Goal: Information Seeking & Learning: Learn about a topic

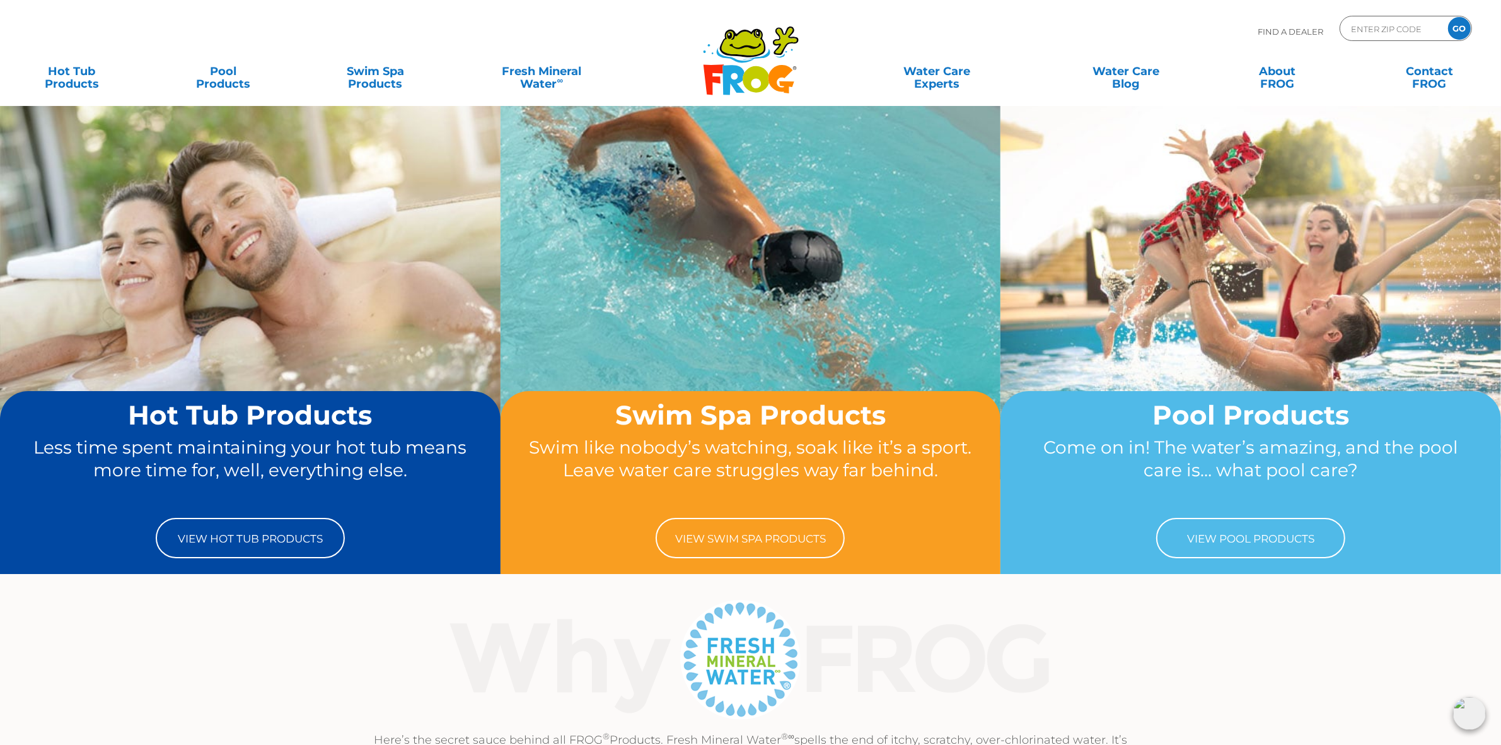
click at [749, 70] on icon at bounding box center [756, 79] width 26 height 26
click at [925, 73] on link "Water Care Experts" at bounding box center [937, 71] width 192 height 25
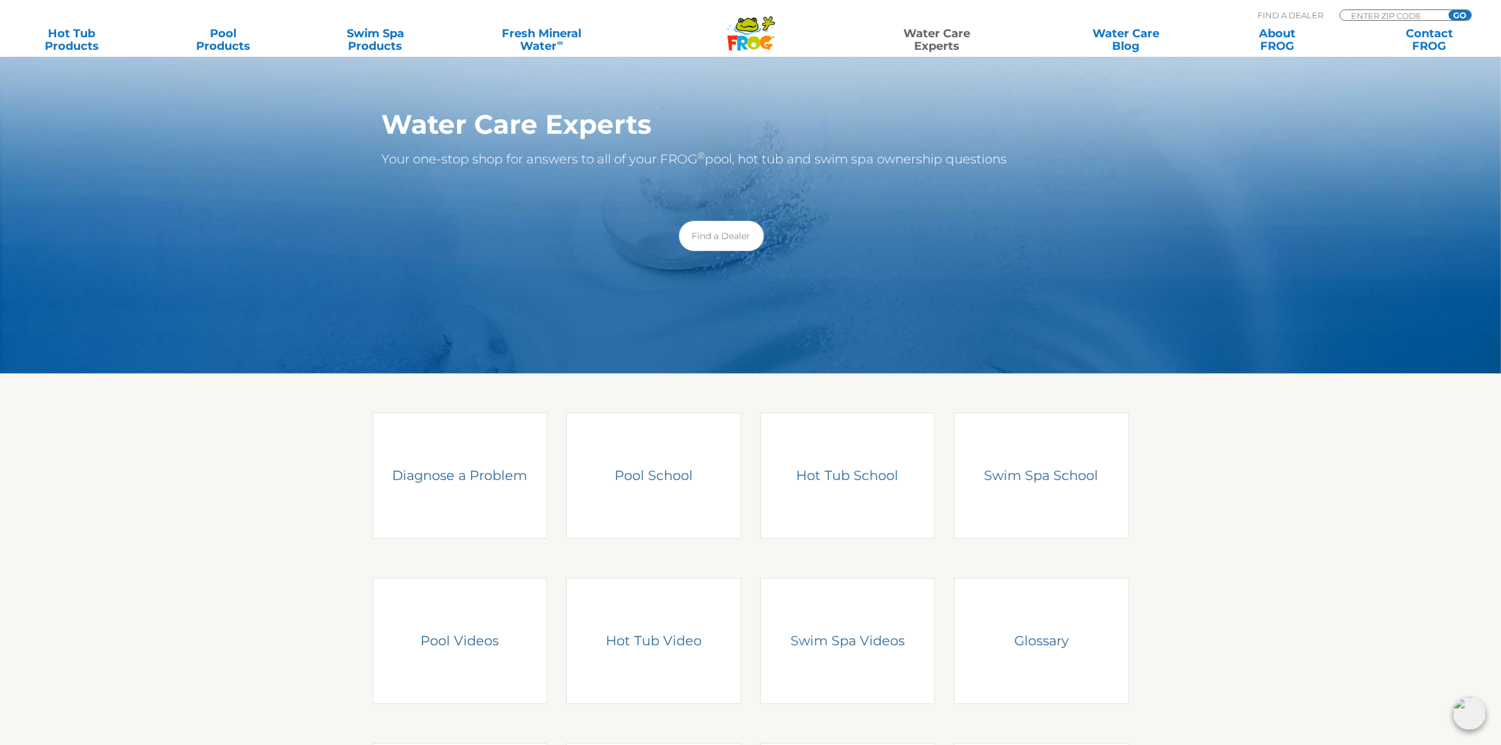
scroll to position [32, 0]
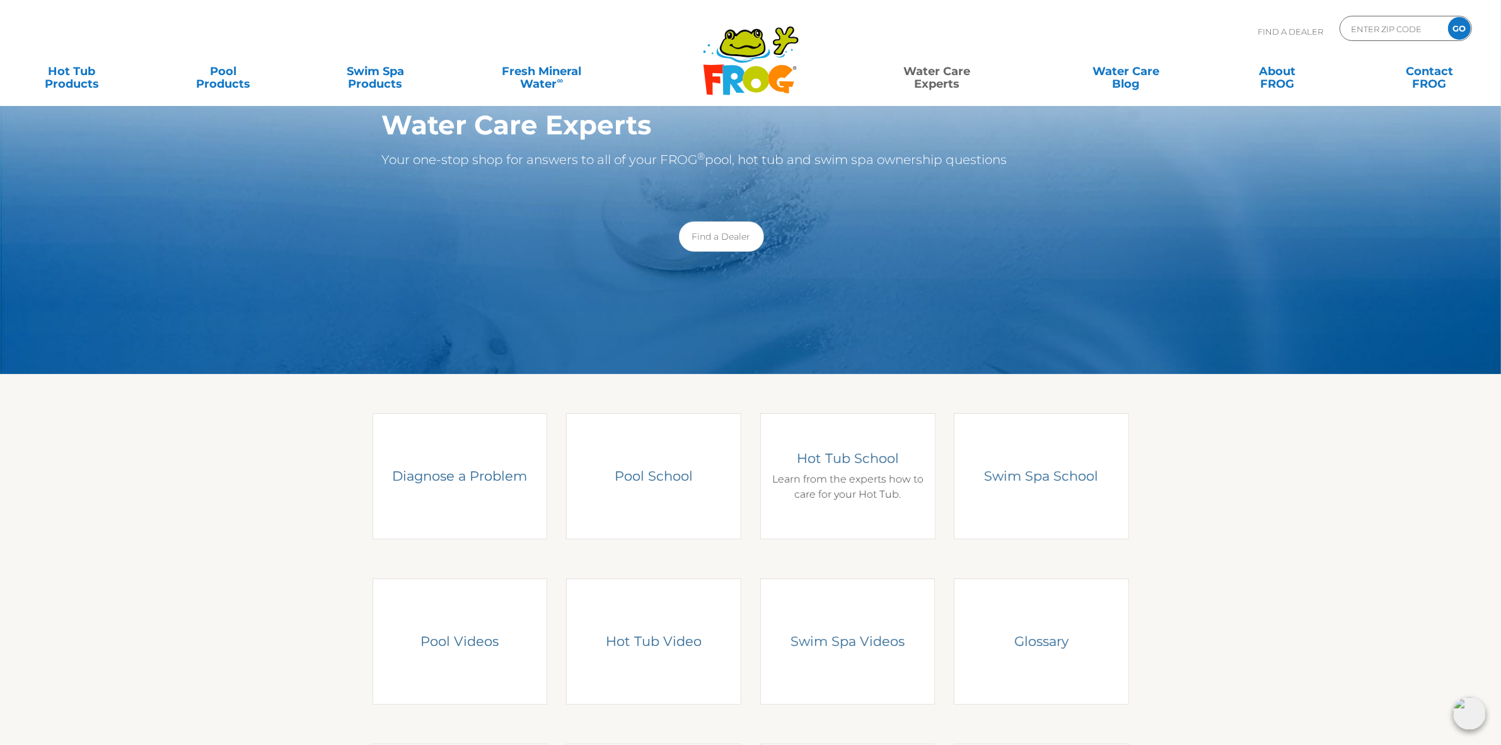
click at [824, 462] on h4 "Hot Tub School" at bounding box center [847, 458] width 156 height 17
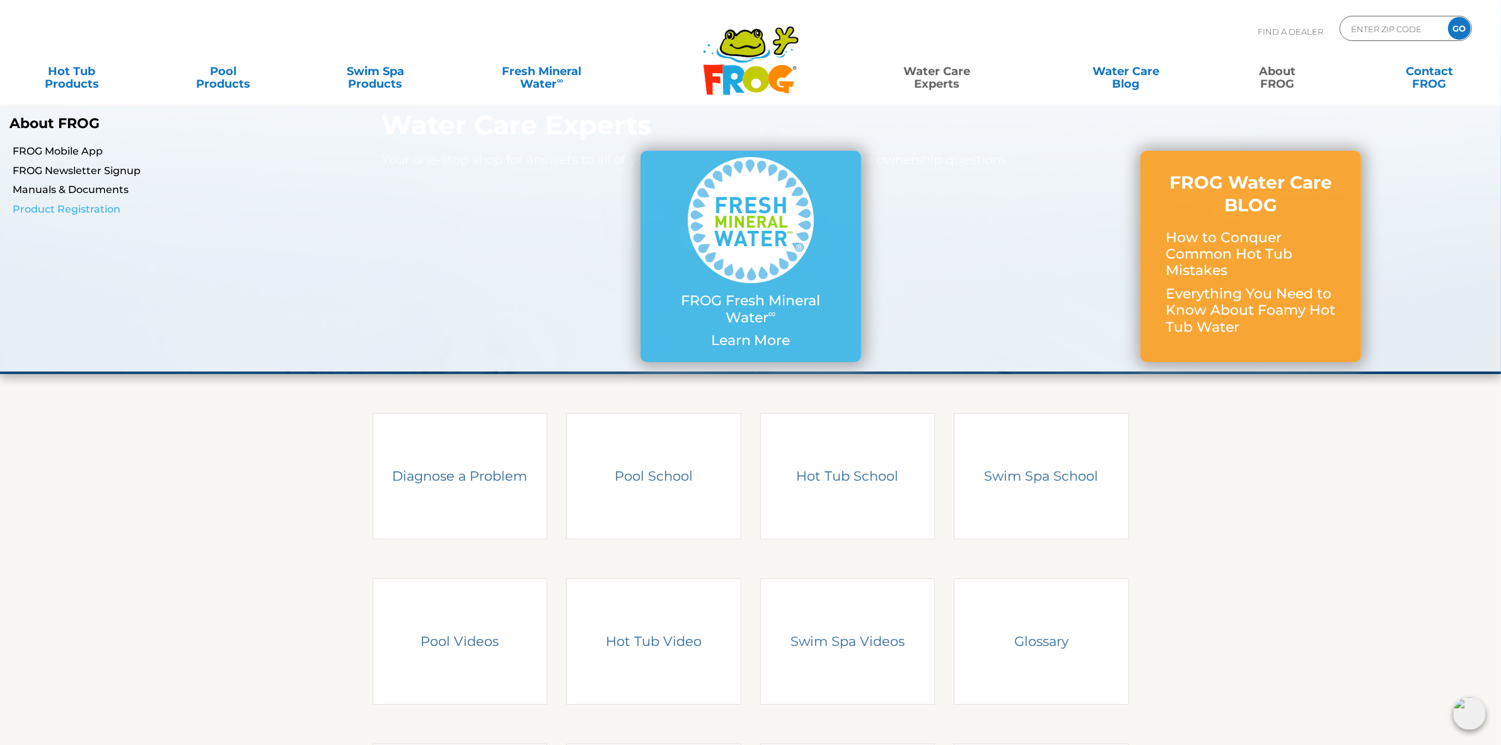
click at [85, 204] on link "Product Registration" at bounding box center [257, 209] width 488 height 14
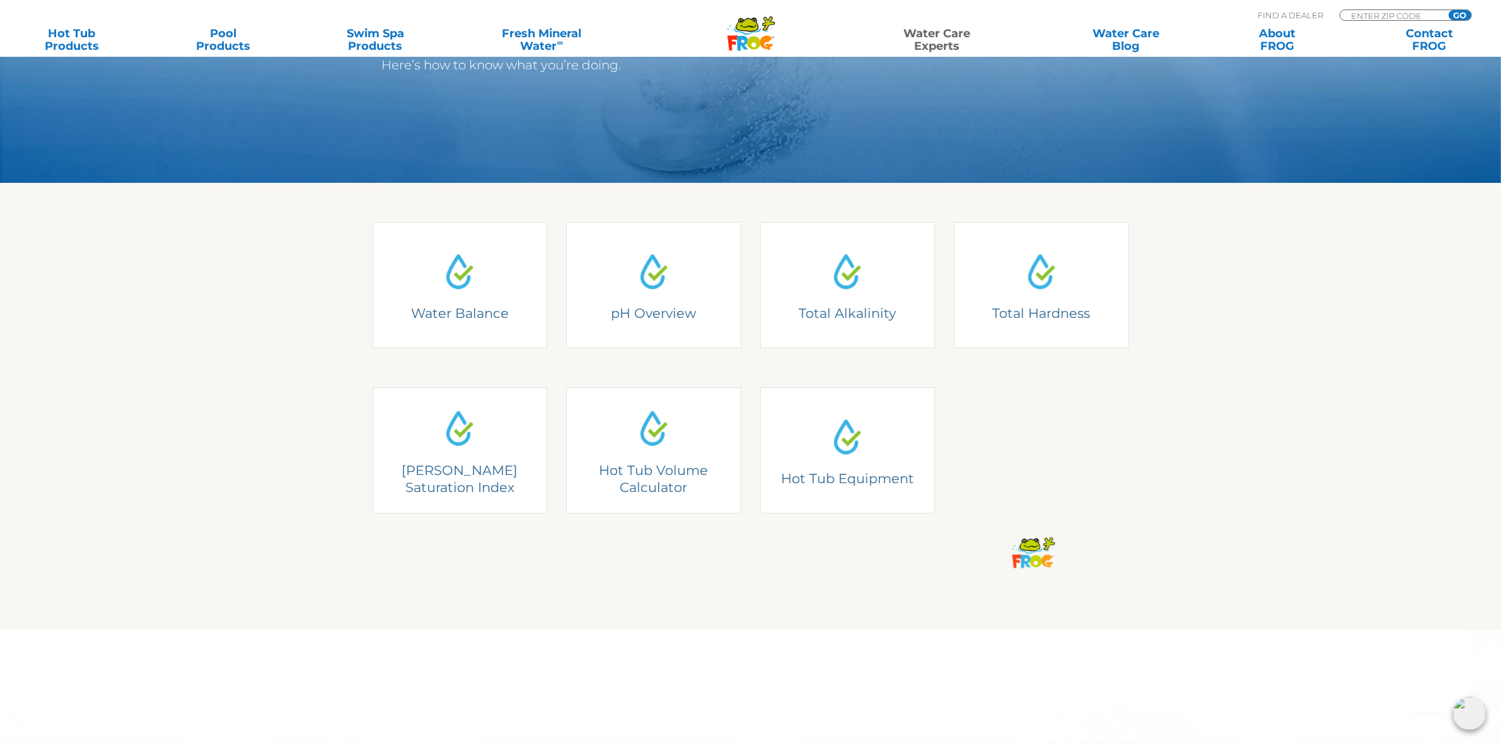
scroll to position [315, 0]
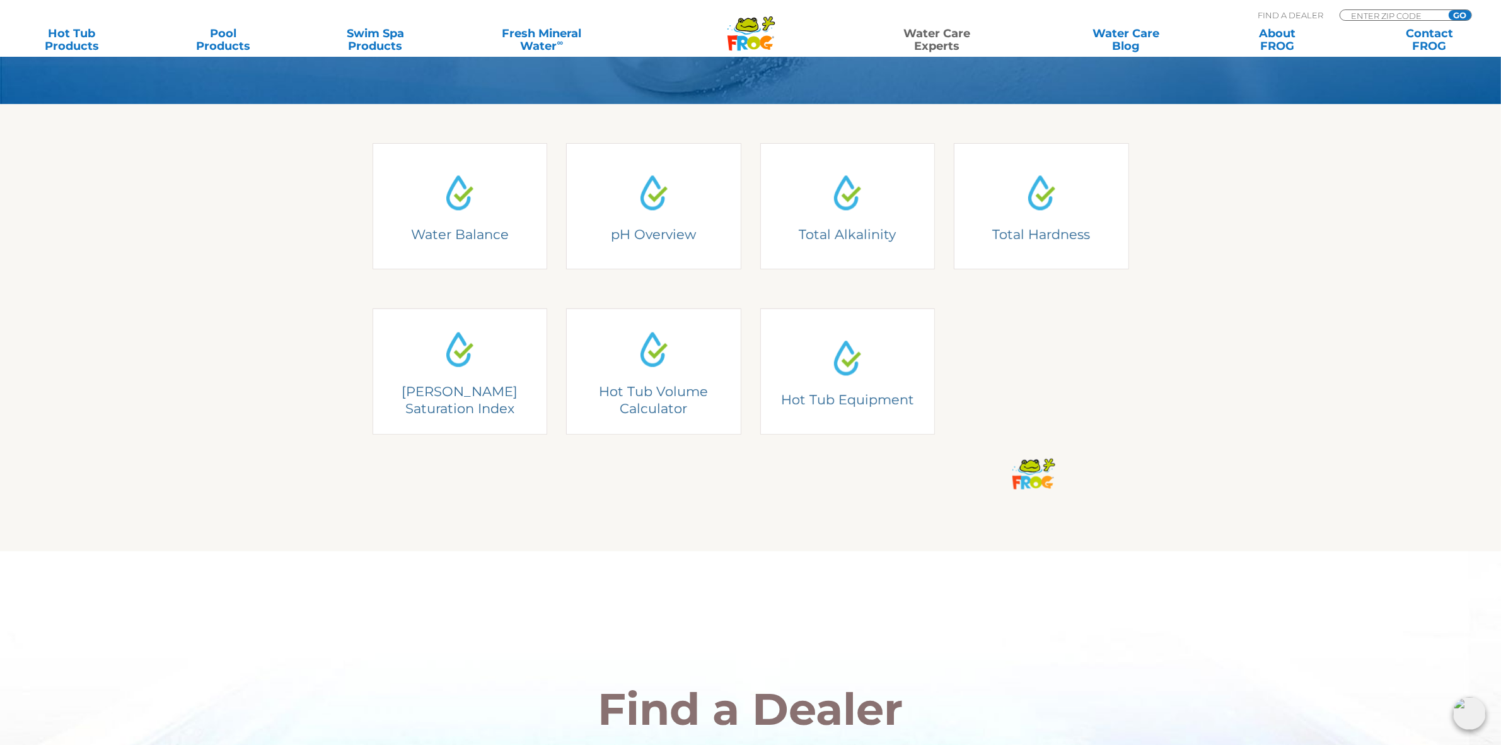
click at [1420, 236] on section "Water Balance Understanding Water Balance There are two basic elements to pool …" at bounding box center [750, 327] width 1501 height 447
click at [657, 383] on div "Hot Tub Volume Calculator Fill out the form to calculate your hot tub volume in…" at bounding box center [654, 371] width 139 height 85
click at [656, 344] on h4 "Hot Tub Volume Calculator" at bounding box center [654, 346] width 139 height 35
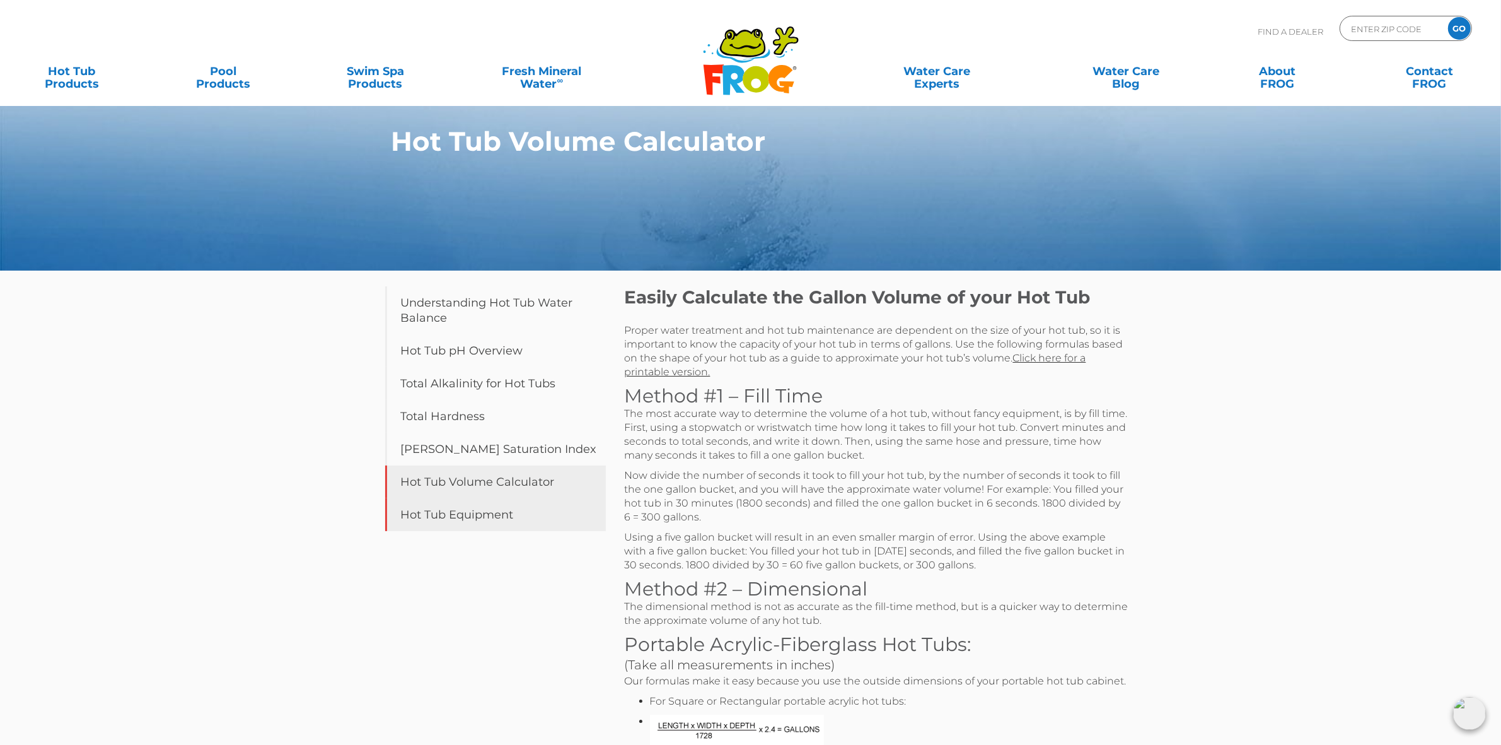
click at [458, 521] on link "Hot Tub Equipment" at bounding box center [495, 514] width 221 height 33
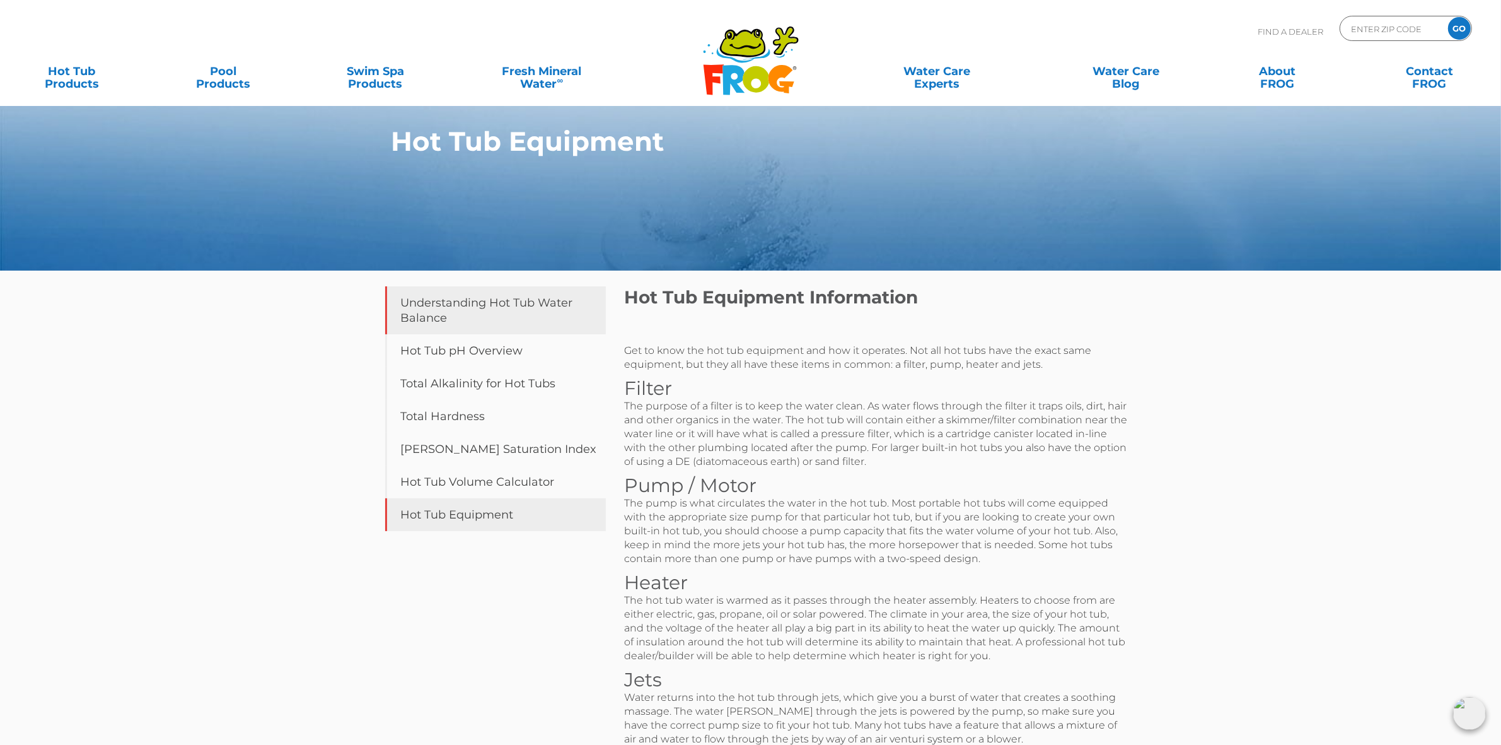
click at [467, 304] on link "Understanding Hot Tub Water Balance" at bounding box center [495, 310] width 221 height 48
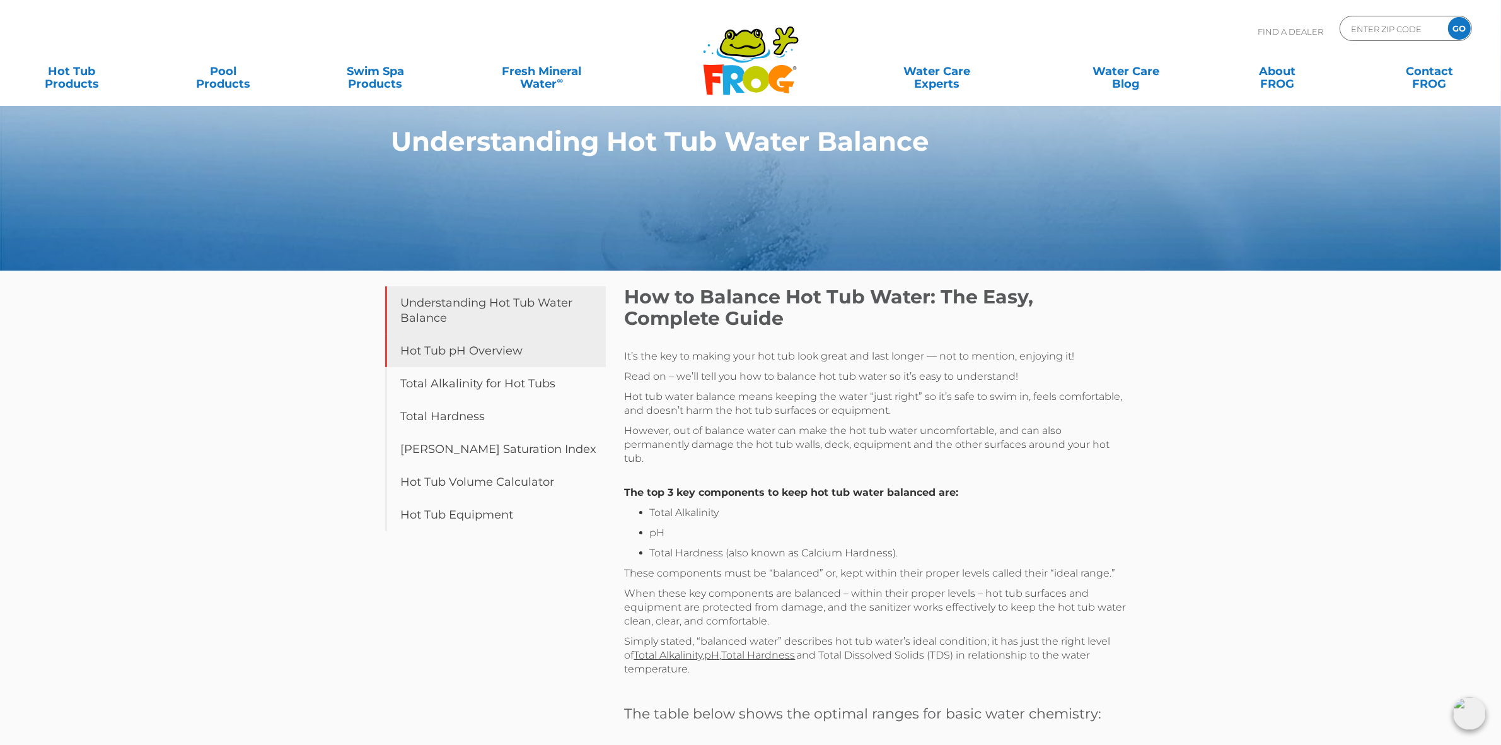
click at [472, 359] on link "Hot Tub pH Overview" at bounding box center [495, 350] width 221 height 33
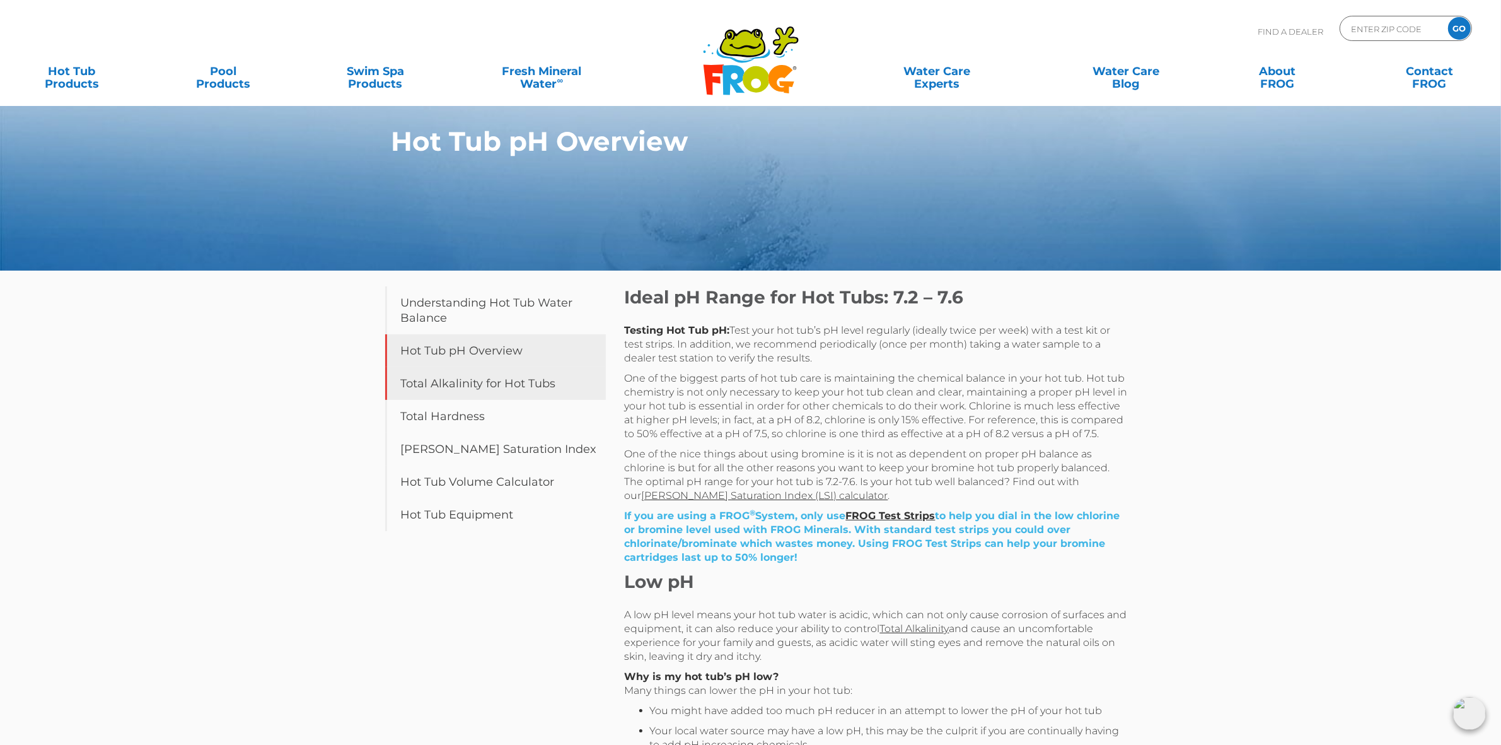
click at [453, 383] on link "Total Alkalinity for Hot Tubs" at bounding box center [495, 383] width 221 height 33
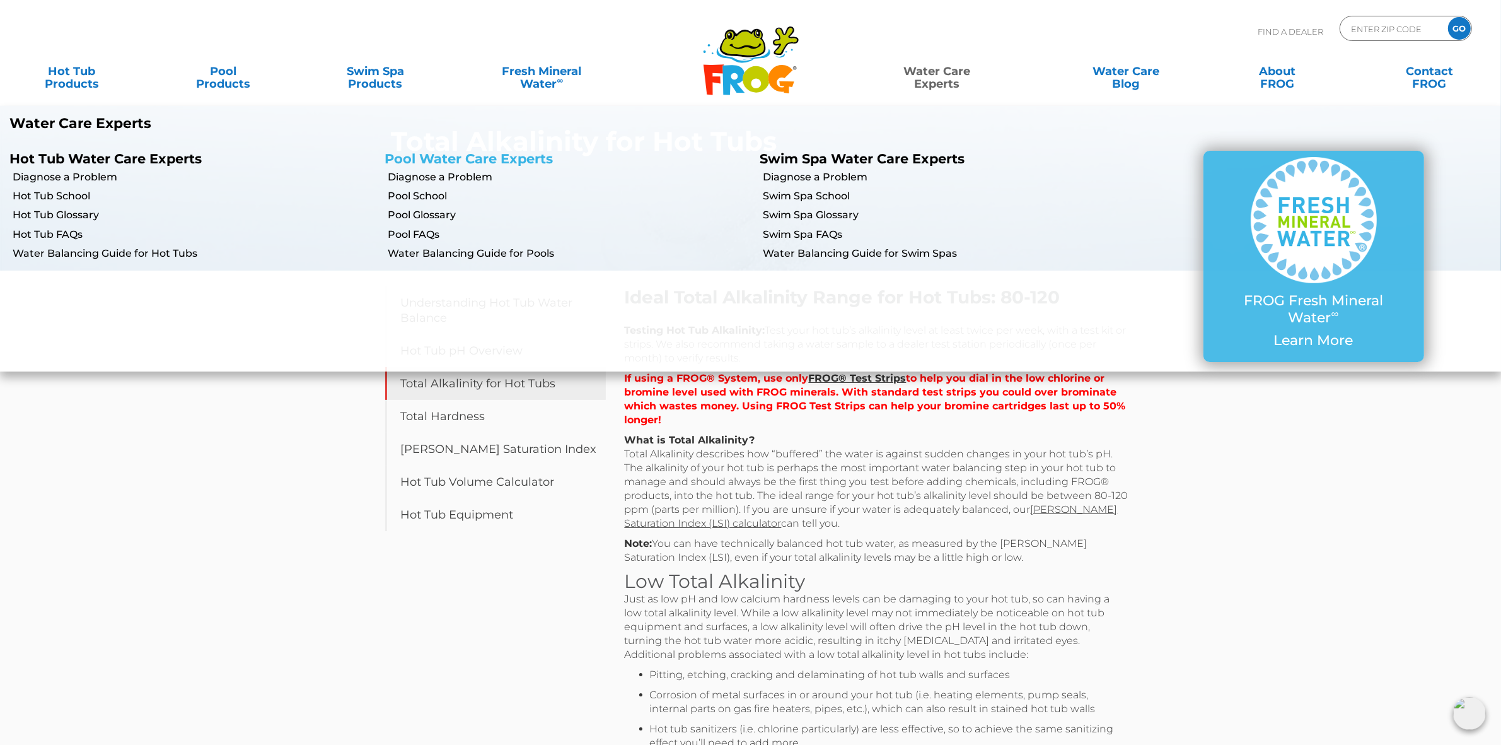
click at [486, 156] on link "Pool Water Care Experts" at bounding box center [469, 159] width 168 height 16
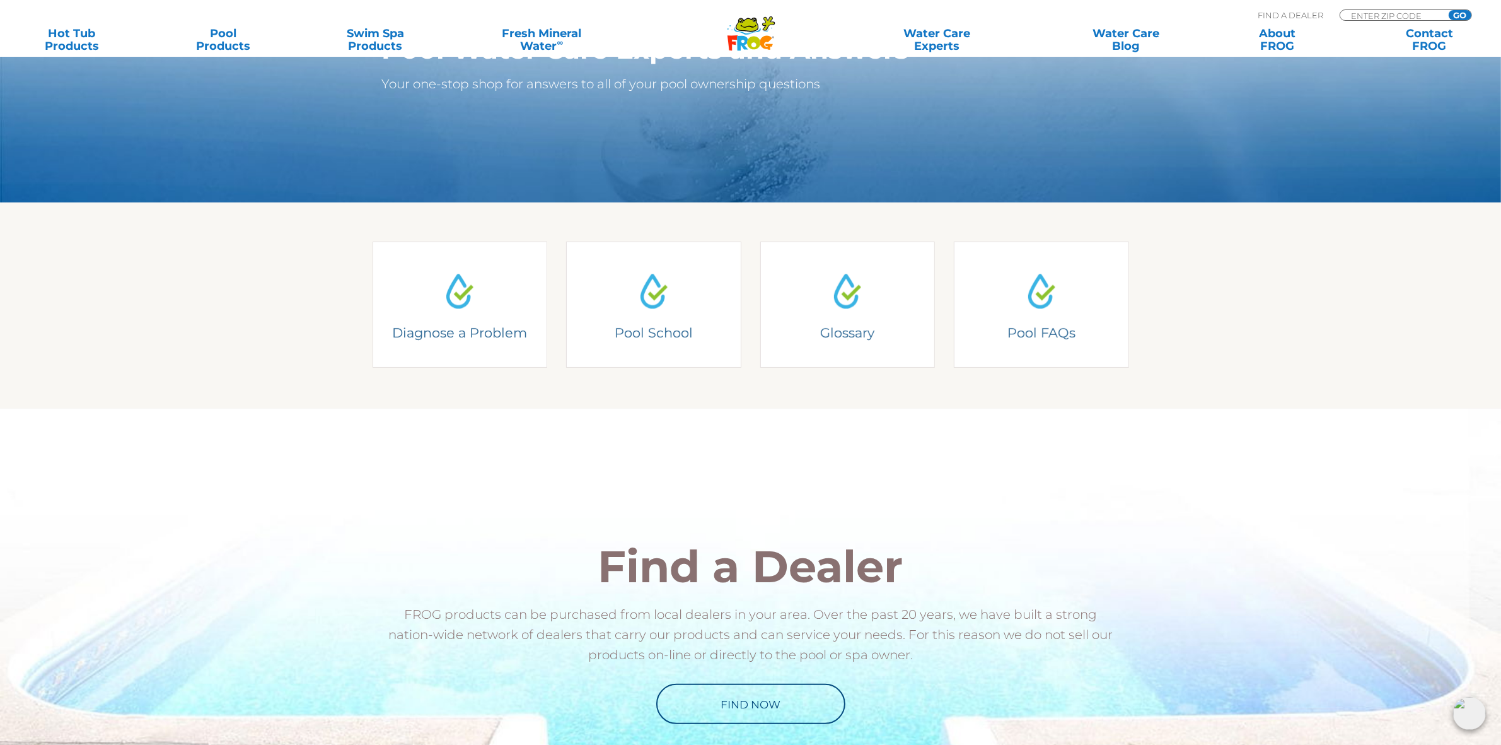
scroll to position [153, 0]
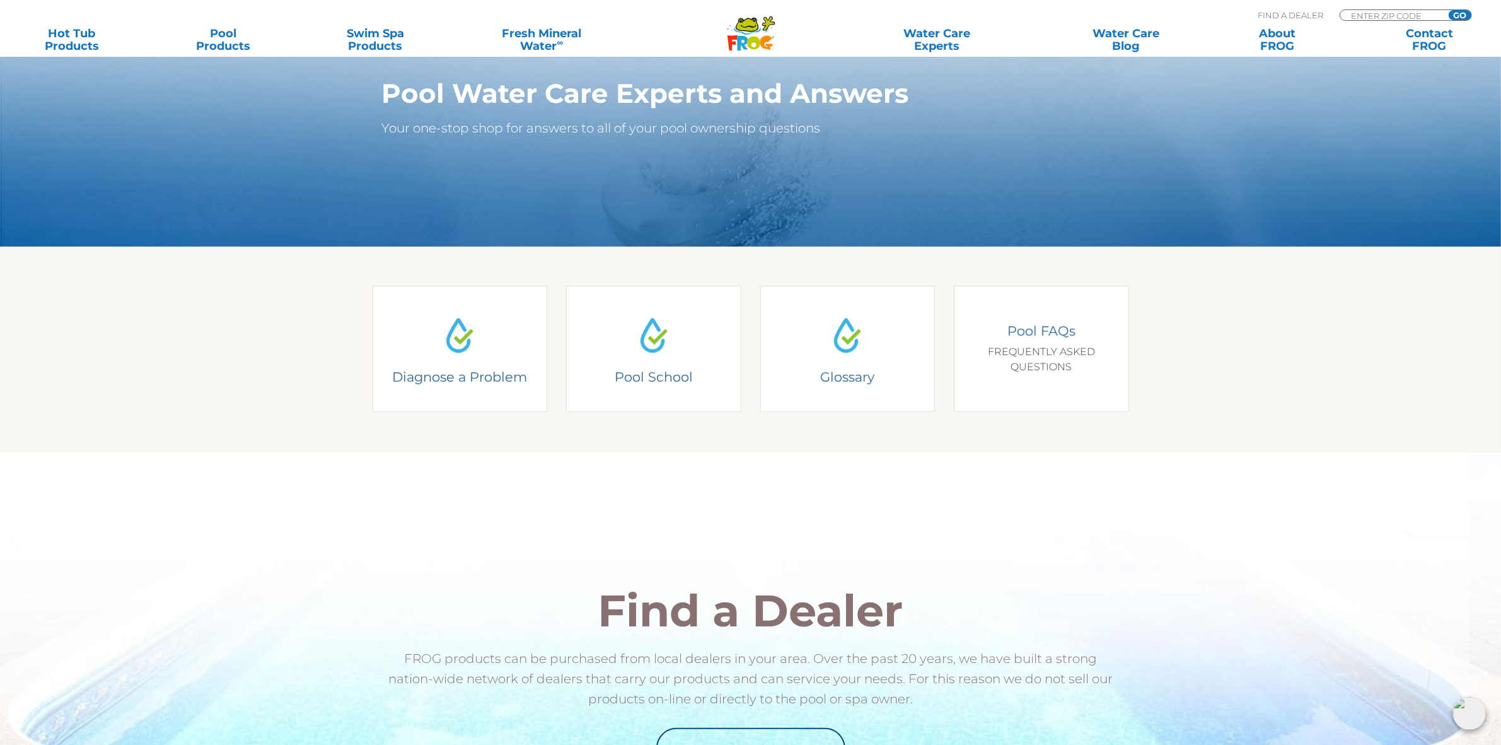
click at [1033, 352] on div "Pool FAQs FREQUENTLY ASKED QUESTIONS" at bounding box center [1041, 348] width 139 height 52
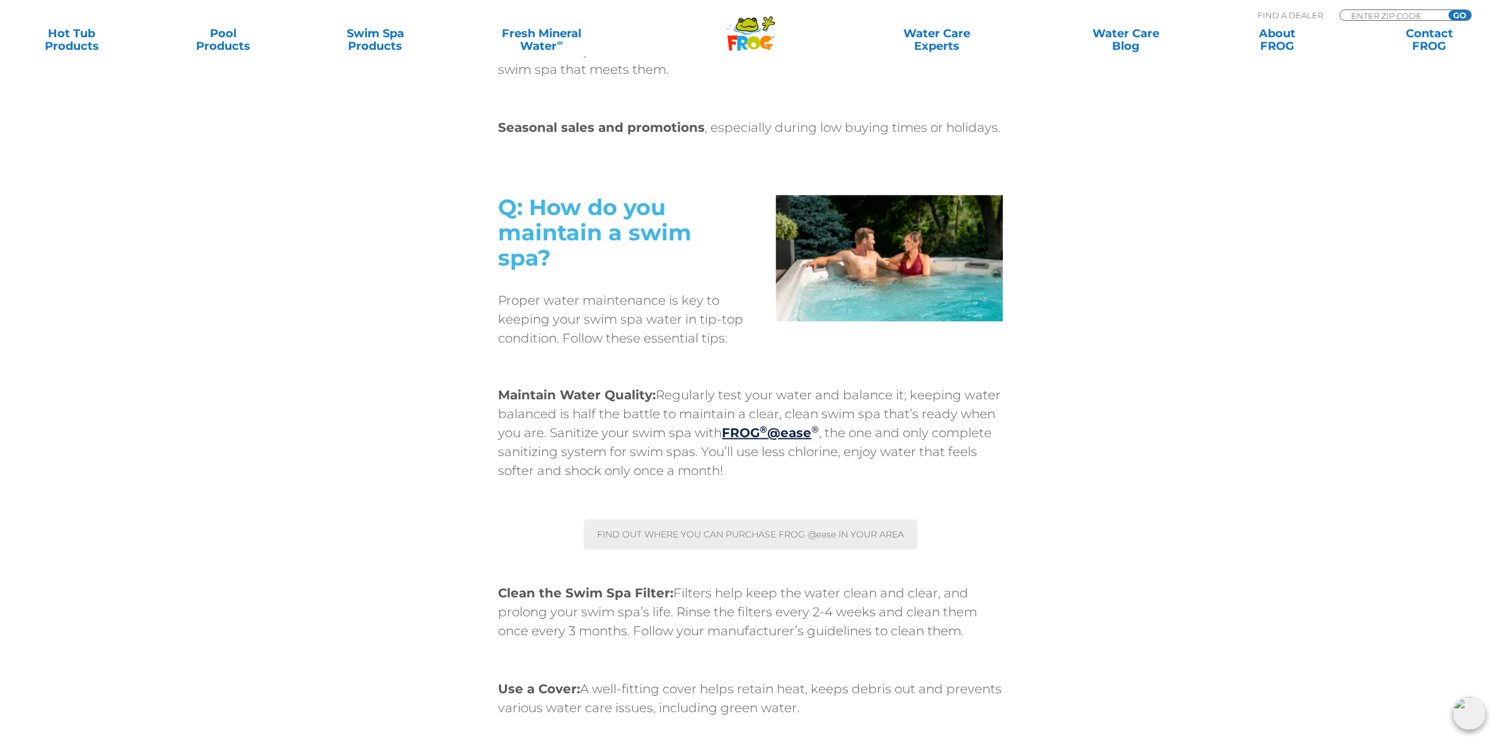
scroll to position [3547, 0]
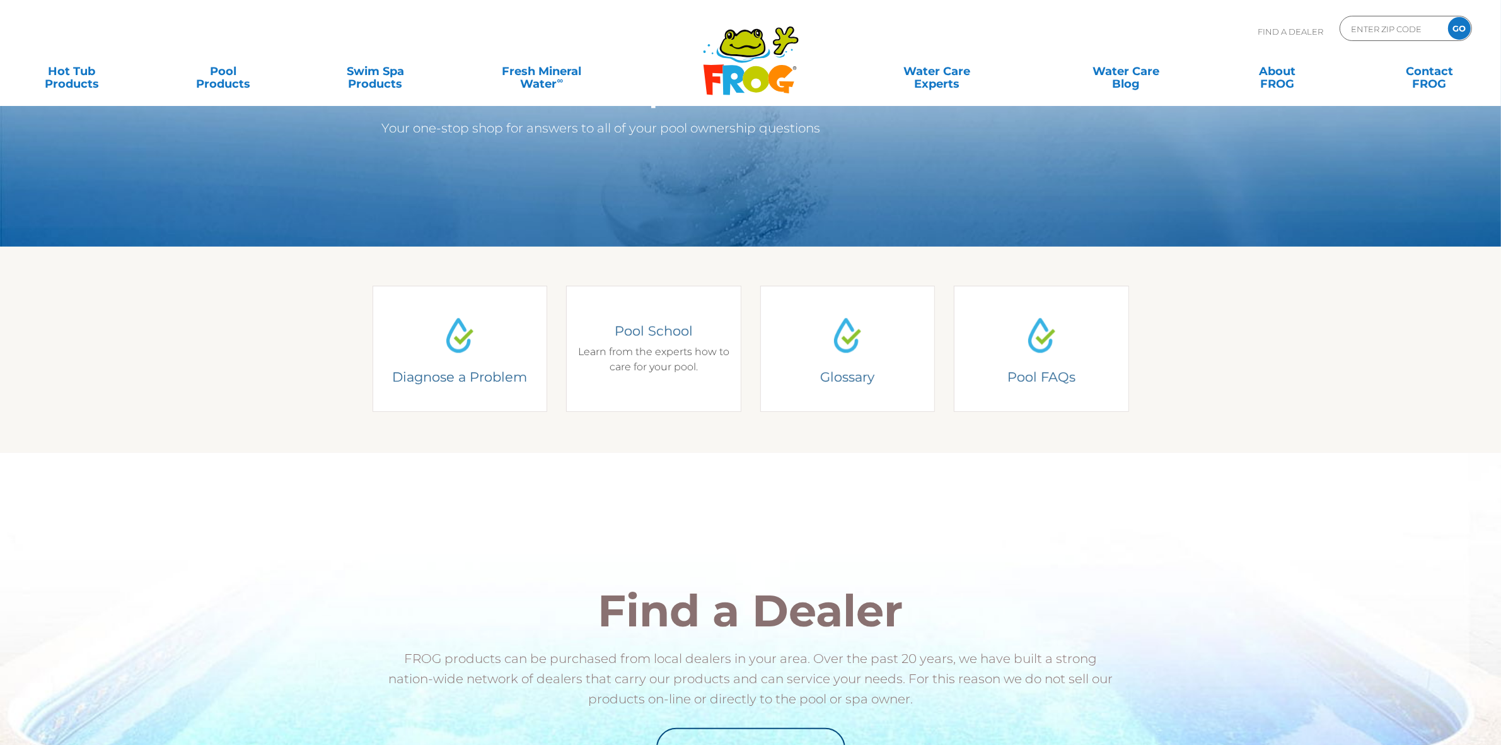
click at [663, 332] on h4 "Pool School" at bounding box center [654, 330] width 156 height 17
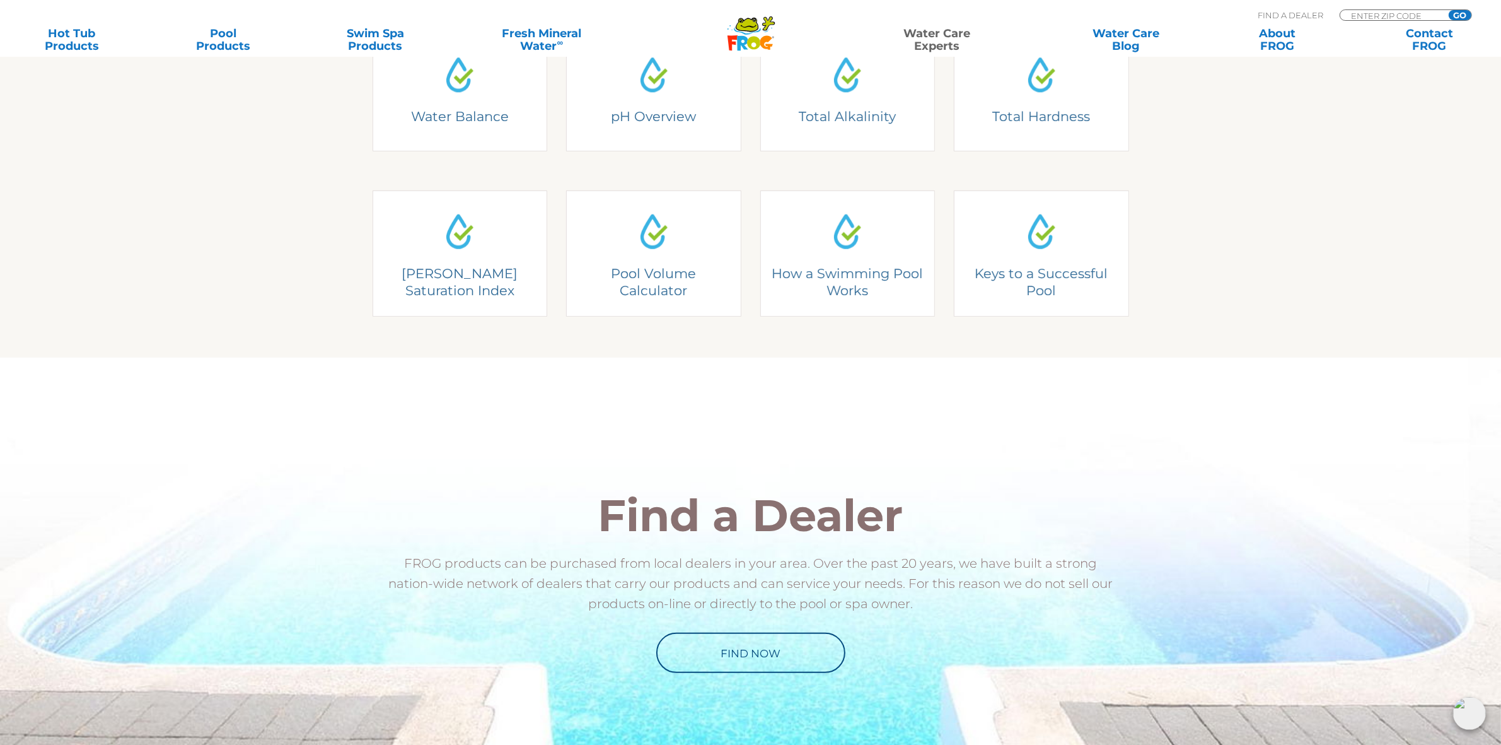
scroll to position [181, 0]
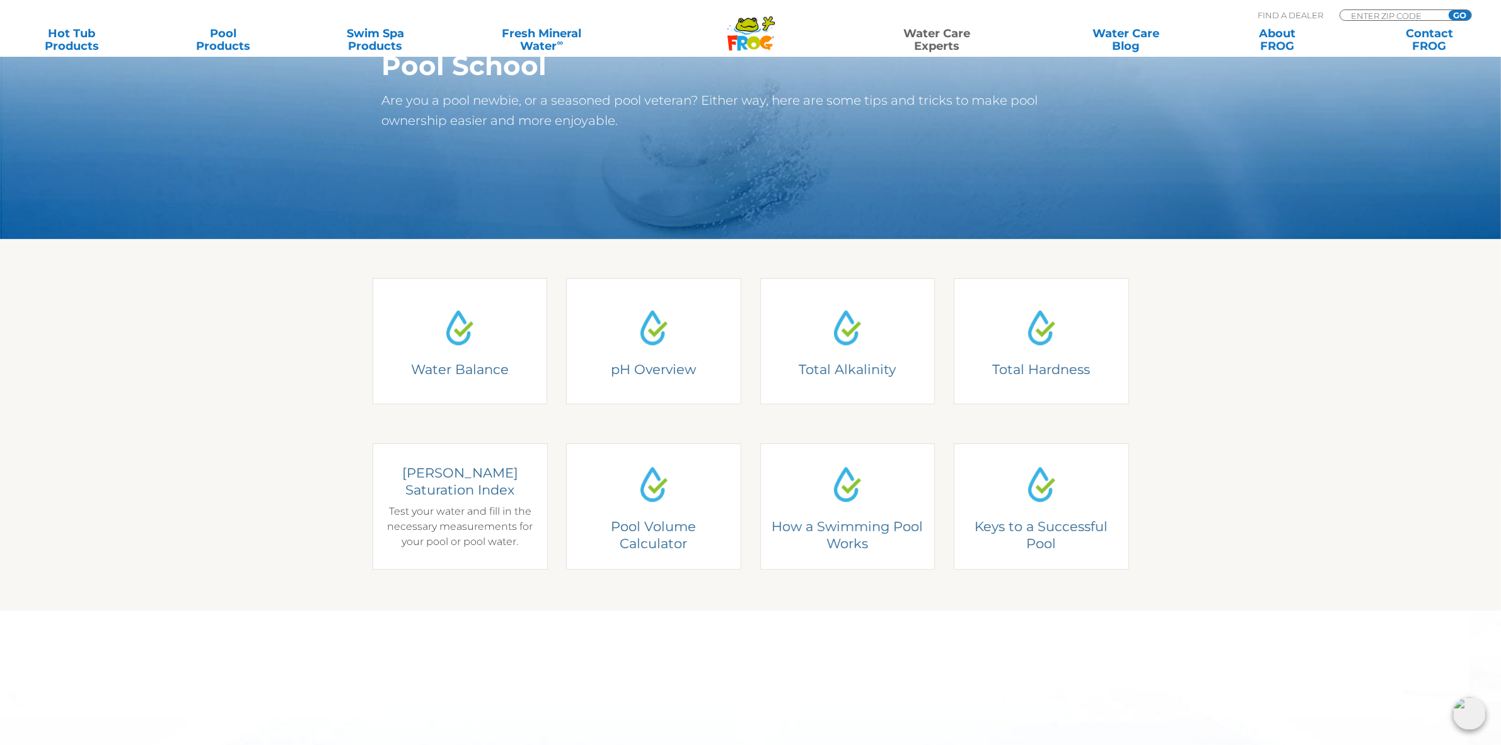
click at [445, 502] on div "[PERSON_NAME] Saturation Index [PERSON_NAME] Saturation Index Test your water a…" at bounding box center [460, 506] width 175 height 126
click at [458, 479] on h4 "Langelier Saturation Index" at bounding box center [460, 481] width 156 height 35
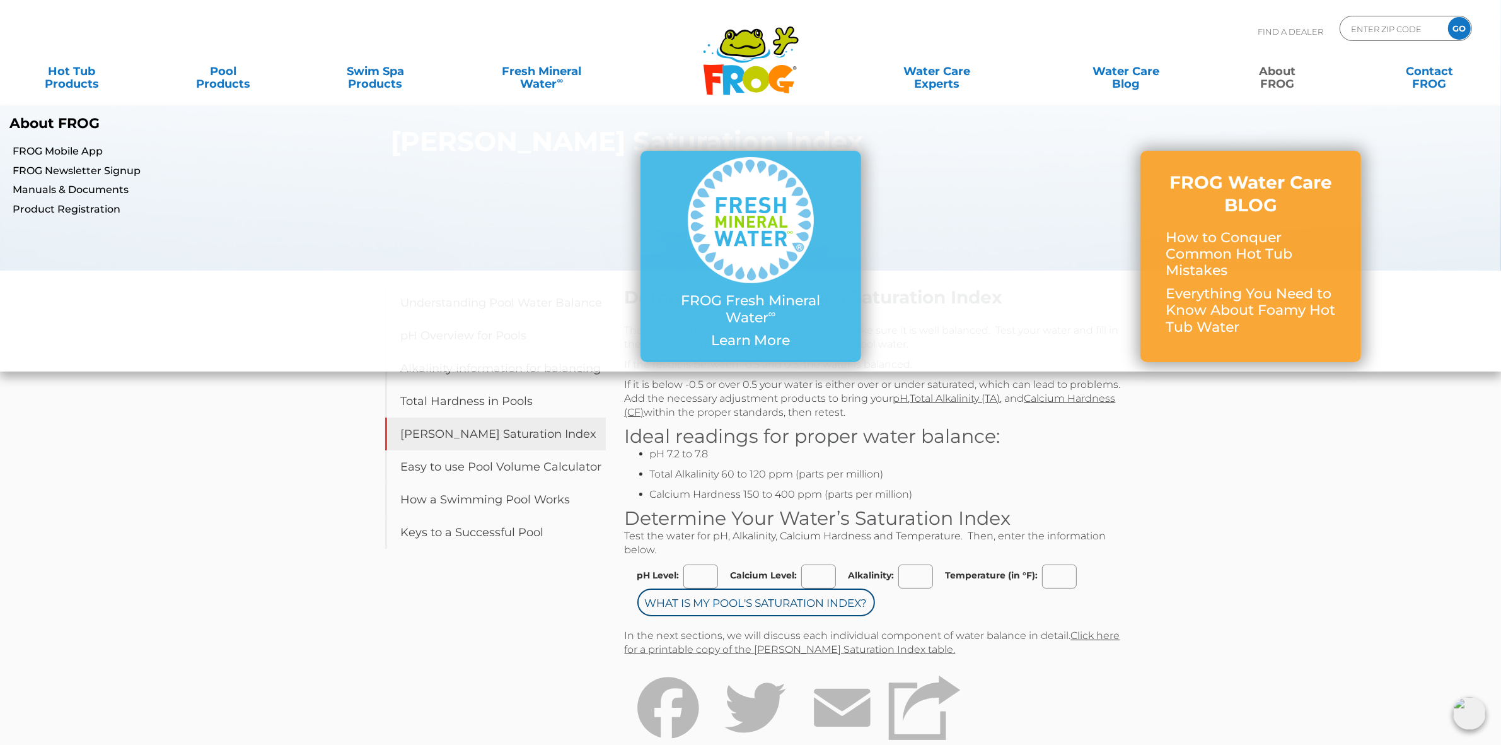
click at [1268, 79] on link "About FROG" at bounding box center [1278, 71] width 118 height 25
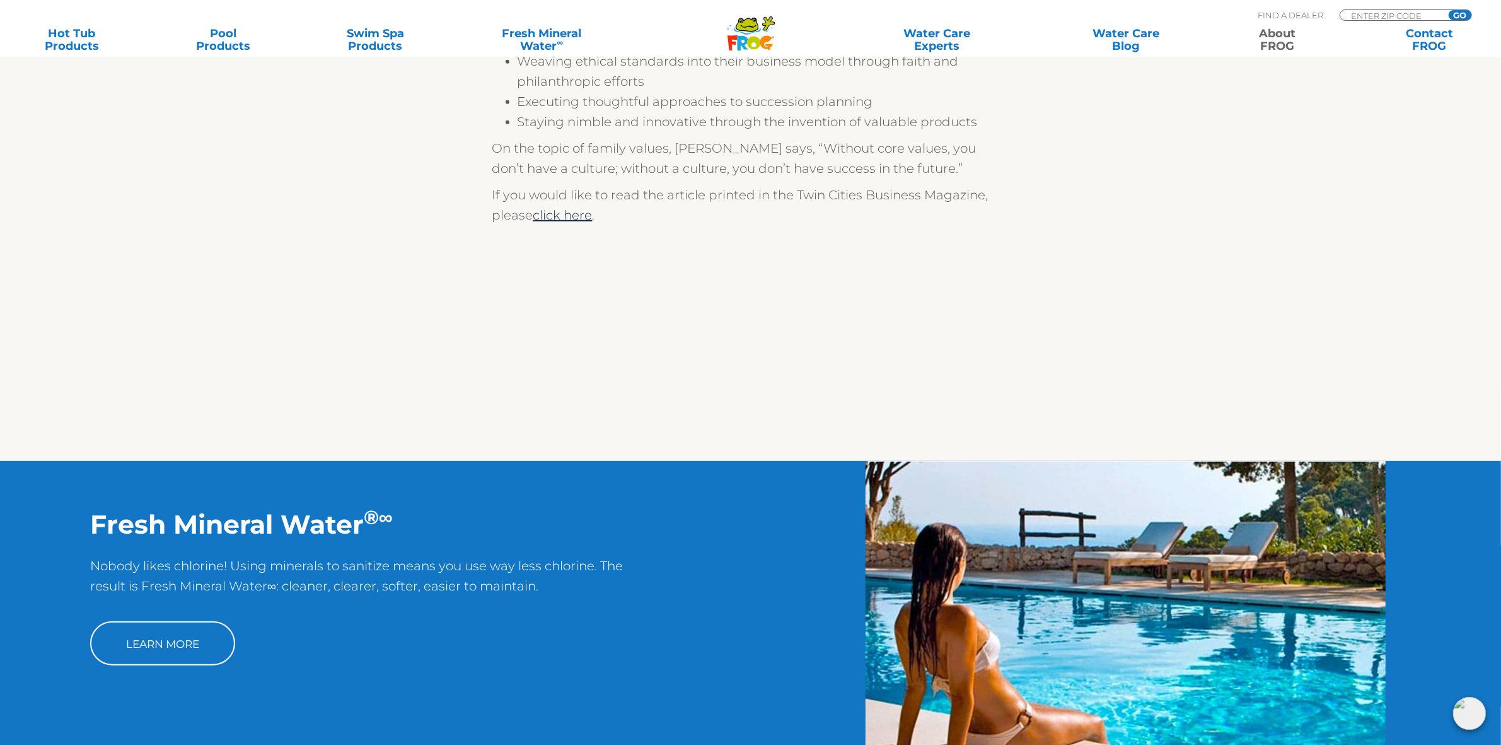
scroll to position [1018, 0]
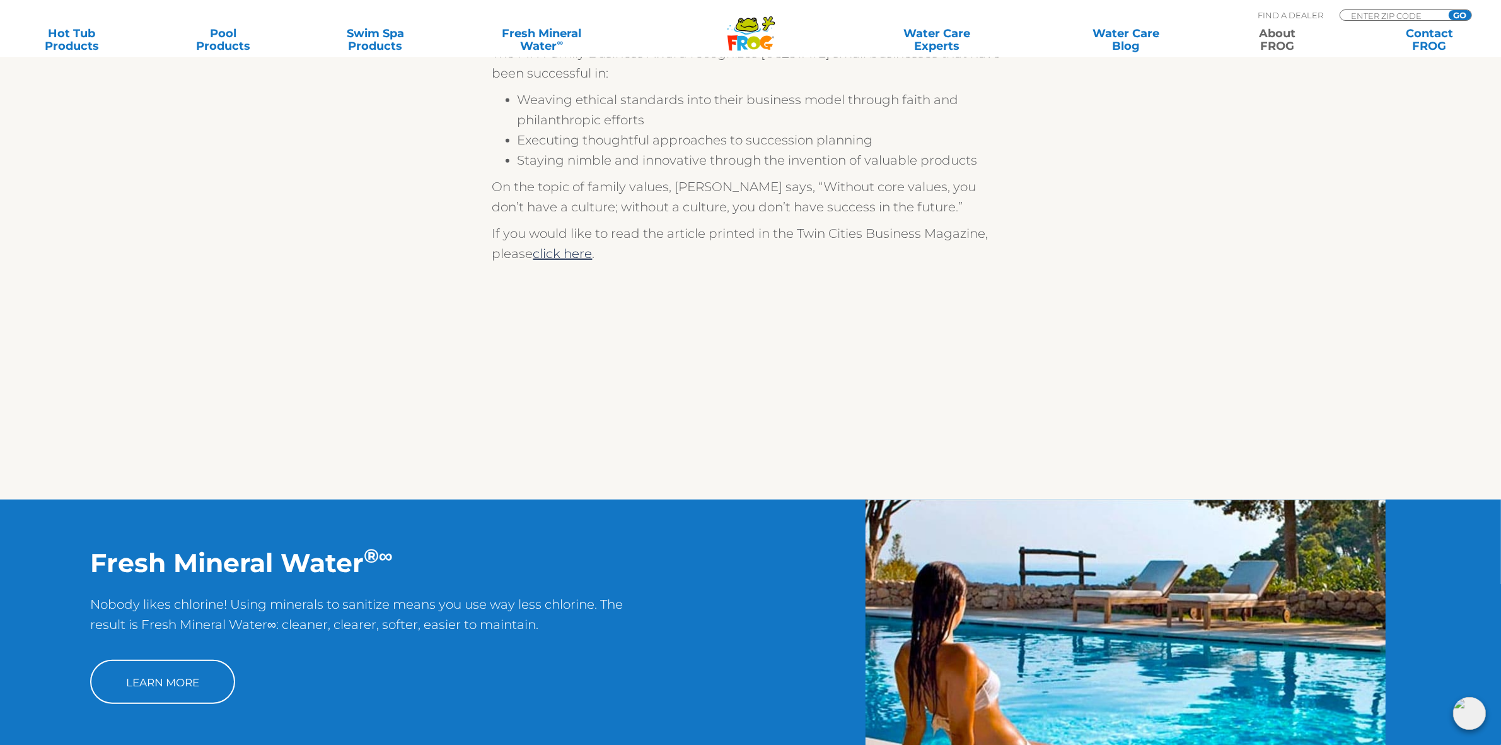
click at [1269, 33] on link "About FROG" at bounding box center [1278, 39] width 118 height 25
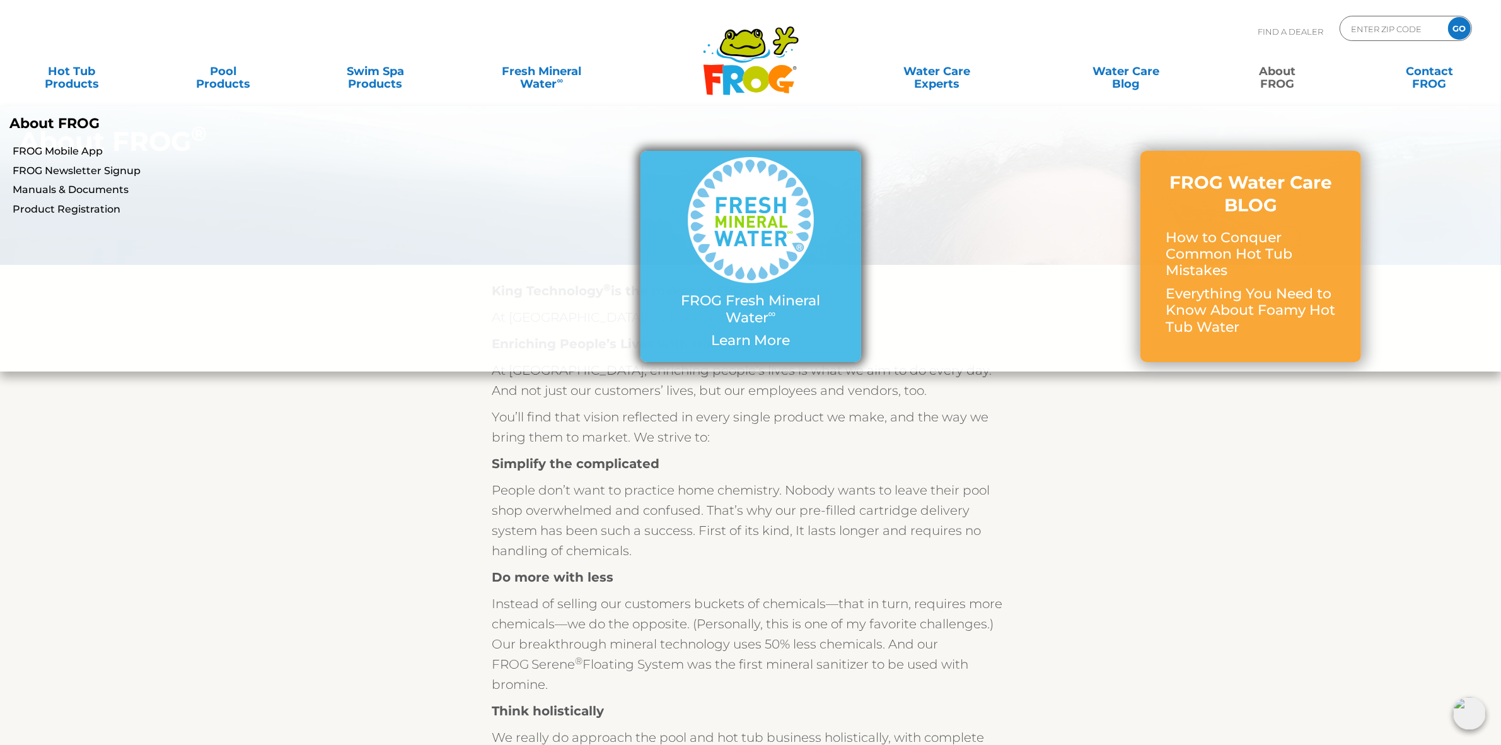
click at [755, 310] on p "FROG Fresh Mineral Water ∞" at bounding box center [751, 309] width 170 height 33
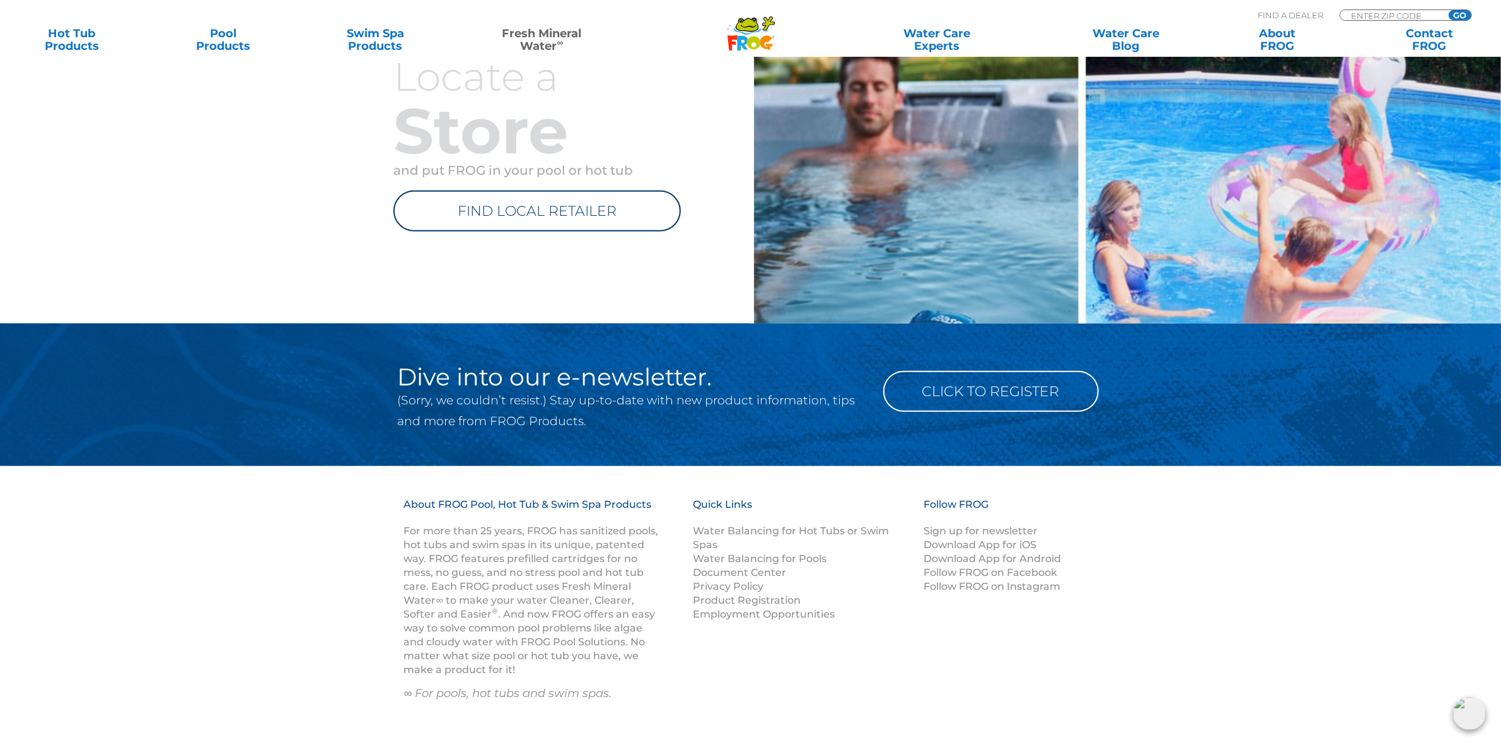
scroll to position [1772, 0]
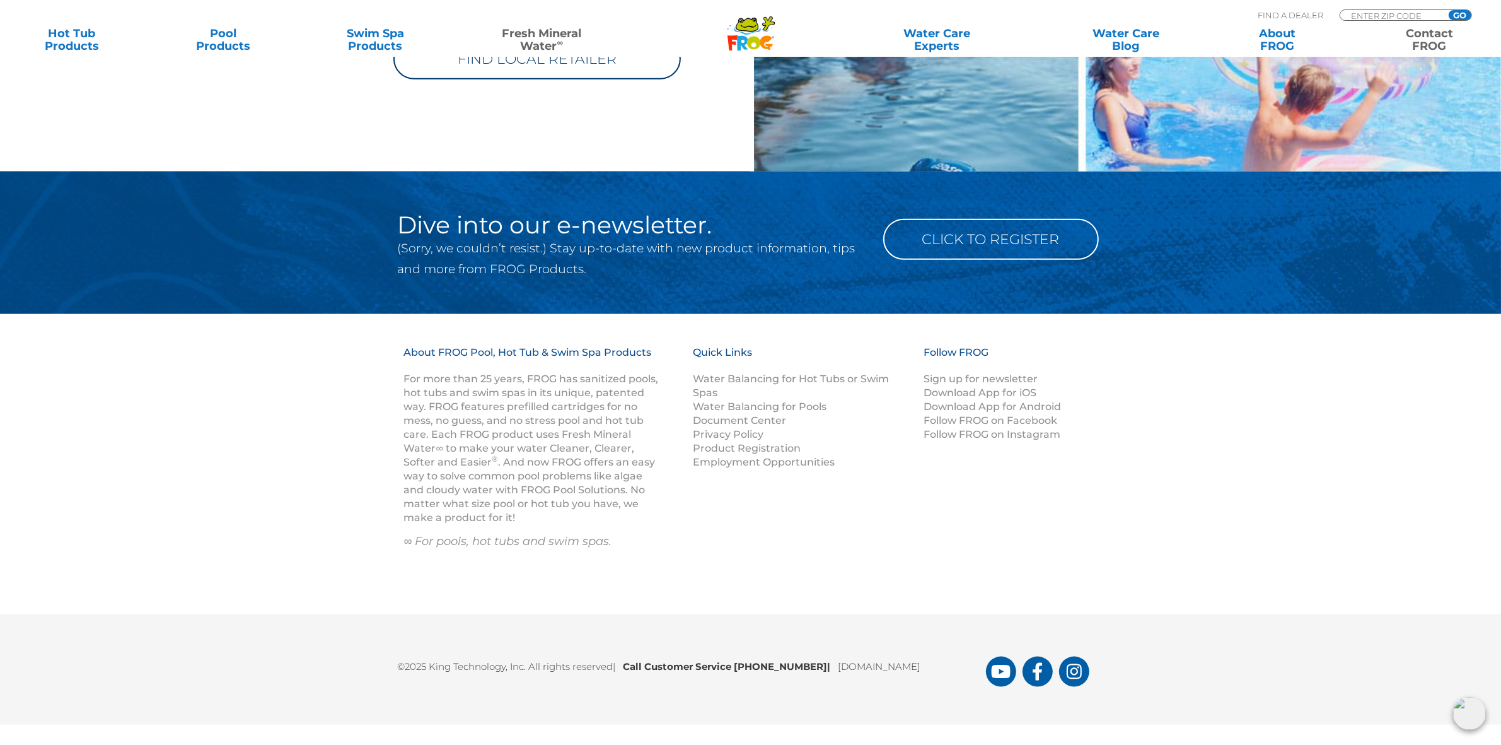
click at [1442, 32] on link "Contact FROG" at bounding box center [1430, 39] width 118 height 25
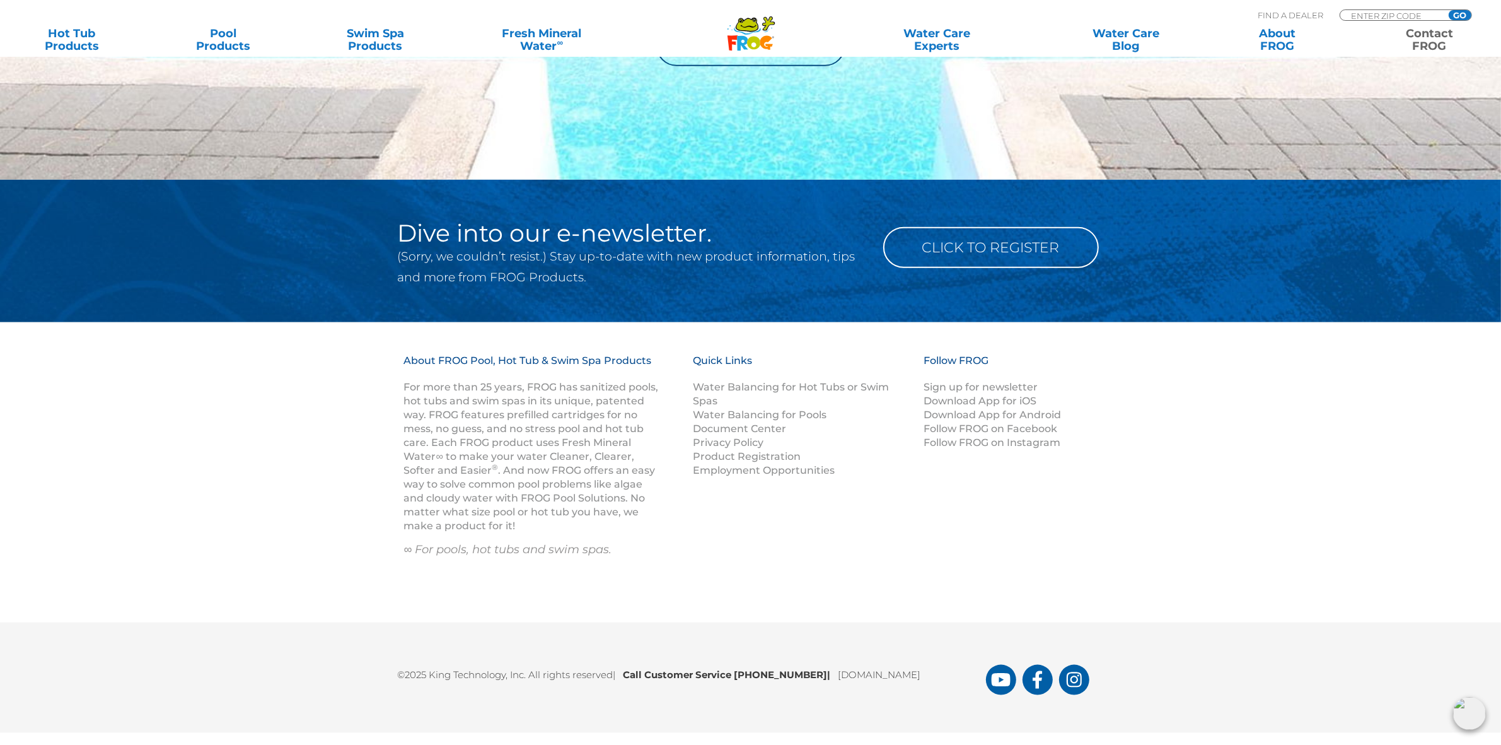
scroll to position [1776, 0]
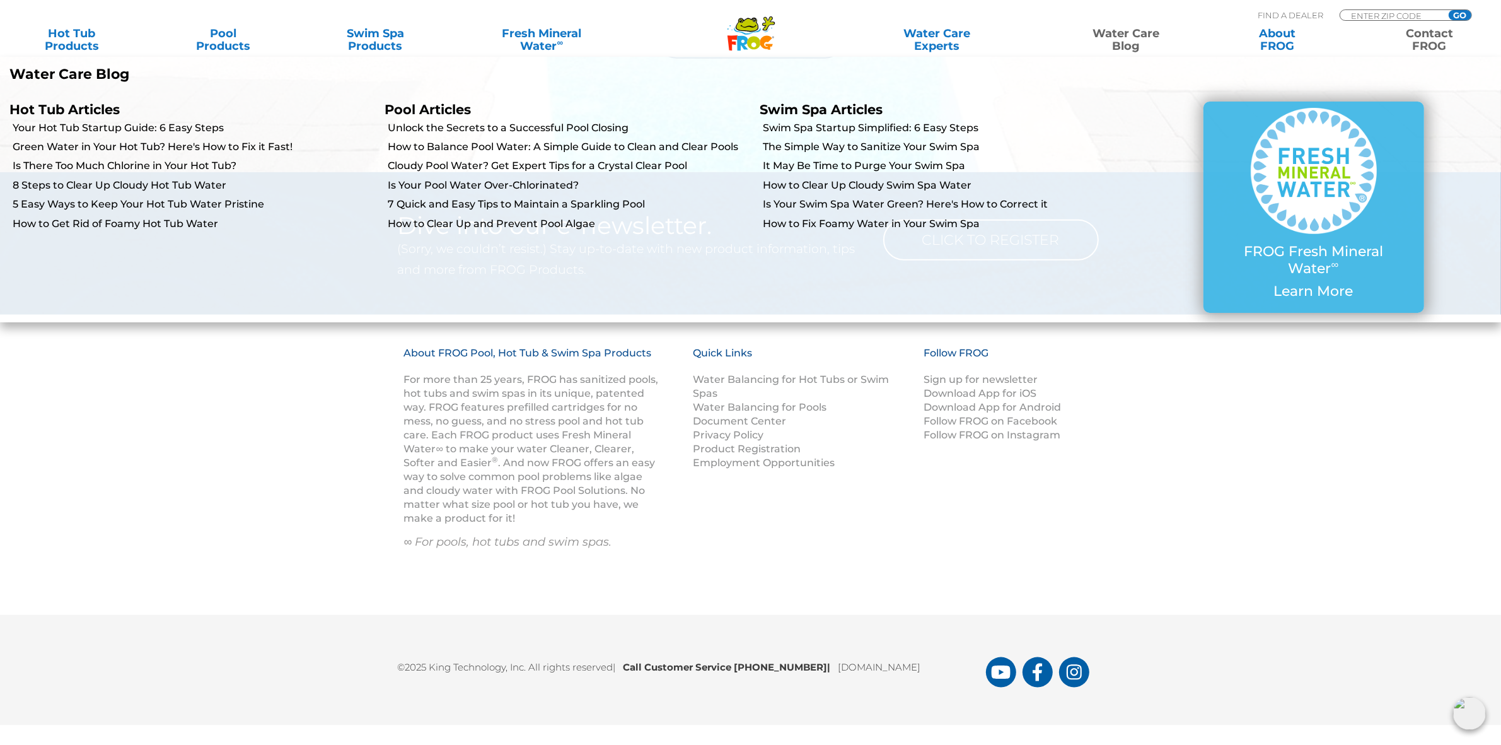
click at [1129, 40] on link "Water Care Blog" at bounding box center [1126, 39] width 118 height 25
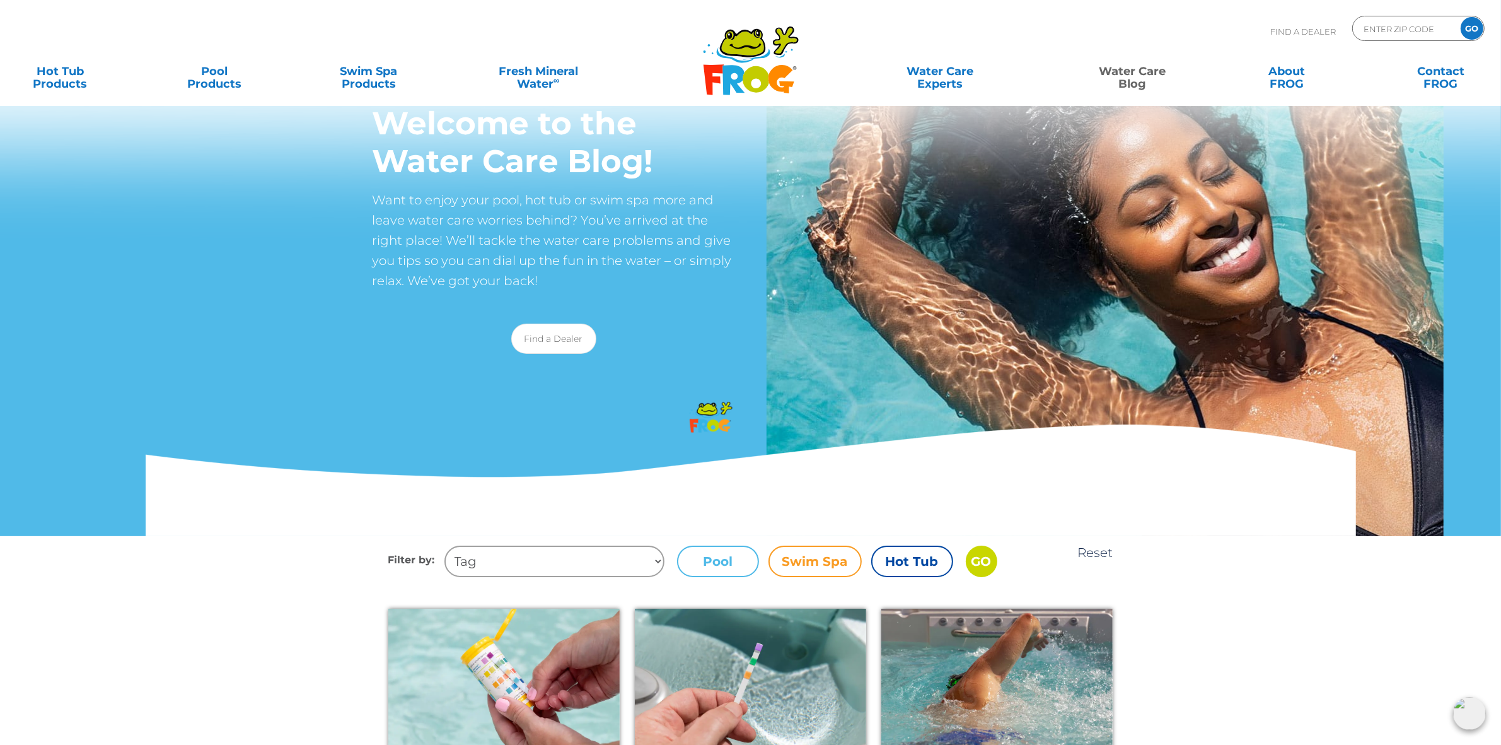
click at [911, 559] on label "Hot Tub" at bounding box center [913, 561] width 82 height 32
click at [0, 0] on input "Hot Tub" at bounding box center [0, 0] width 0 height 0
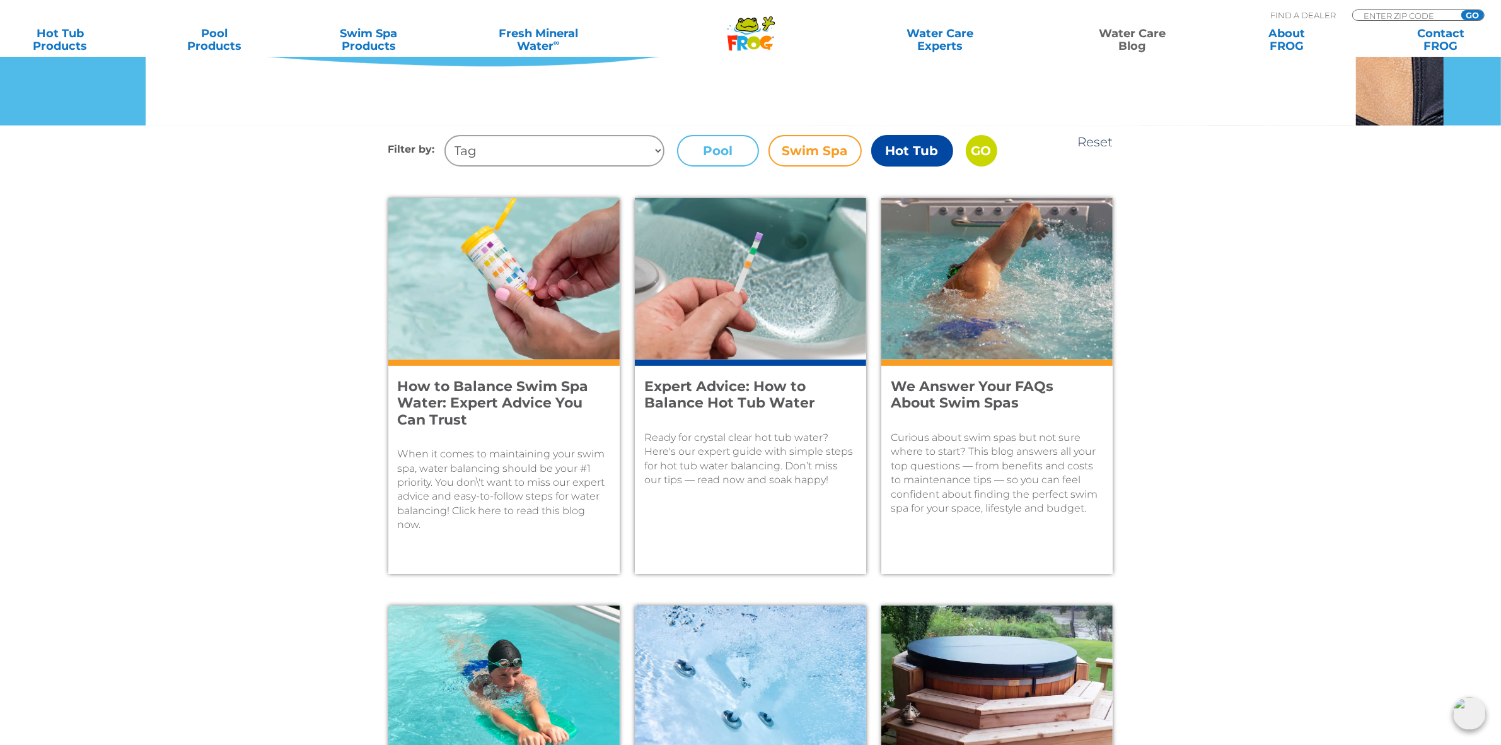
scroll to position [631, 0]
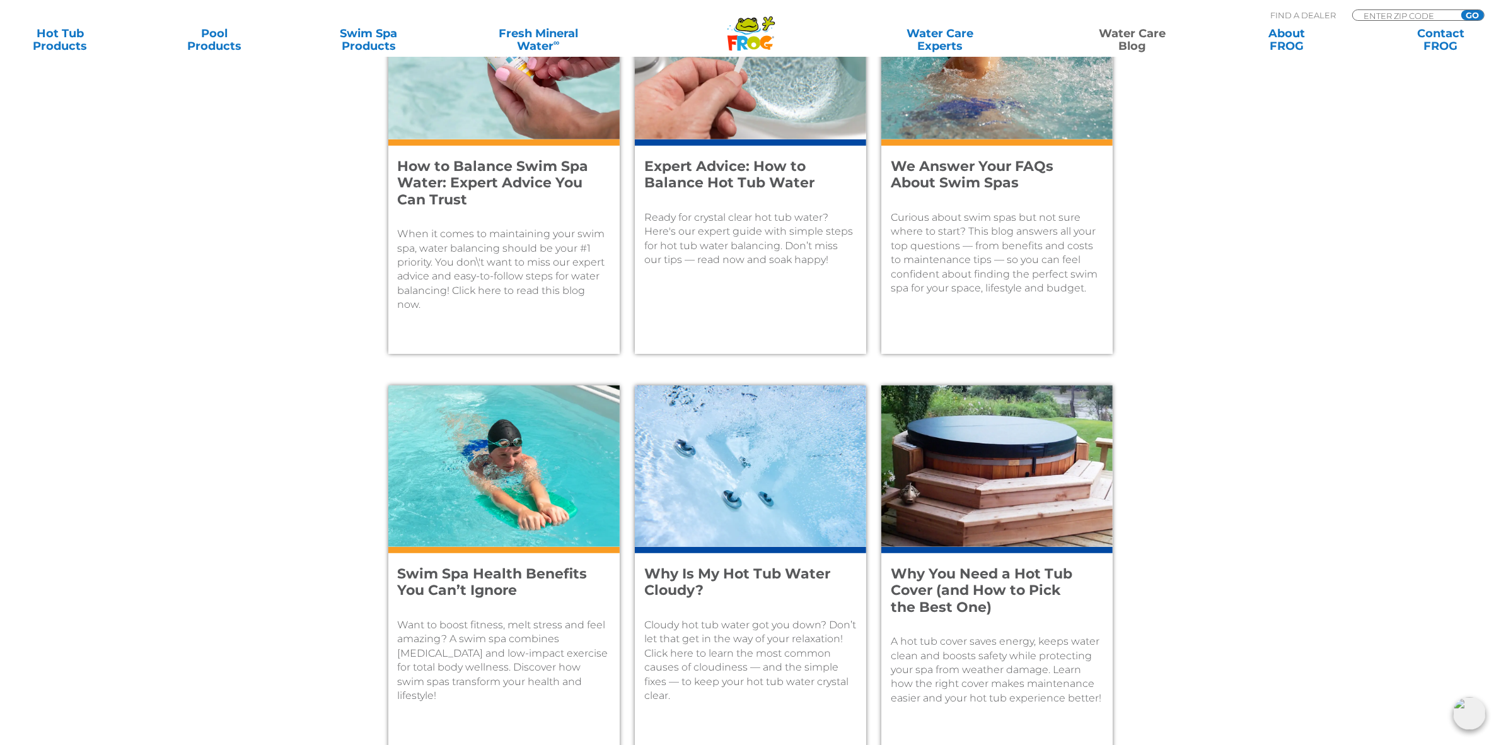
click at [984, 167] on h4 "We Answer Your FAQs About Swim Spas" at bounding box center [988, 174] width 195 height 33
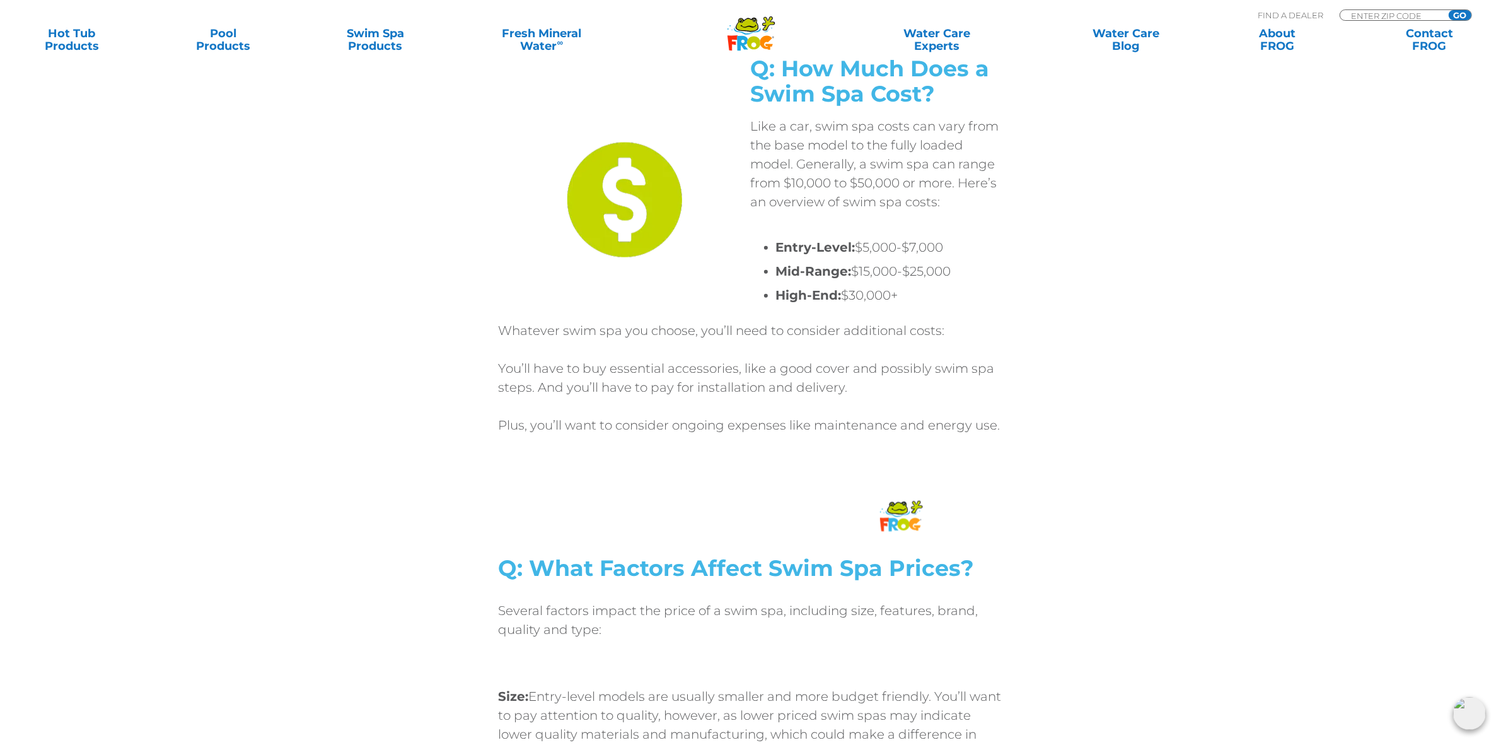
scroll to position [1892, 0]
drag, startPoint x: 1430, startPoint y: 172, endPoint x: 1370, endPoint y: 136, distance: 69.9
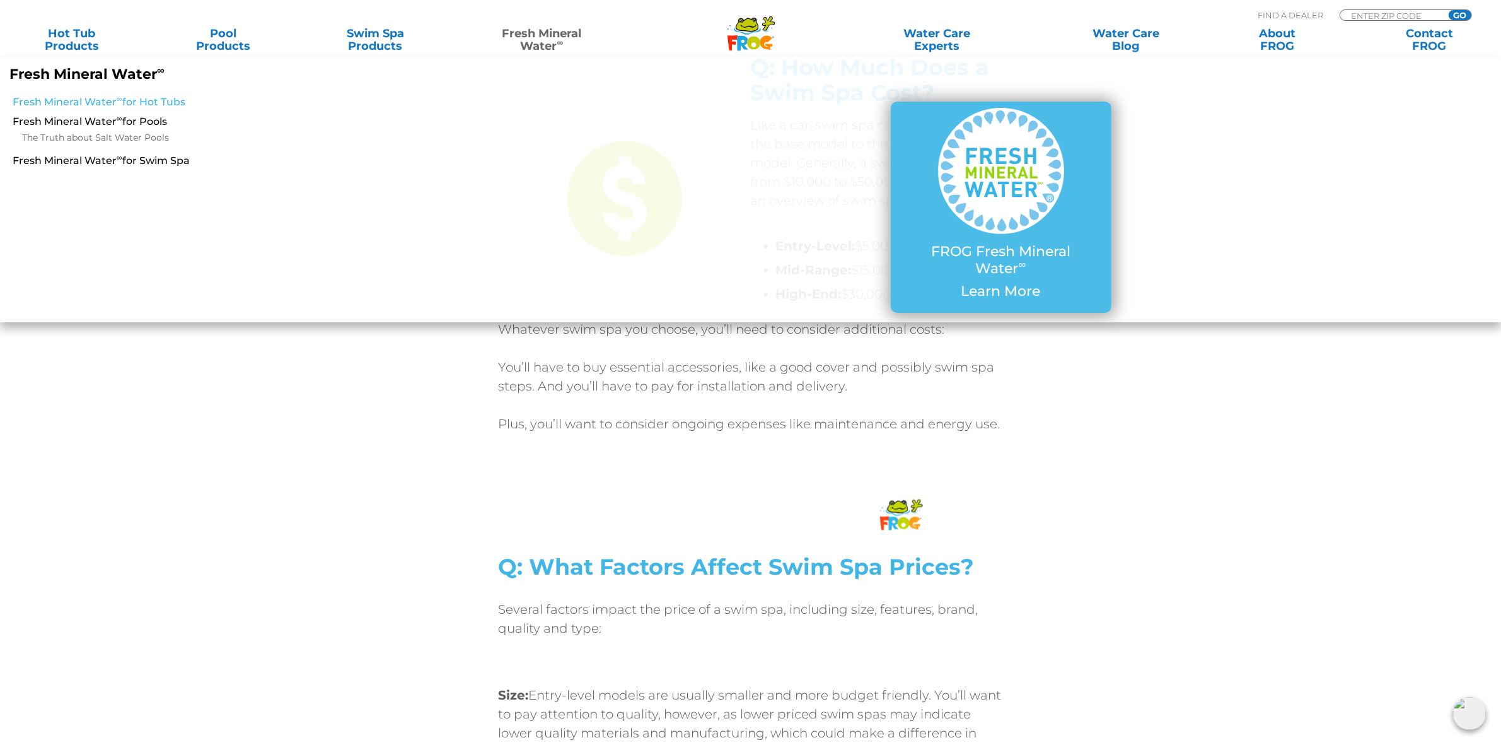
click at [126, 102] on link "Fresh Mineral Water ∞ for Hot Tubs" at bounding box center [257, 102] width 488 height 14
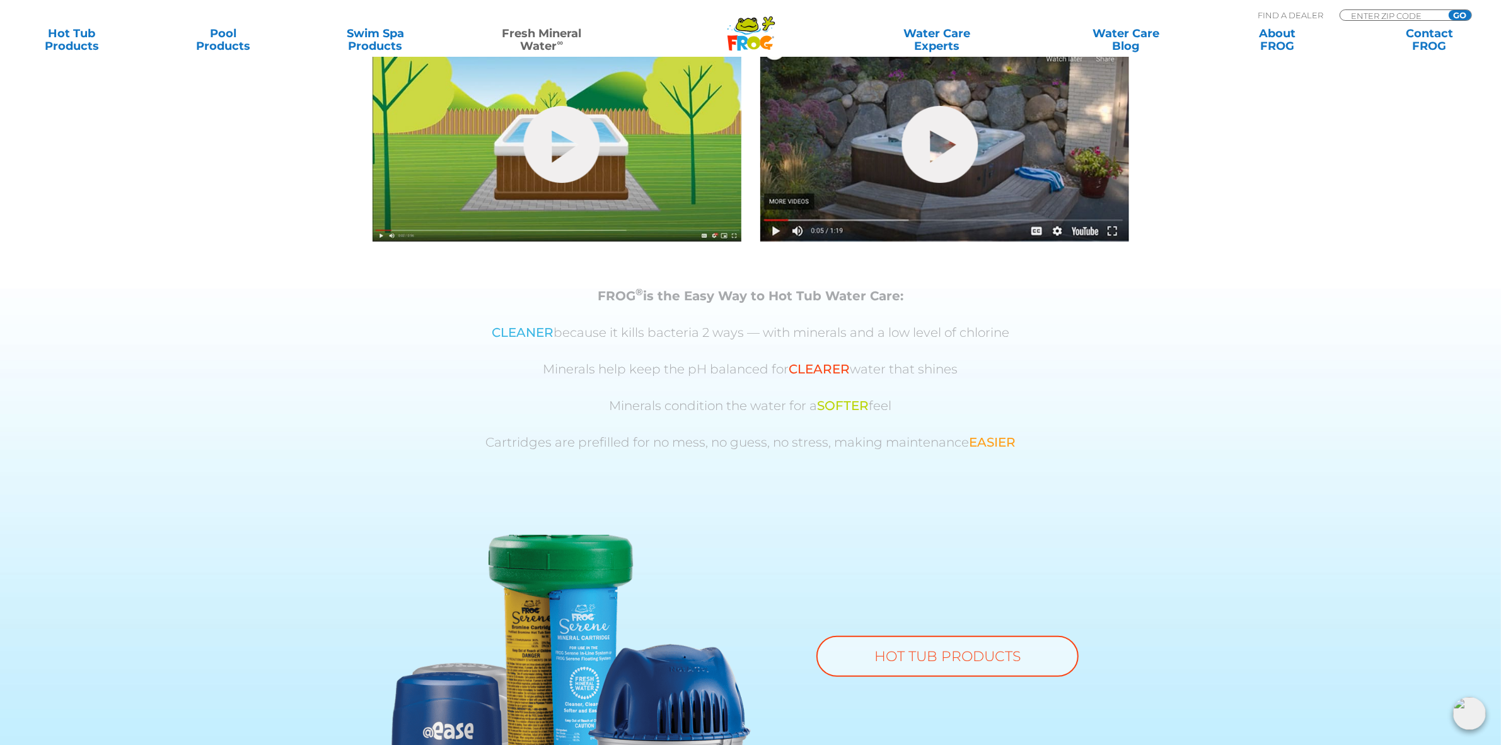
scroll to position [494, 0]
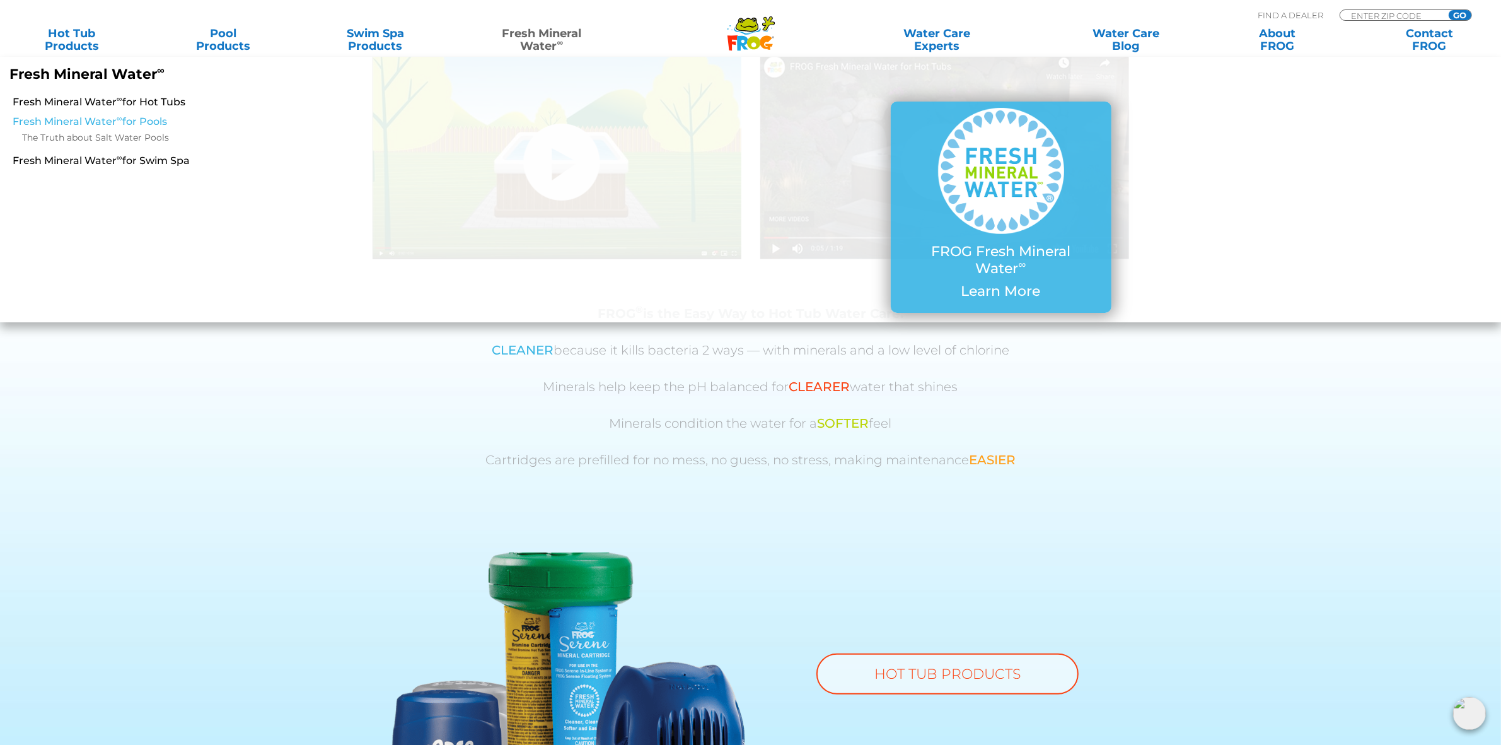
click at [141, 115] on link "Fresh Mineral Water ∞ for Pools" at bounding box center [257, 122] width 488 height 14
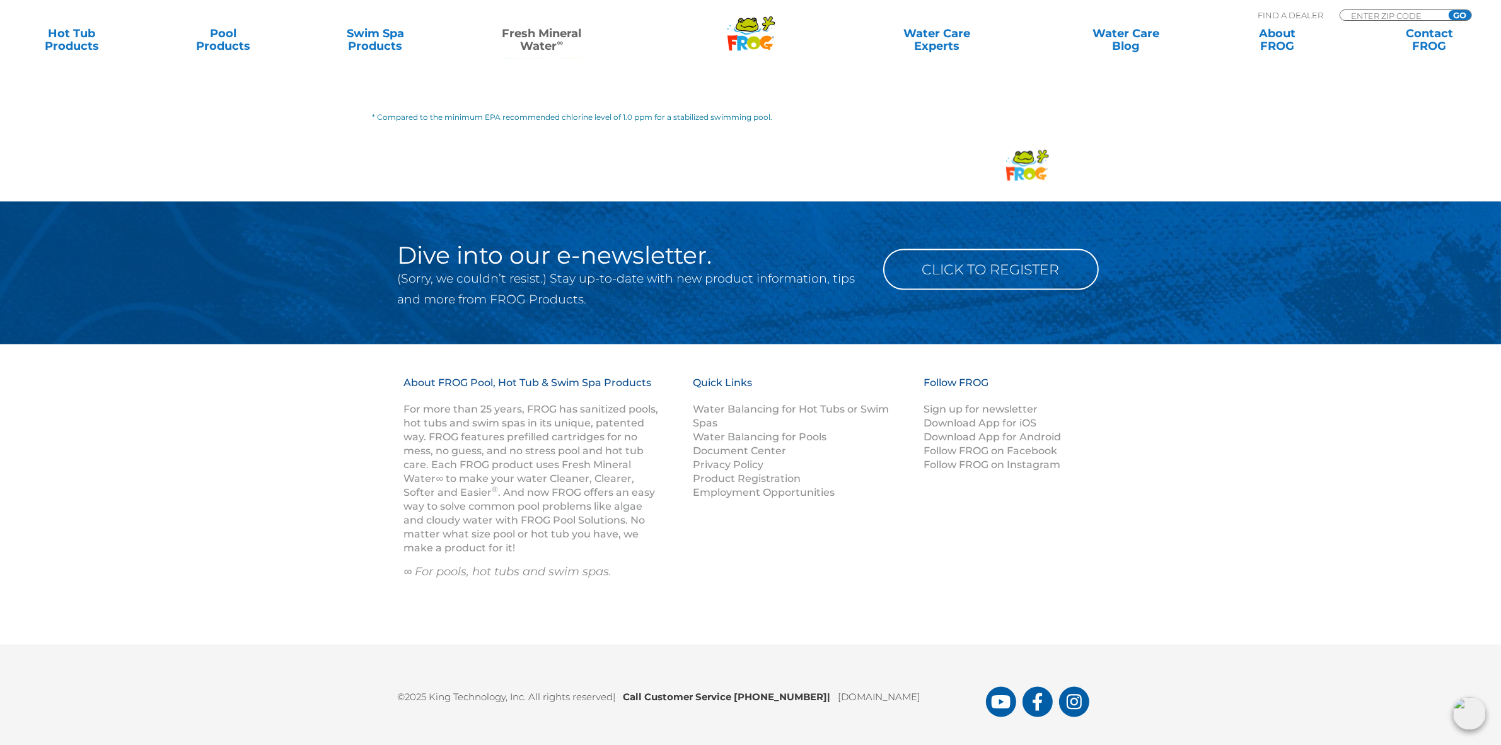
scroll to position [2128, 0]
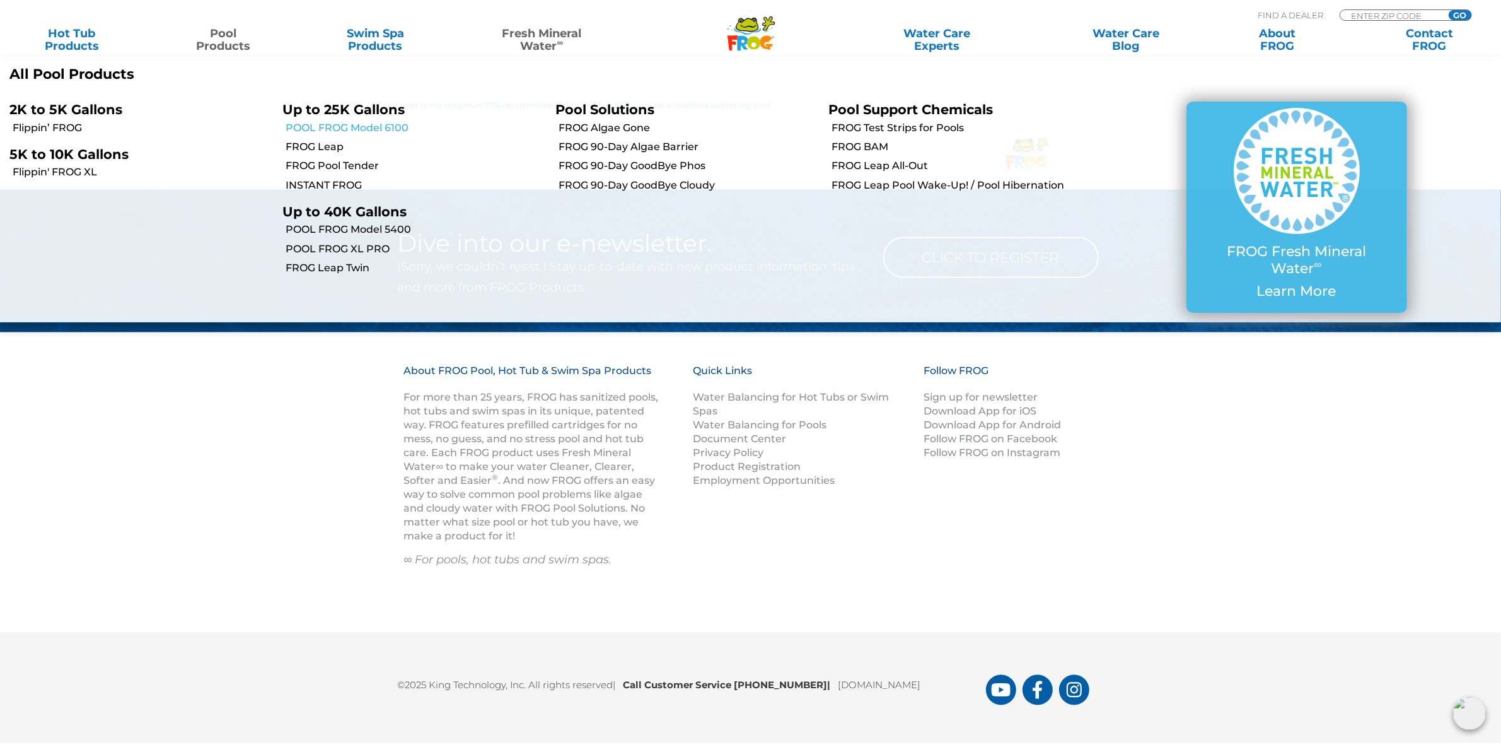
click at [329, 125] on link "POOL FROG Model 6100" at bounding box center [416, 128] width 260 height 14
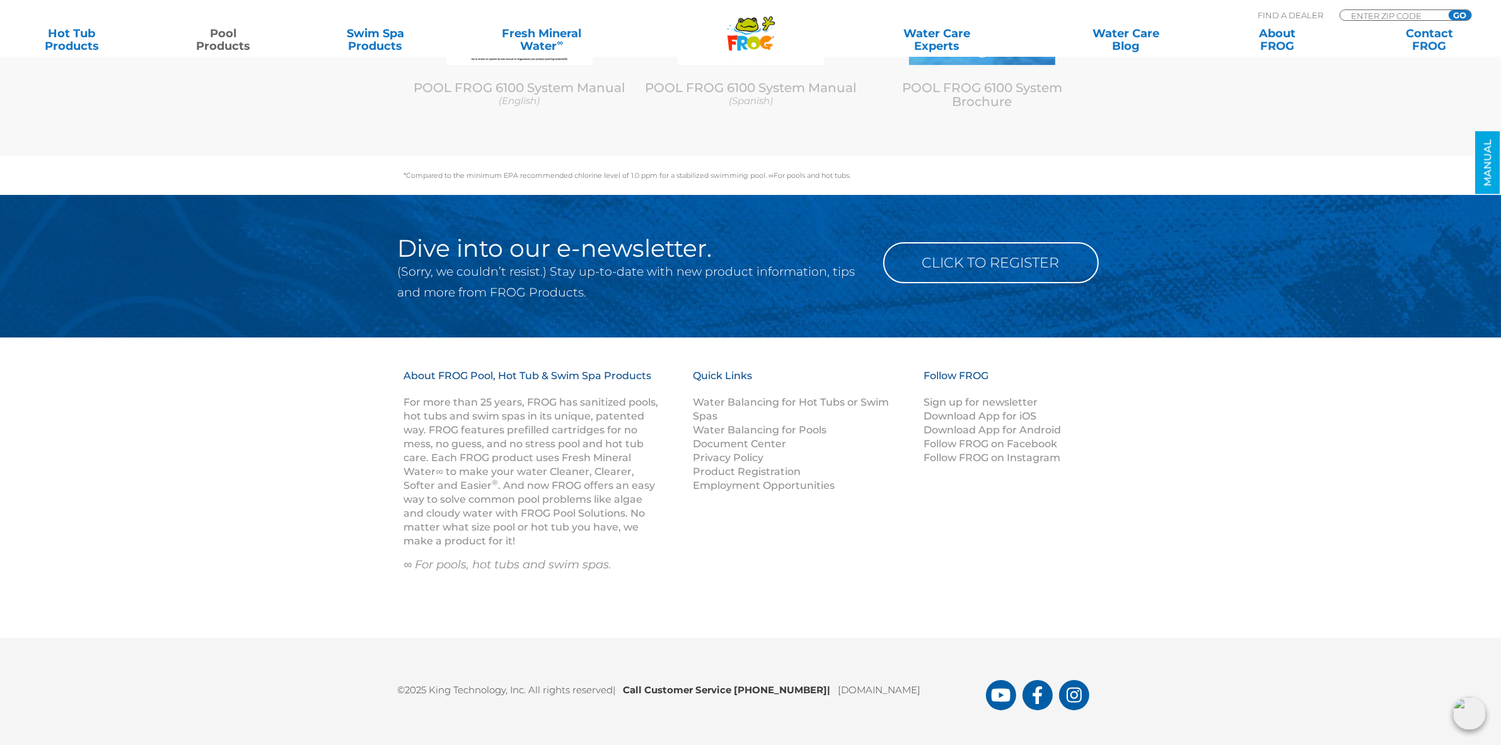
scroll to position [5831, 0]
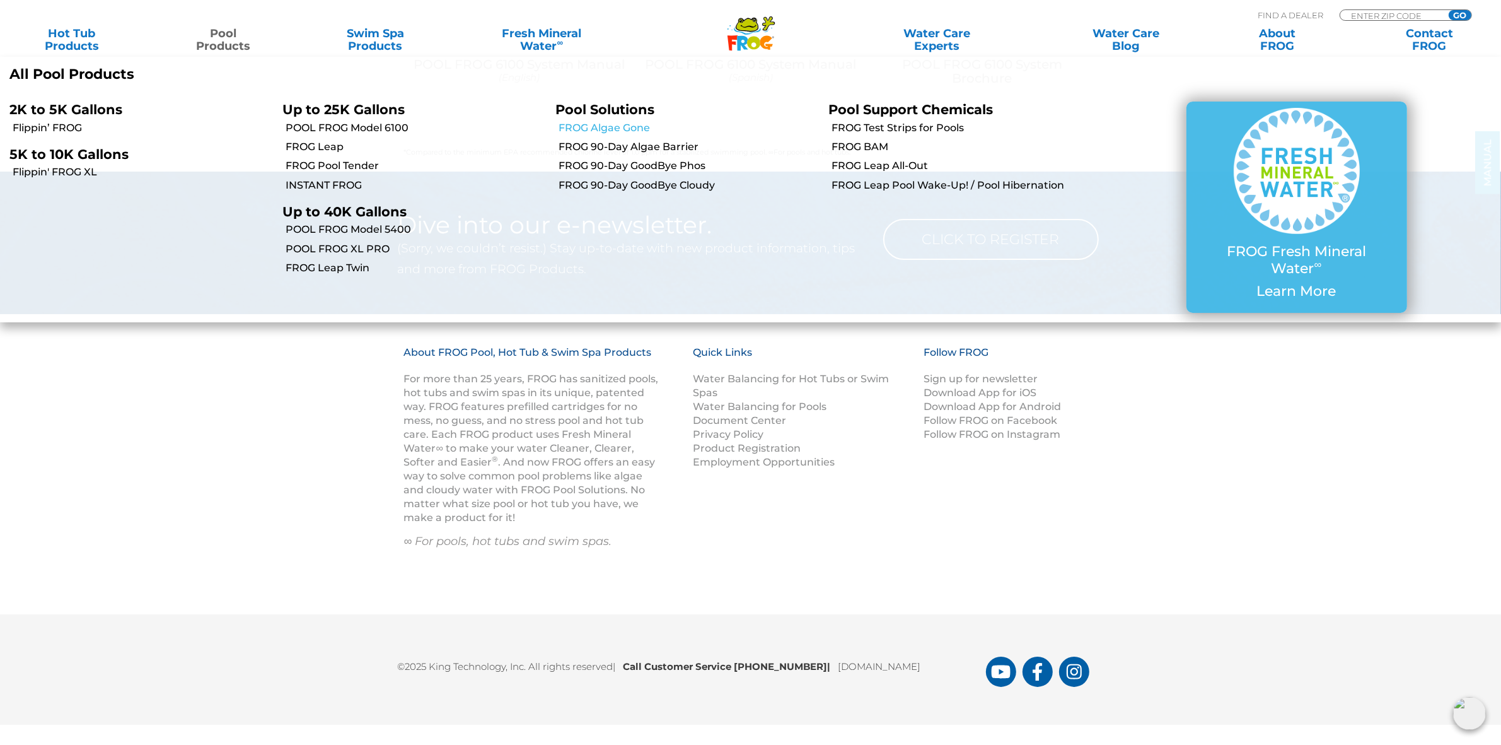
click at [616, 127] on link "FROG Algae Gone" at bounding box center [689, 128] width 260 height 14
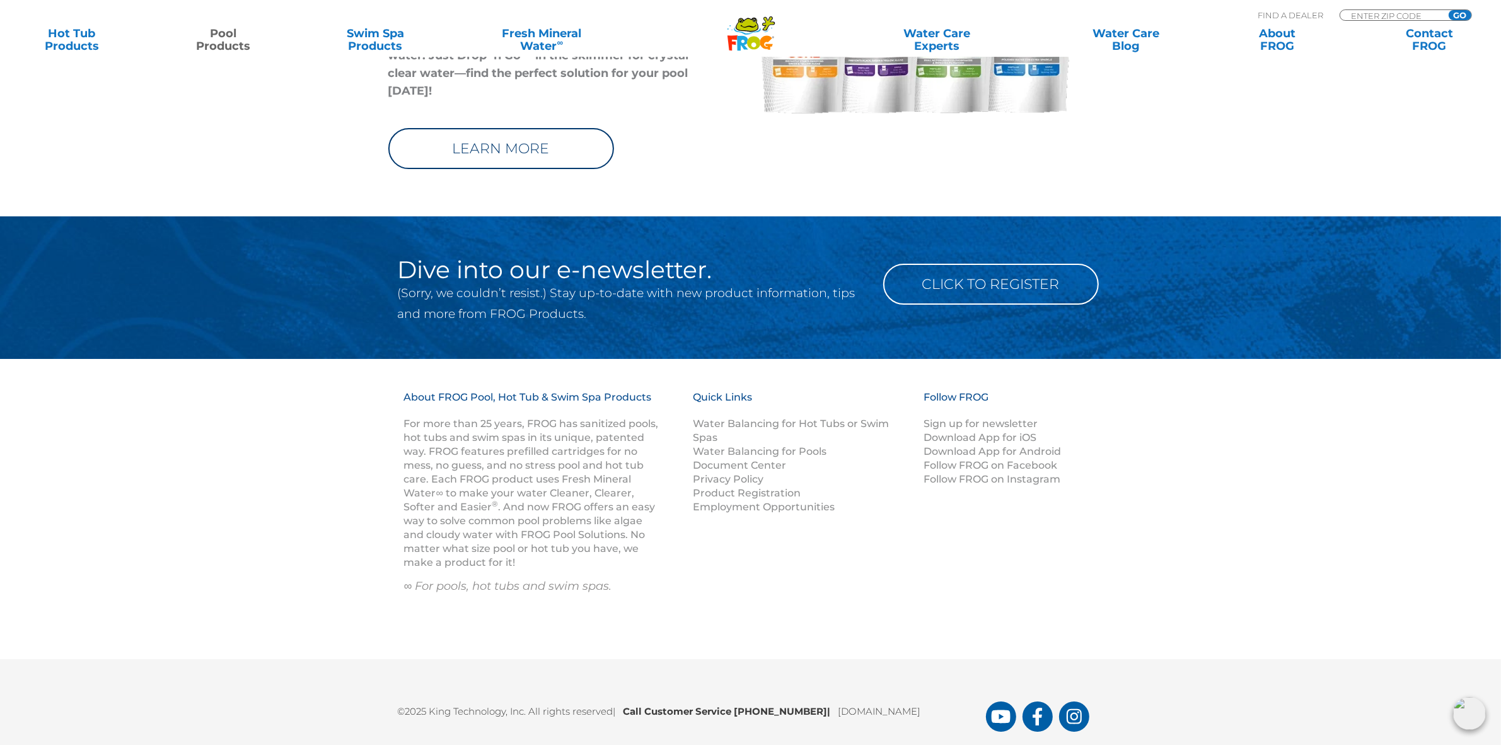
scroll to position [5505, 0]
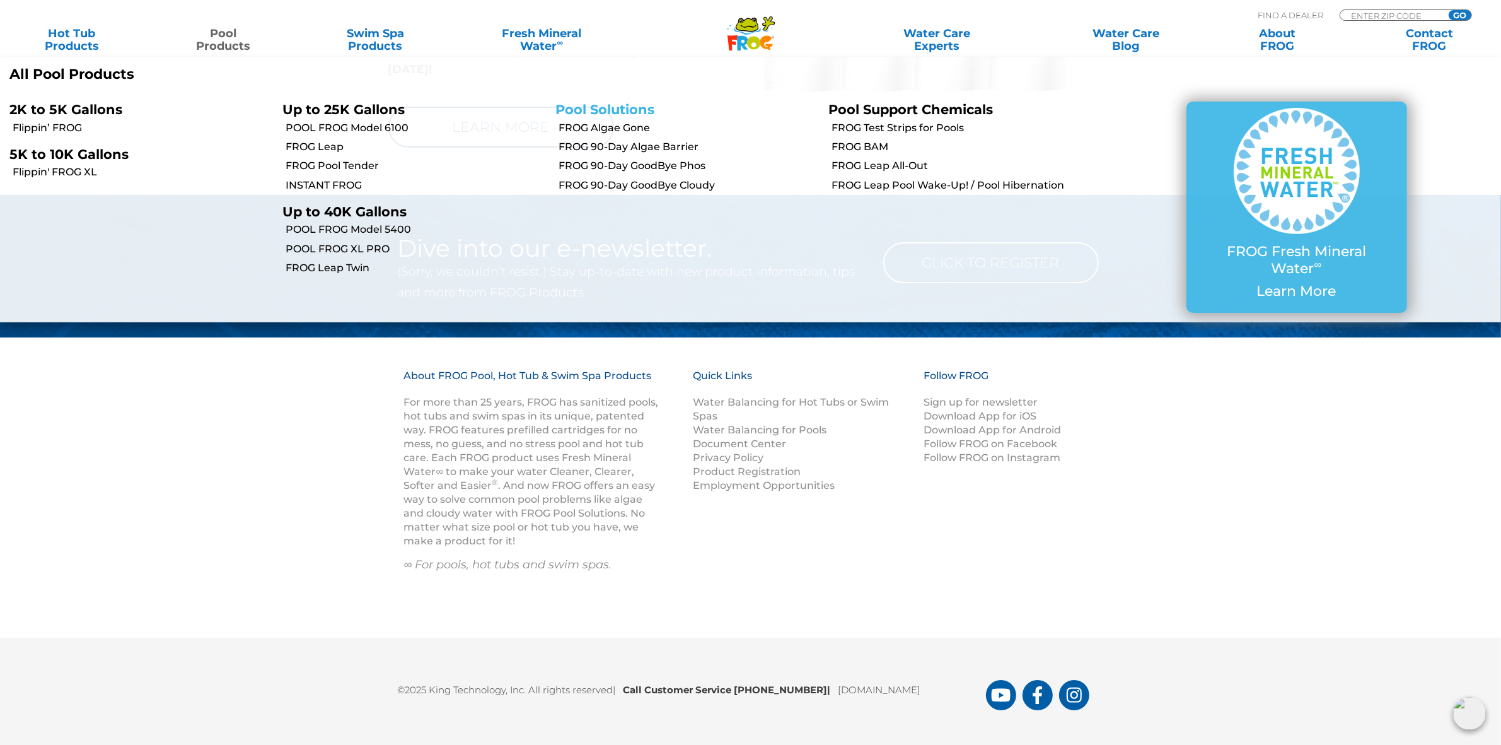
click at [609, 114] on link "Pool Solutions" at bounding box center [605, 110] width 99 height 16
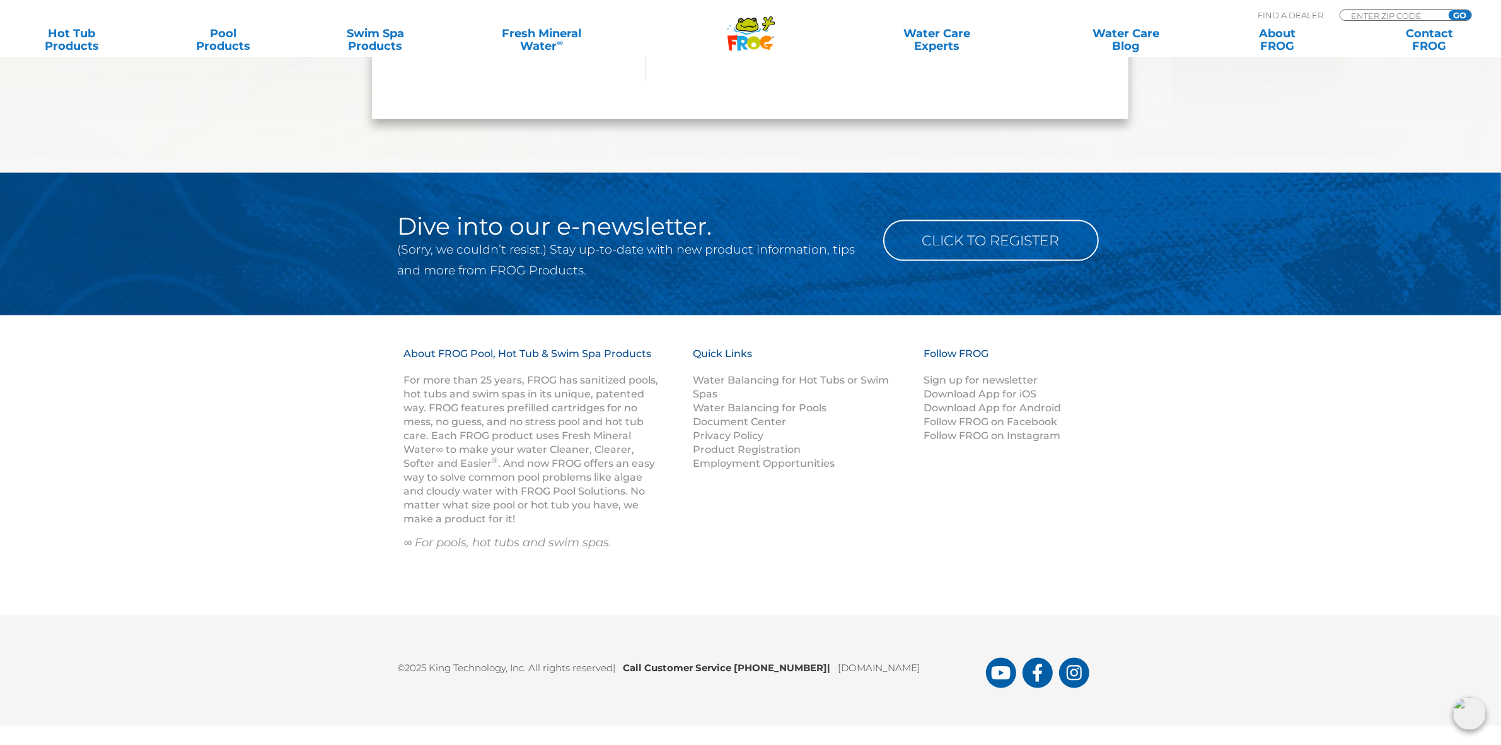
scroll to position [2150, 0]
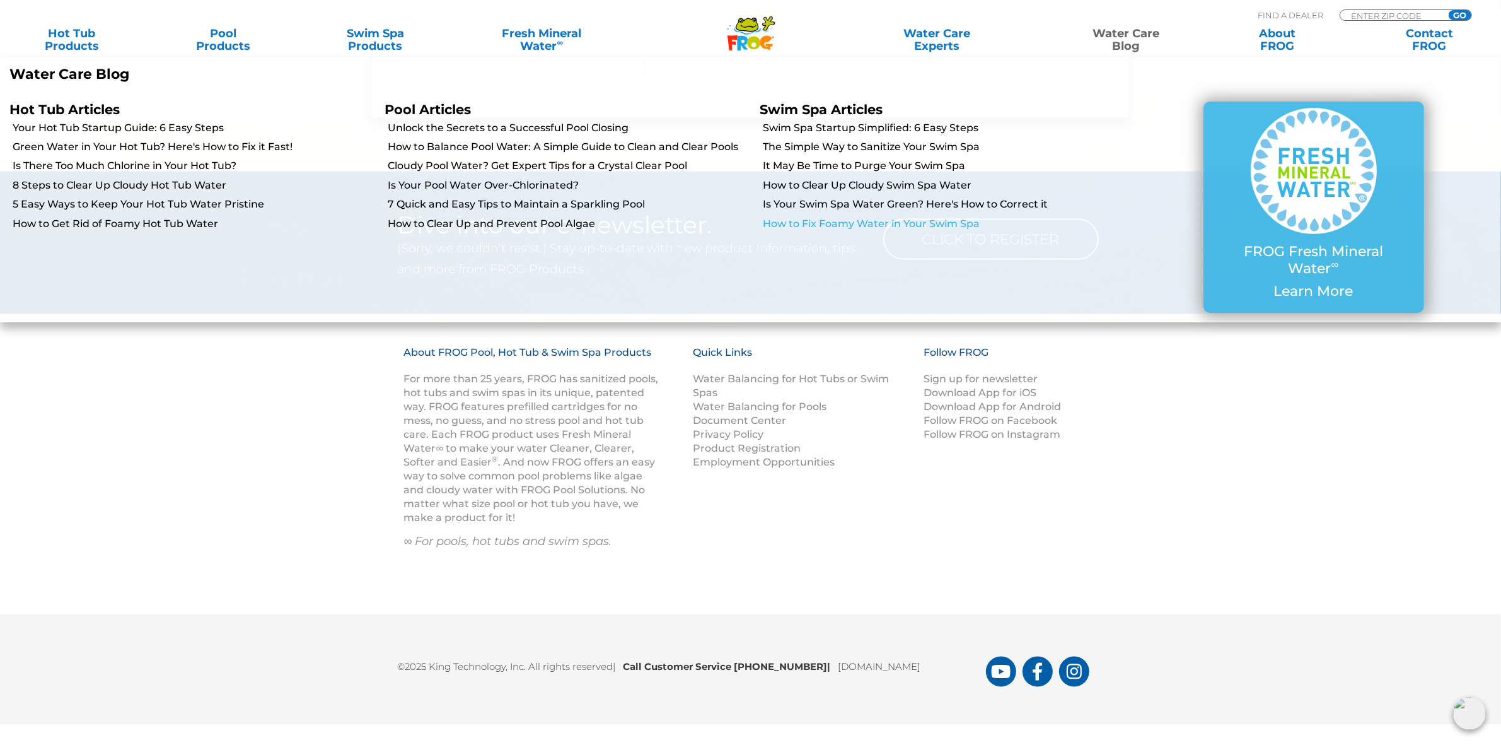
click at [877, 219] on link "How to Fix Foamy Water in Your Swim Spa" at bounding box center [945, 224] width 363 height 14
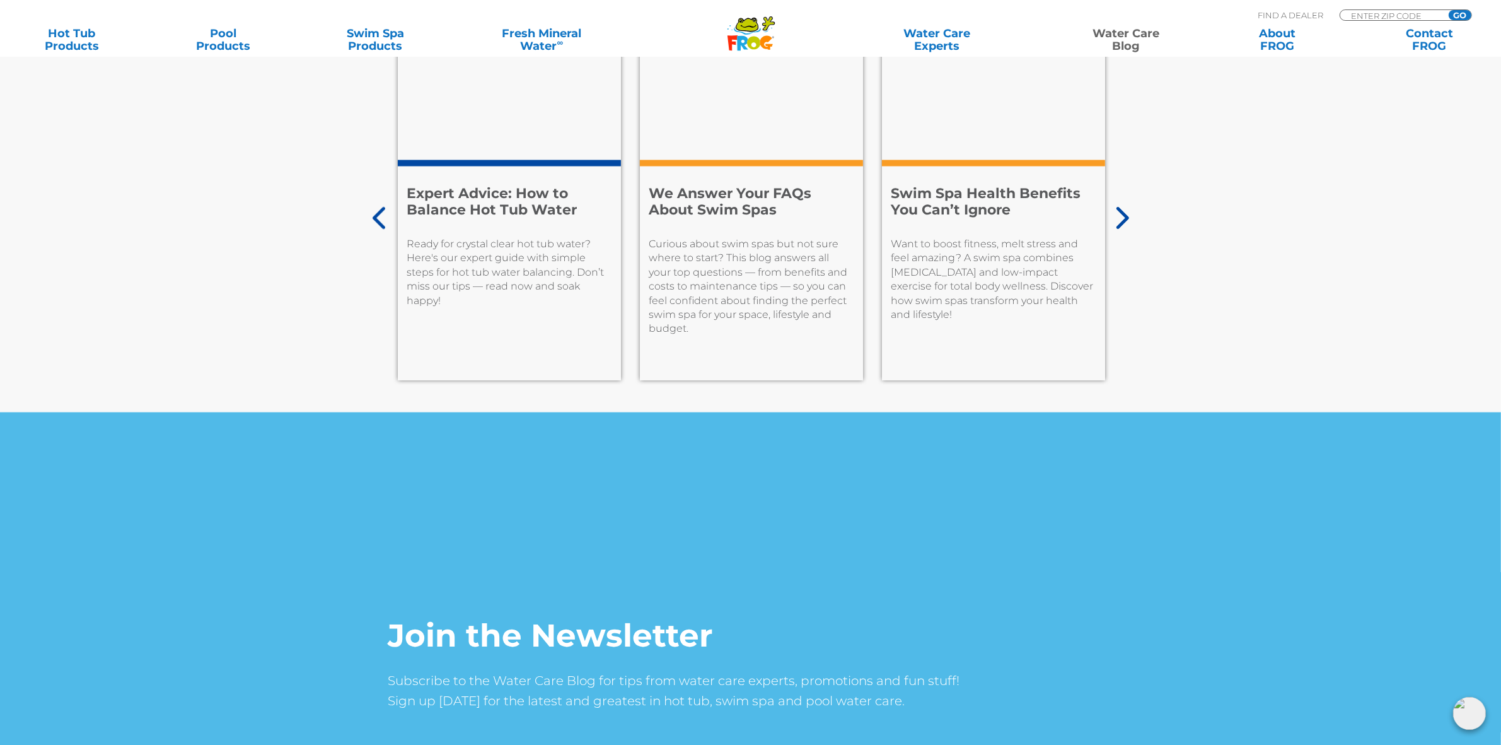
scroll to position [9173, 0]
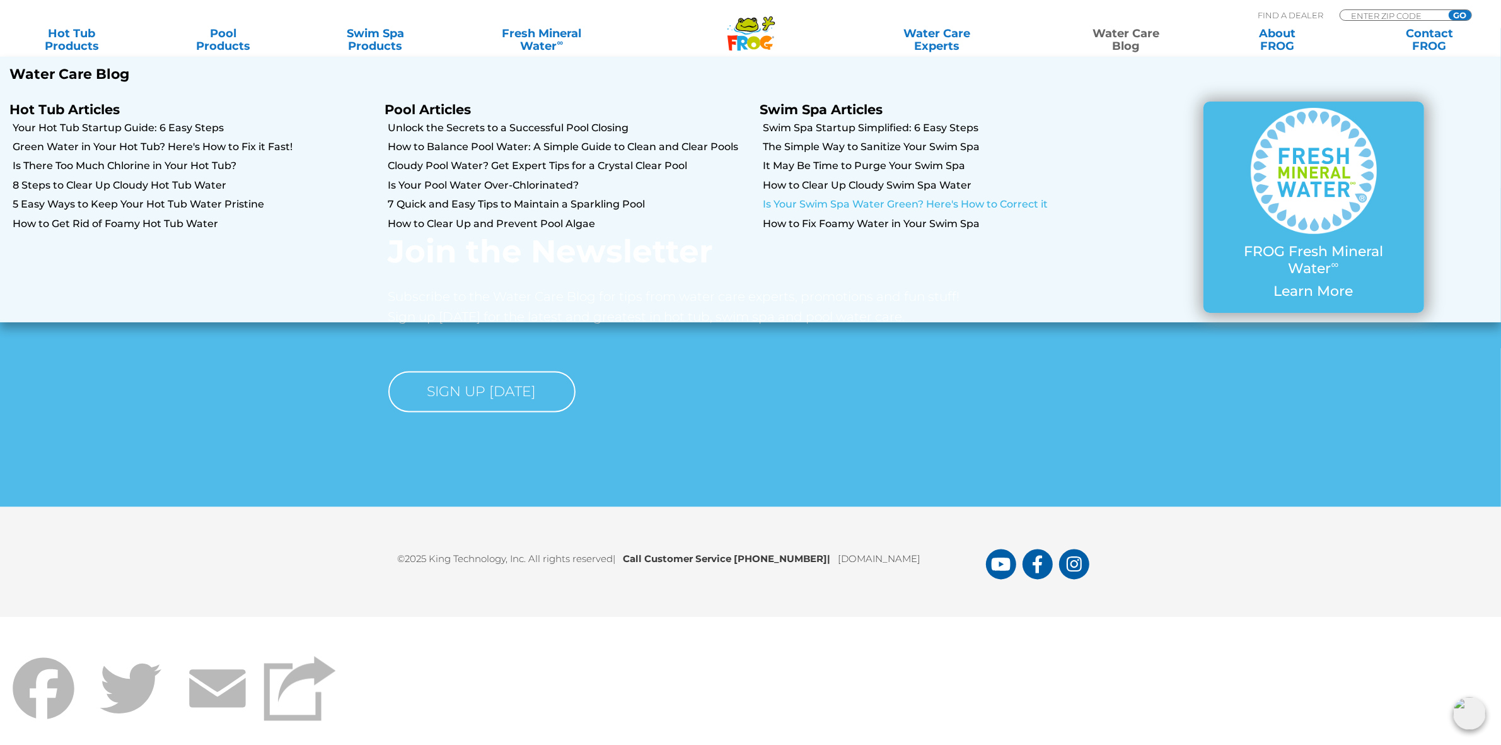
click at [924, 204] on link "Is Your Swim Spa Water Green? Here's How to Correct it" at bounding box center [945, 204] width 363 height 14
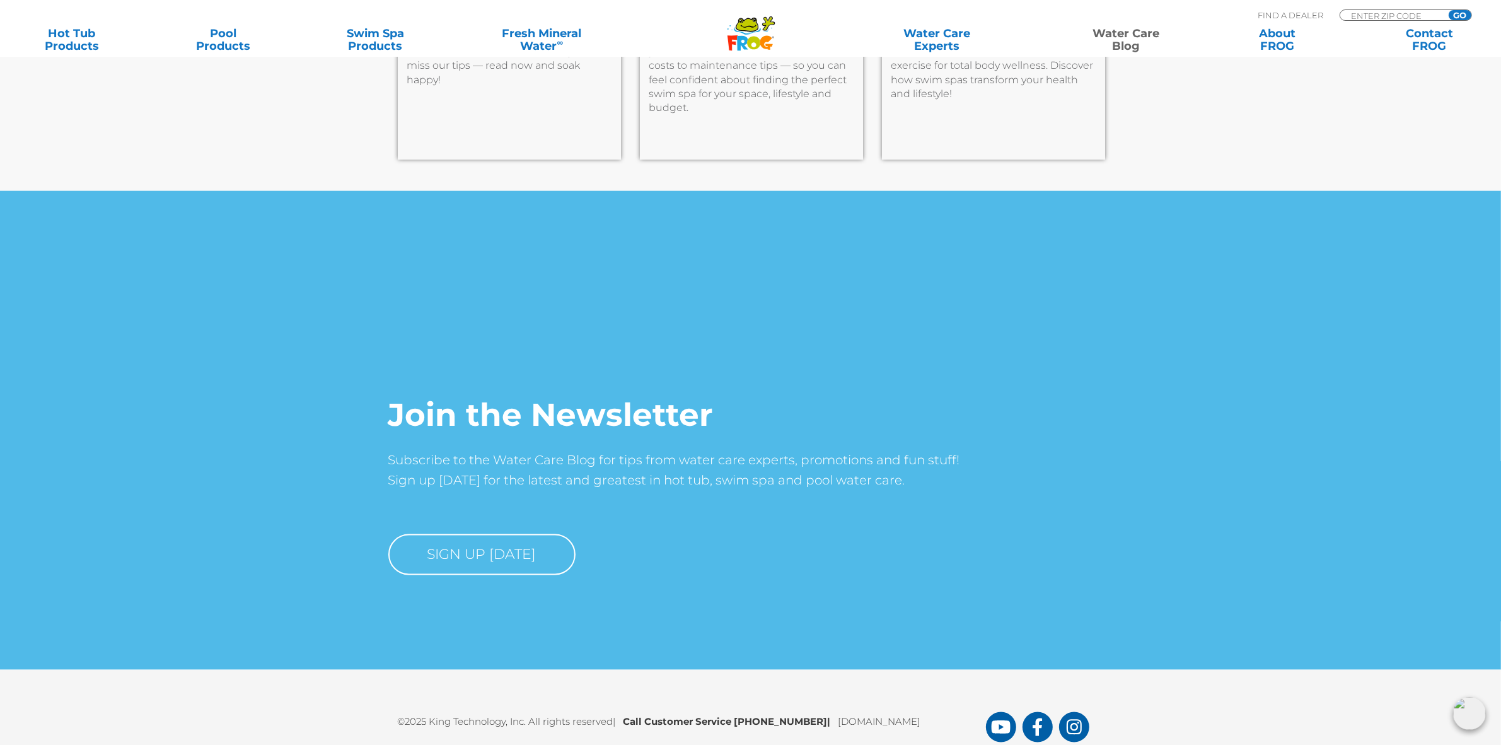
scroll to position [8674, 0]
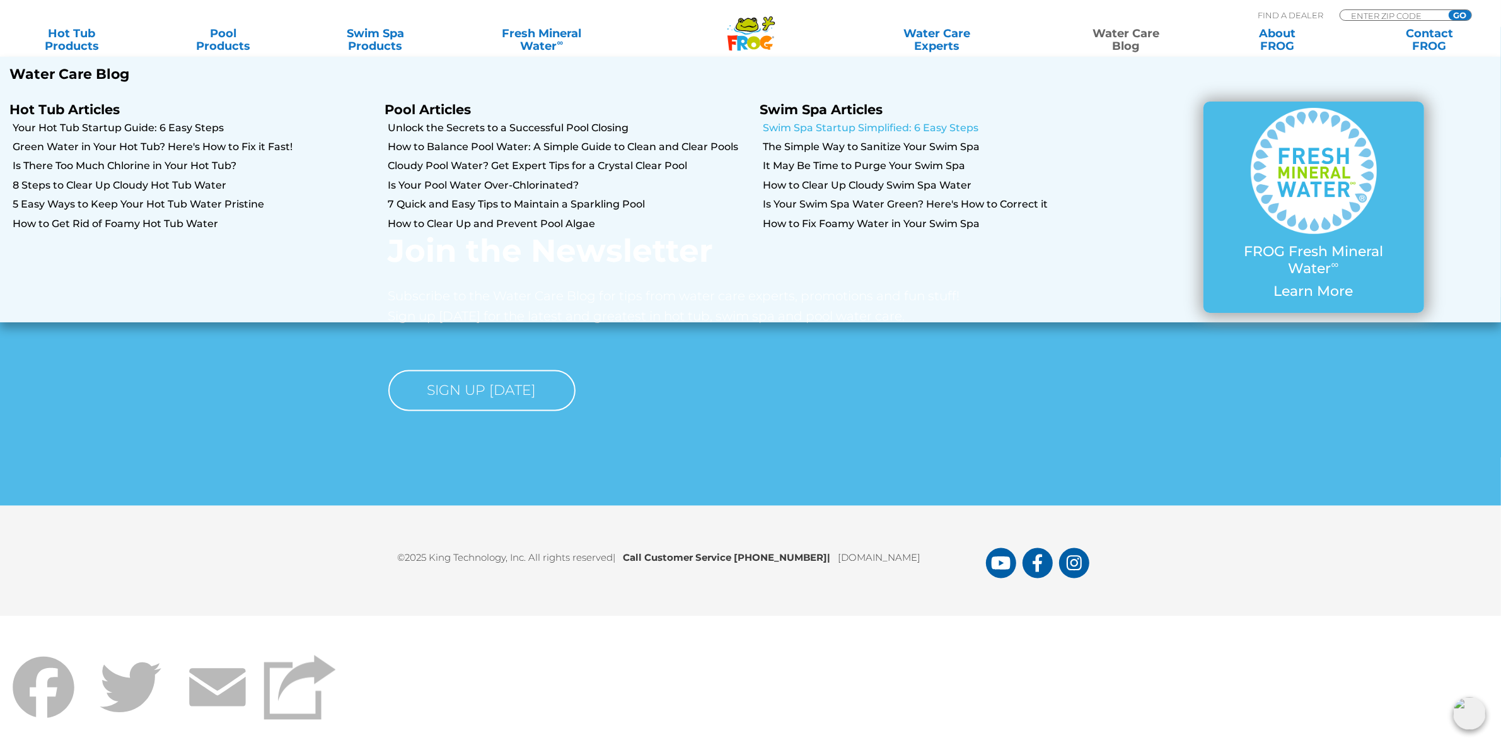
click at [907, 123] on link "Swim Spa Startup Simplified: 6 Easy Steps" at bounding box center [945, 128] width 363 height 14
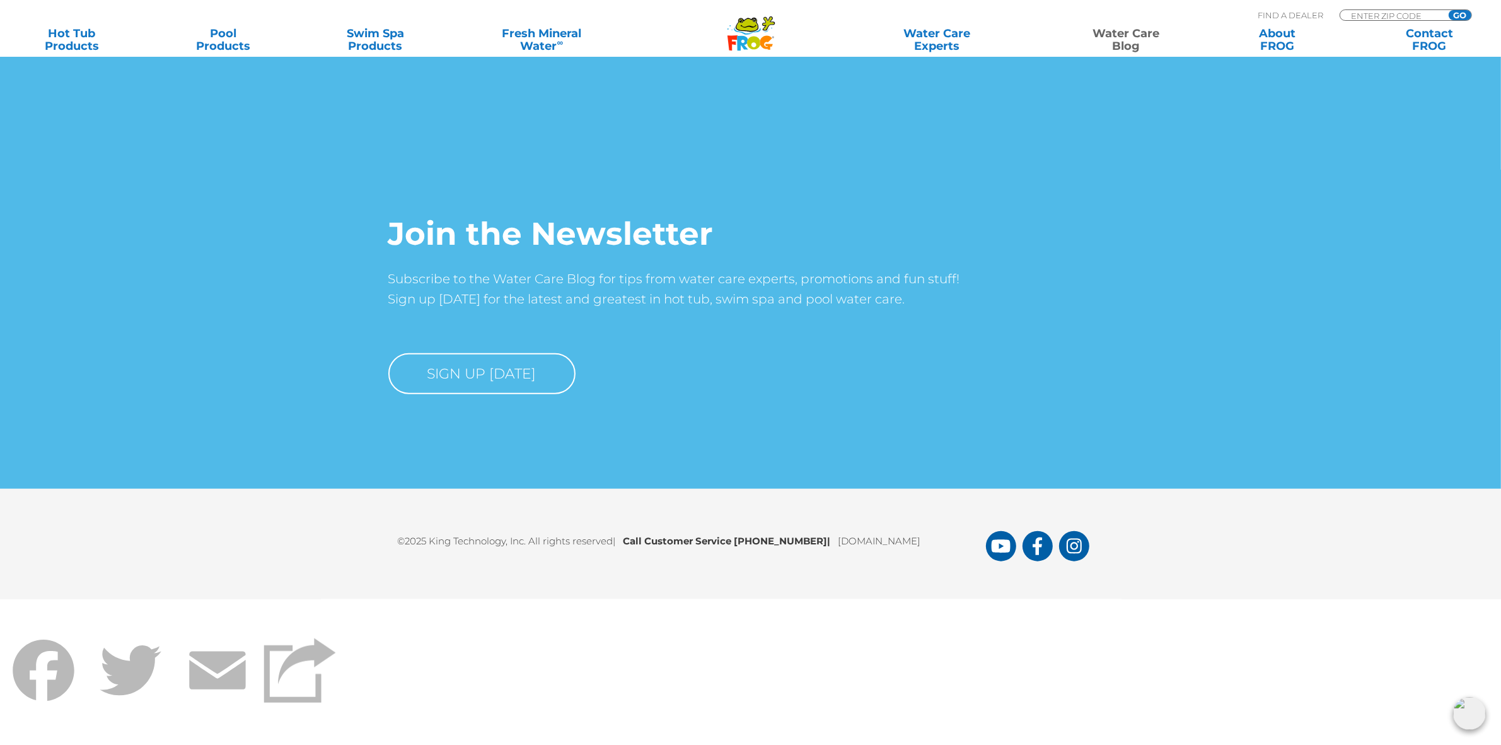
scroll to position [7244, 0]
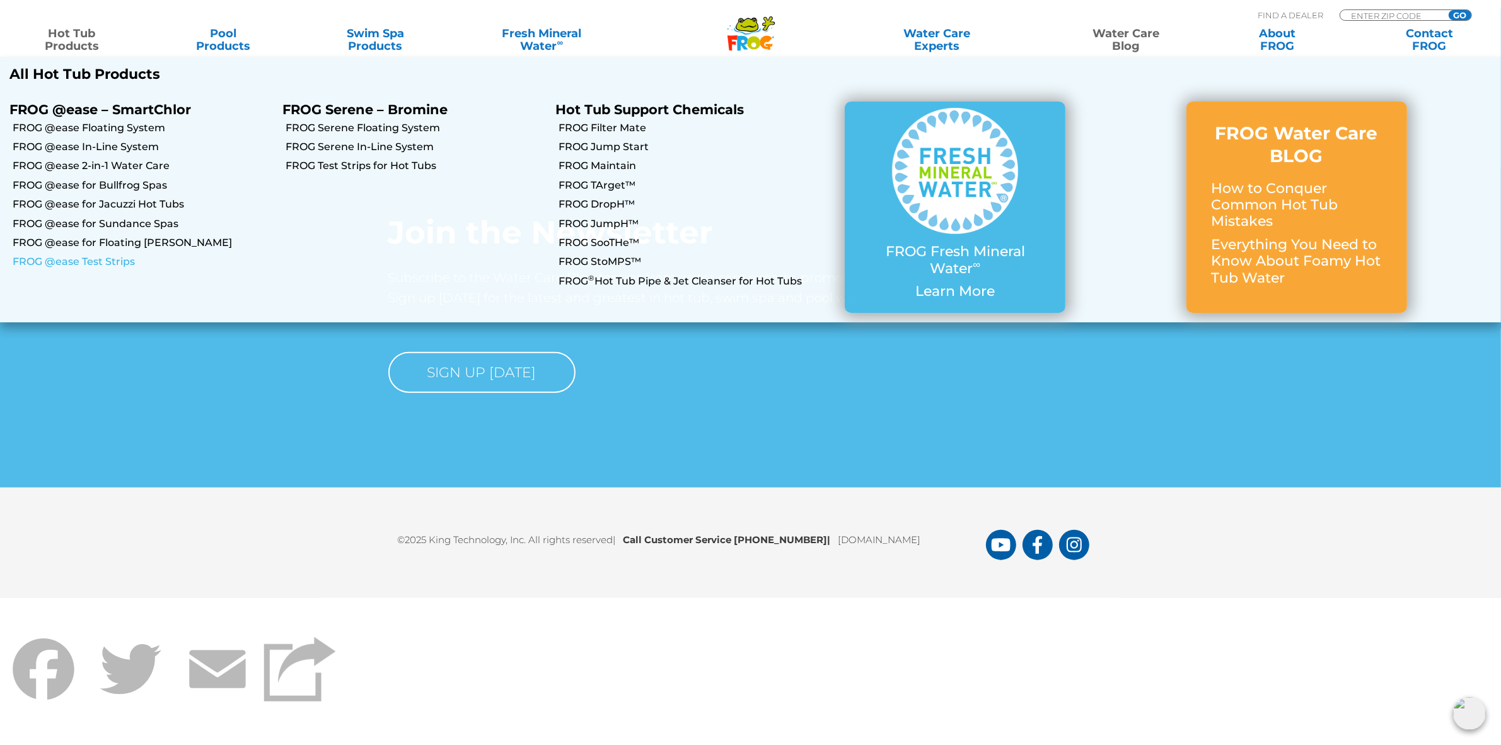
click at [102, 264] on link "FROG @ease Test Strips" at bounding box center [143, 262] width 260 height 14
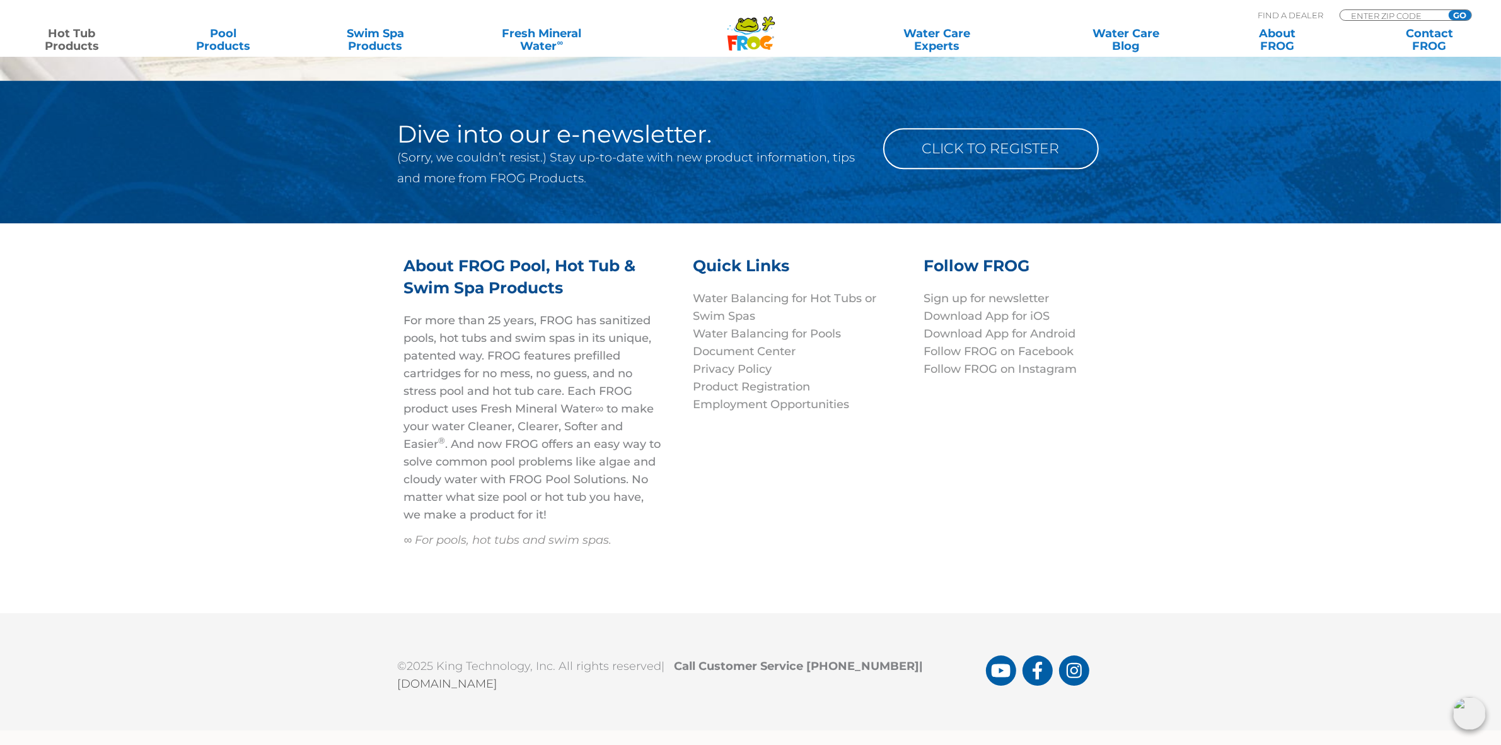
scroll to position [4762, 0]
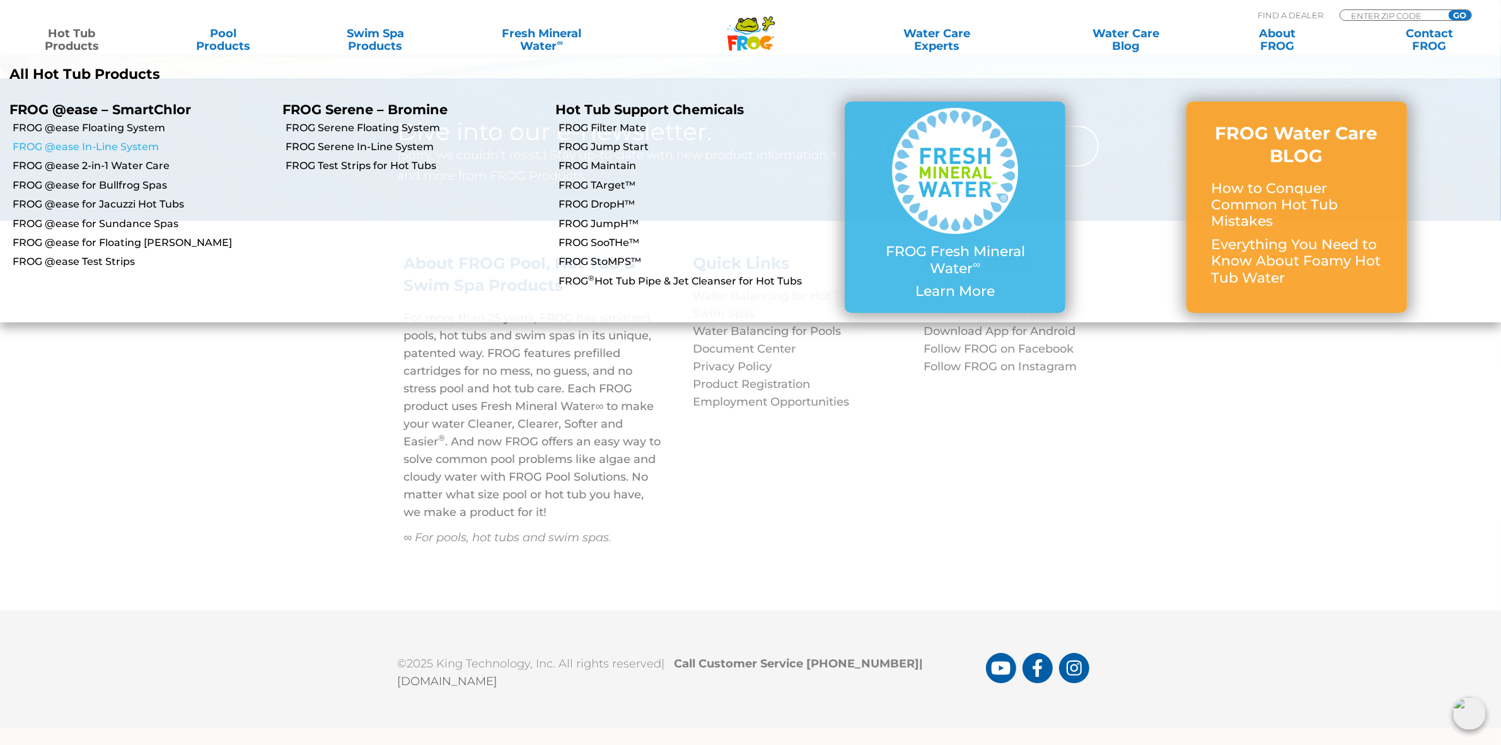
click at [104, 143] on link "FROG @ease In-Line System" at bounding box center [143, 147] width 260 height 14
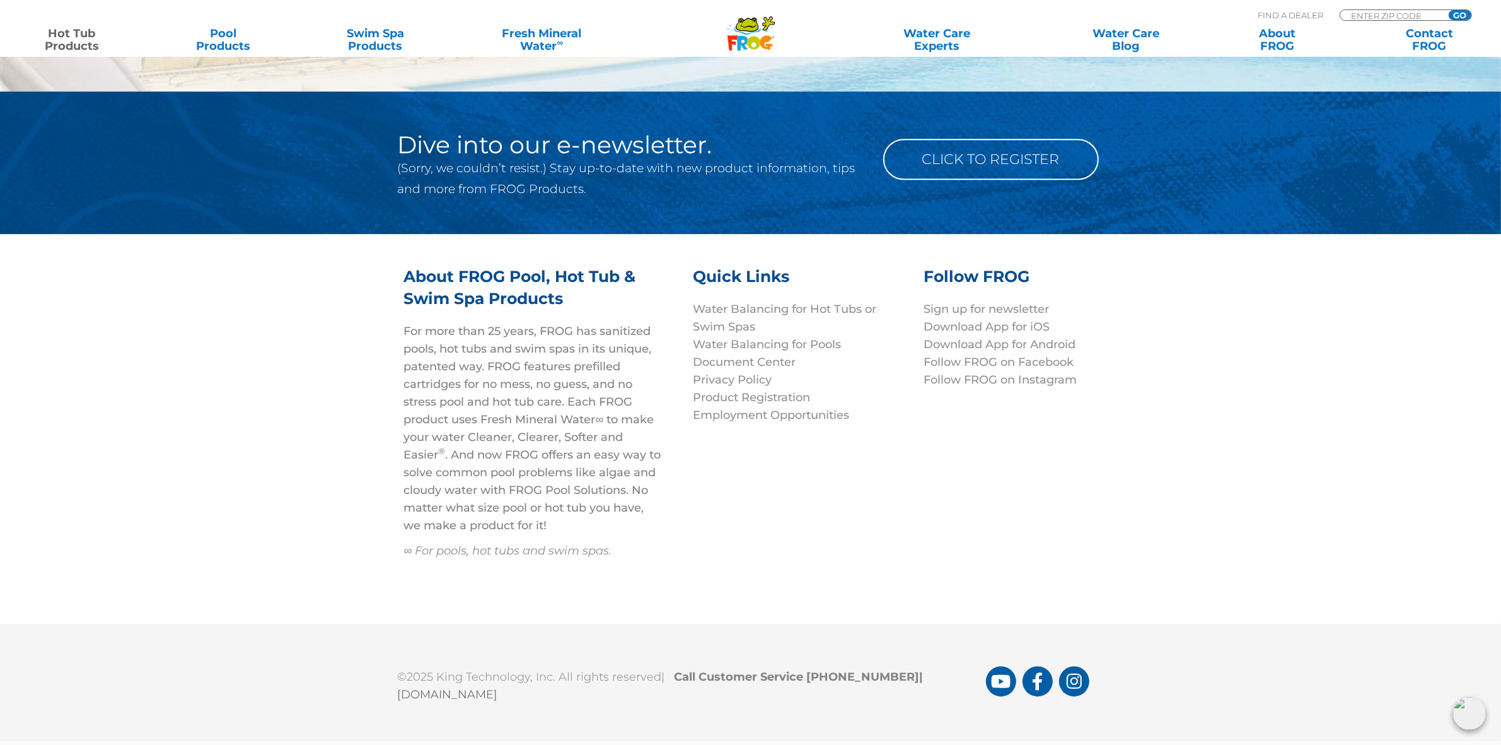
scroll to position [4346, 0]
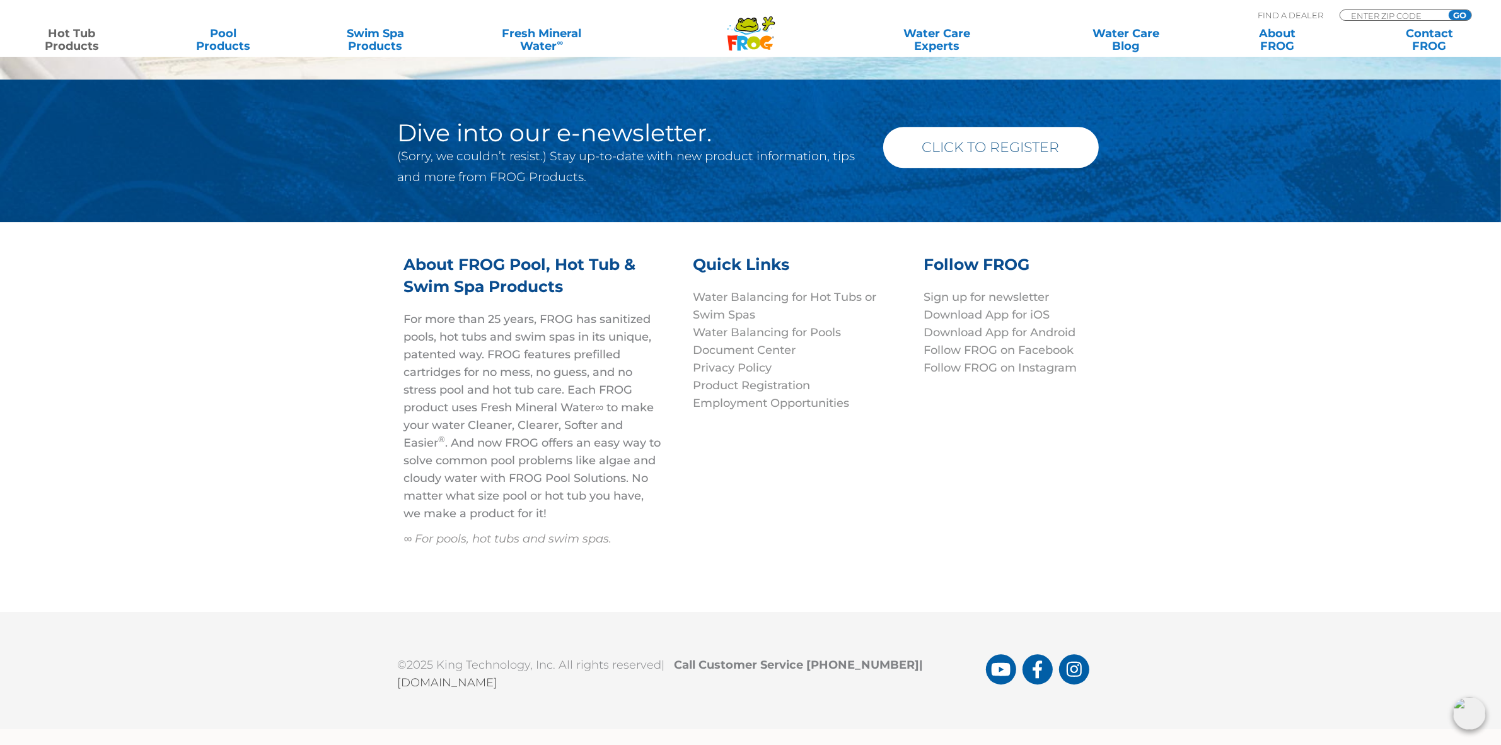
click at [1000, 132] on link "Click to Register" at bounding box center [991, 147] width 216 height 41
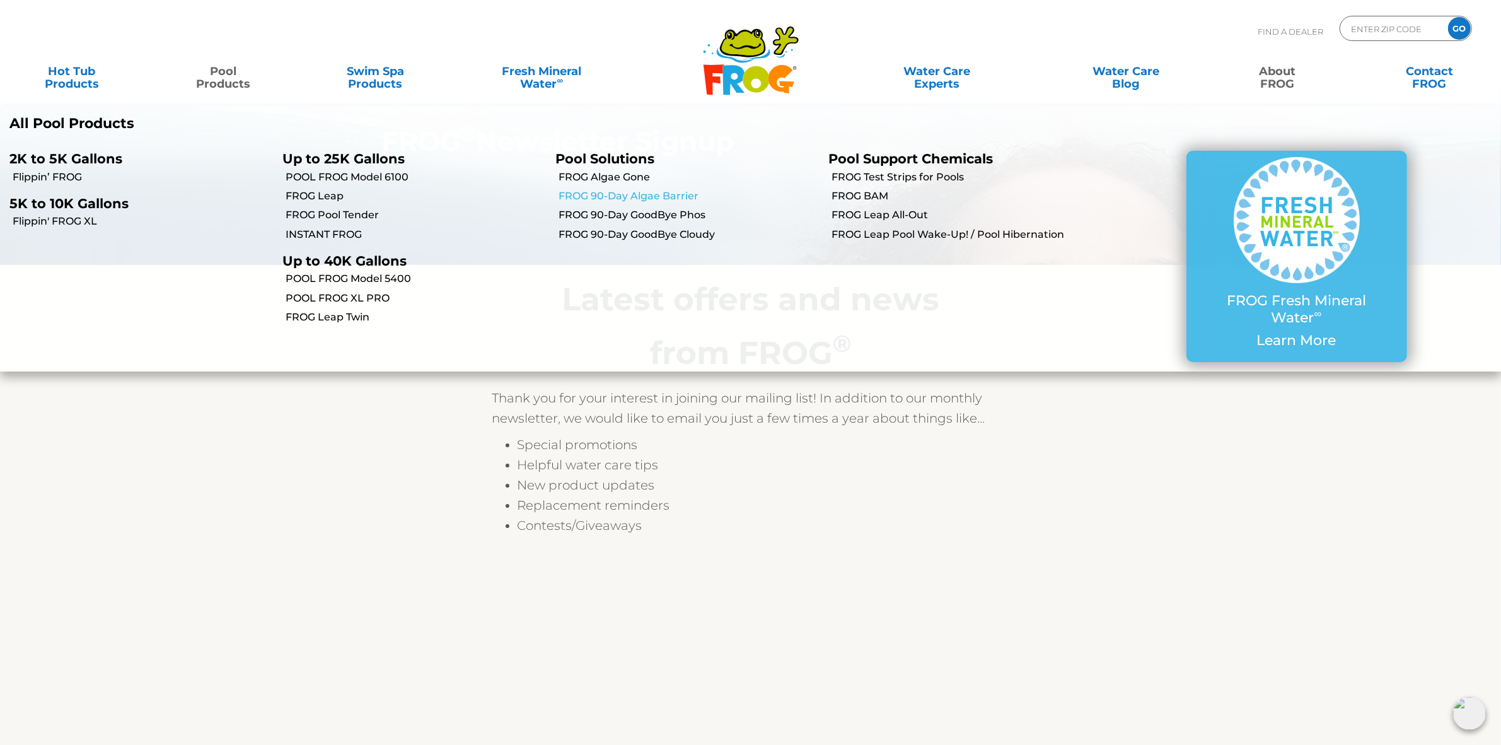
click at [617, 197] on link "FROG 90-Day Algae Barrier" at bounding box center [689, 196] width 260 height 14
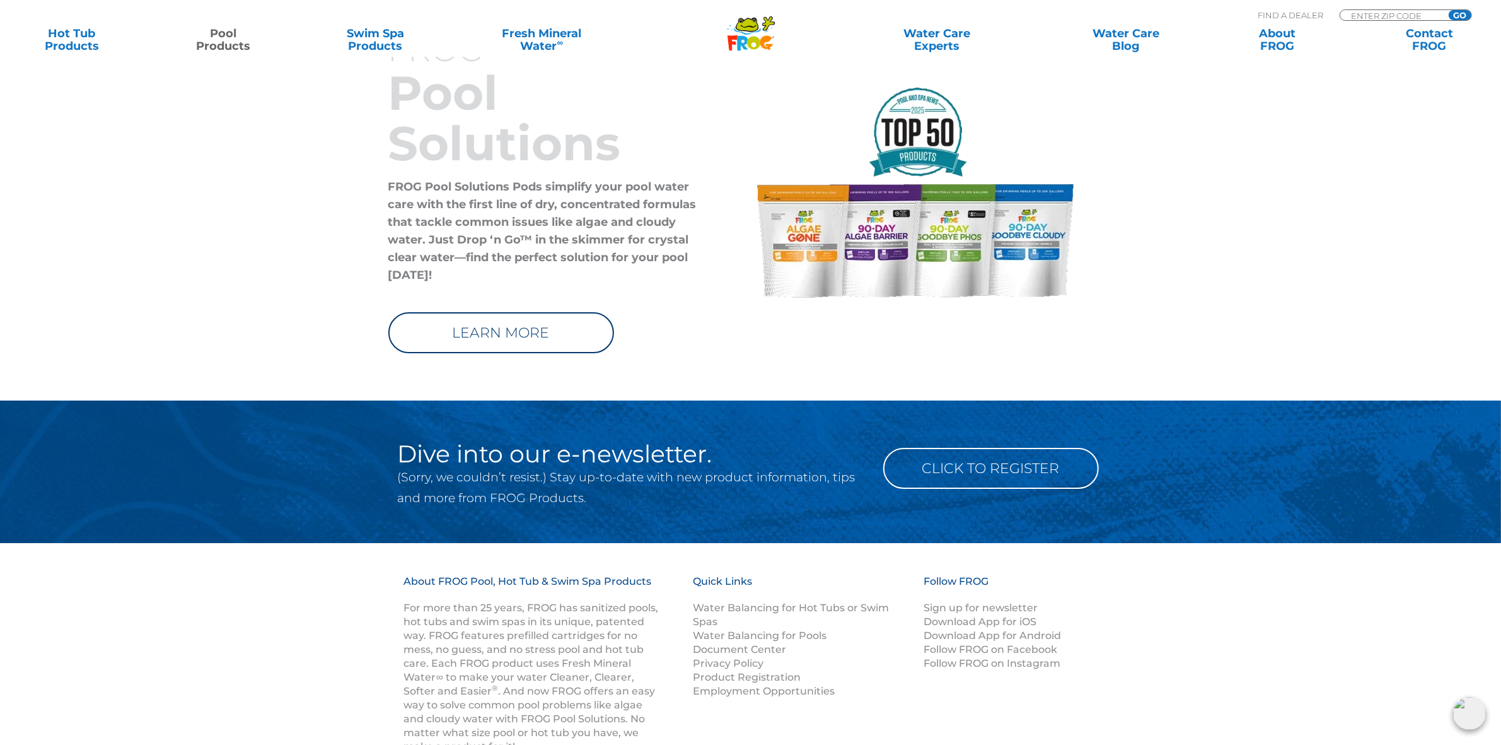
scroll to position [5724, 0]
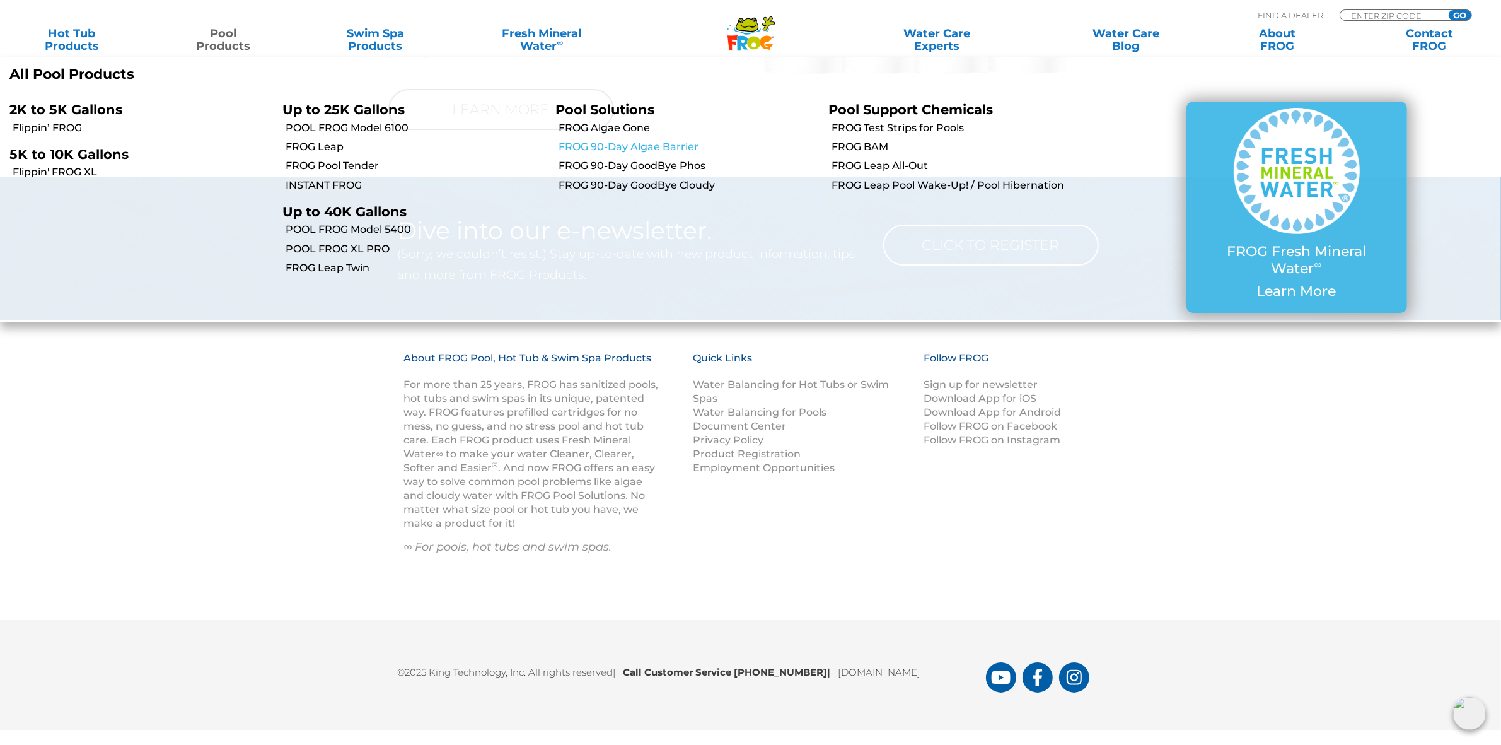
click at [631, 145] on link "FROG 90-Day Algae Barrier" at bounding box center [689, 147] width 260 height 14
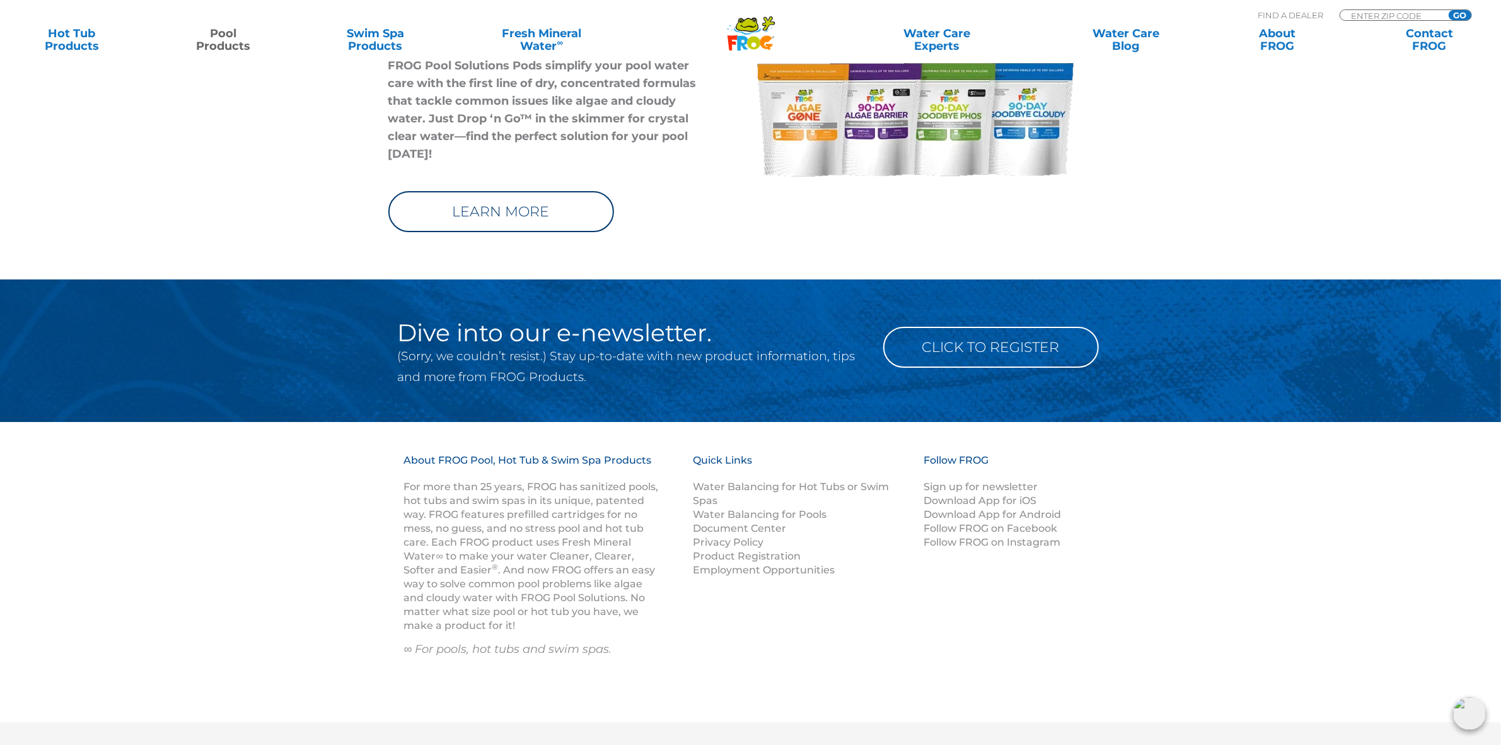
scroll to position [5724, 0]
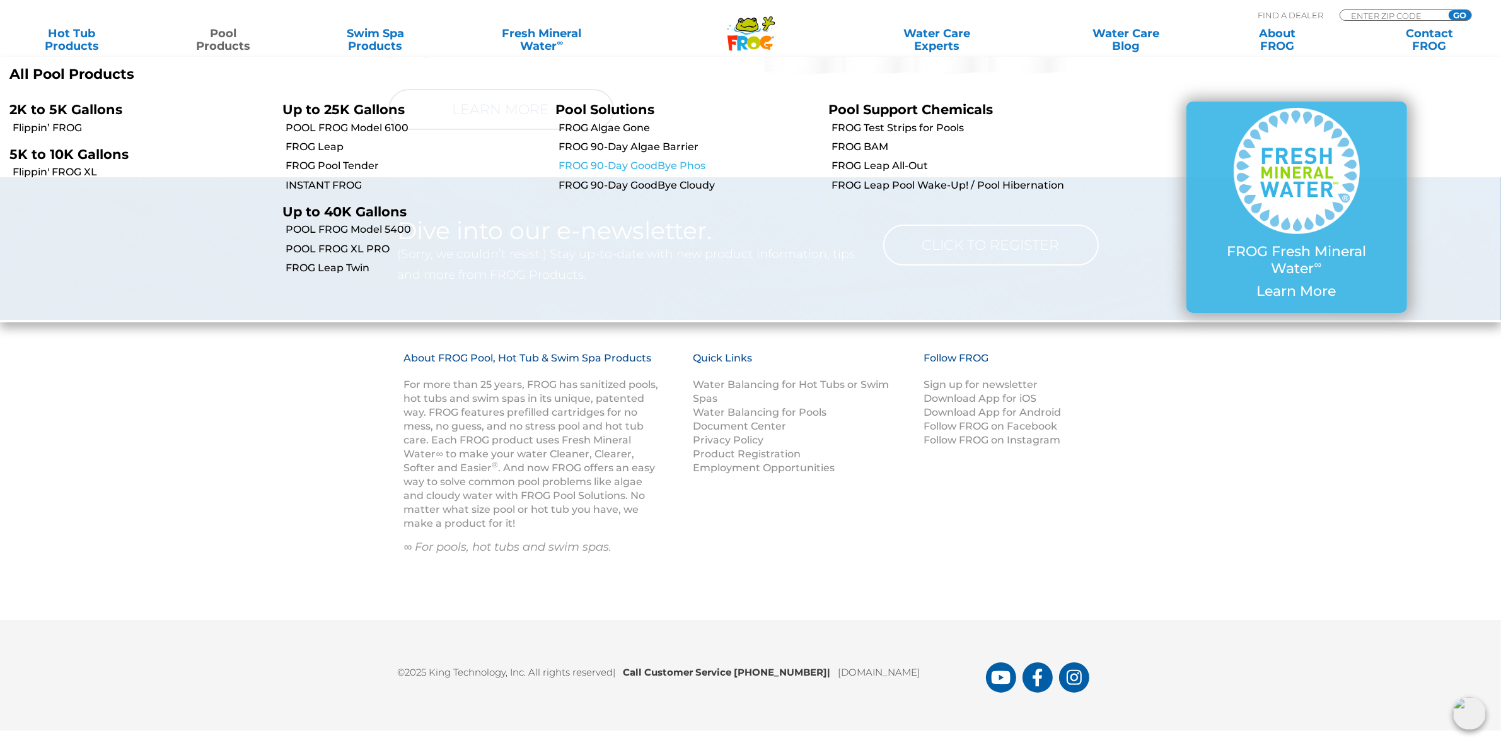
click at [629, 169] on link "FROG 90-Day GoodBye Phos" at bounding box center [689, 166] width 260 height 14
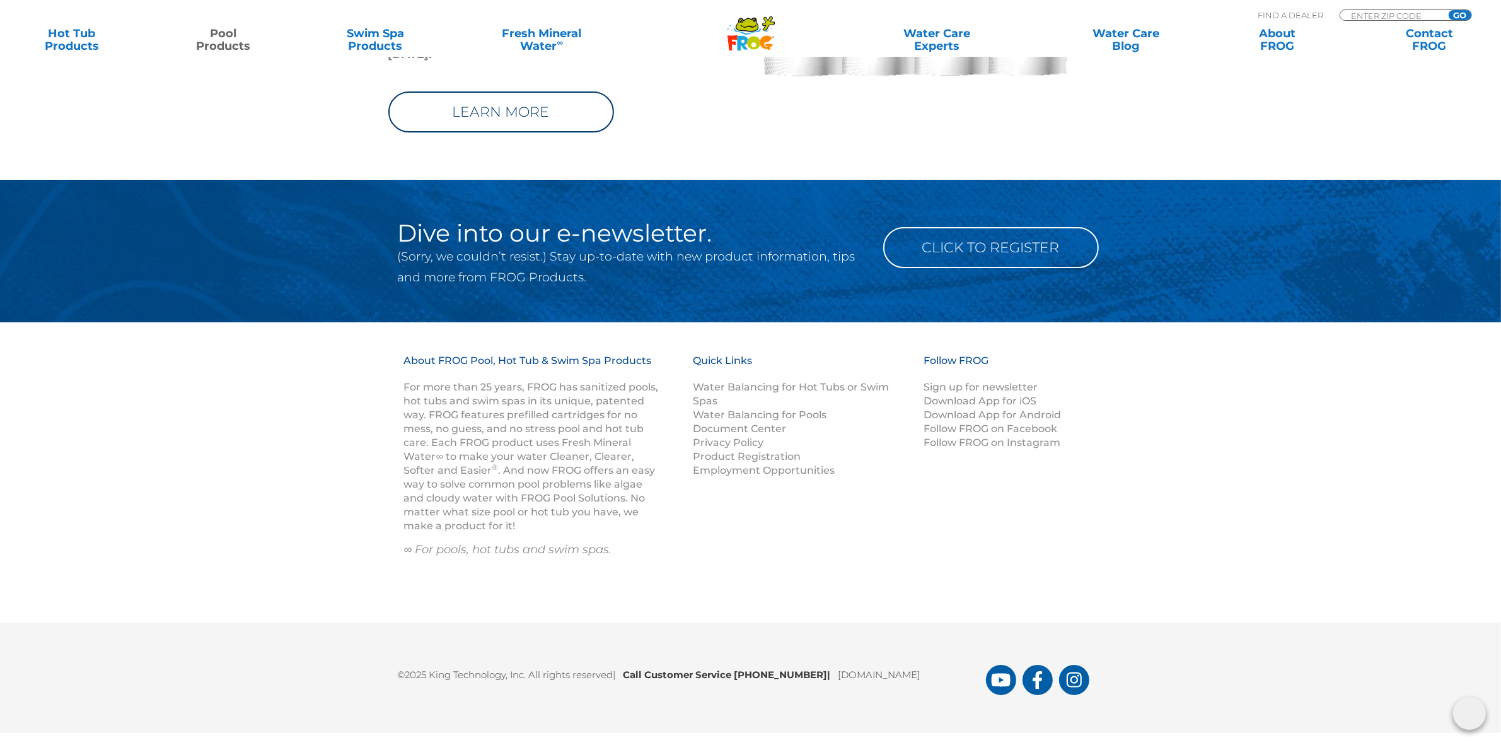
scroll to position [6064, 0]
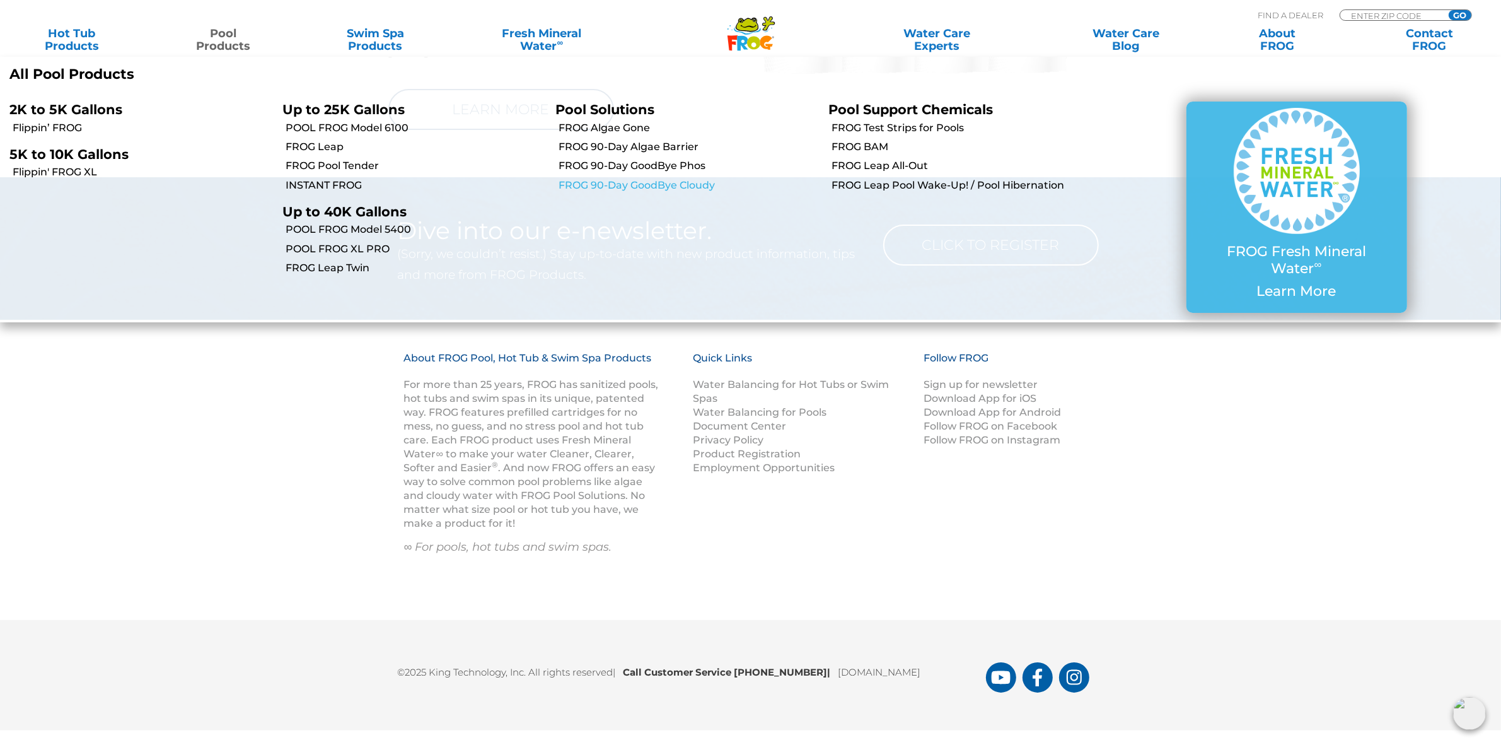
click at [607, 187] on link "FROG 90-Day GoodBye Cloudy" at bounding box center [689, 185] width 260 height 14
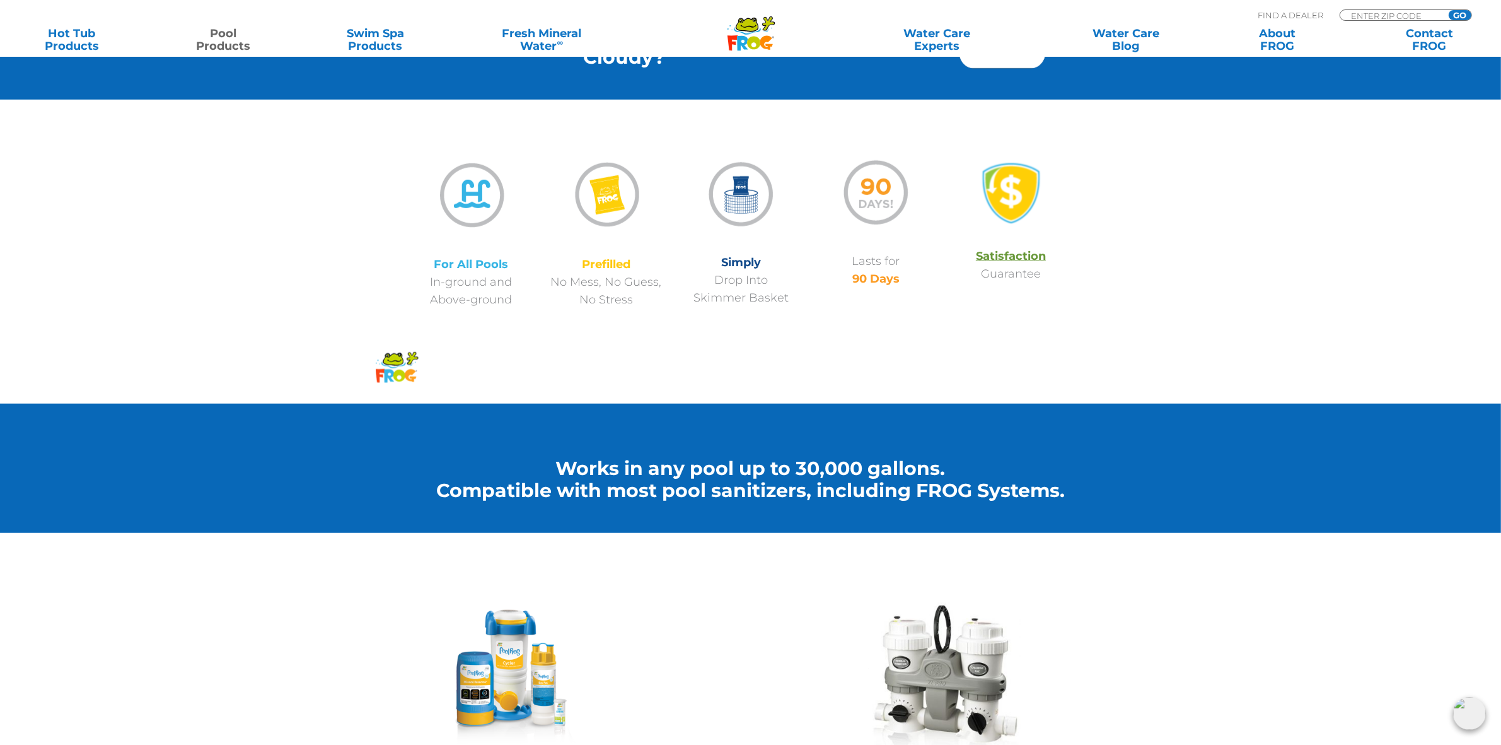
scroll to position [1182, 0]
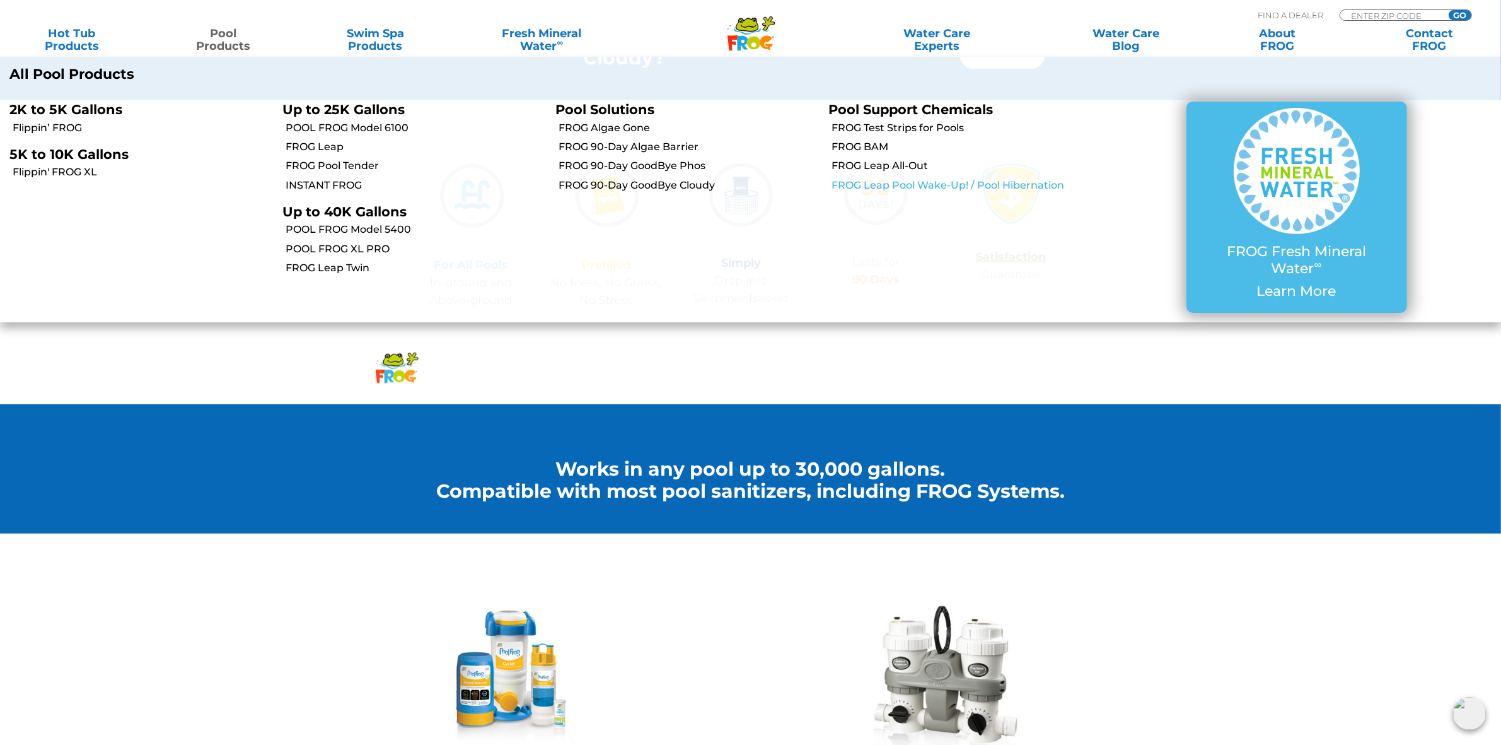
click at [893, 184] on link "FROG Leap Pool Wake-Up! / Pool Hibernation" at bounding box center [962, 185] width 260 height 14
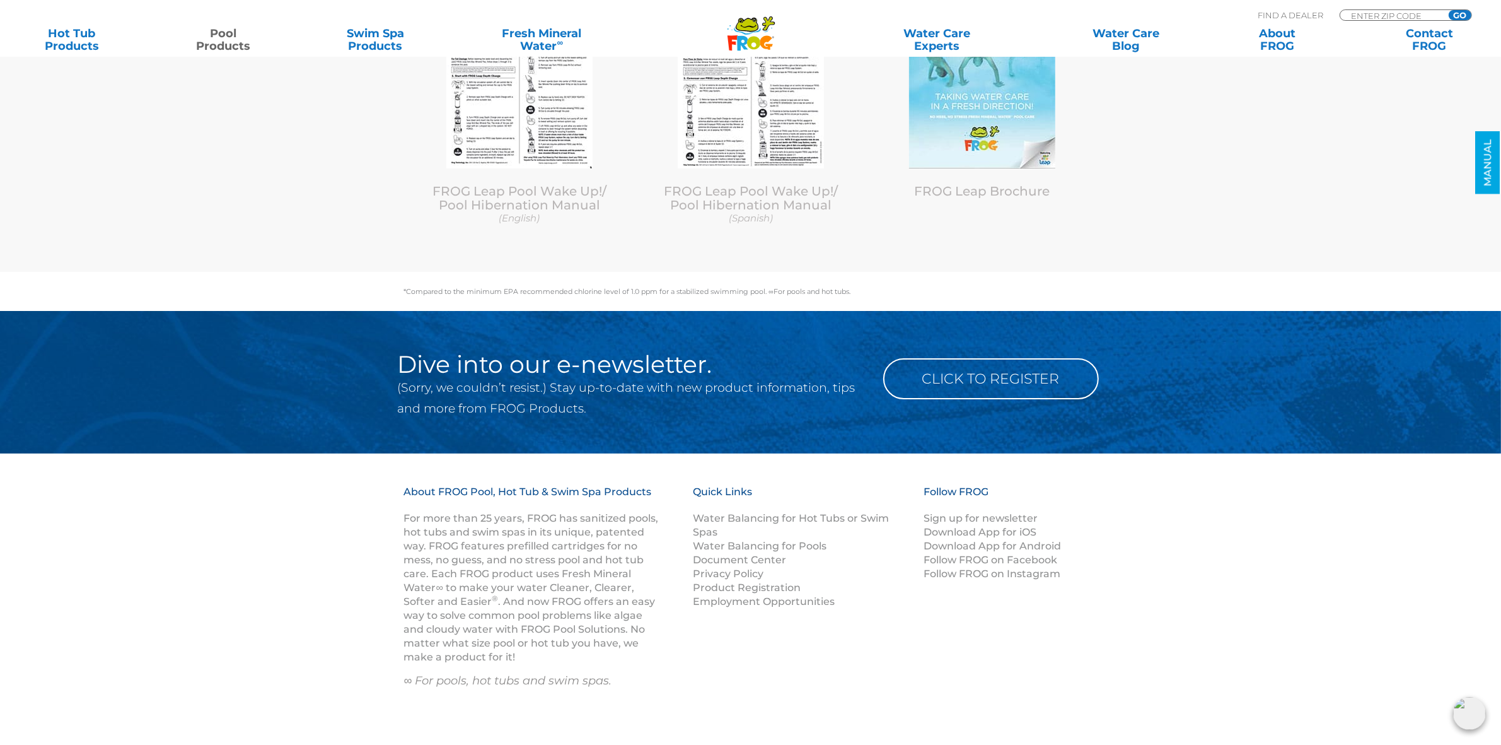
scroll to position [6144, 0]
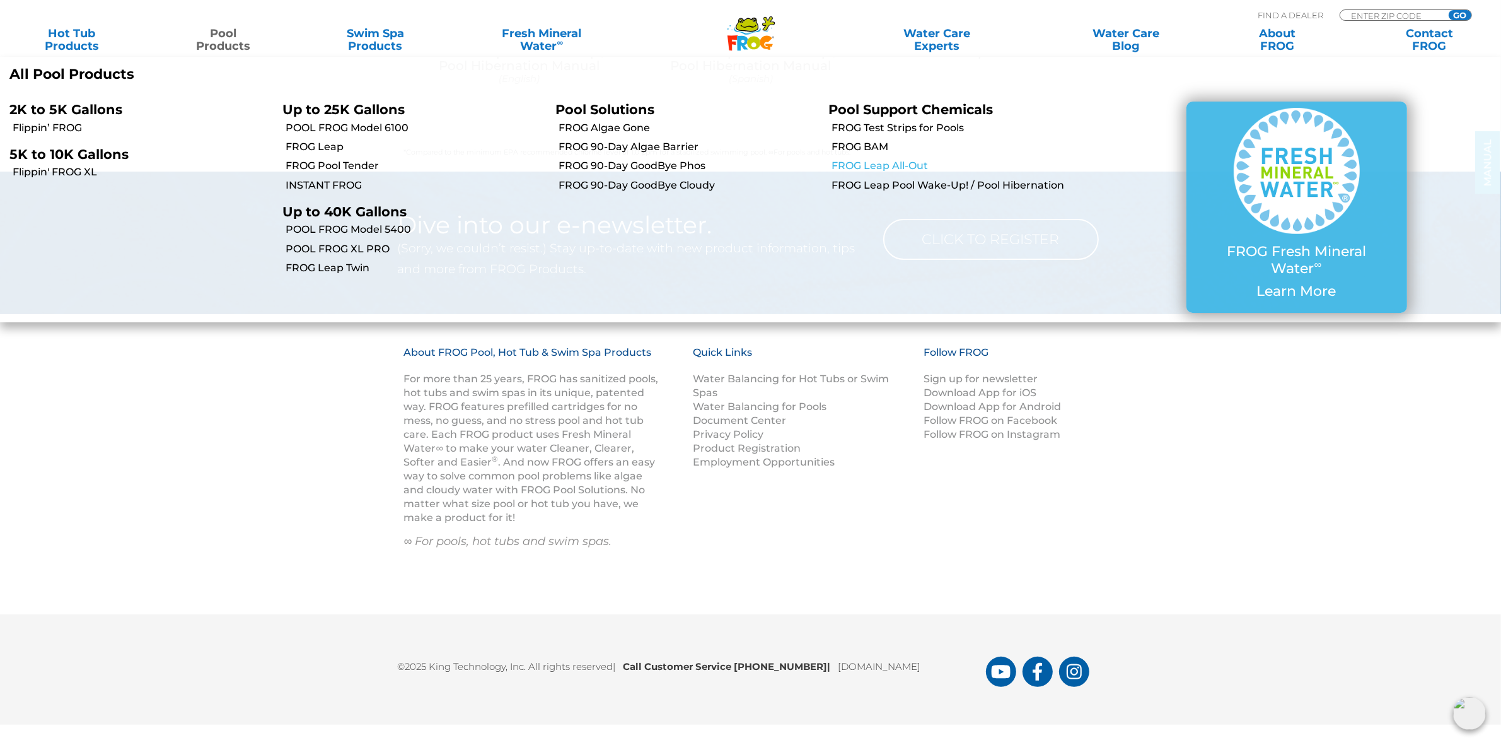
click at [918, 166] on link "FROG Leap All-Out" at bounding box center [962, 166] width 260 height 14
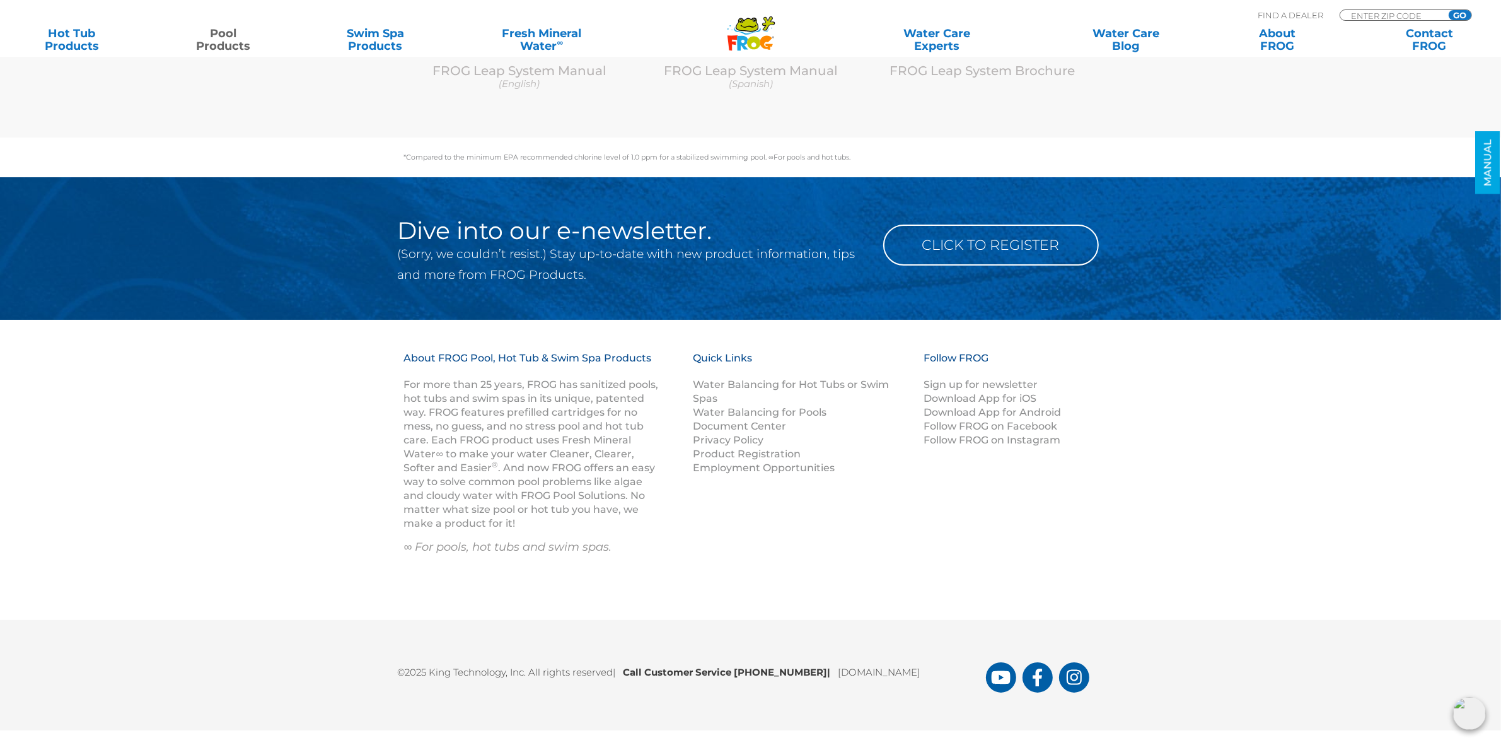
scroll to position [5941, 0]
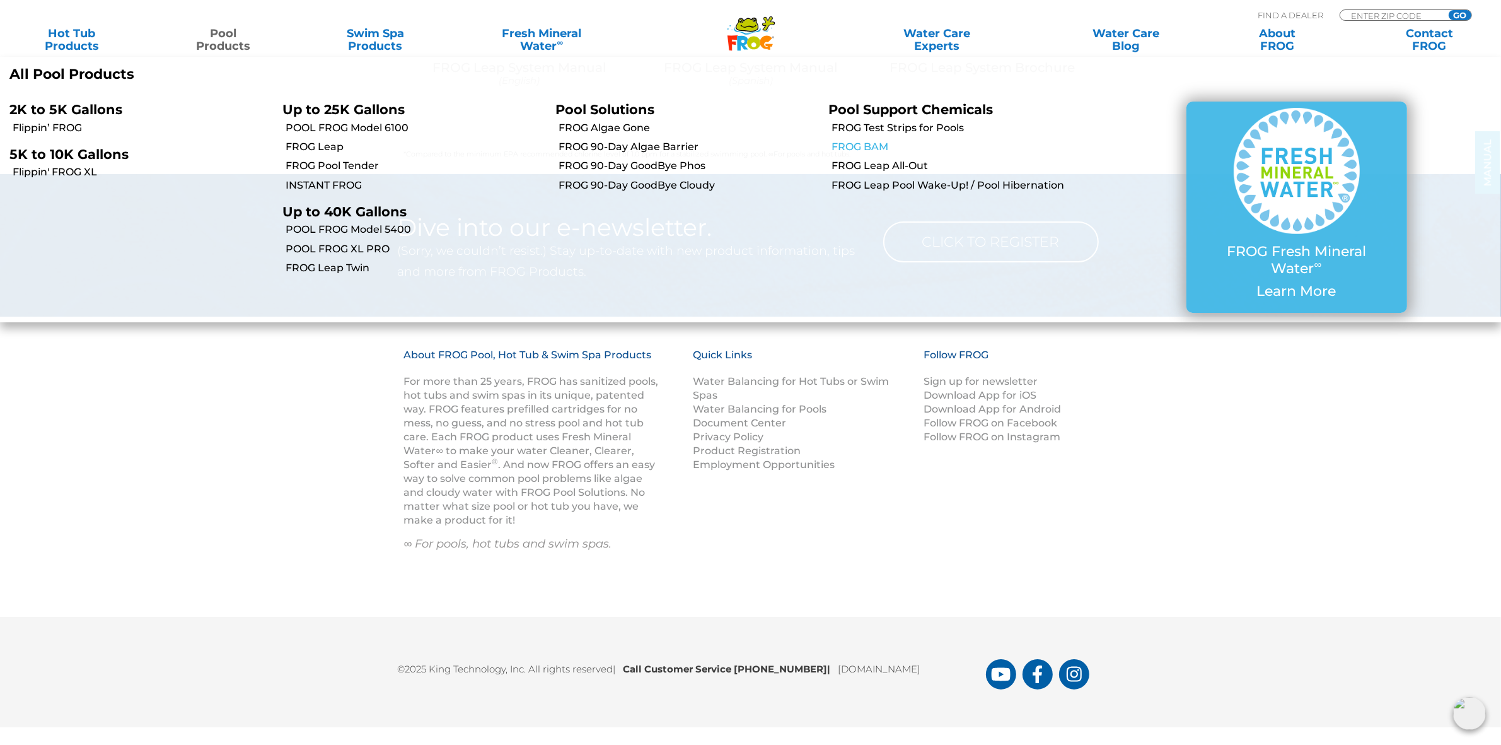
click at [878, 146] on link "FROG BAM" at bounding box center [962, 147] width 260 height 14
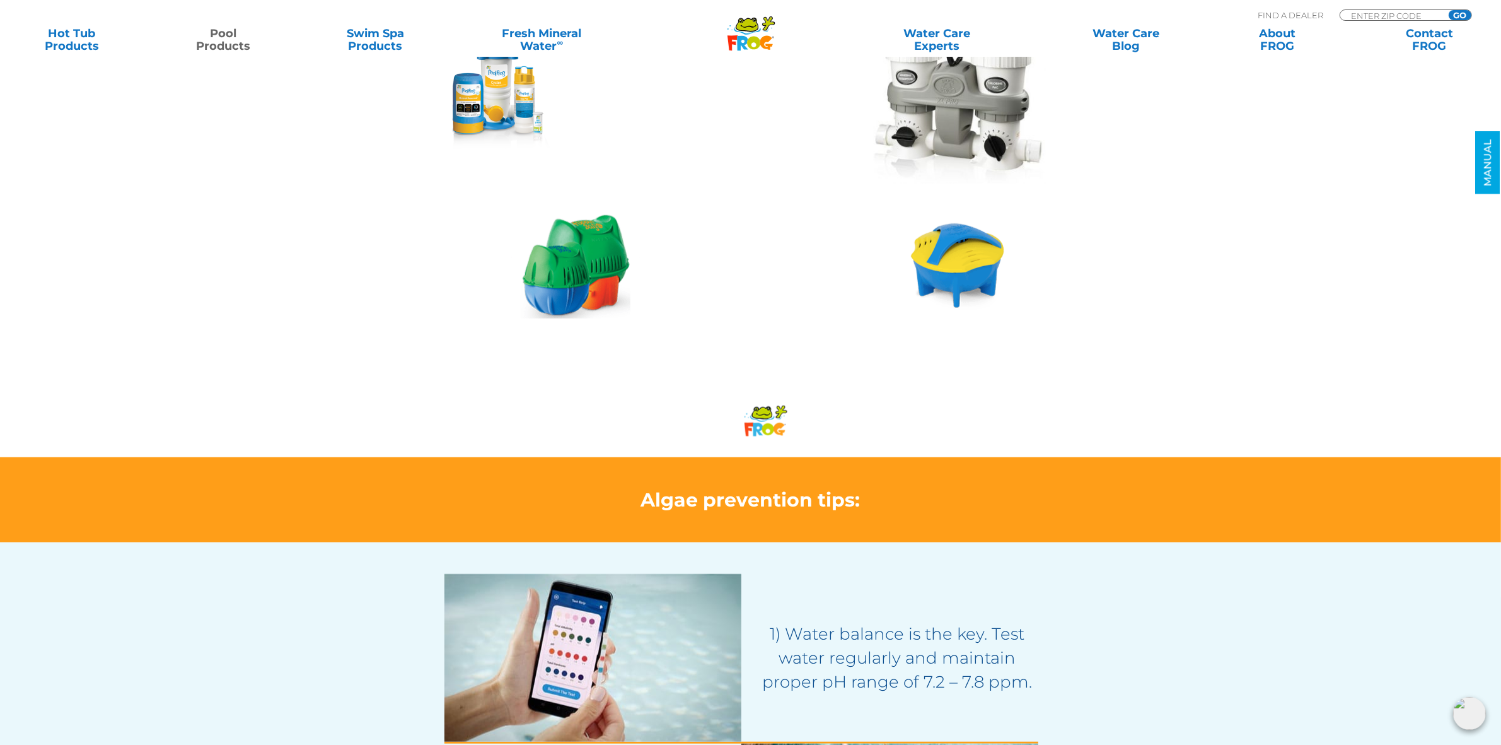
scroll to position [1261, 0]
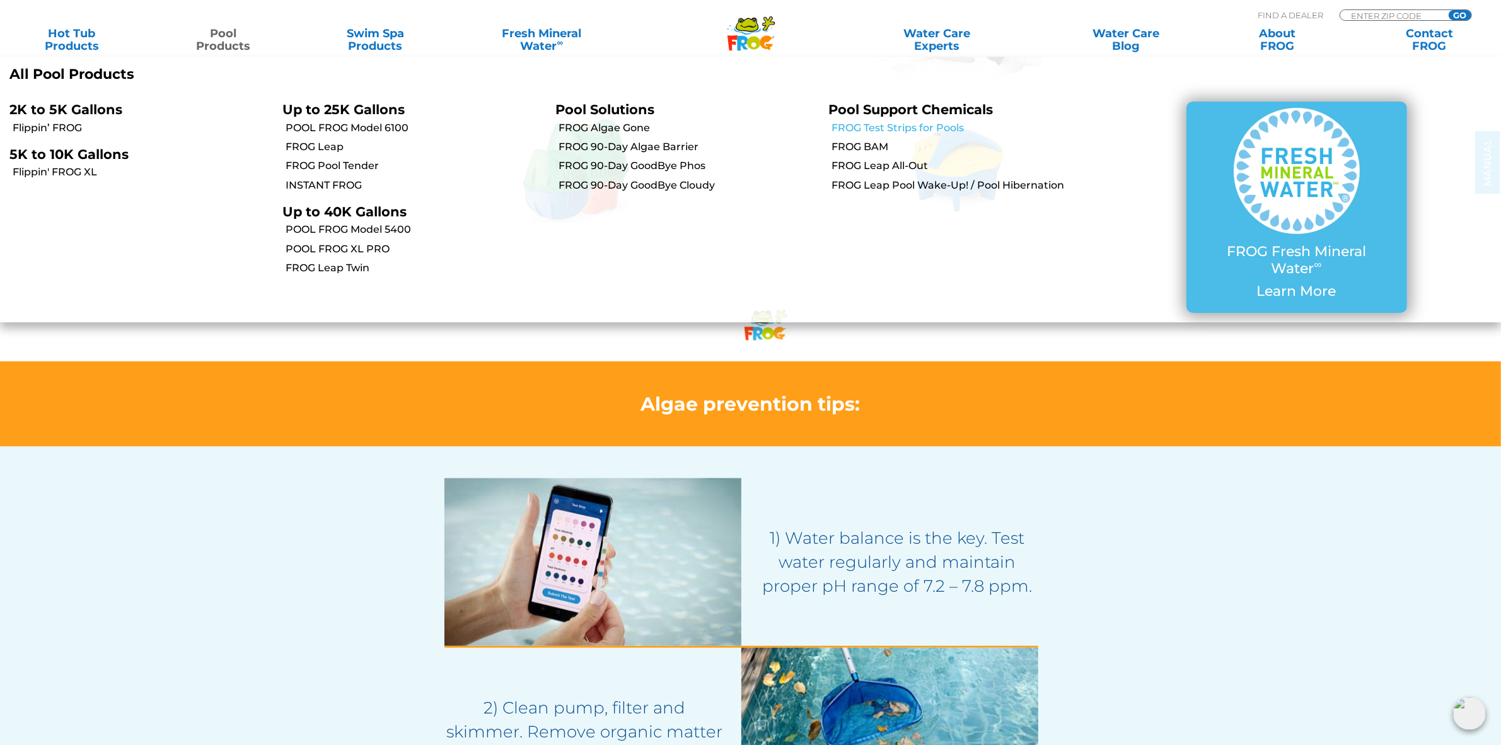
click at [903, 126] on link "FROG Test Strips for Pools" at bounding box center [962, 128] width 260 height 14
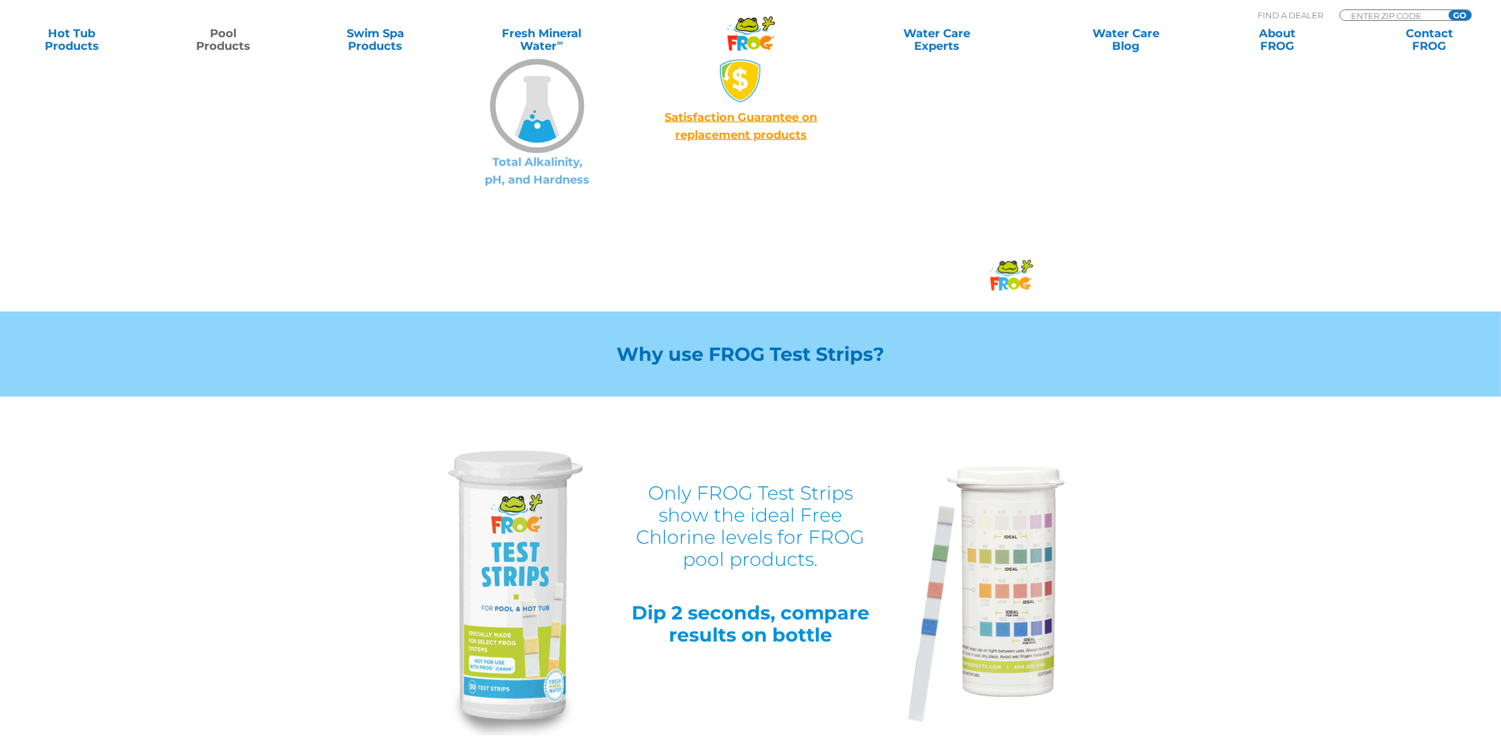
scroll to position [1104, 0]
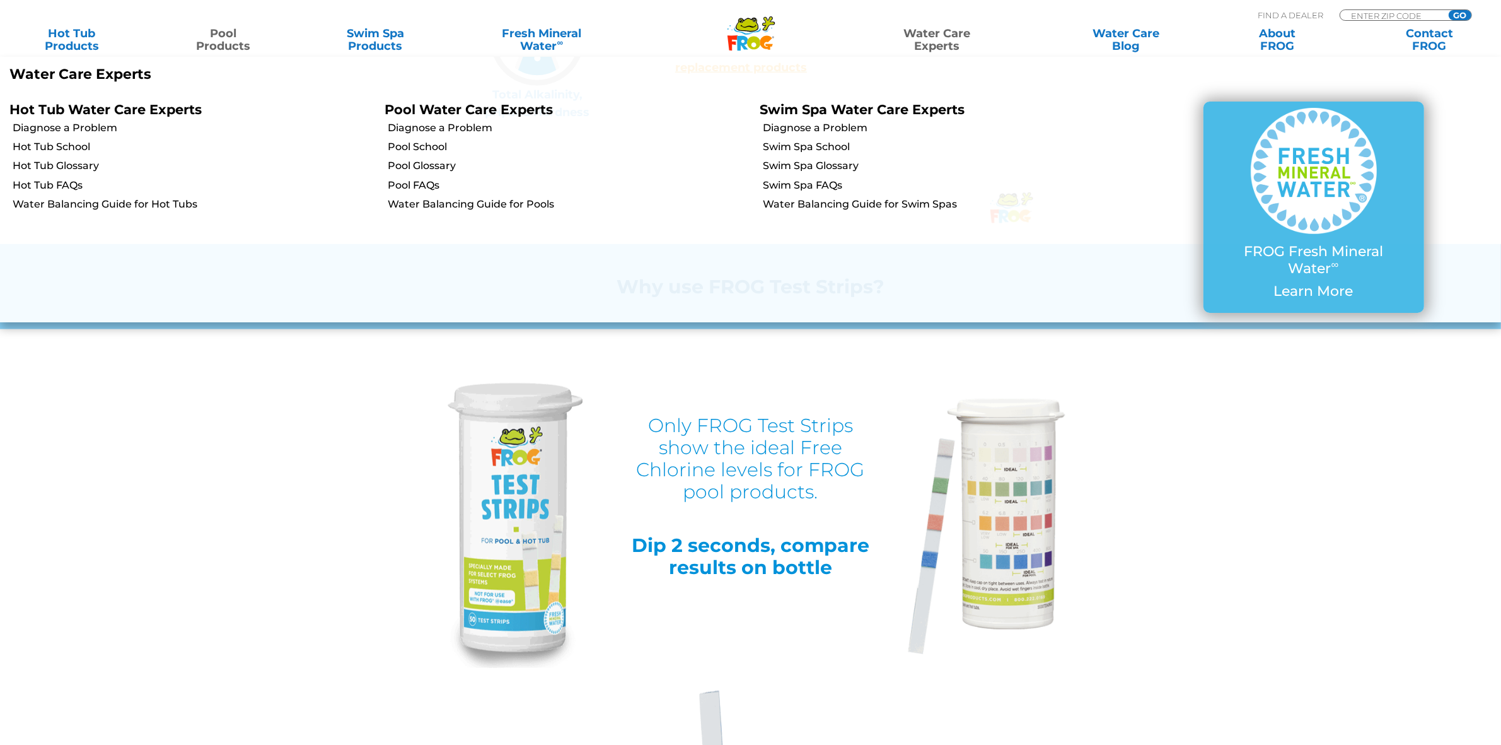
click at [928, 29] on link "Water Care Experts" at bounding box center [937, 39] width 192 height 25
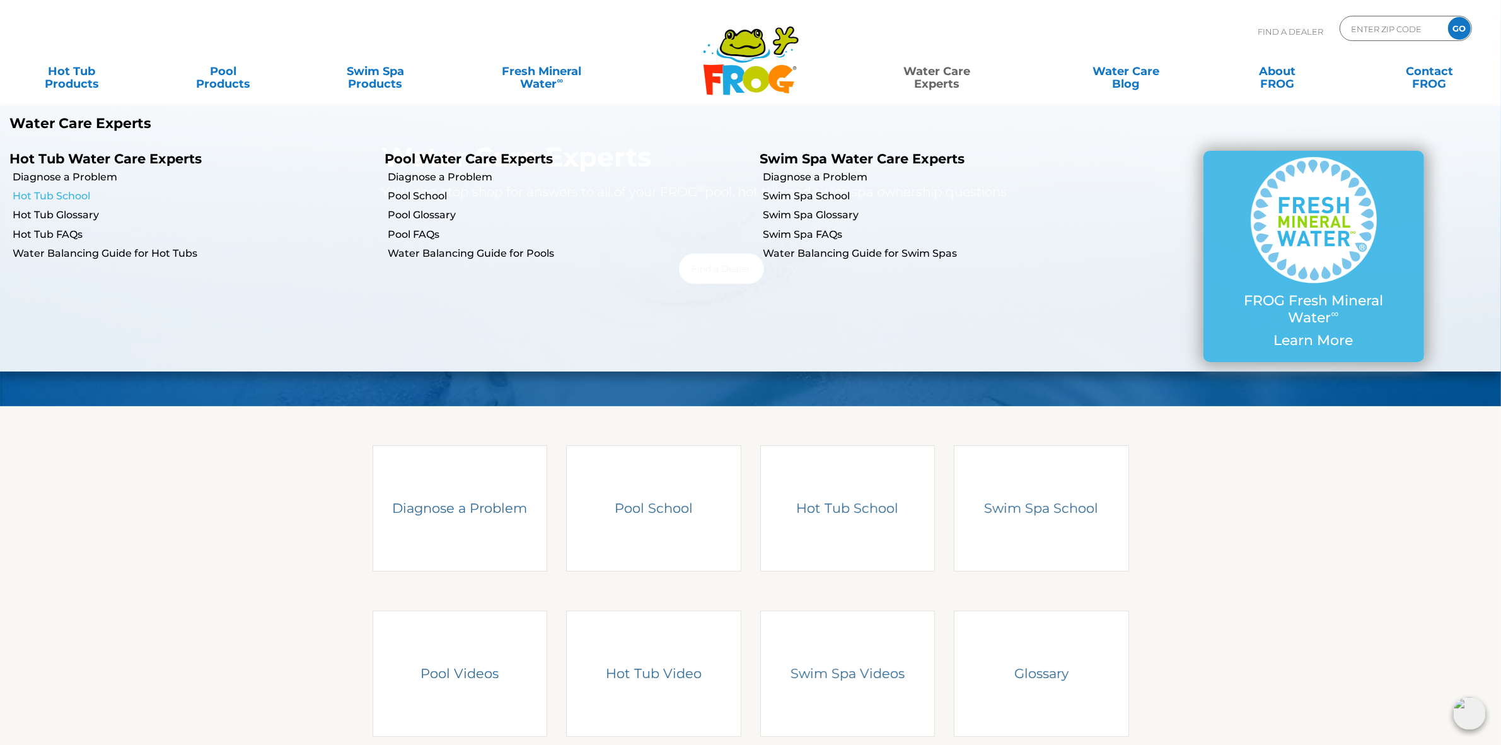
click at [29, 194] on link "Hot Tub School" at bounding box center [194, 196] width 363 height 14
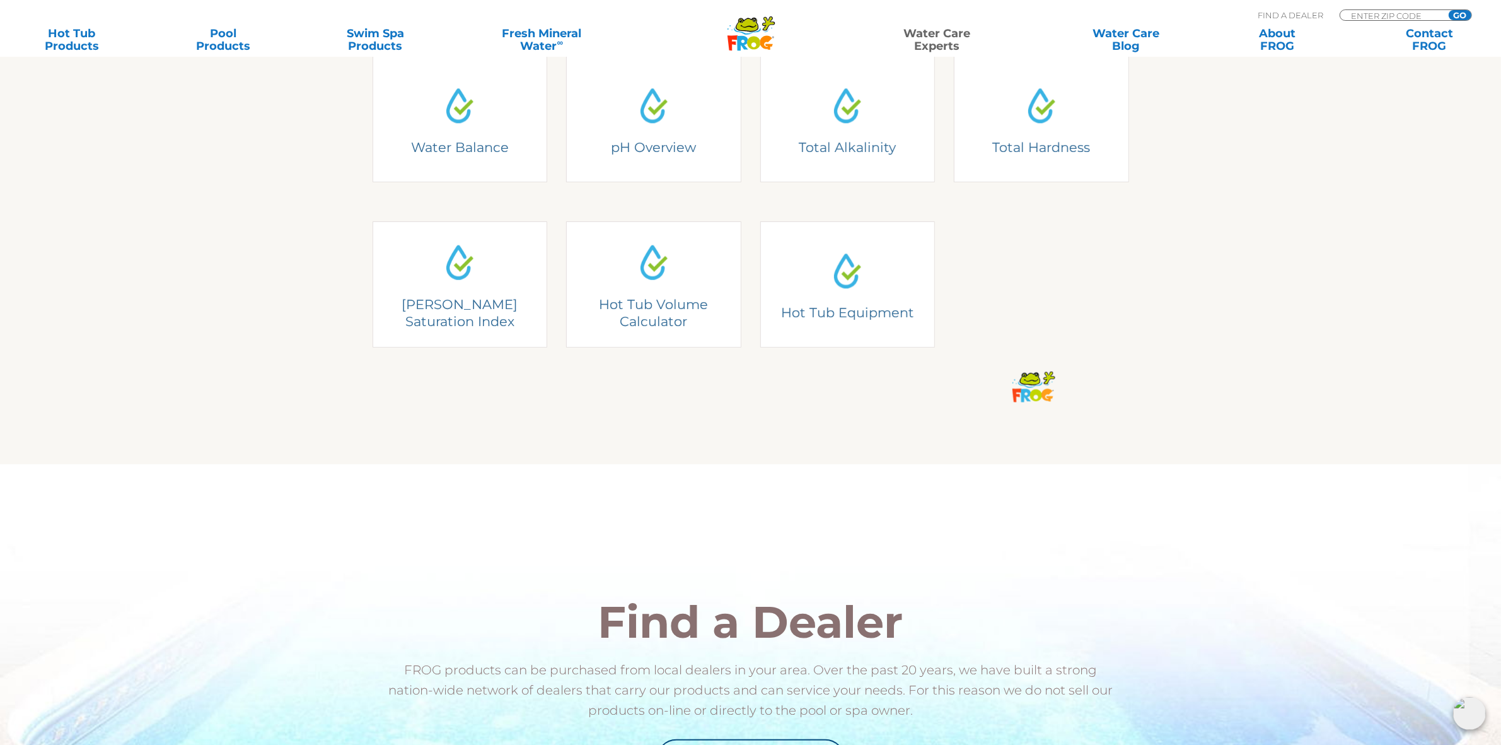
scroll to position [473, 0]
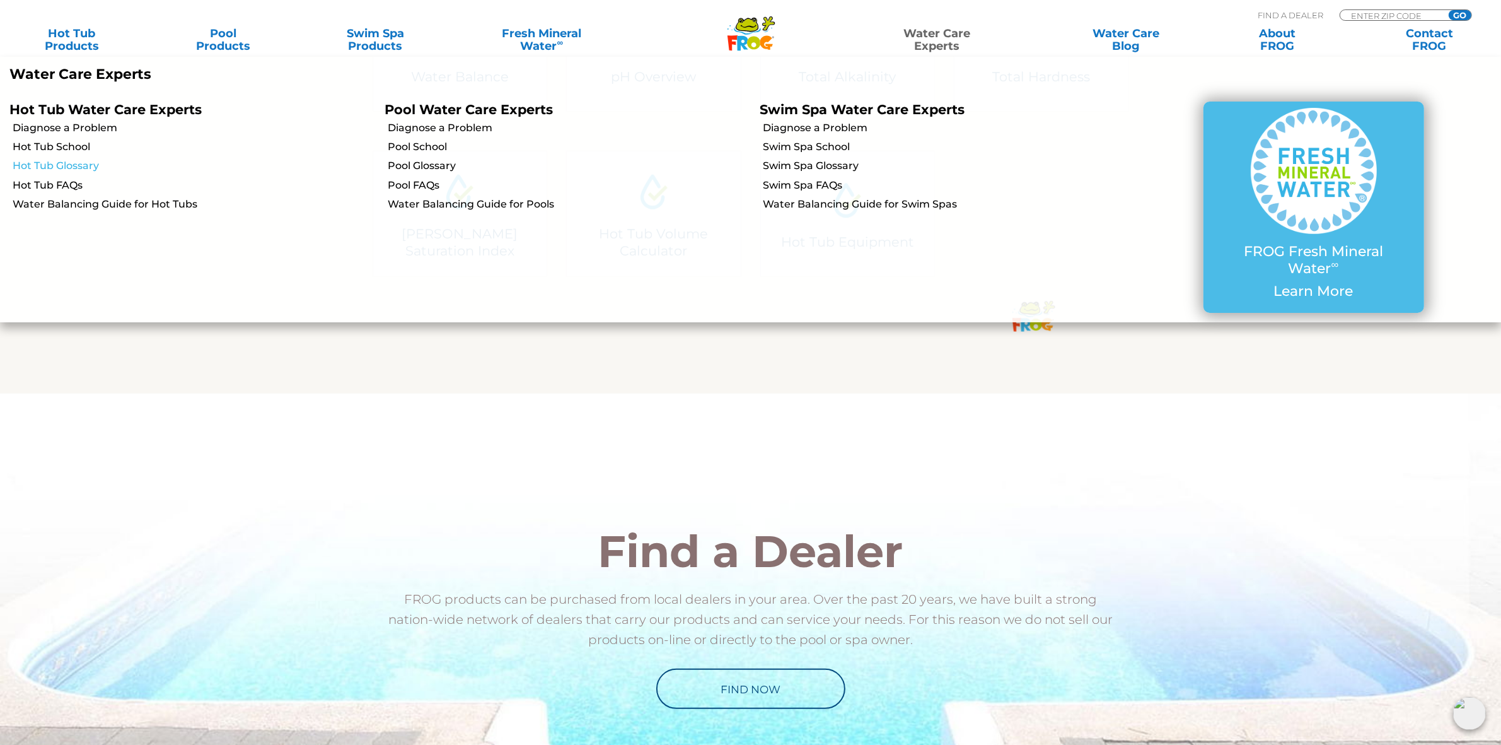
click at [87, 162] on link "Hot Tub Glossary" at bounding box center [194, 166] width 363 height 14
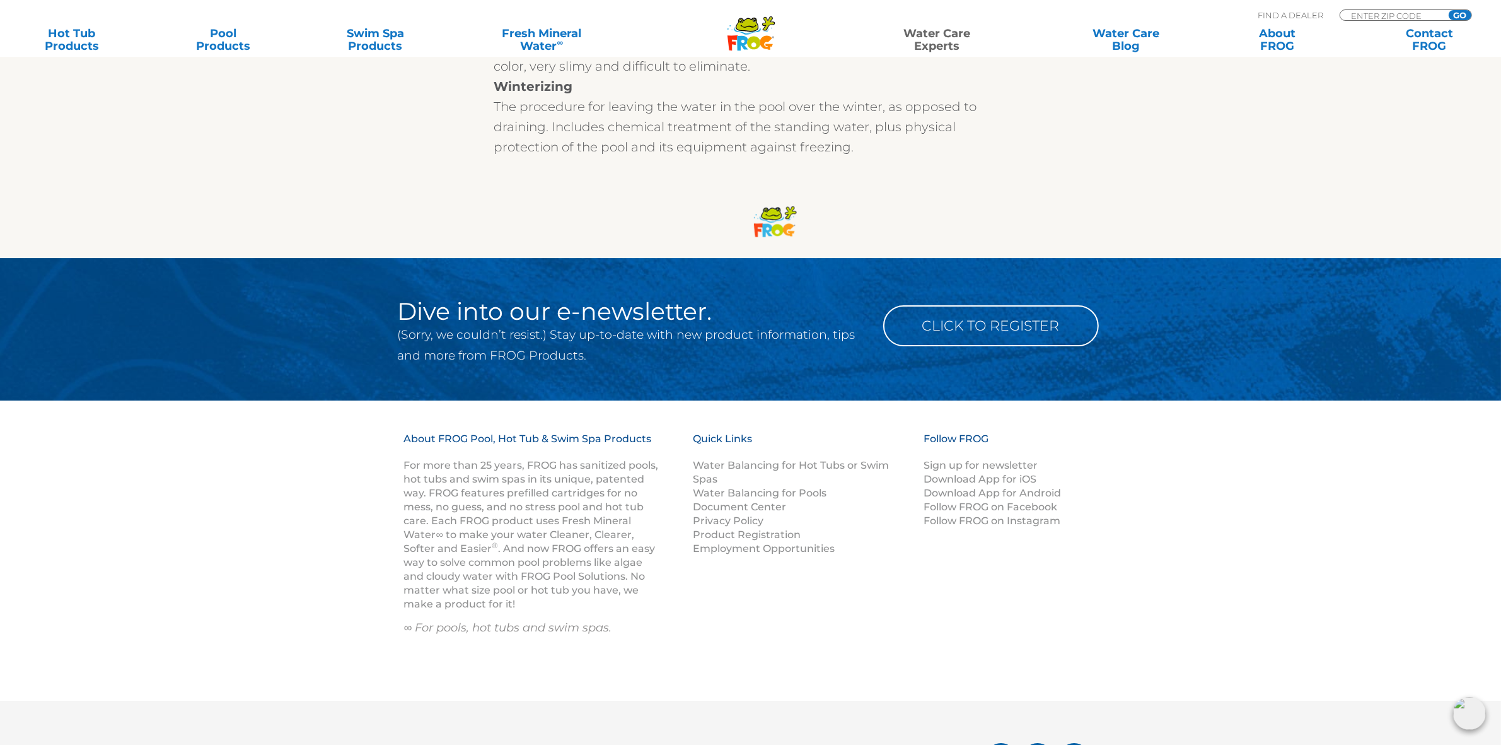
scroll to position [16886, 0]
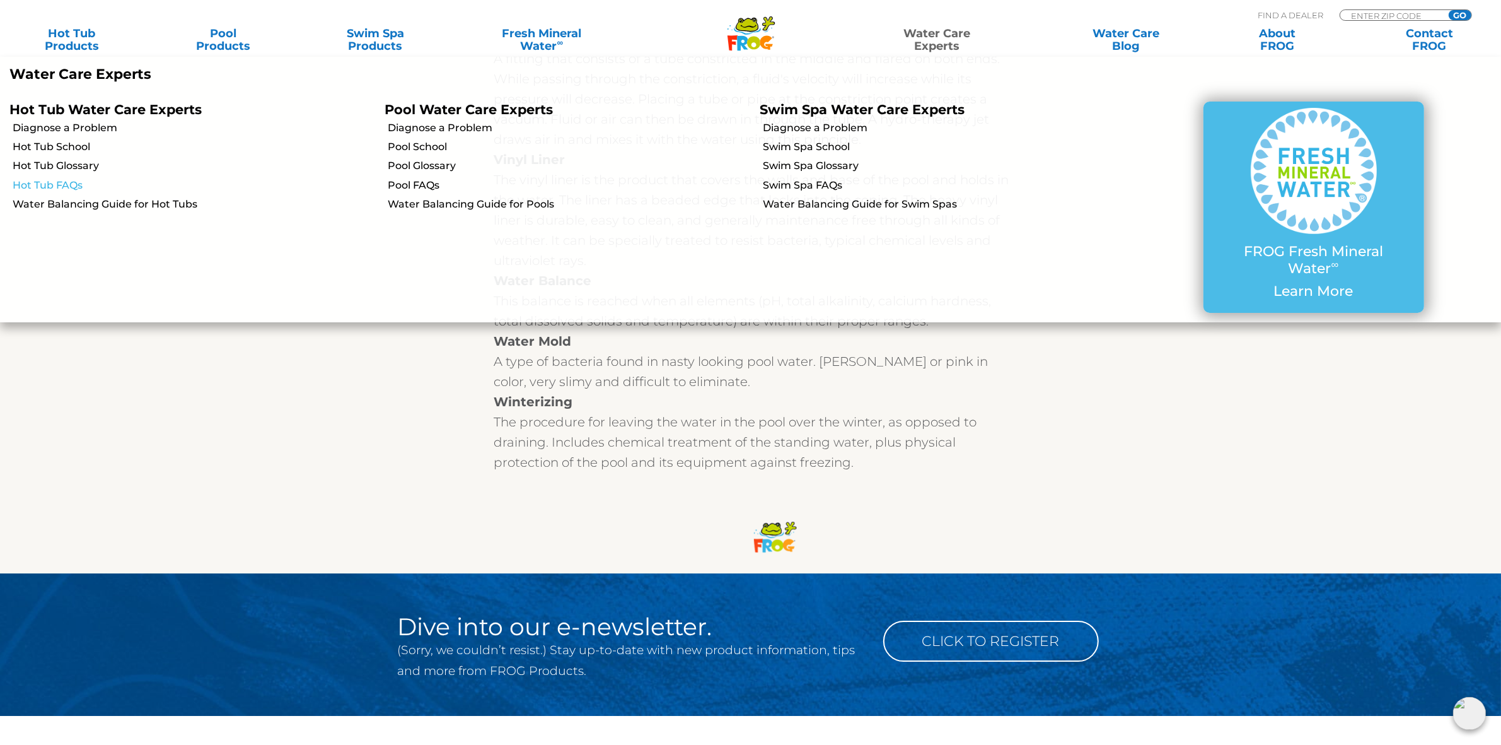
click at [71, 180] on link "Hot Tub FAQs" at bounding box center [194, 185] width 363 height 14
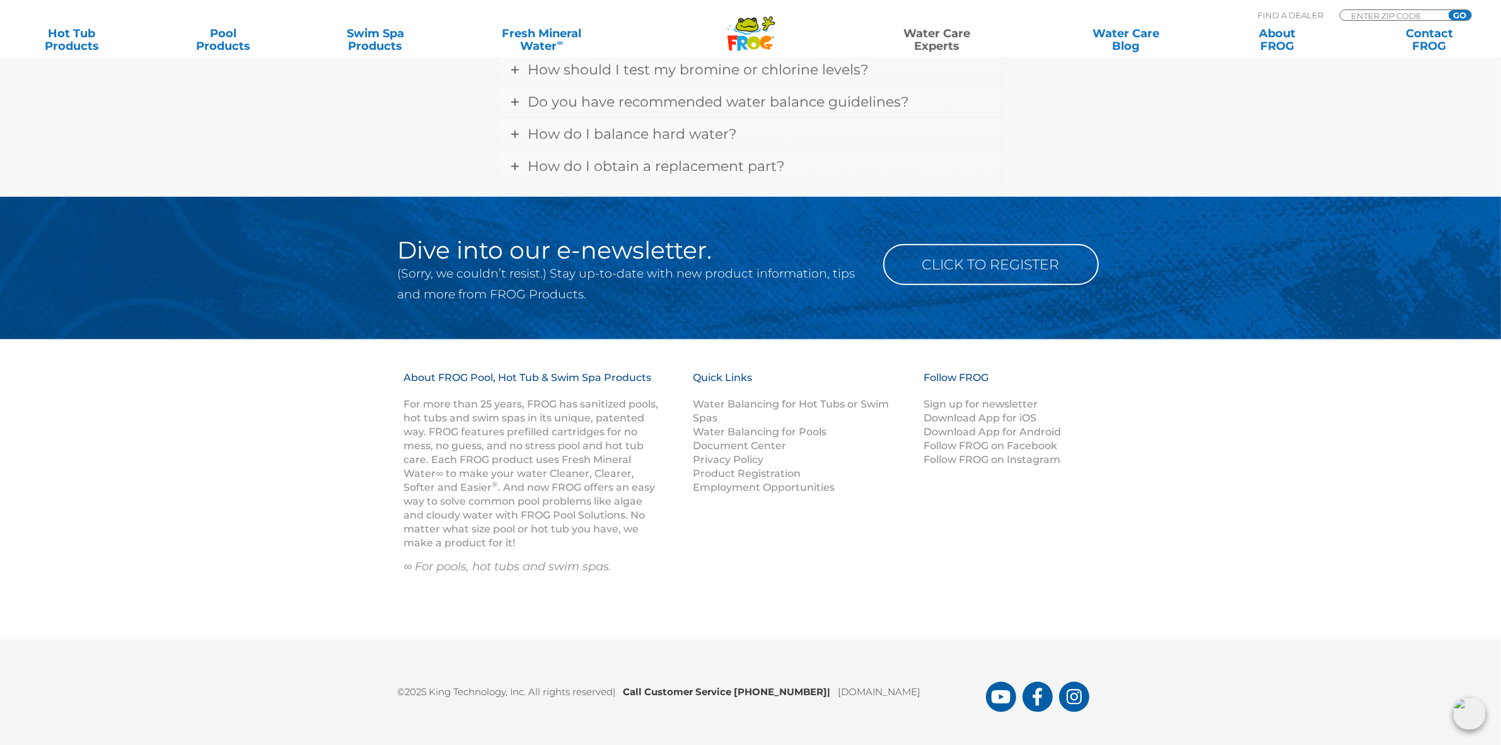
scroll to position [1883, 0]
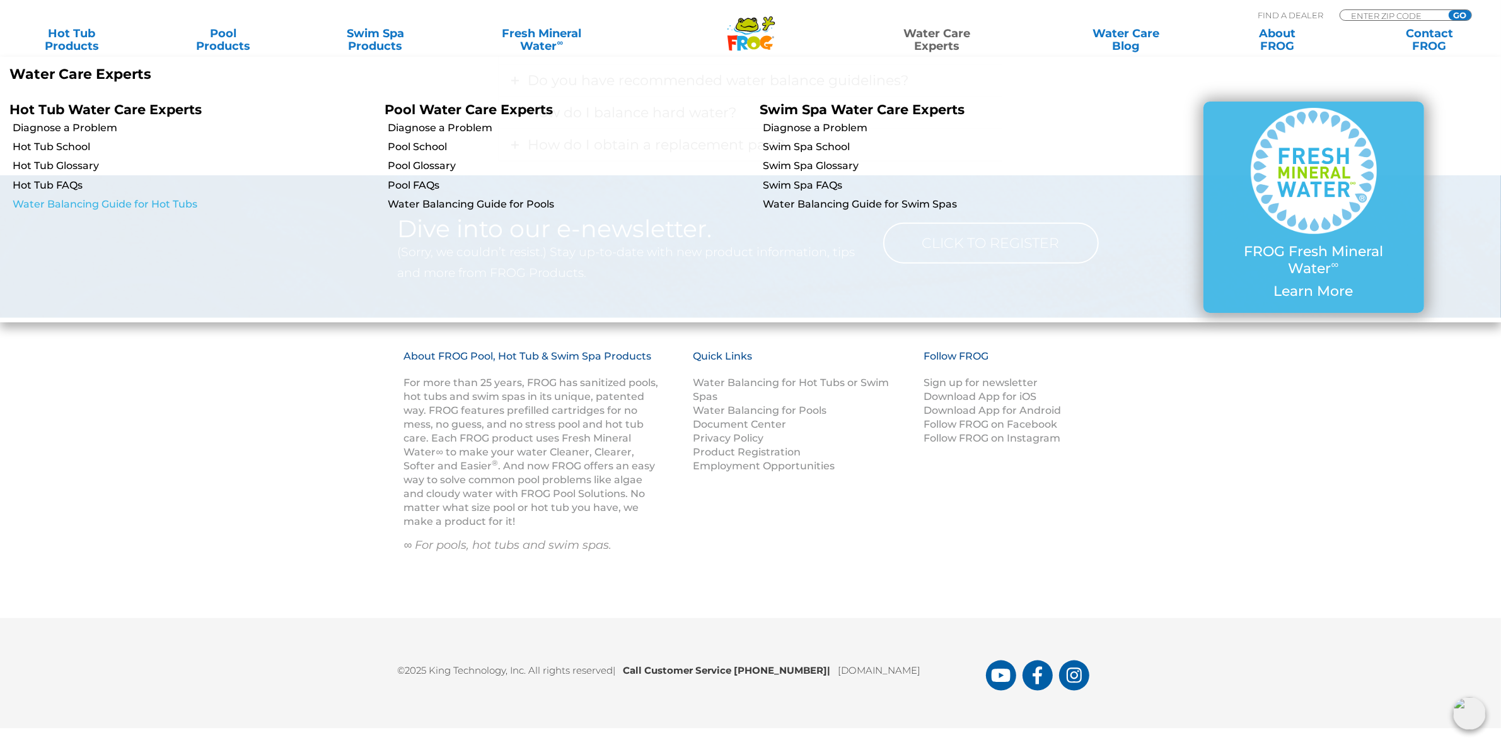
click at [126, 205] on link "Water Balancing Guide for Hot Tubs" at bounding box center [194, 204] width 363 height 14
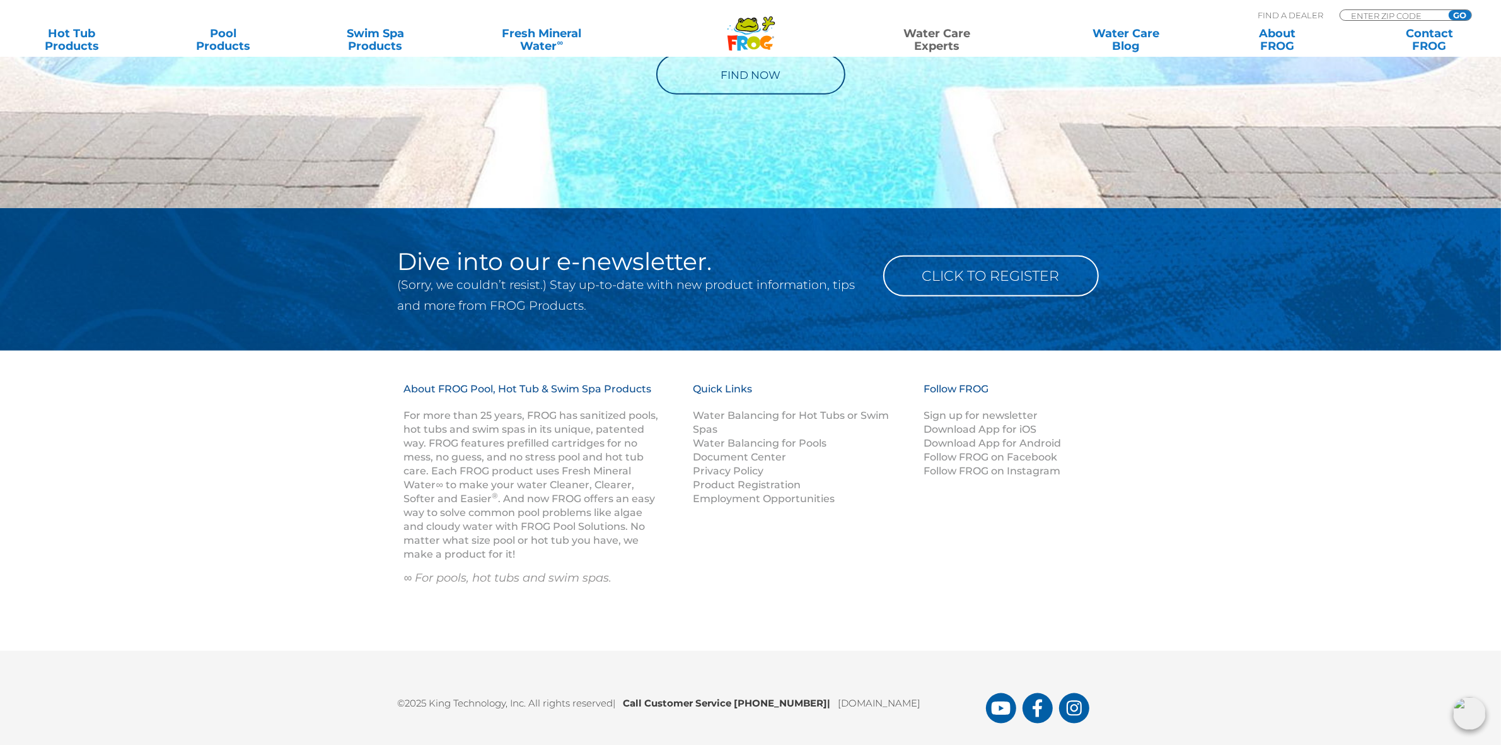
scroll to position [1633, 0]
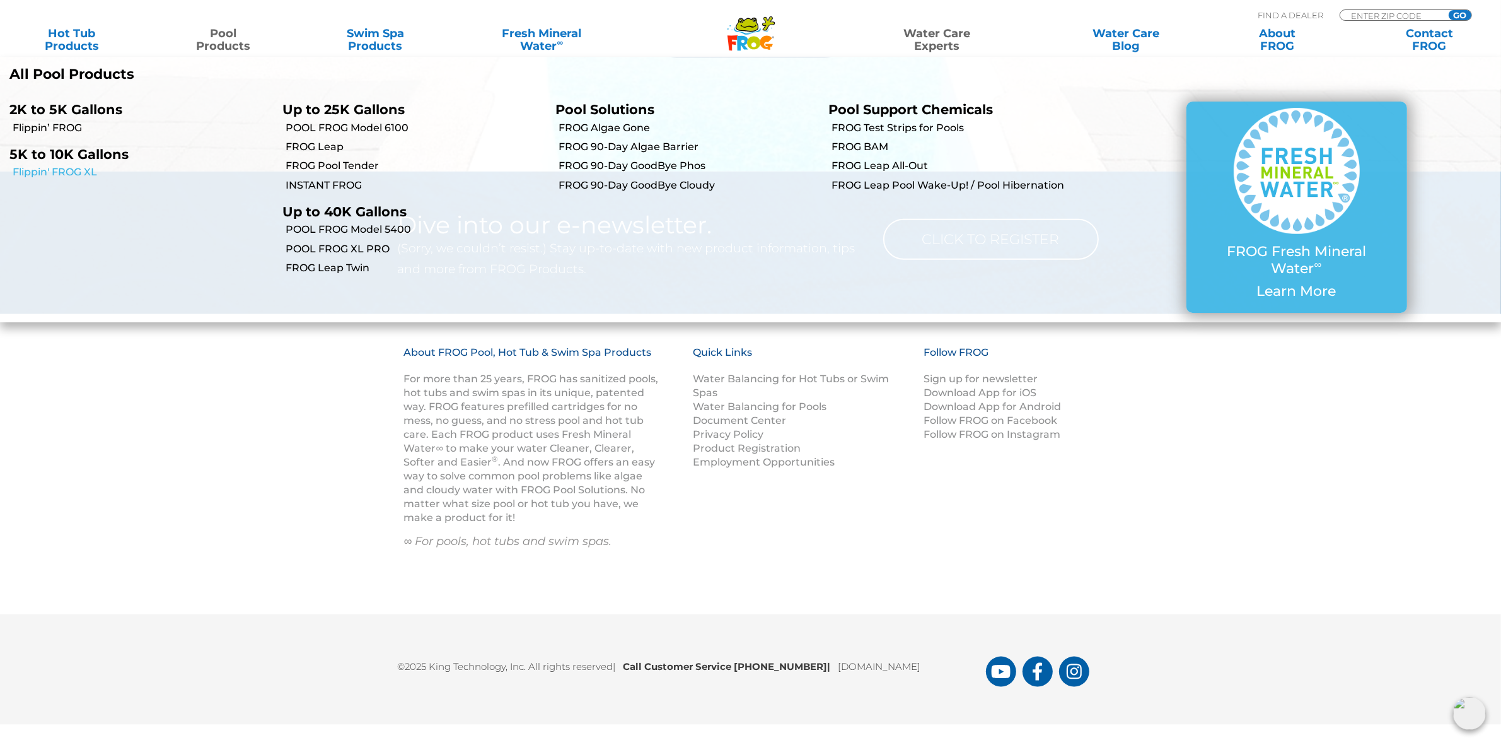
click at [71, 170] on link "Flippin' FROG XL" at bounding box center [143, 172] width 260 height 14
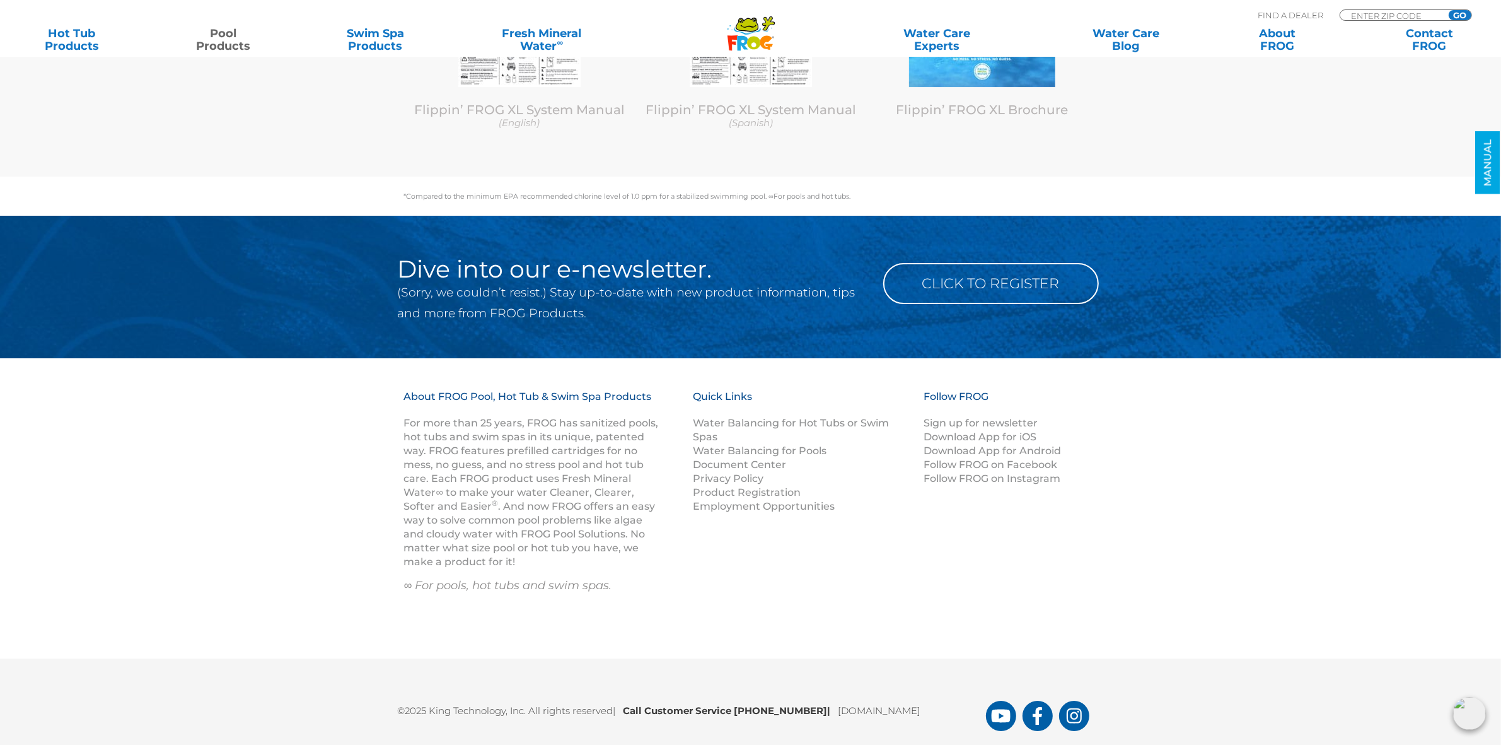
scroll to position [5564, 0]
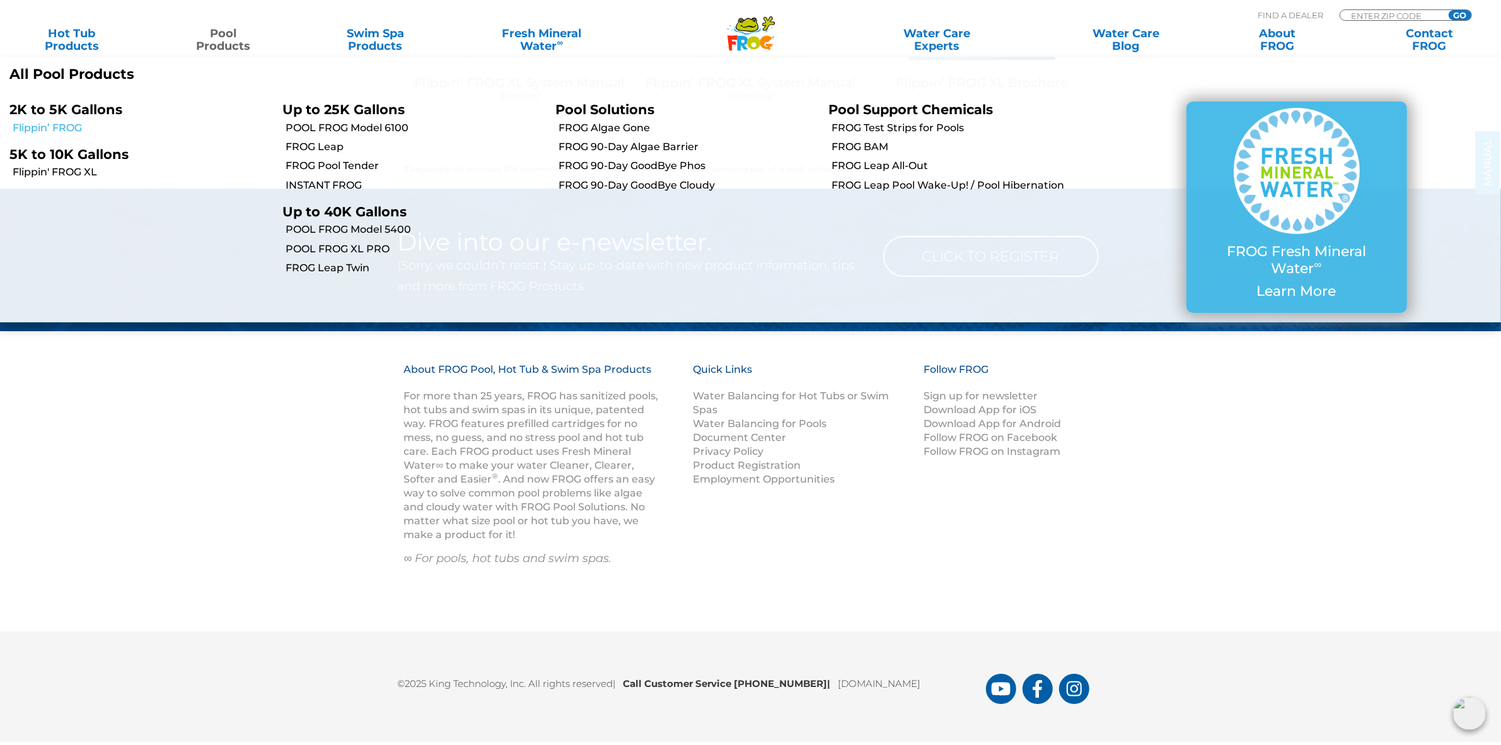
click at [64, 123] on link "Flippin’ FROG" at bounding box center [143, 128] width 260 height 14
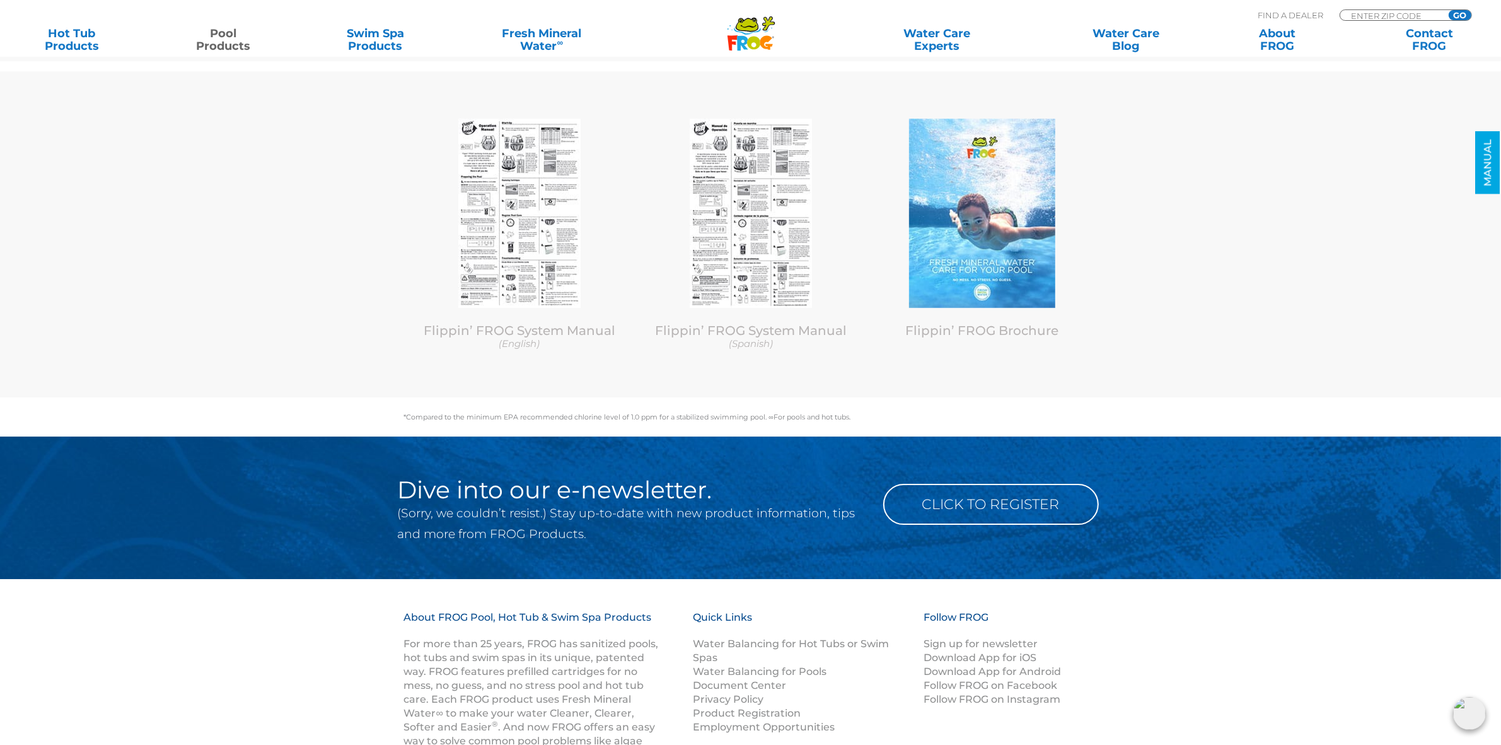
scroll to position [5053, 0]
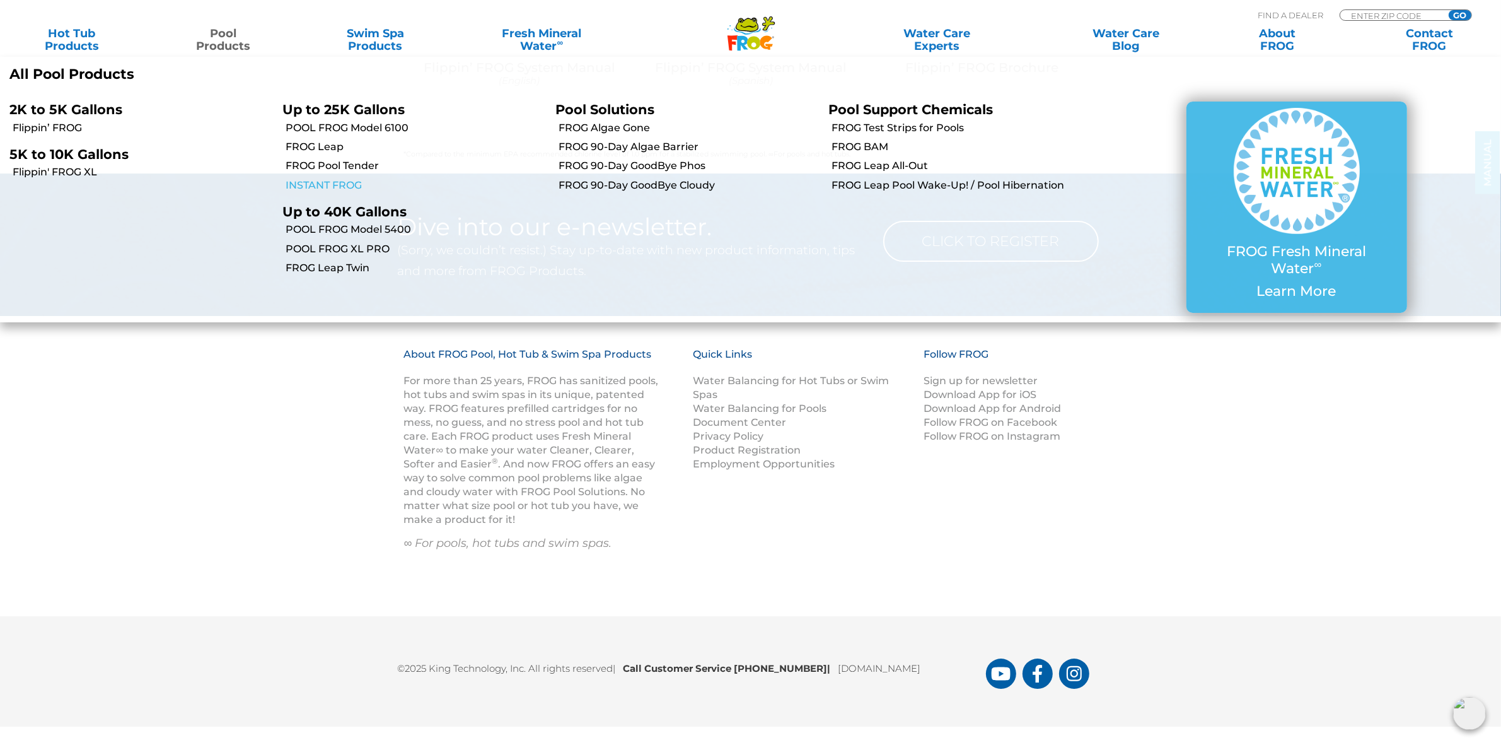
click at [345, 178] on link "INSTANT FROG" at bounding box center [416, 185] width 260 height 14
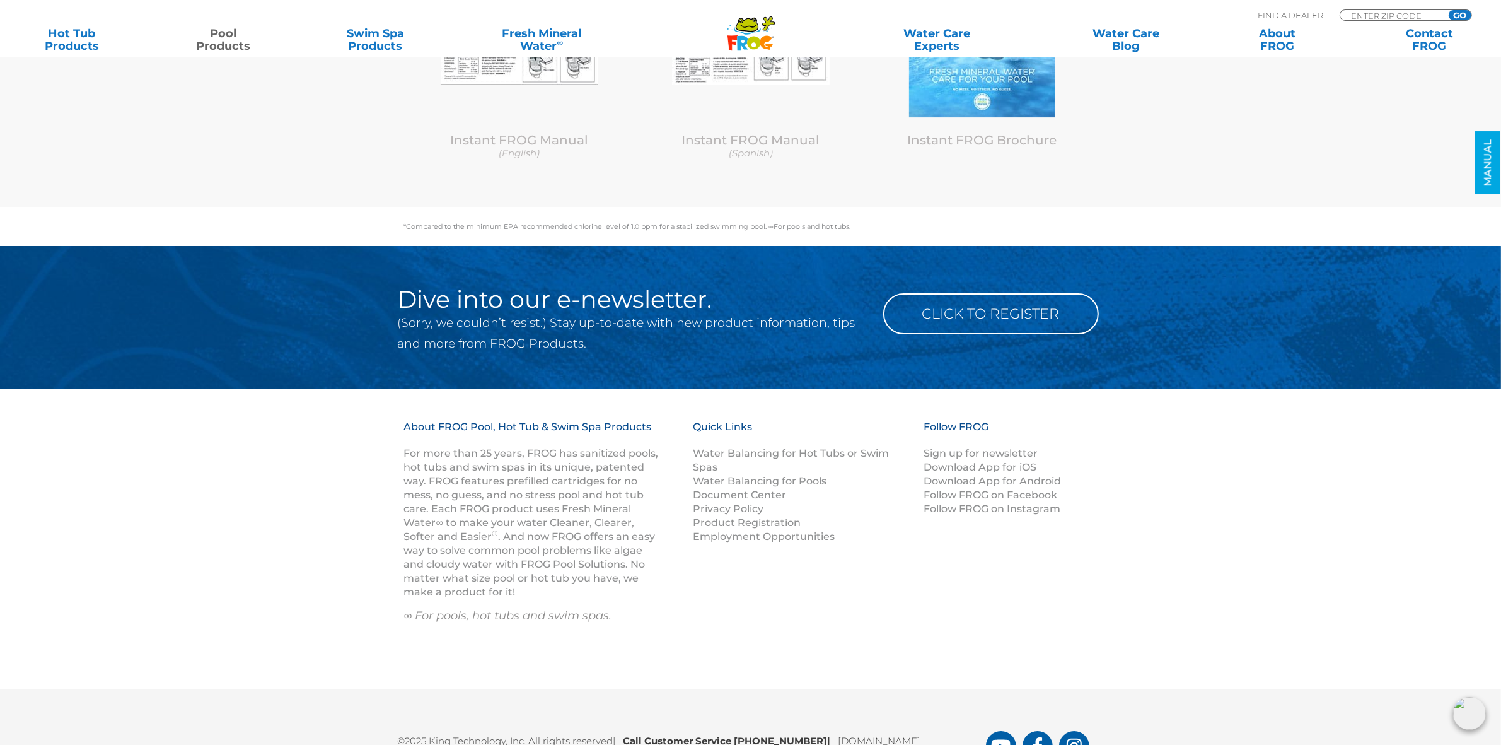
scroll to position [5431, 0]
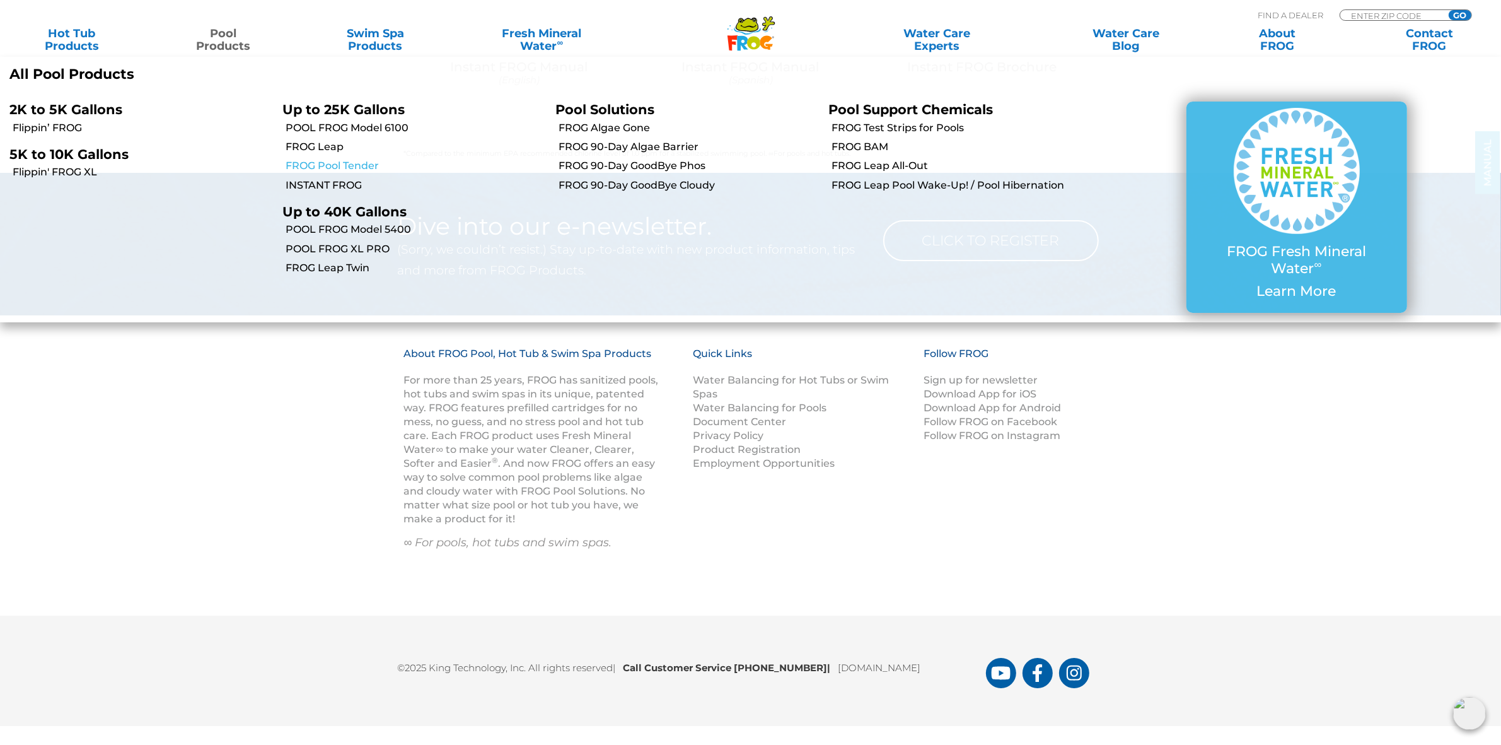
click at [329, 160] on link "FROG Pool Tender" at bounding box center [416, 166] width 260 height 14
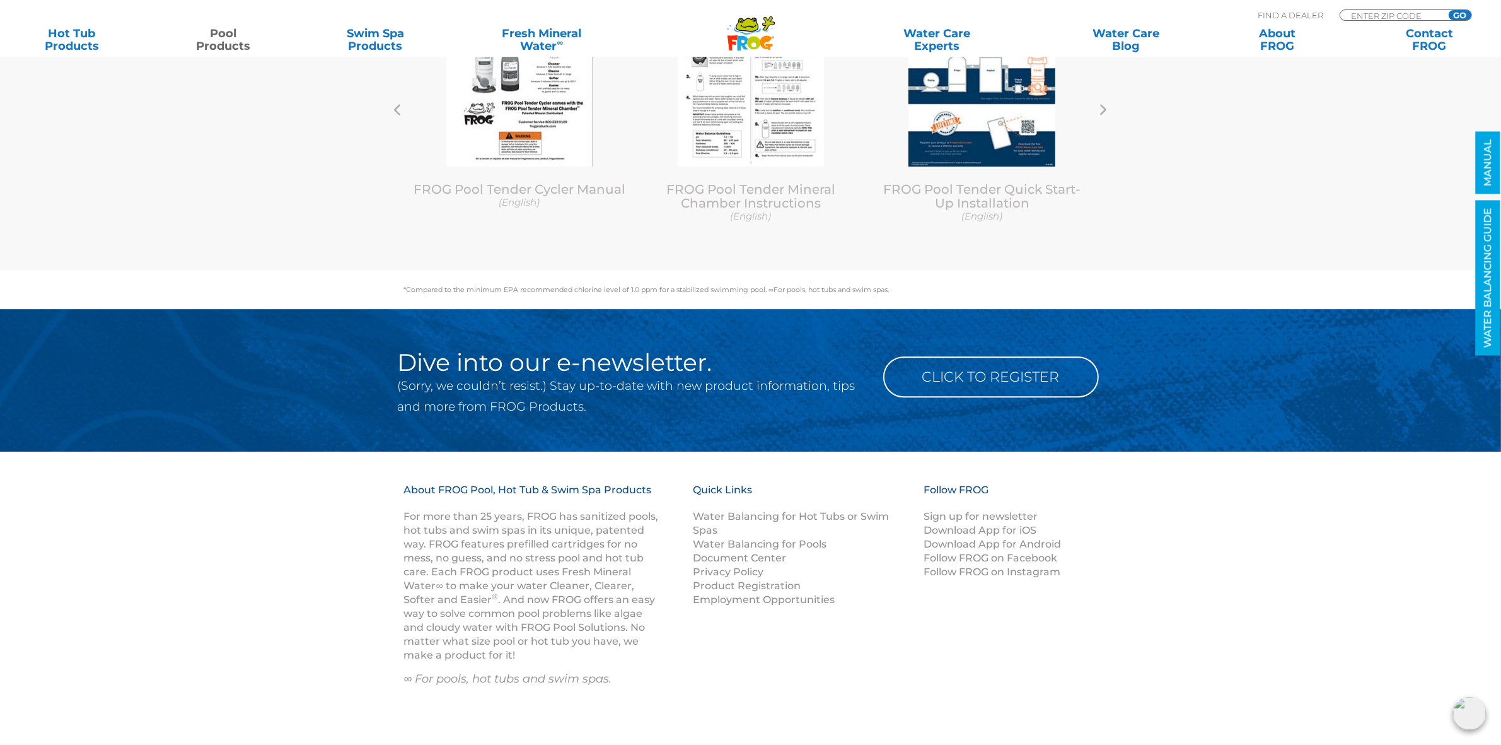
scroll to position [4626, 0]
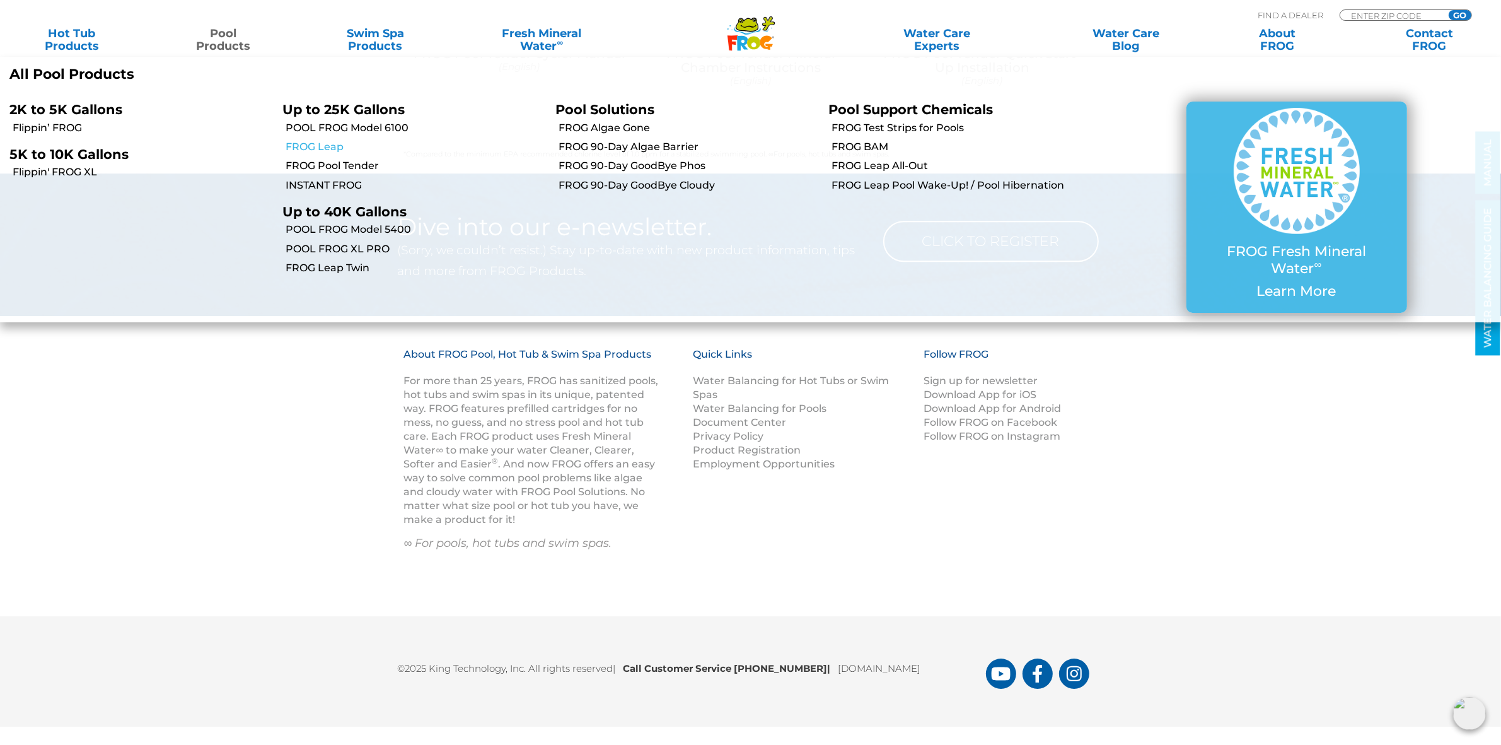
click at [317, 147] on link "FROG Leap" at bounding box center [416, 147] width 260 height 14
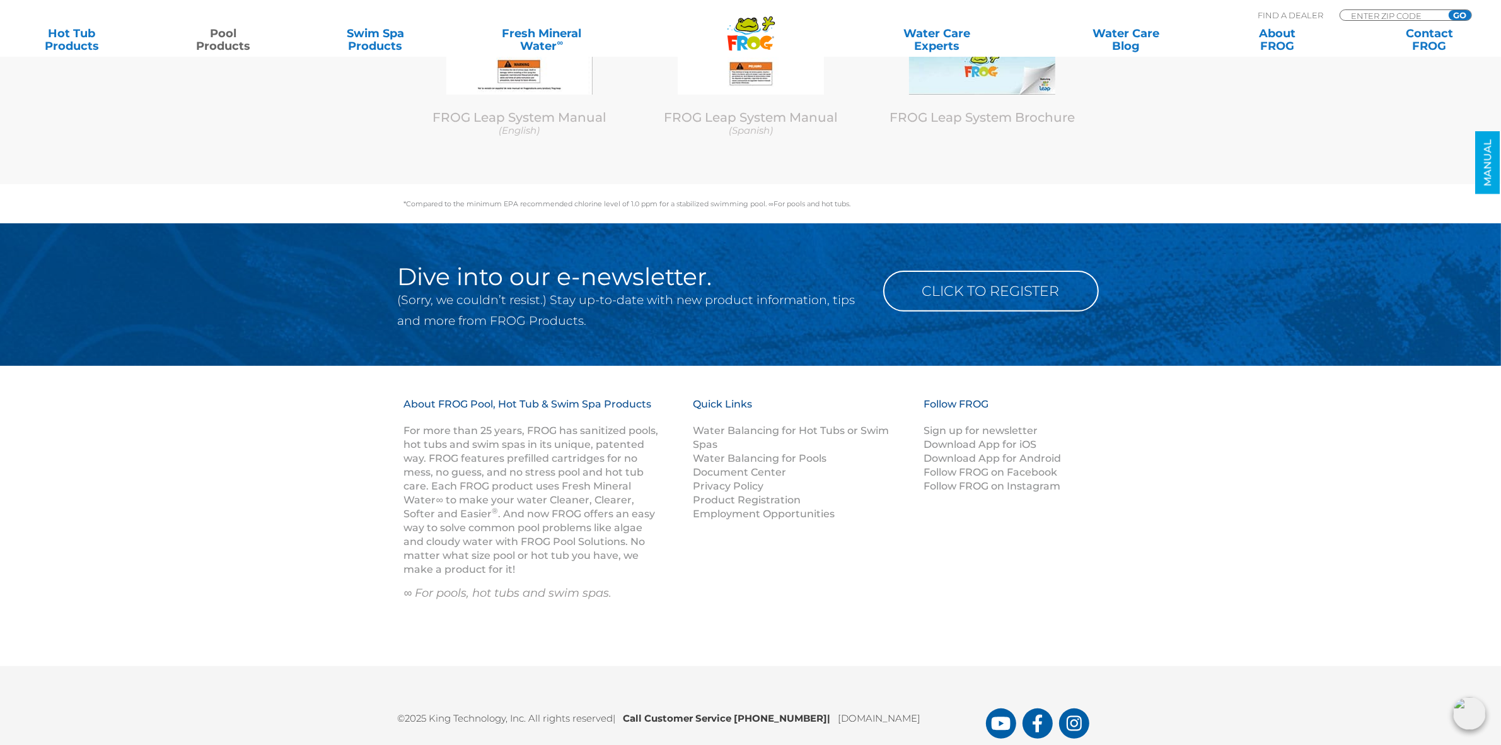
scroll to position [6507, 0]
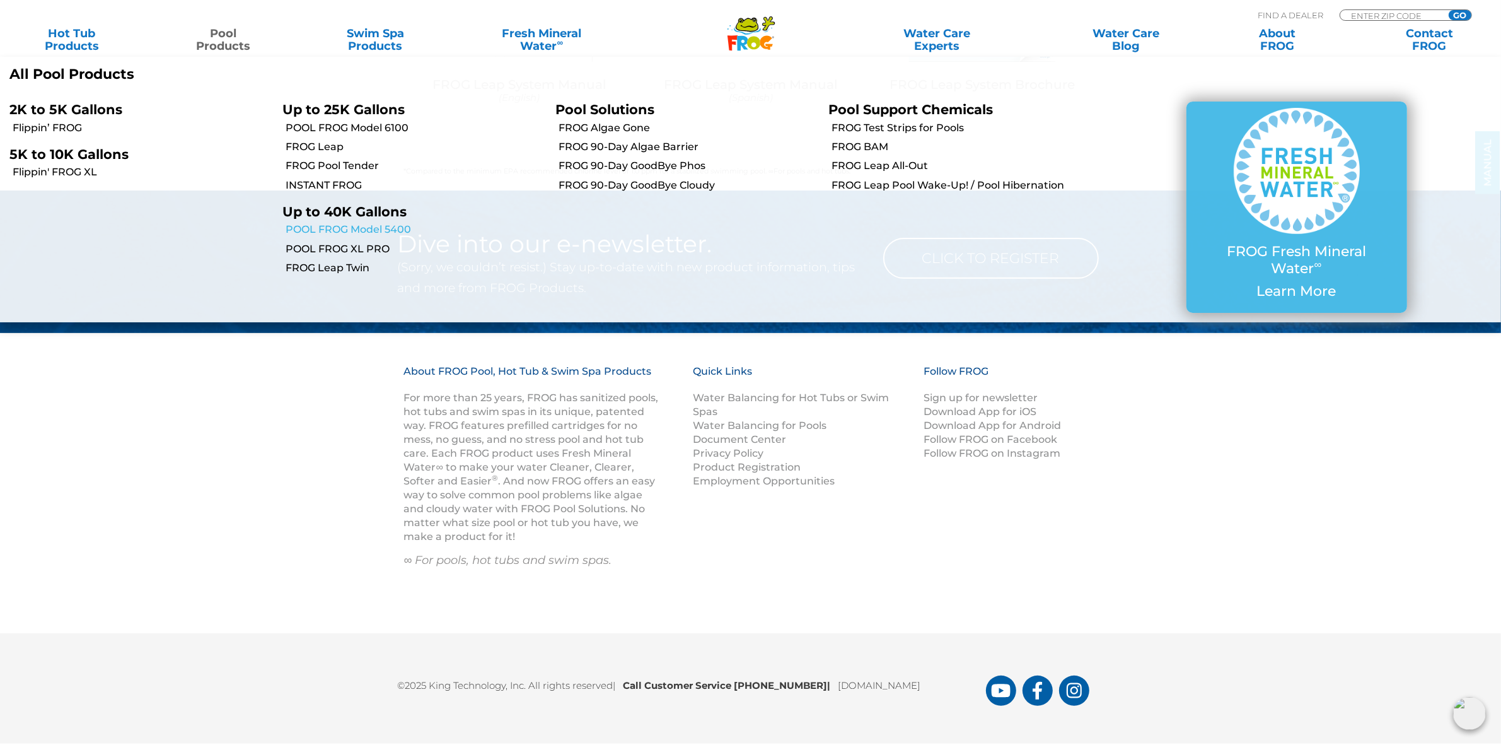
click at [361, 224] on link "POOL FROG Model 5400" at bounding box center [416, 230] width 260 height 14
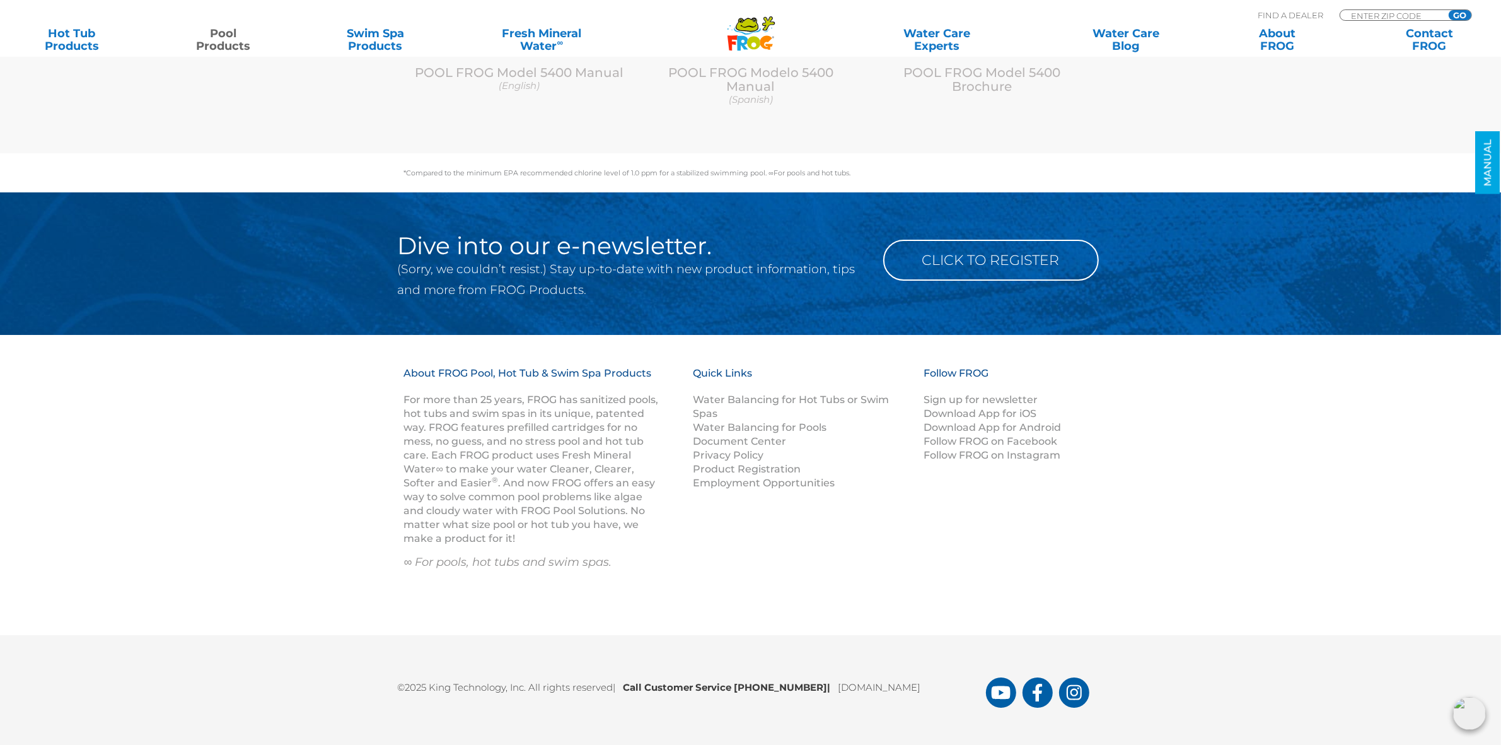
scroll to position [5541, 0]
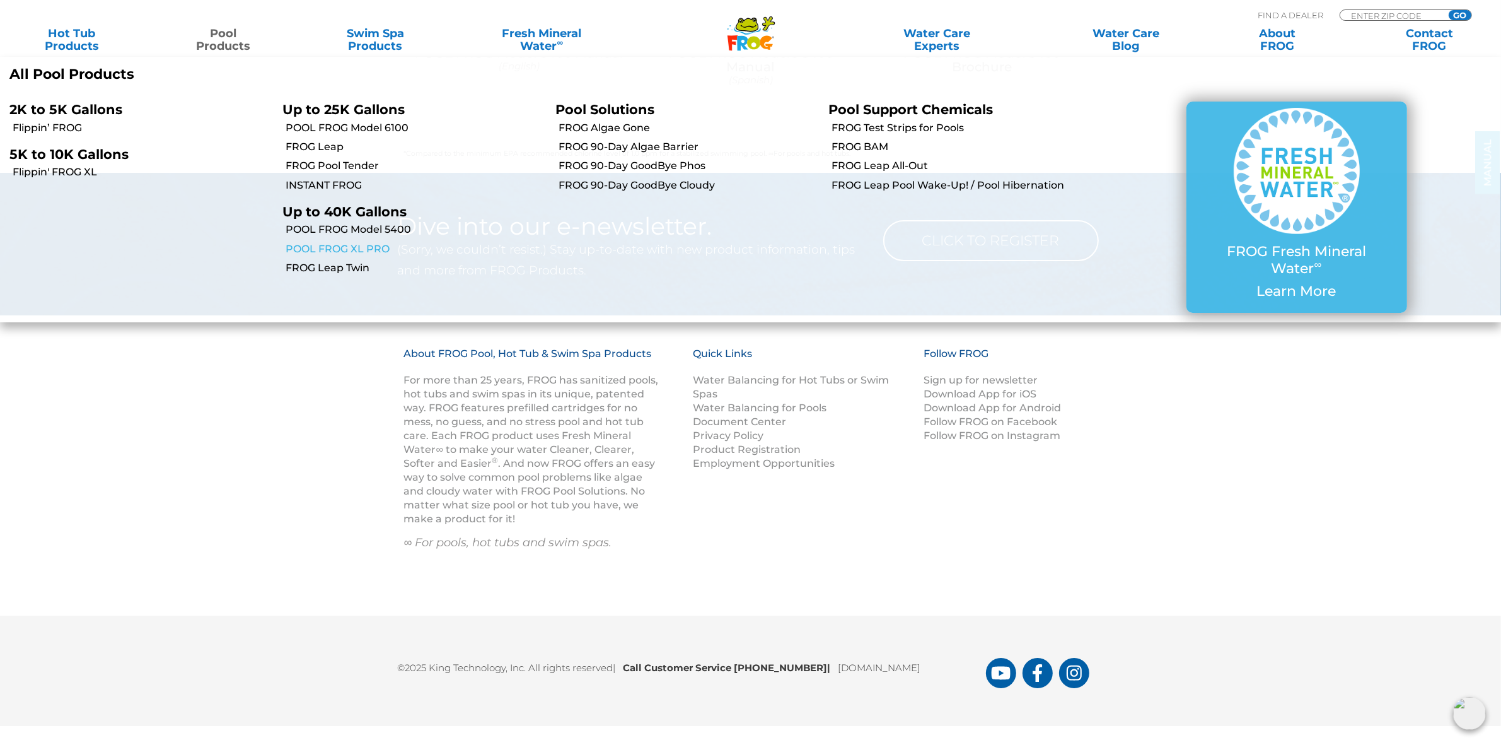
click at [358, 251] on link "POOL FROG XL PRO" at bounding box center [416, 249] width 260 height 14
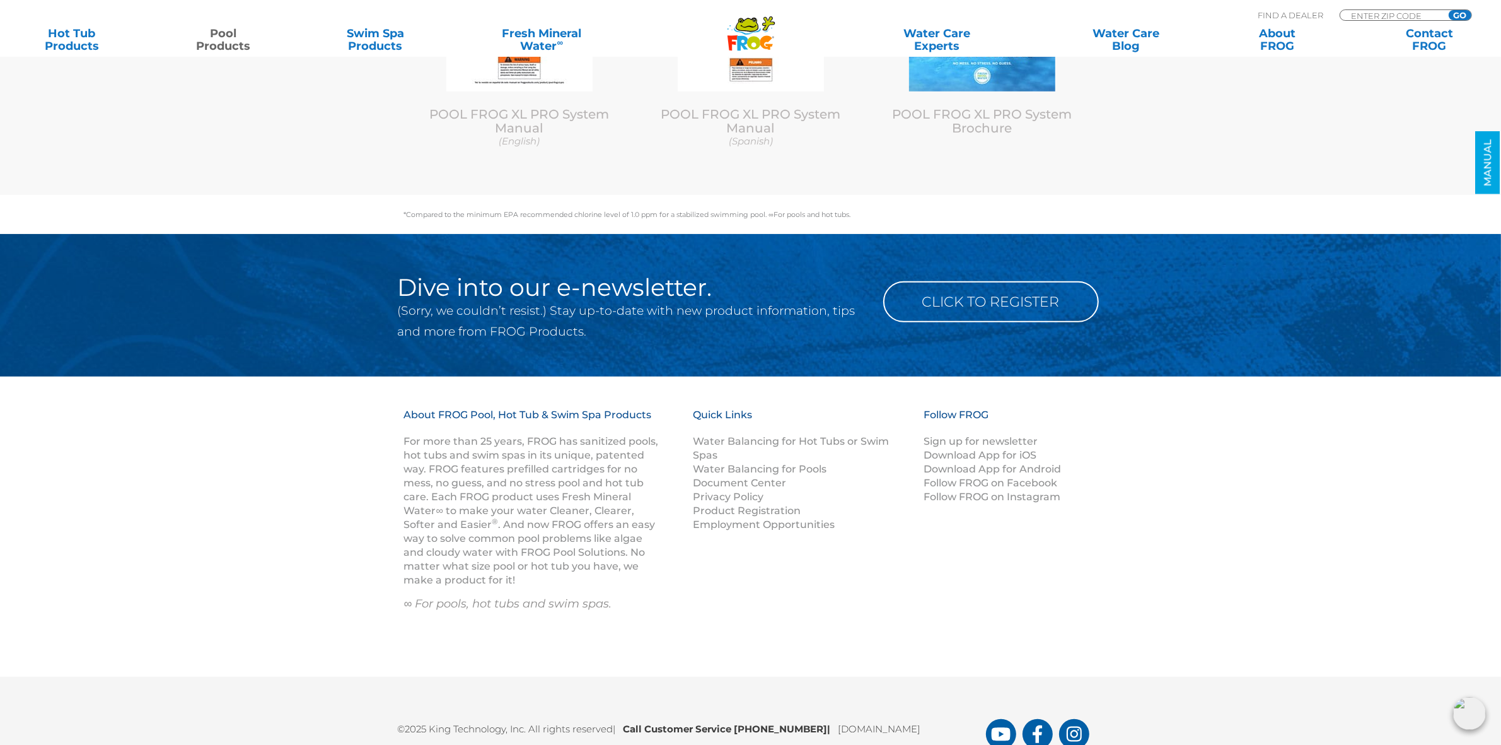
scroll to position [6550, 0]
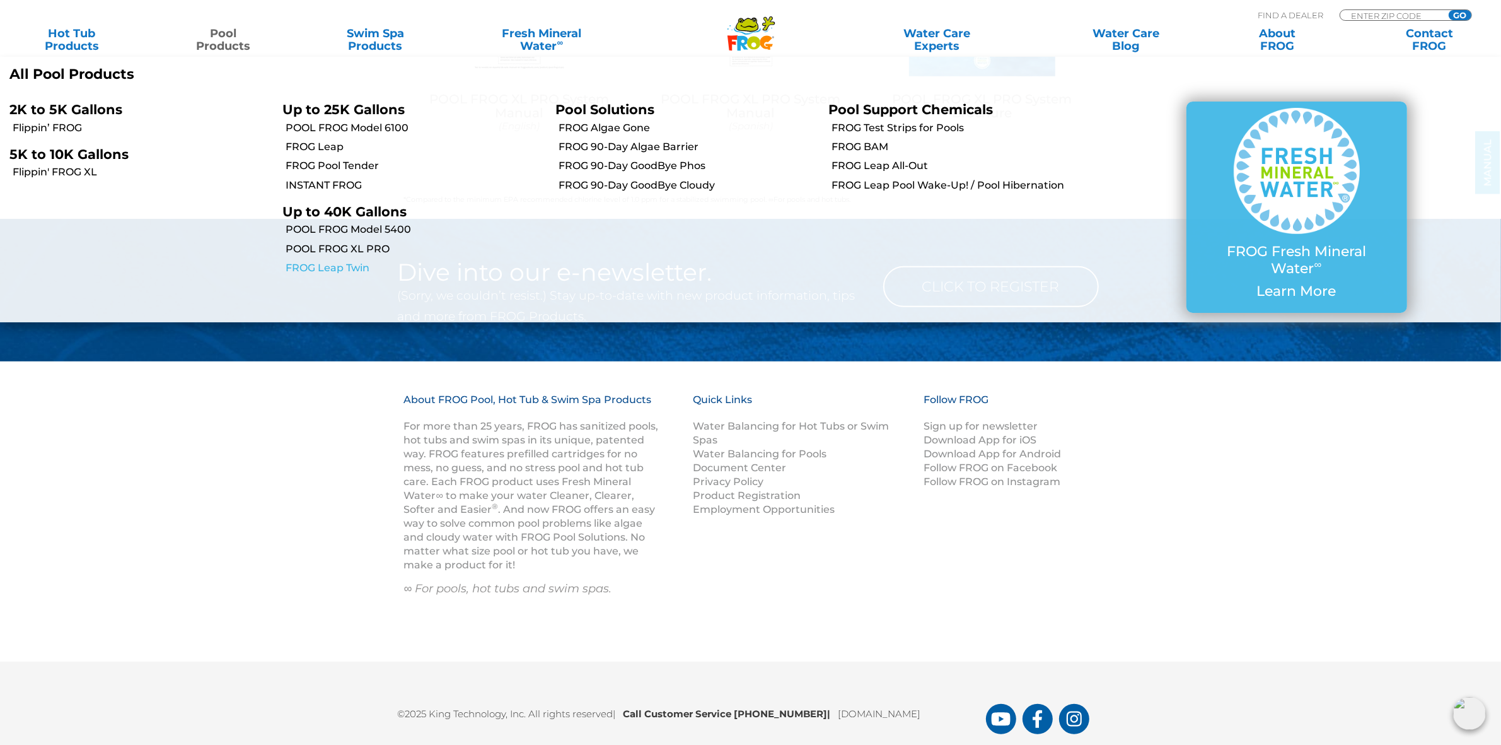
click at [348, 264] on link "FROG Leap Twin" at bounding box center [416, 268] width 260 height 14
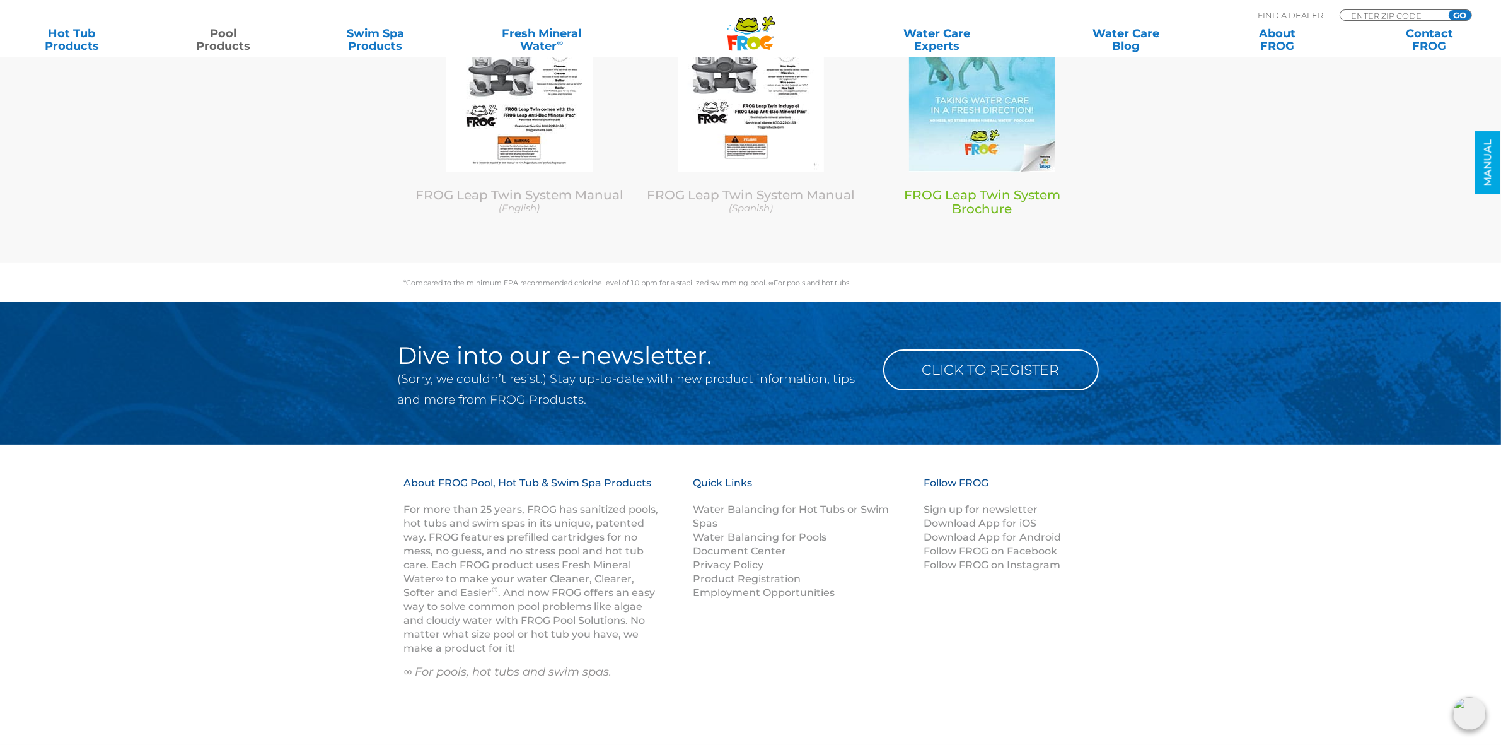
scroll to position [6256, 0]
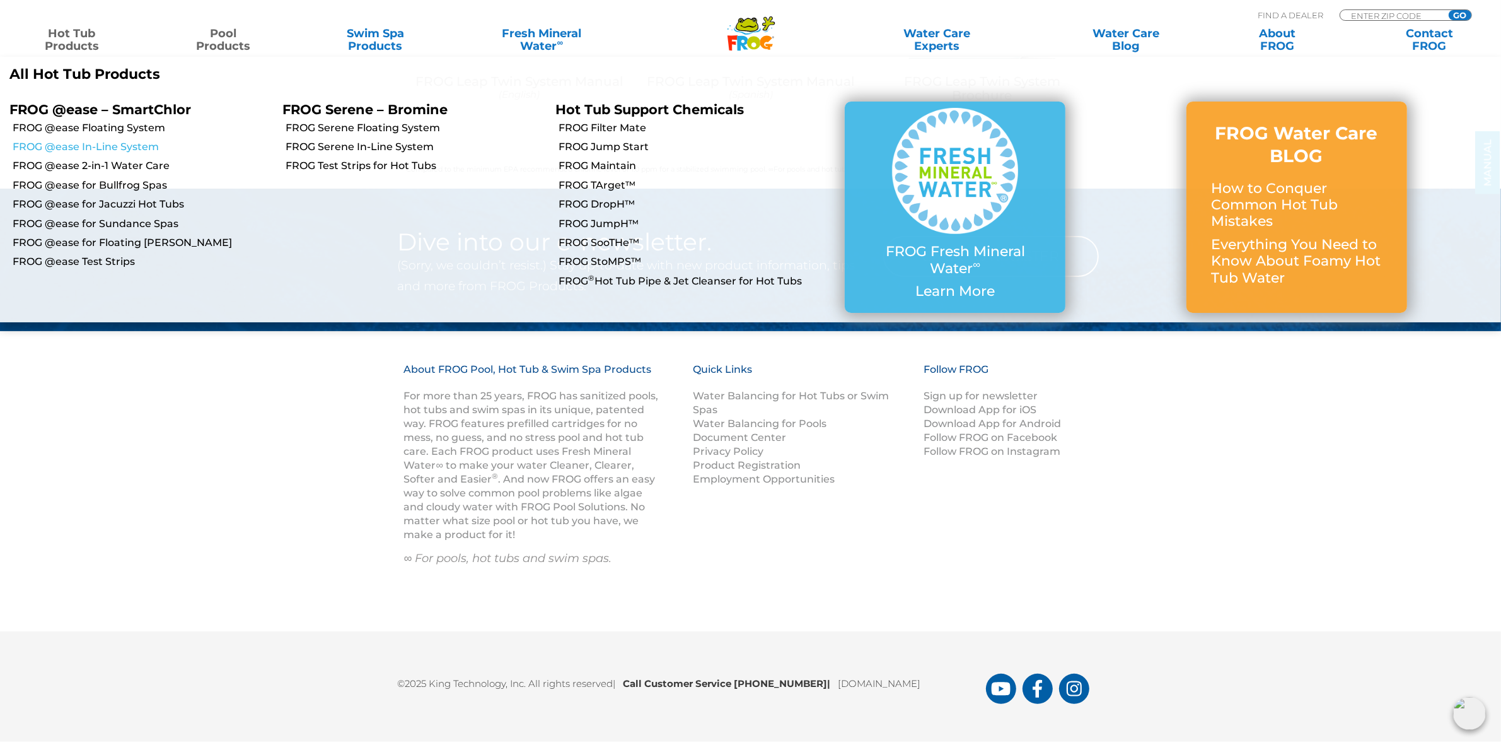
click at [120, 146] on link "FROG @ease In-Line System" at bounding box center [143, 147] width 260 height 14
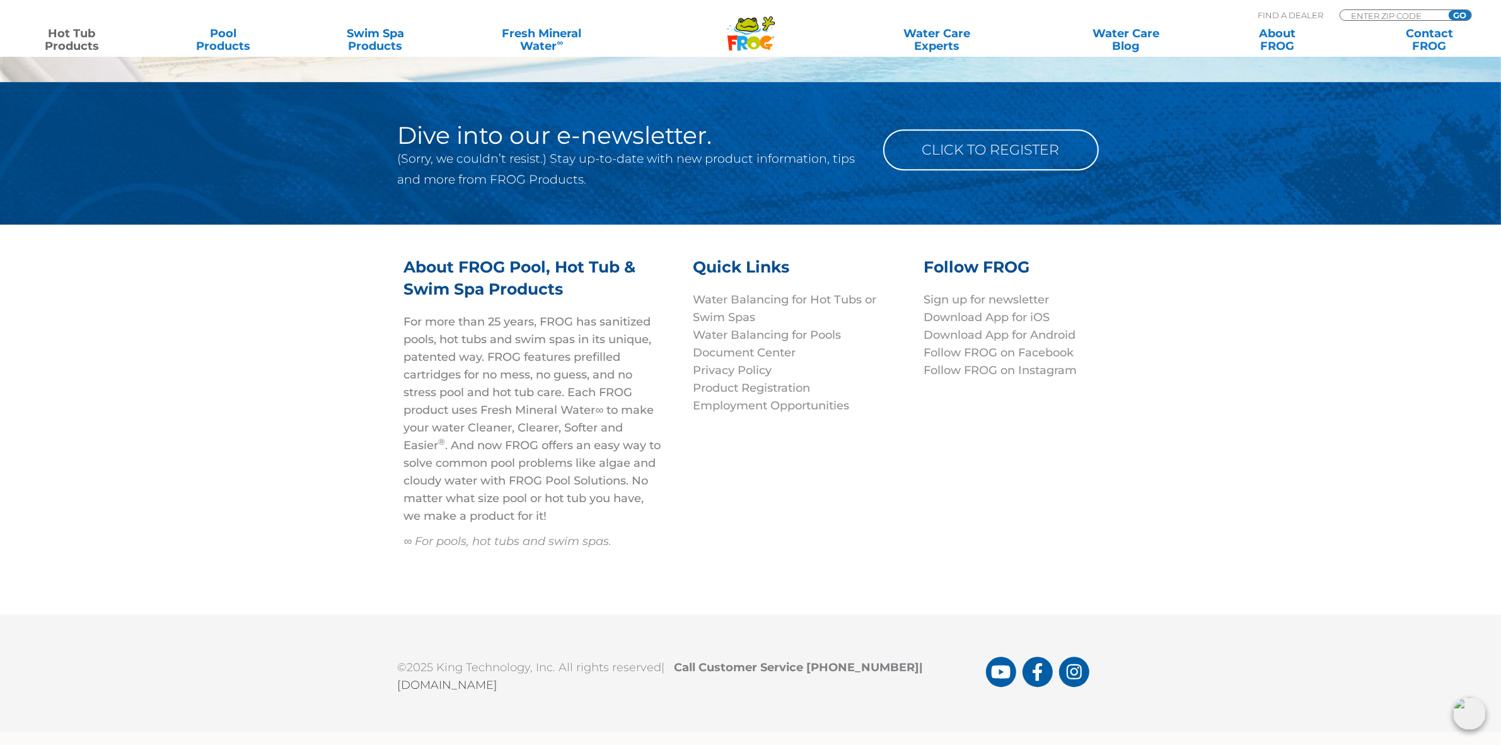
scroll to position [4346, 0]
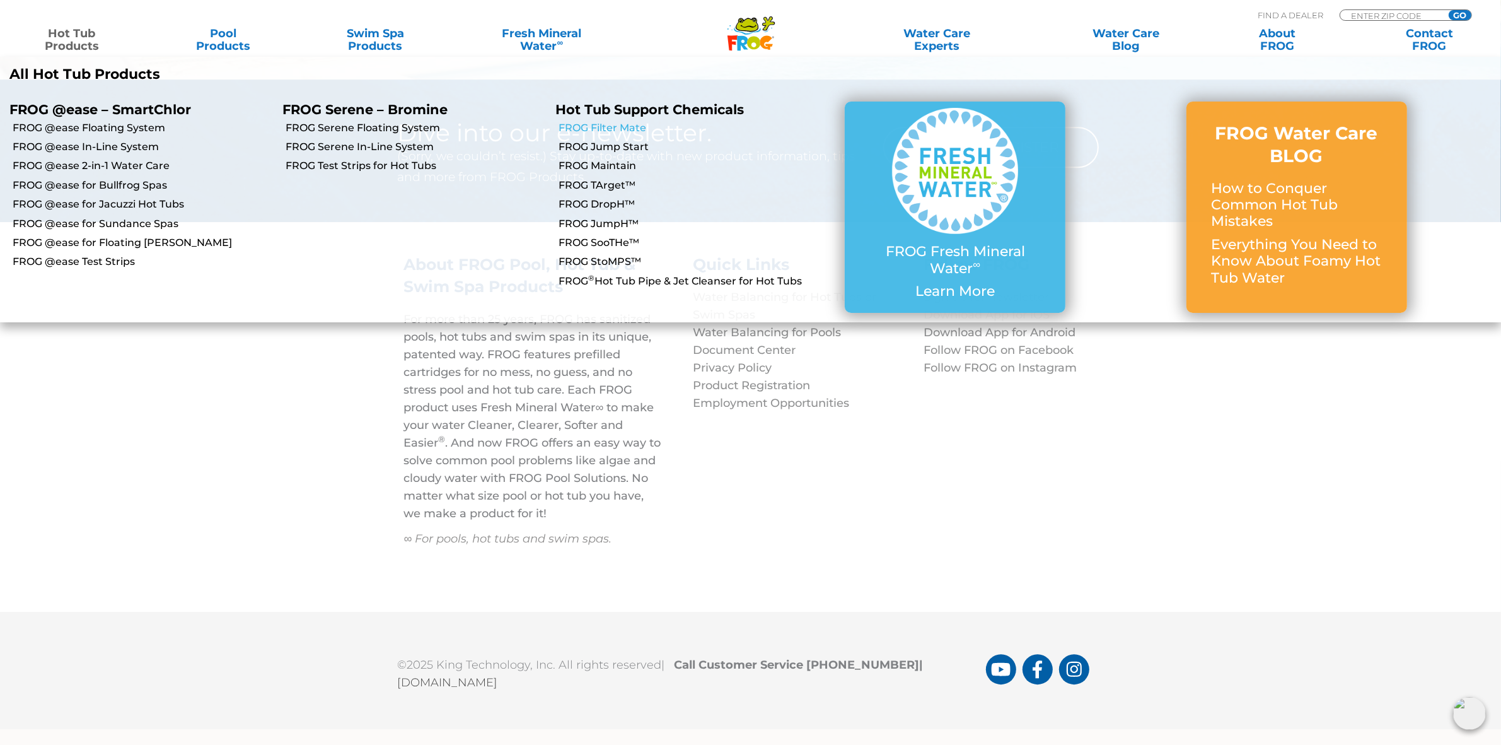
click at [603, 123] on link "FROG Filter Mate" at bounding box center [689, 128] width 260 height 14
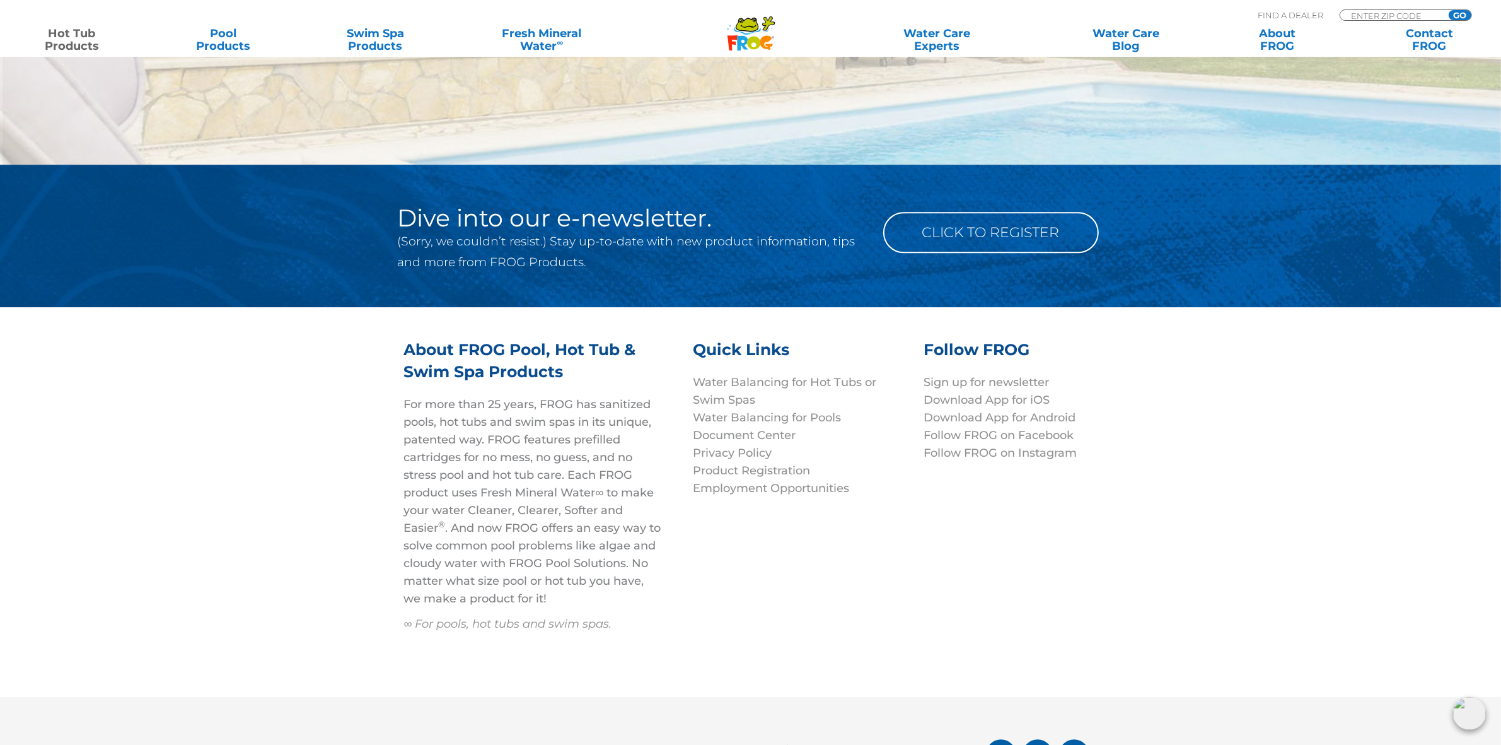
scroll to position [4321, 0]
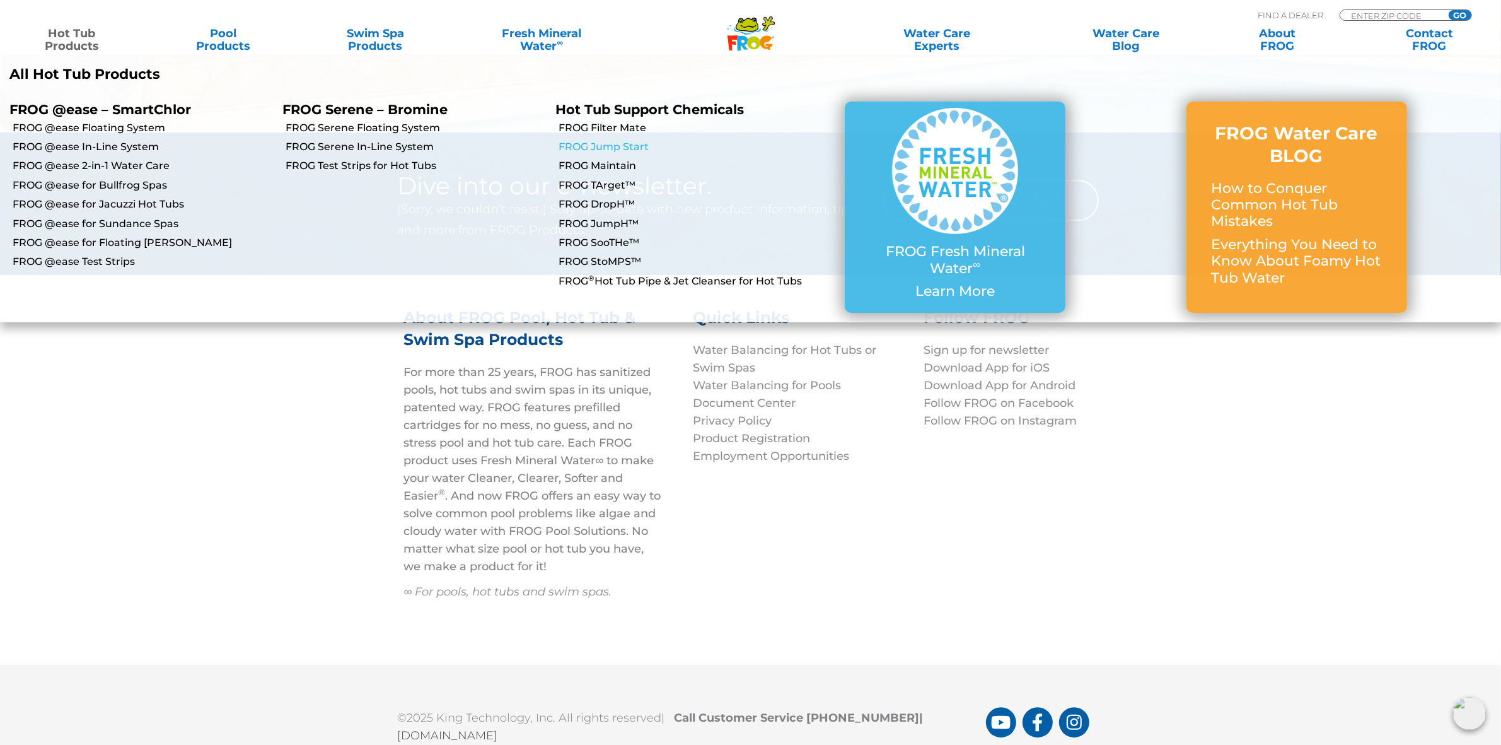
click at [639, 150] on link "FROG Jump Start" at bounding box center [689, 147] width 260 height 14
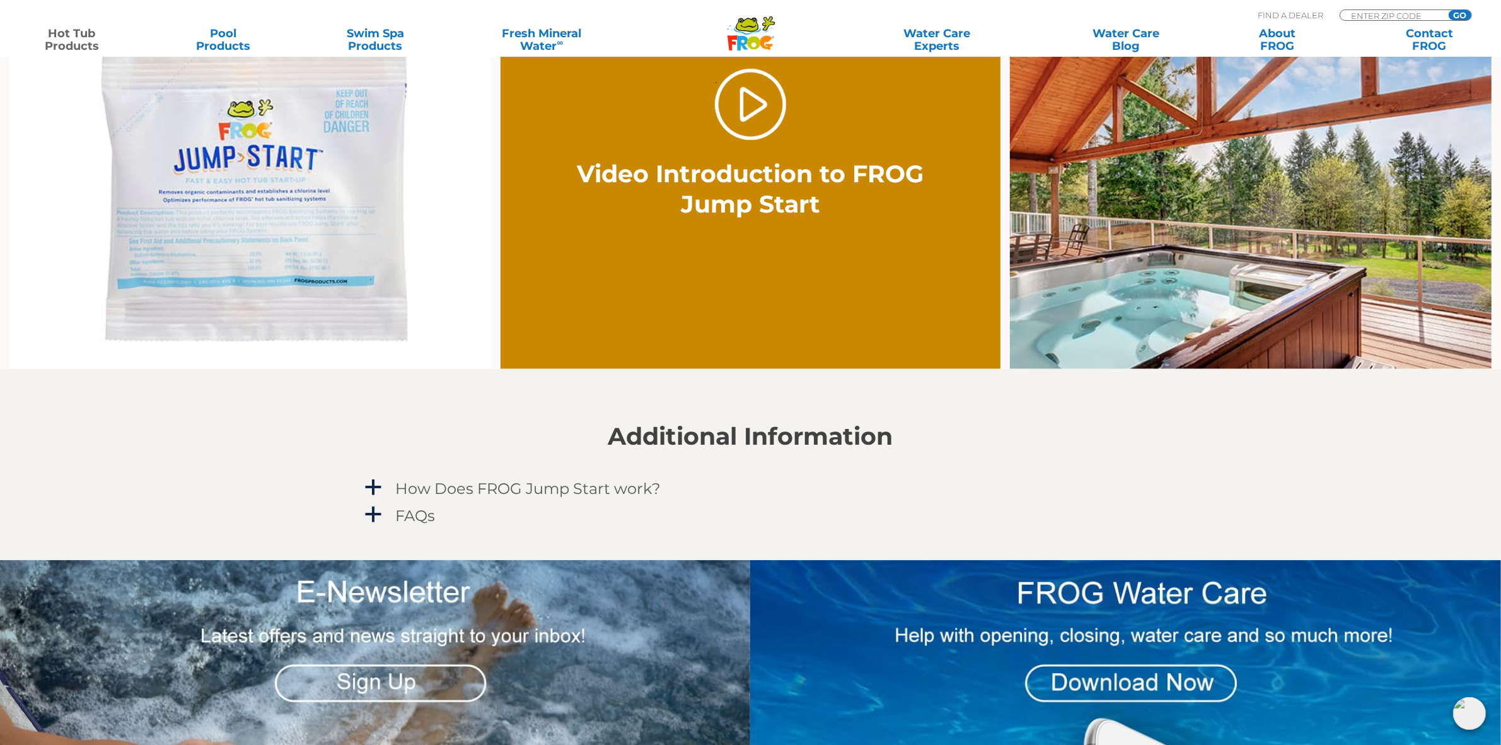
scroll to position [867, 0]
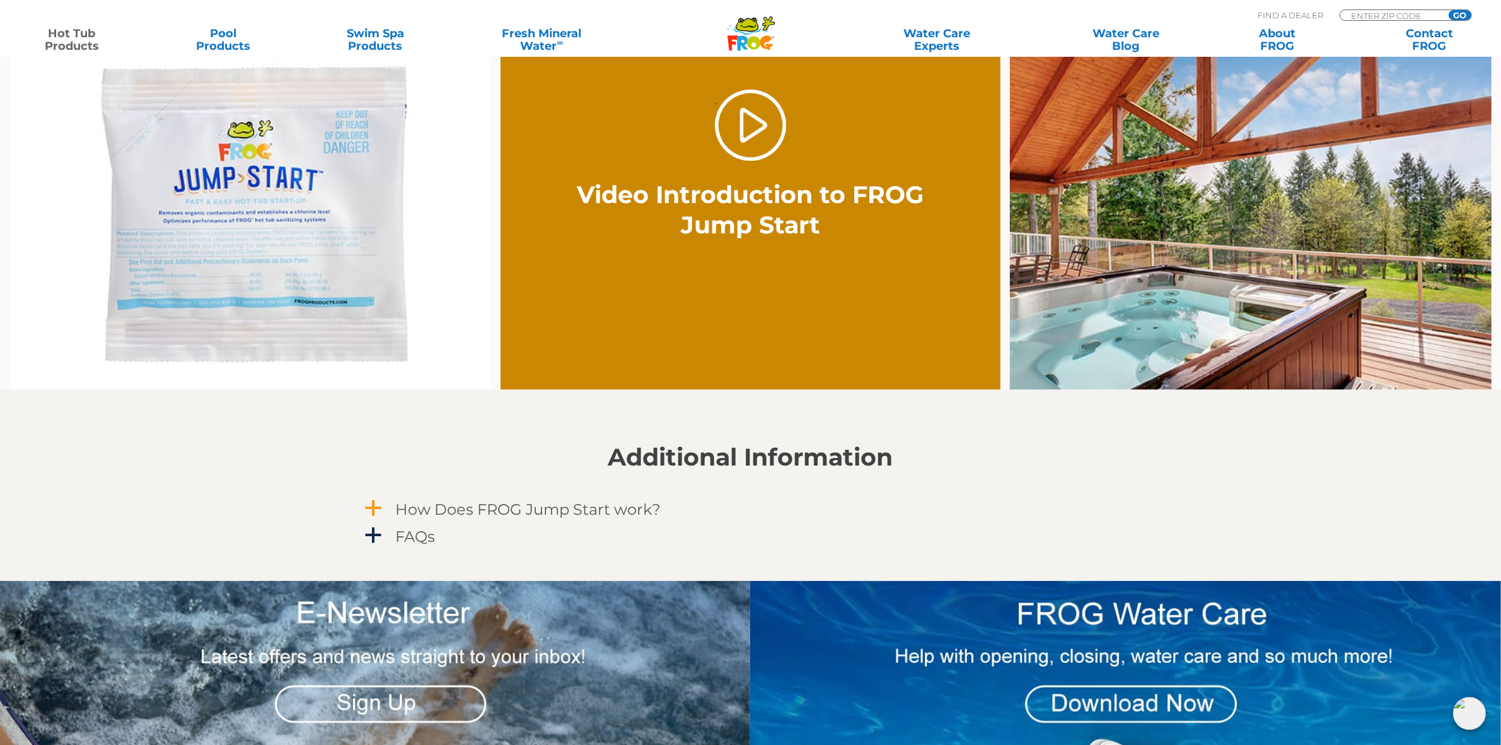
click at [569, 503] on h4 "How Does FROG Jump Start work?" at bounding box center [528, 509] width 265 height 17
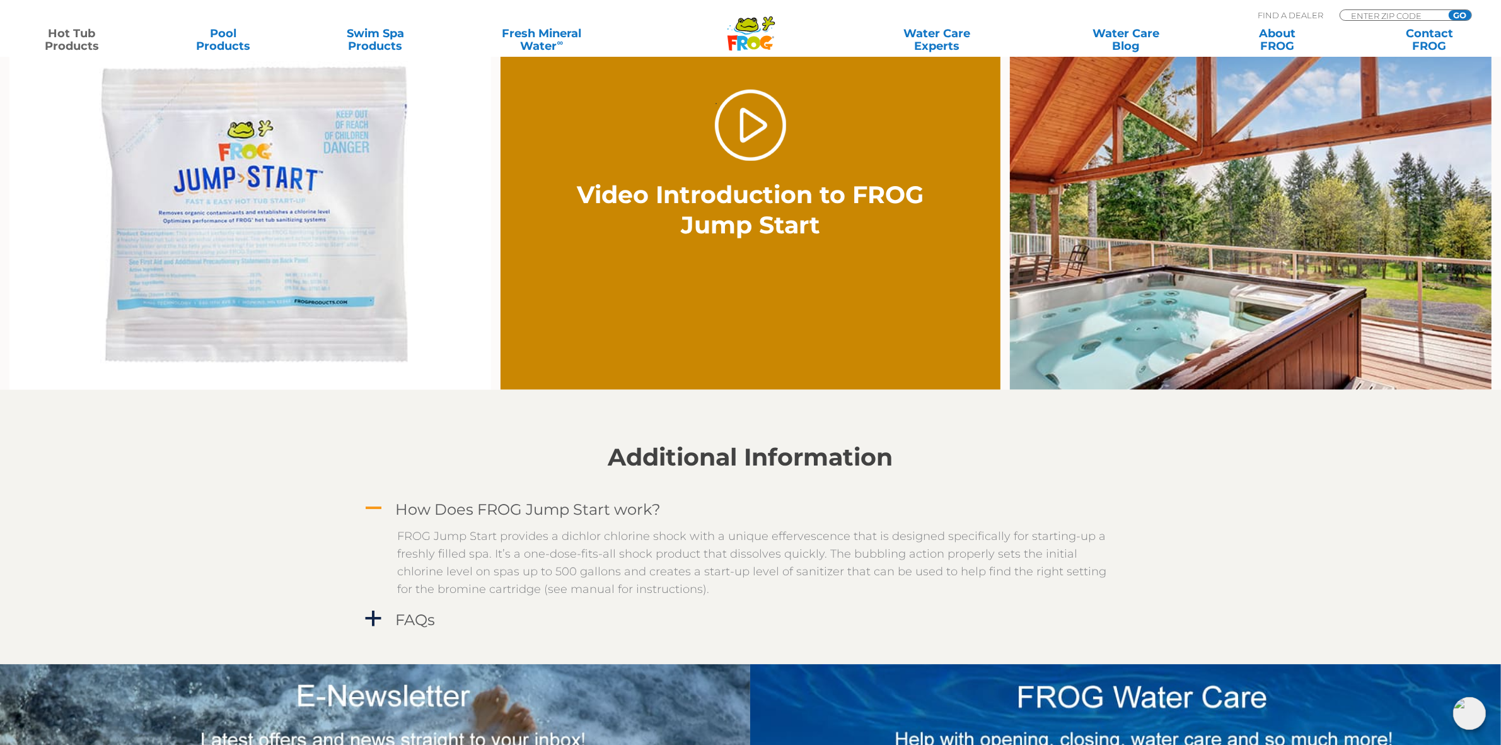
click at [569, 503] on h4 "How Does FROG Jump Start work?" at bounding box center [528, 509] width 265 height 17
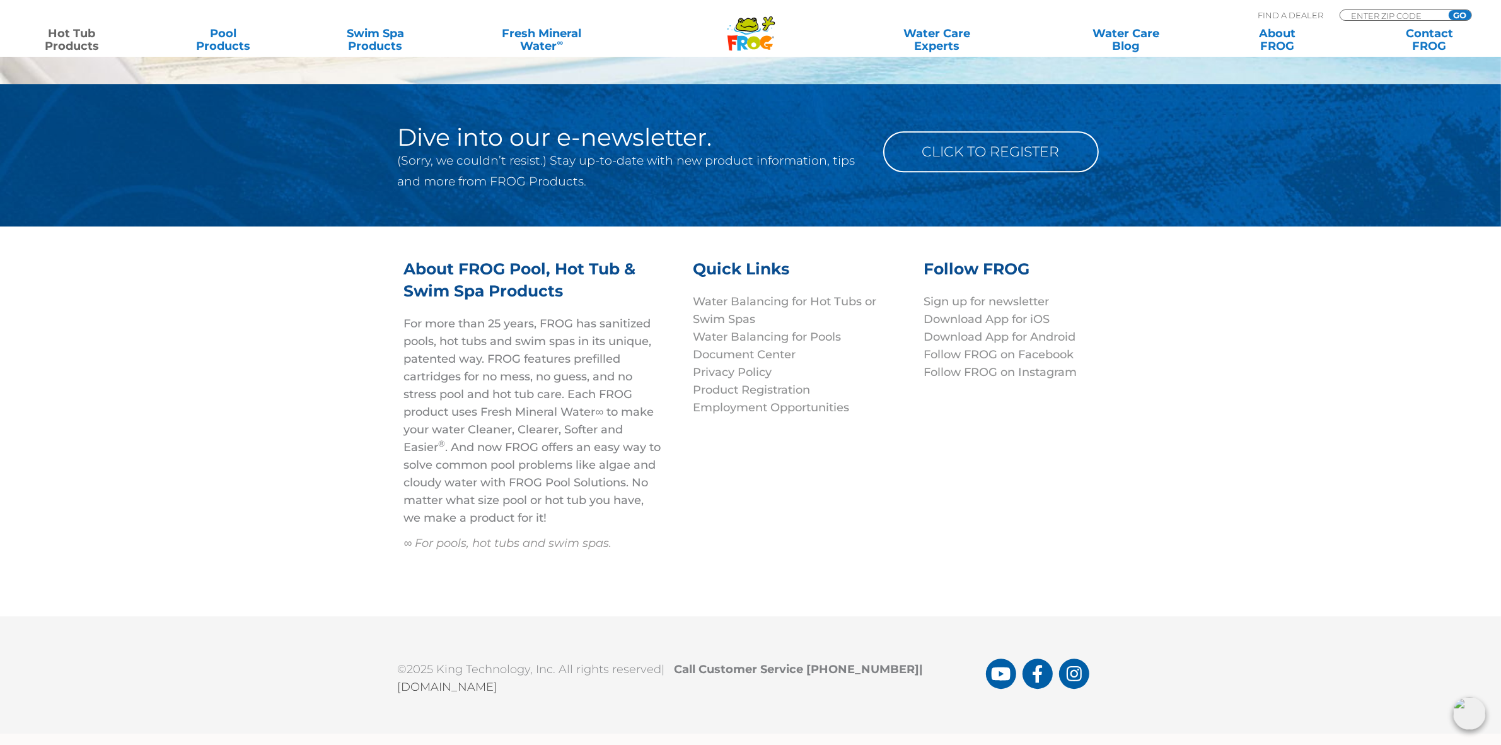
scroll to position [4264, 0]
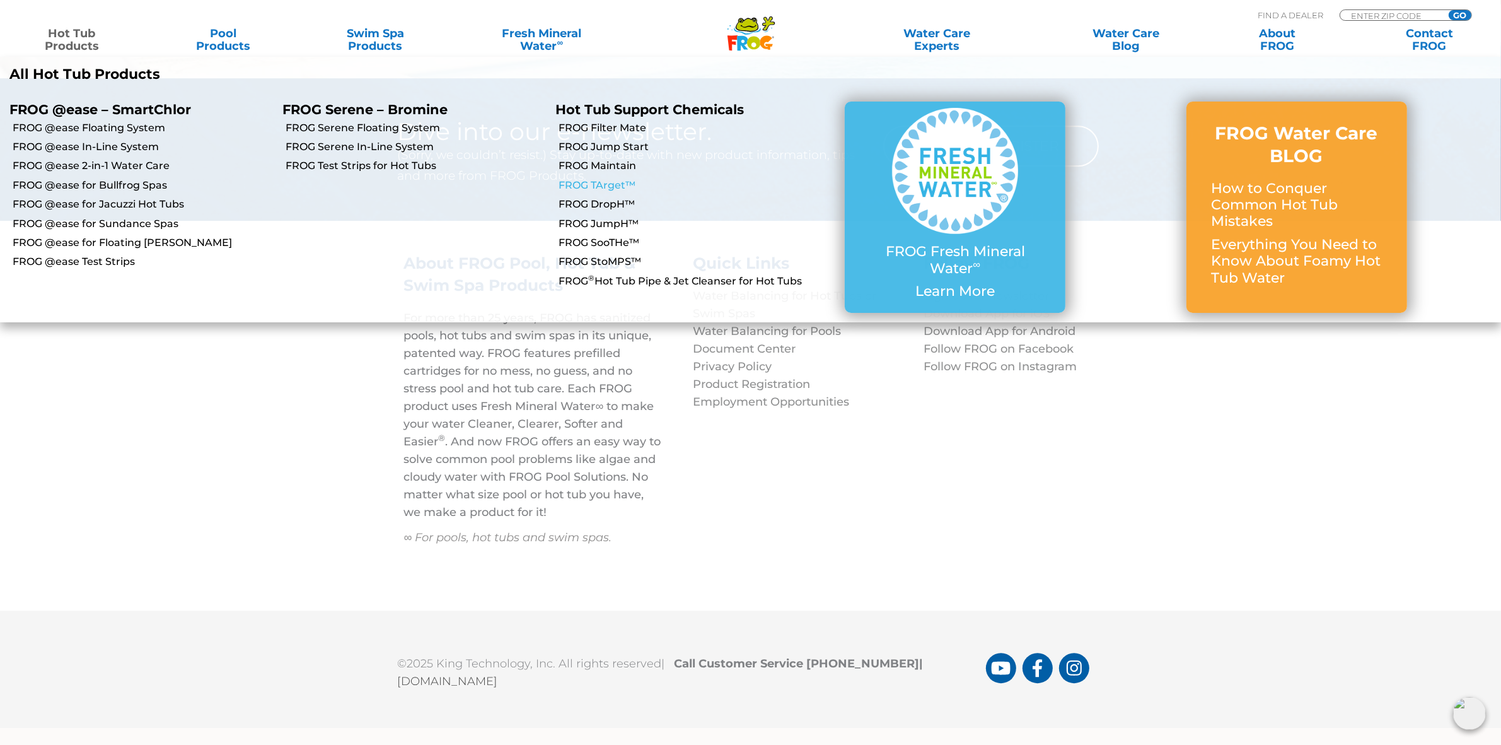
click at [613, 184] on link "FROG TArget™" at bounding box center [689, 185] width 260 height 14
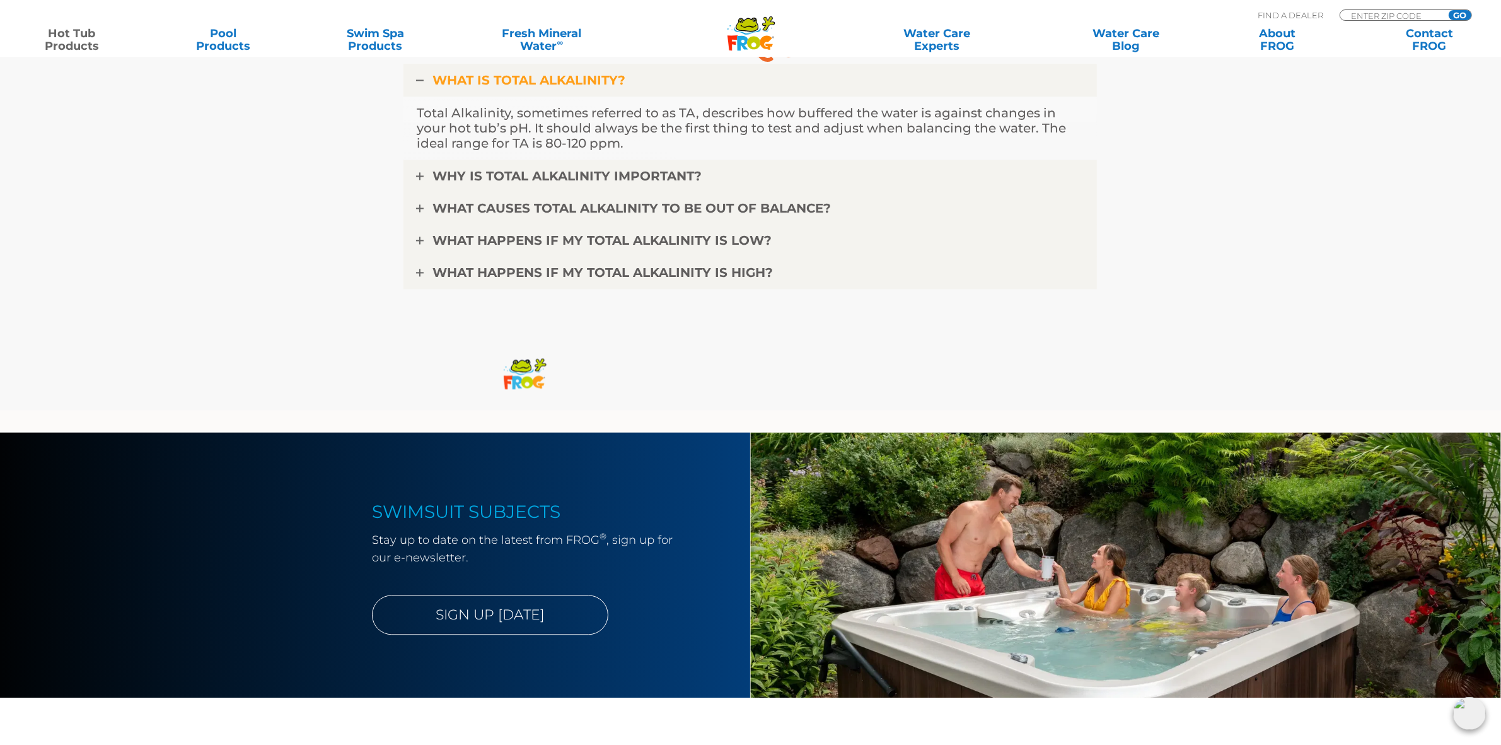
scroll to position [3232, 0]
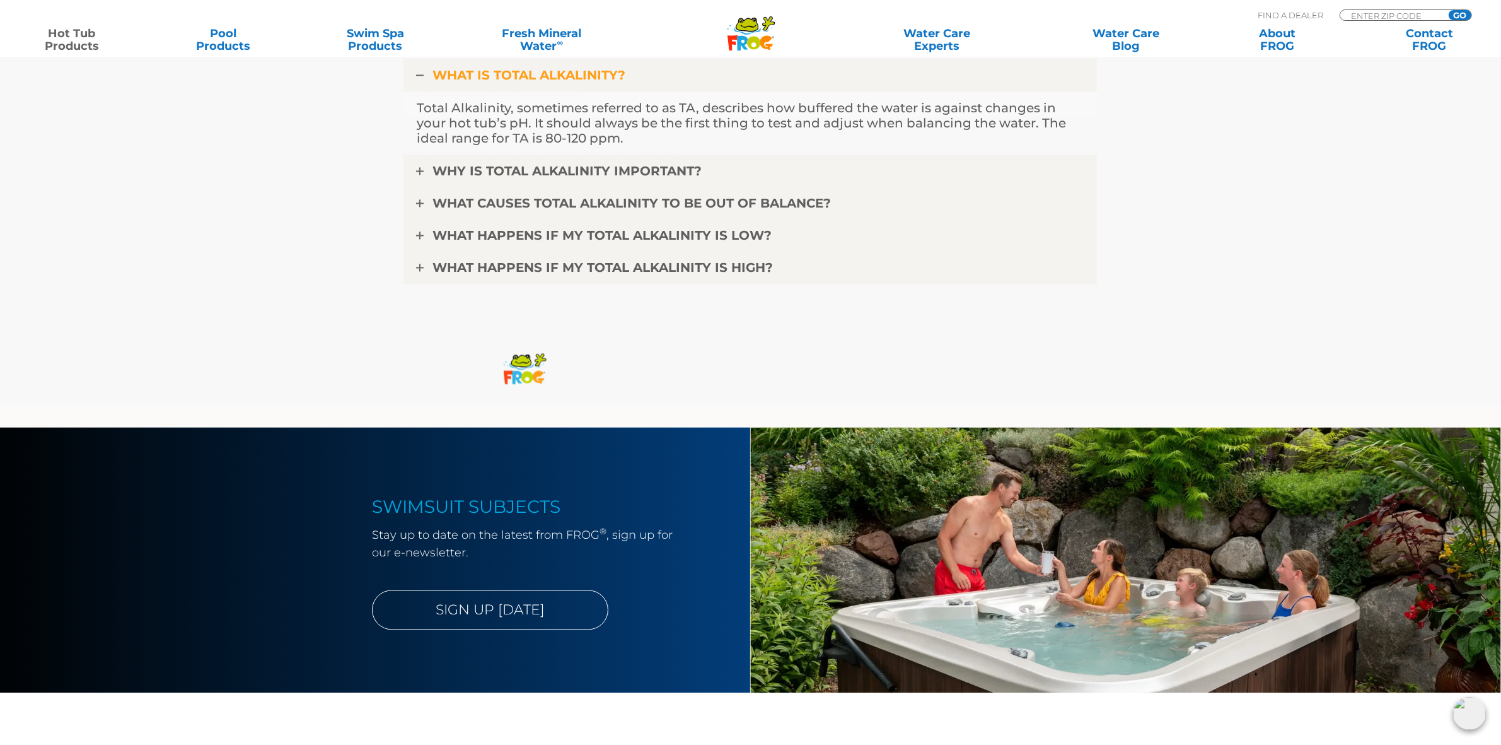
click at [524, 4] on div ".st130{clip-path:url(#SVGID_2_);fill-rule:evenodd;clip-rule:evenodd;fill:#C3CC0…" at bounding box center [751, 23] width 1476 height 47
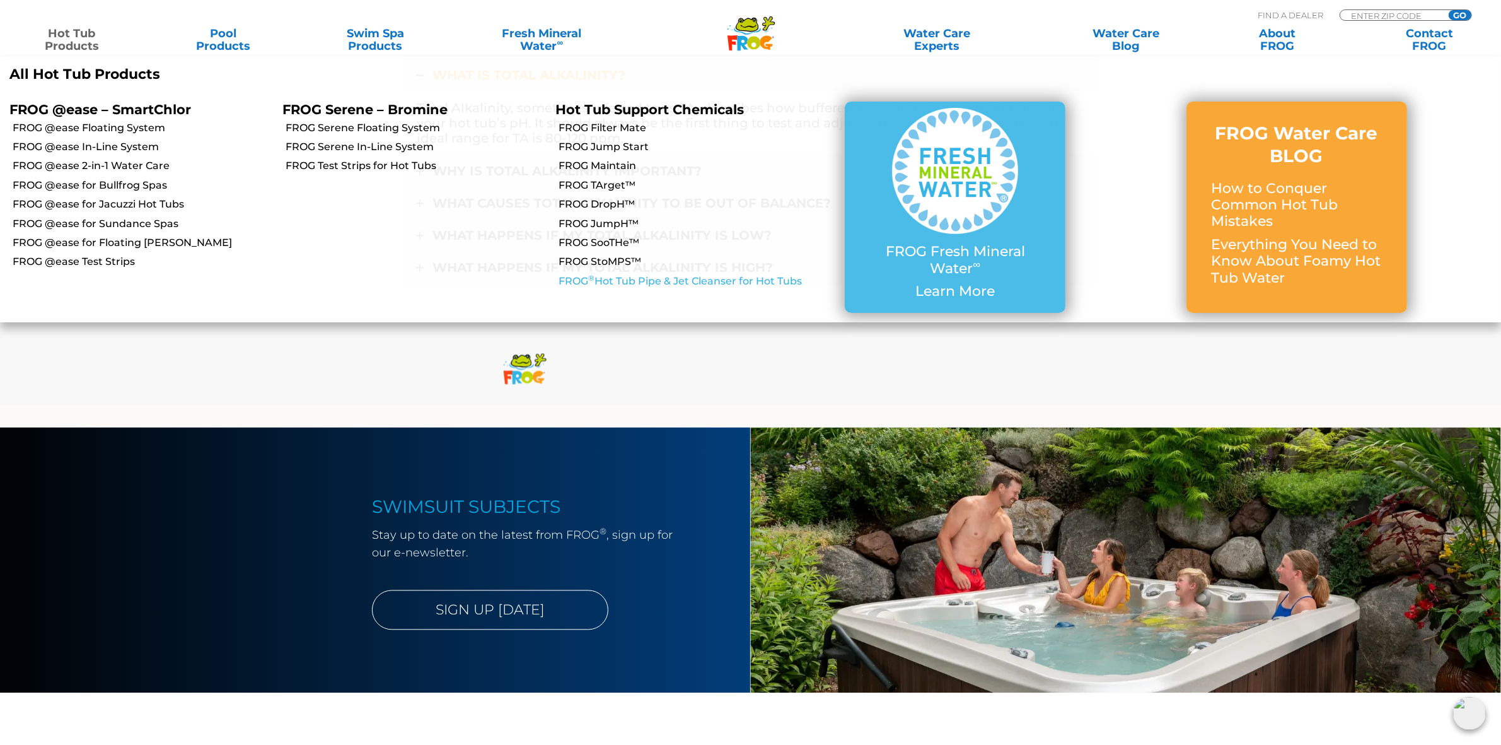
click at [643, 282] on link "FROG ® Hot Tub Pipe & Jet Cleanser for Hot Tubs" at bounding box center [689, 281] width 260 height 14
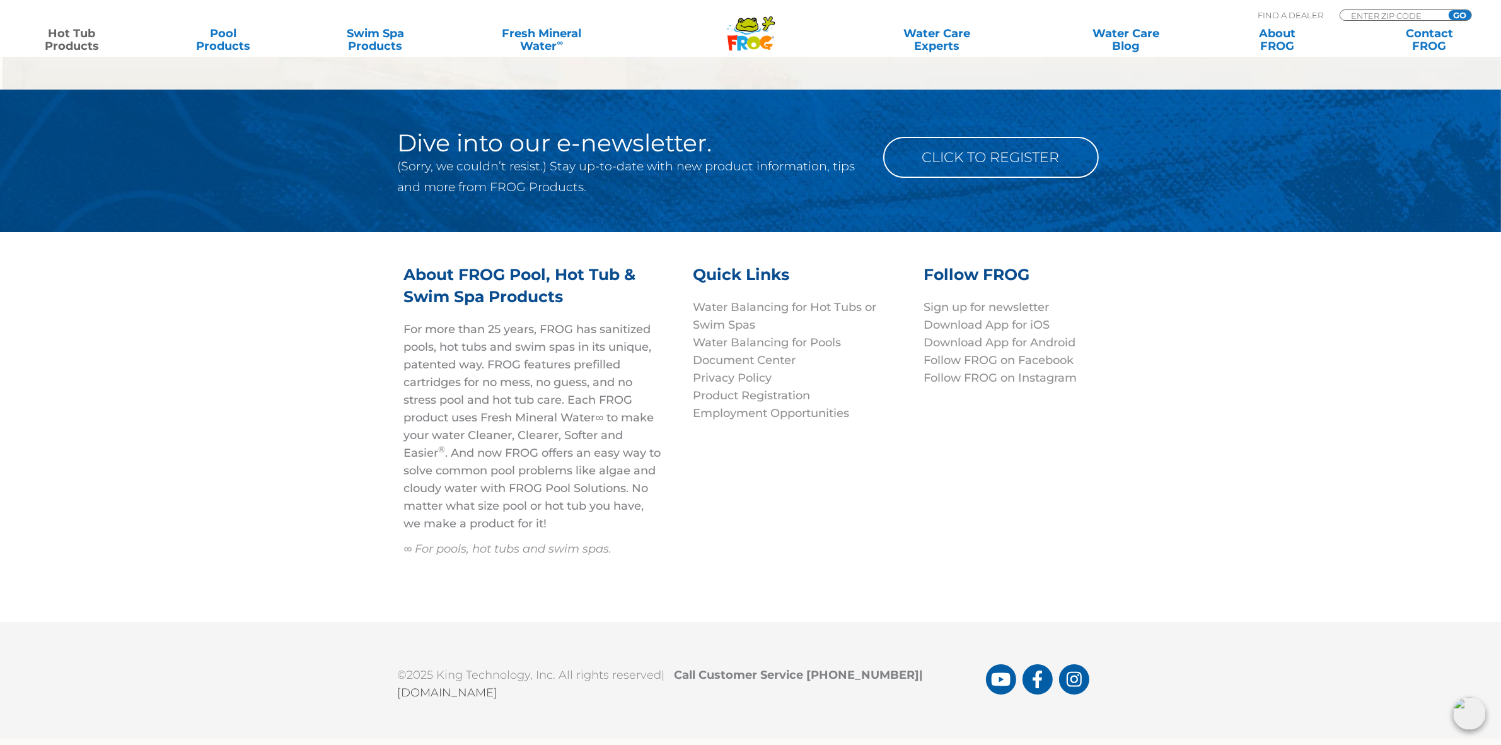
scroll to position [5600, 0]
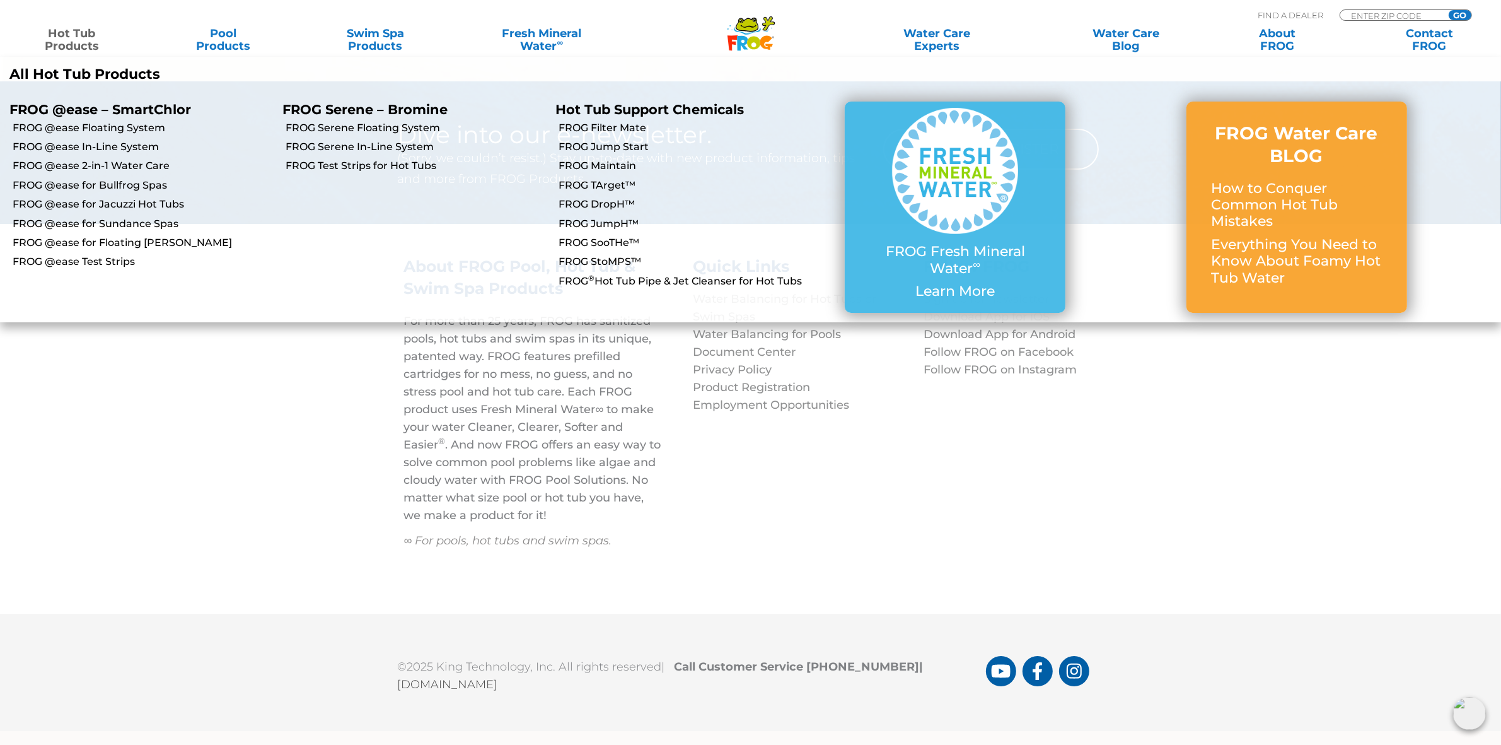
click at [636, 254] on li "FROG StoMPS™" at bounding box center [682, 261] width 273 height 19
click at [626, 259] on link "FROG StoMPS™" at bounding box center [689, 262] width 260 height 14
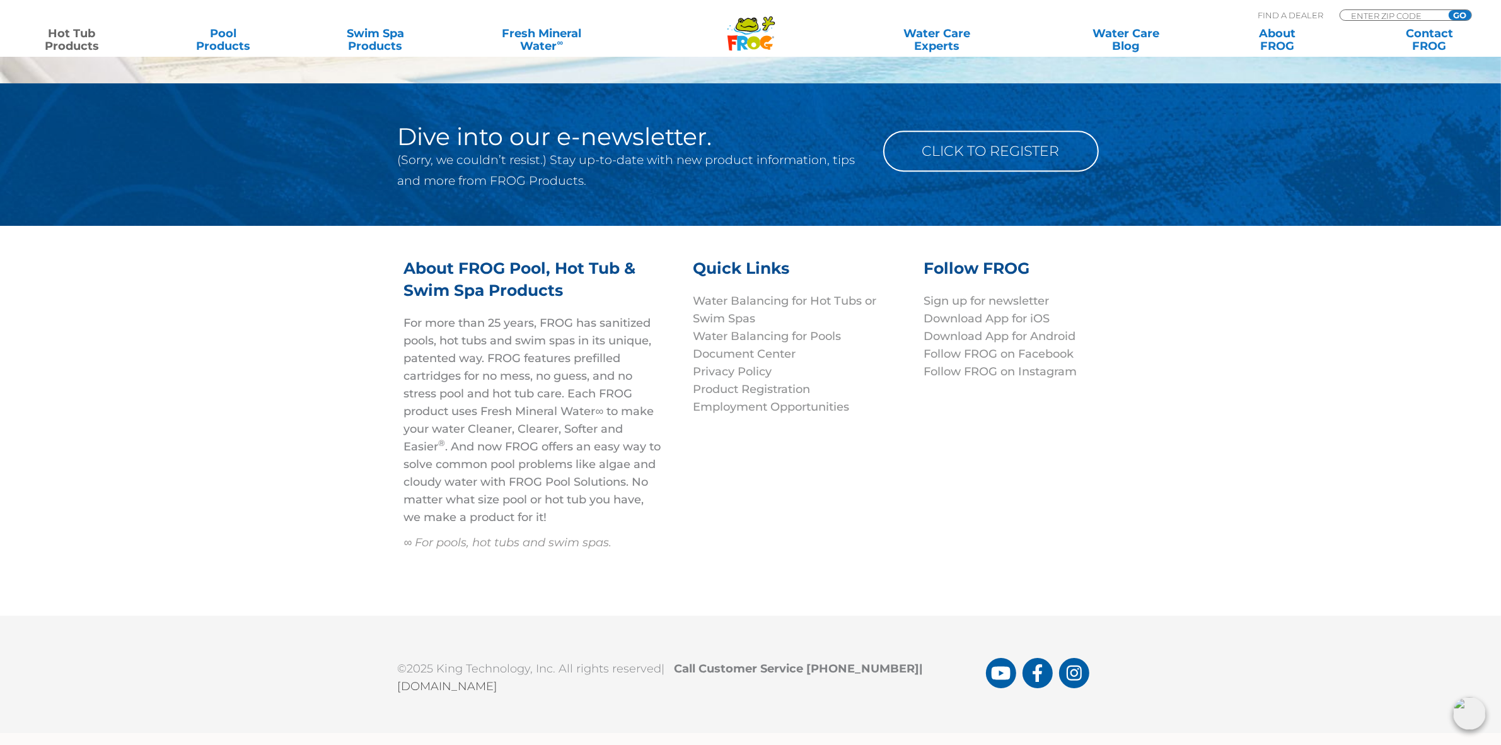
scroll to position [5069, 0]
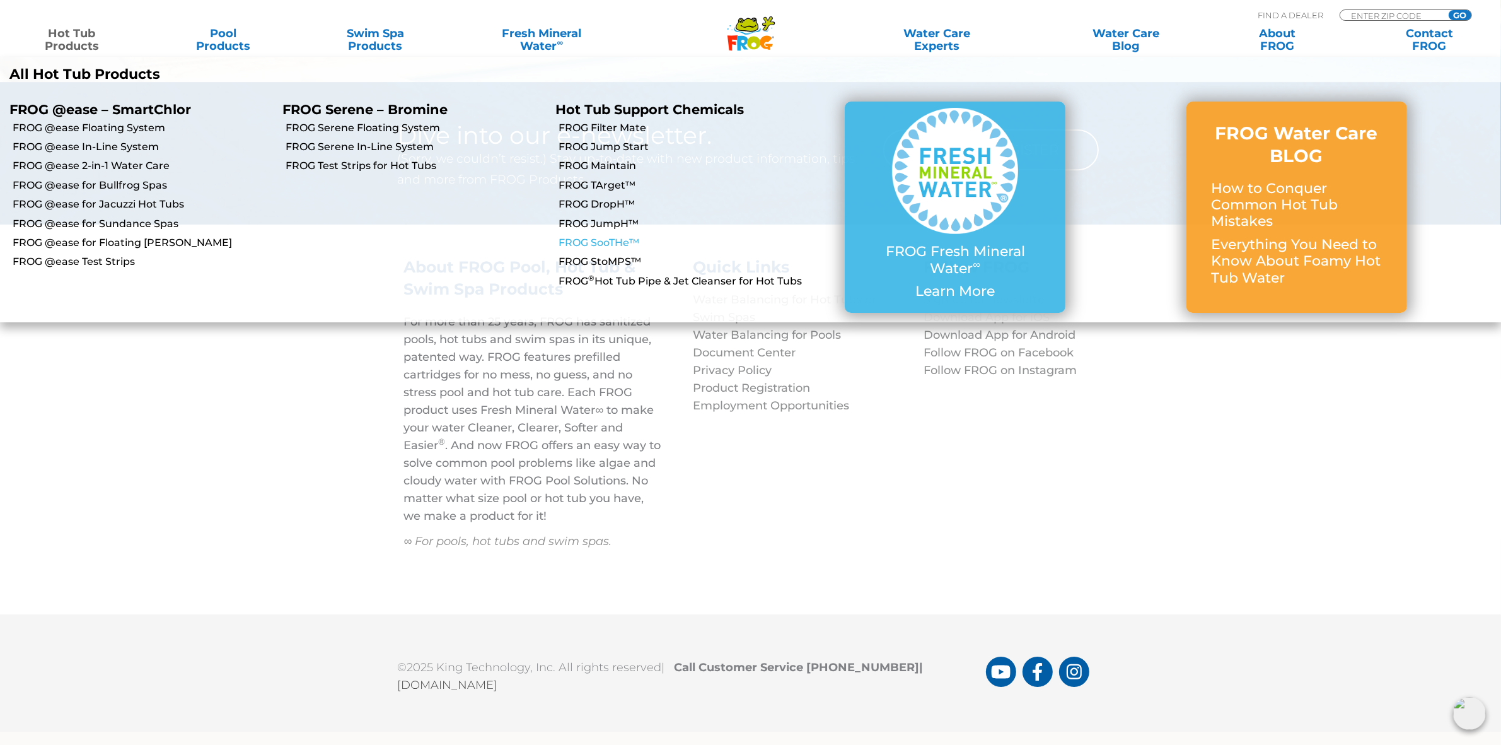
click at [619, 242] on link "FROG SooTHe™" at bounding box center [689, 243] width 260 height 14
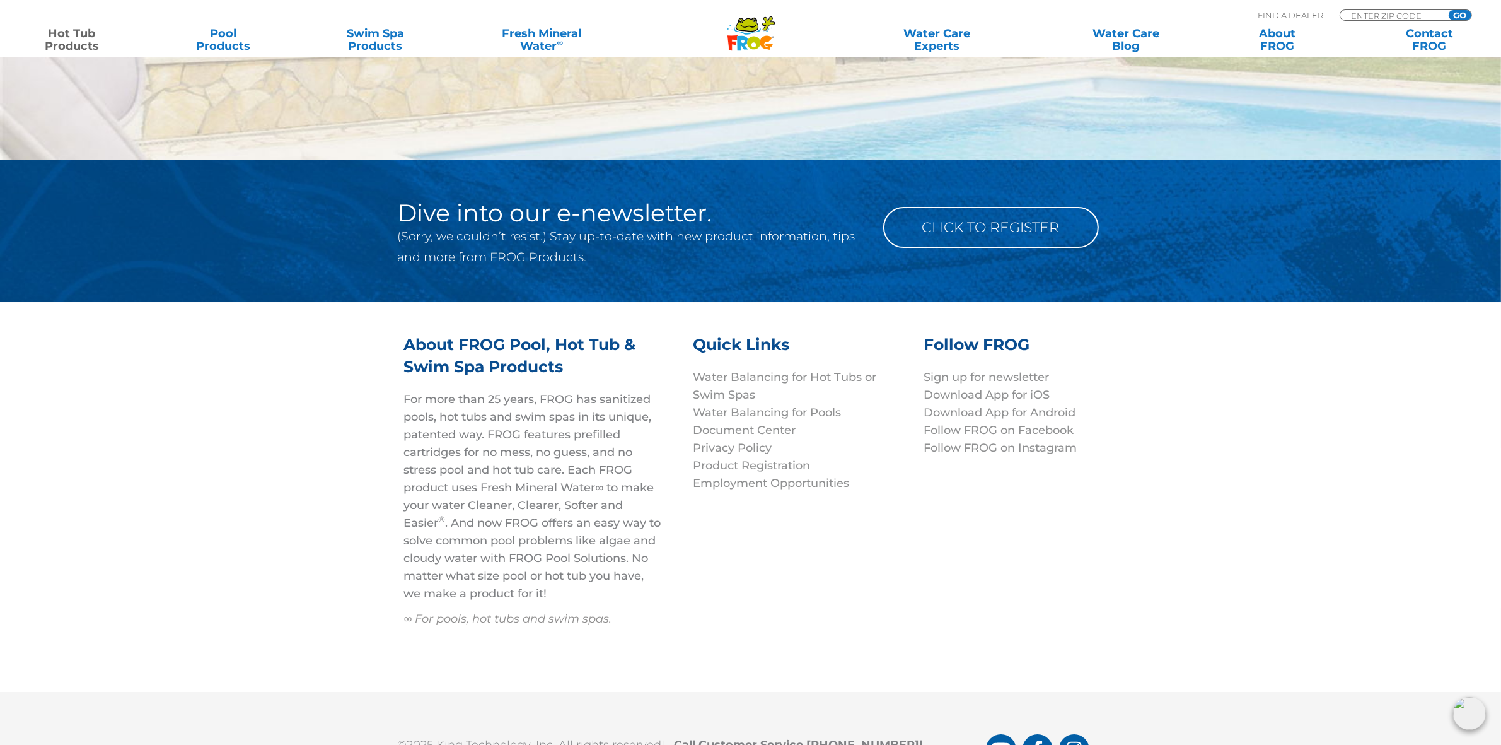
scroll to position [5237, 0]
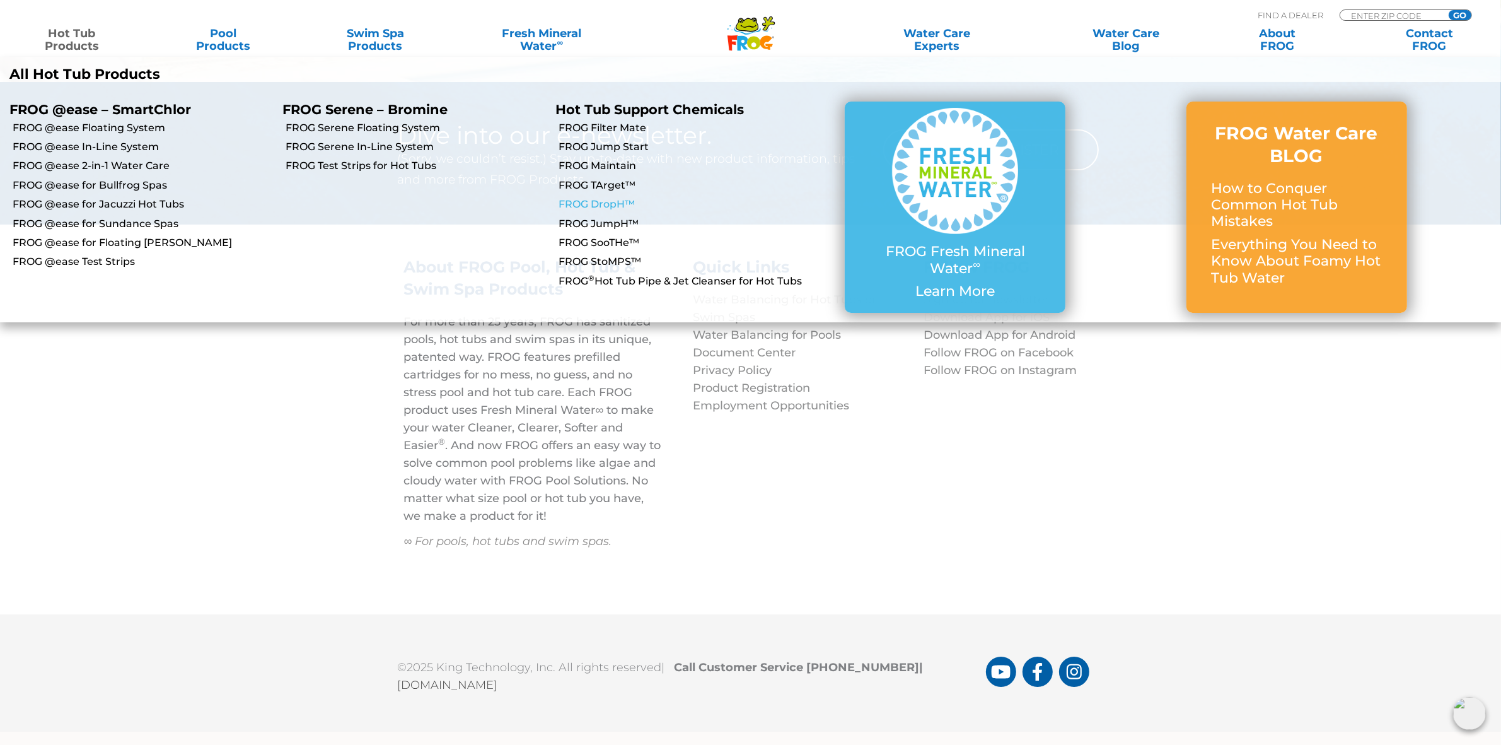
click at [621, 206] on link "FROG DropH™" at bounding box center [689, 204] width 260 height 14
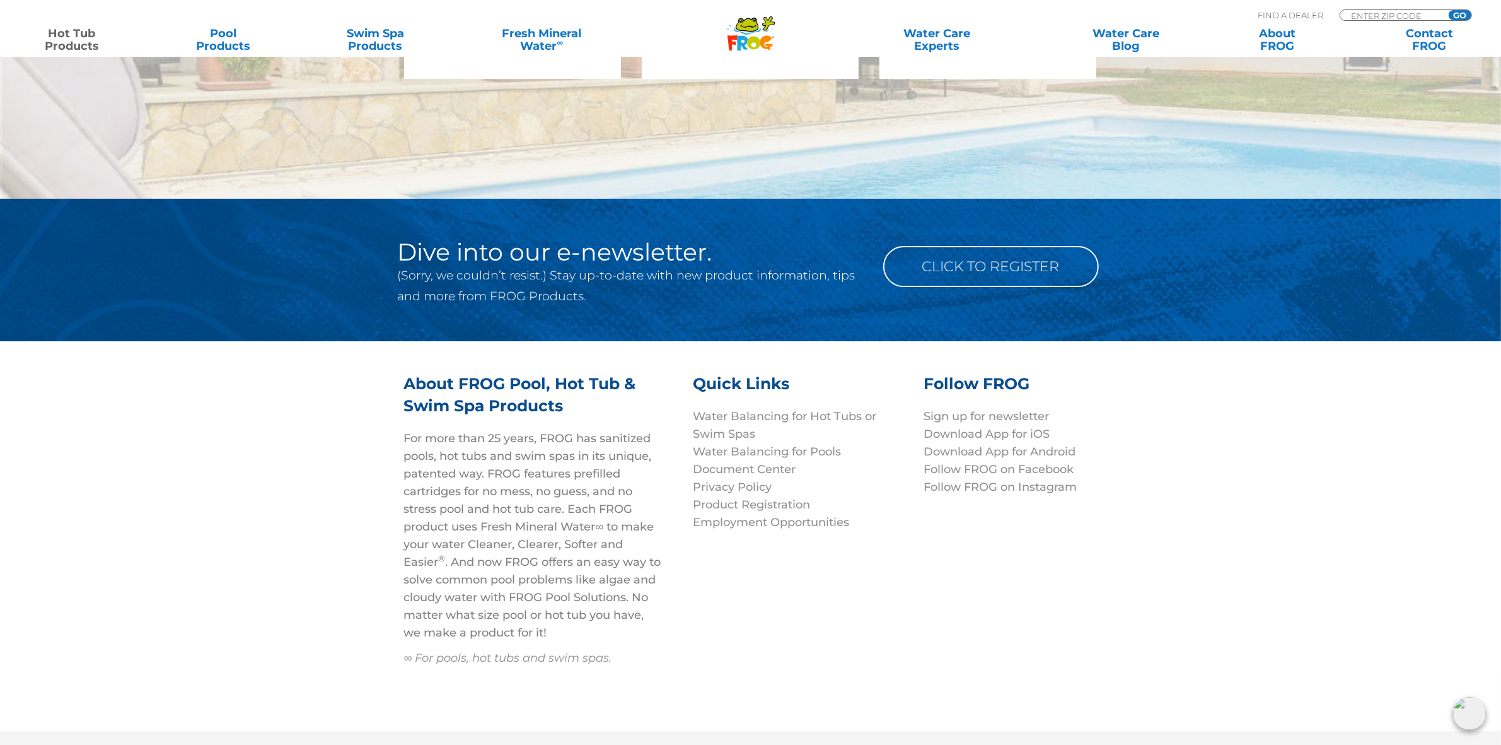
scroll to position [5214, 0]
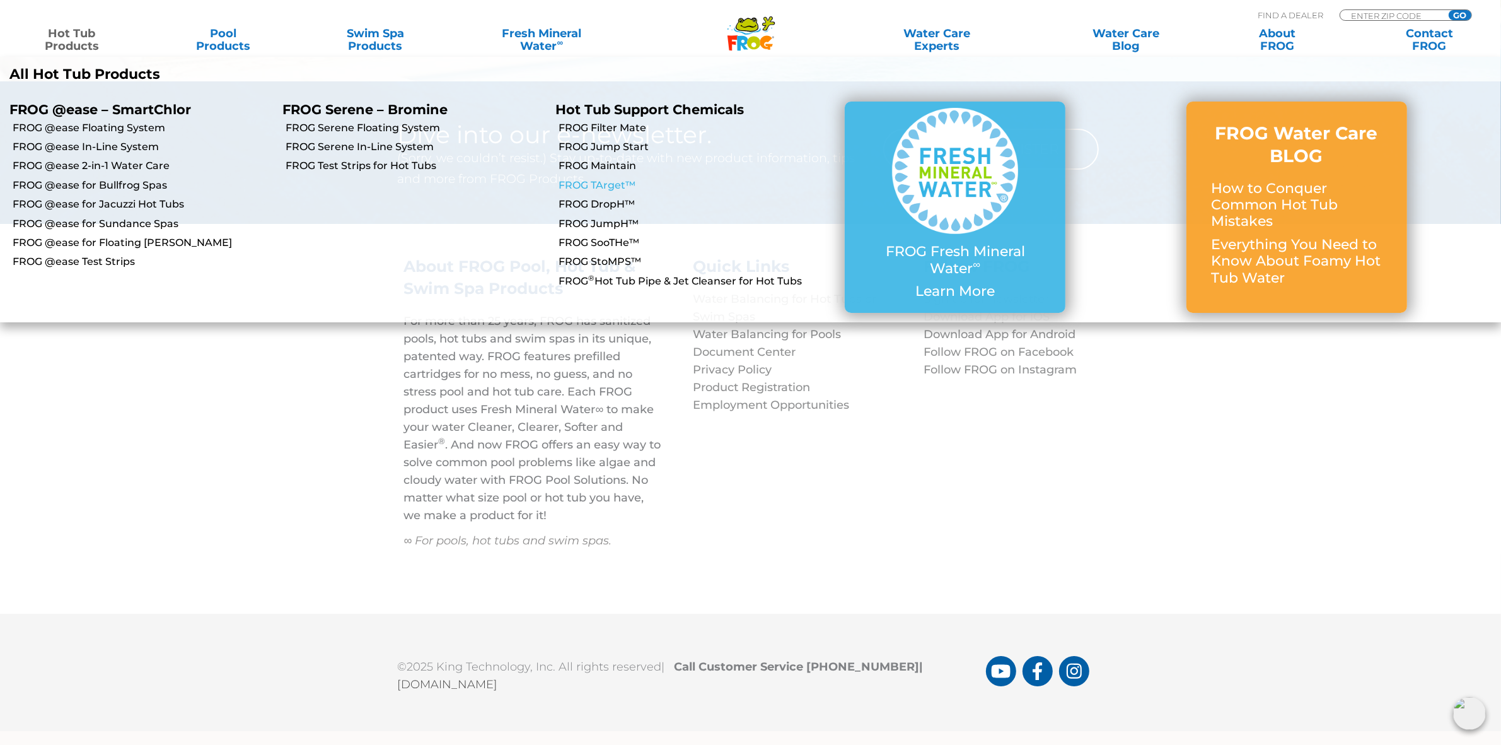
click at [612, 182] on link "FROG TArget™" at bounding box center [689, 185] width 260 height 14
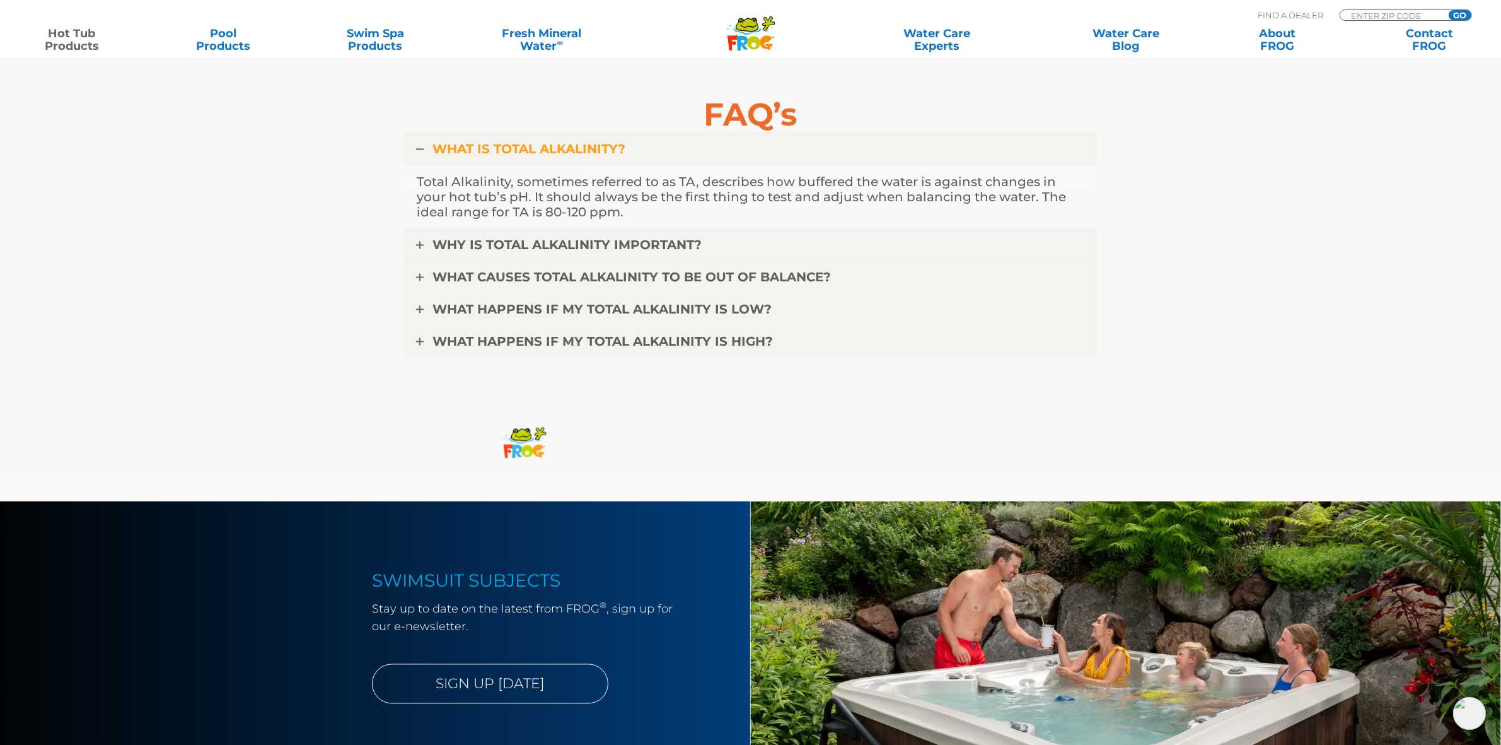
scroll to position [3153, 0]
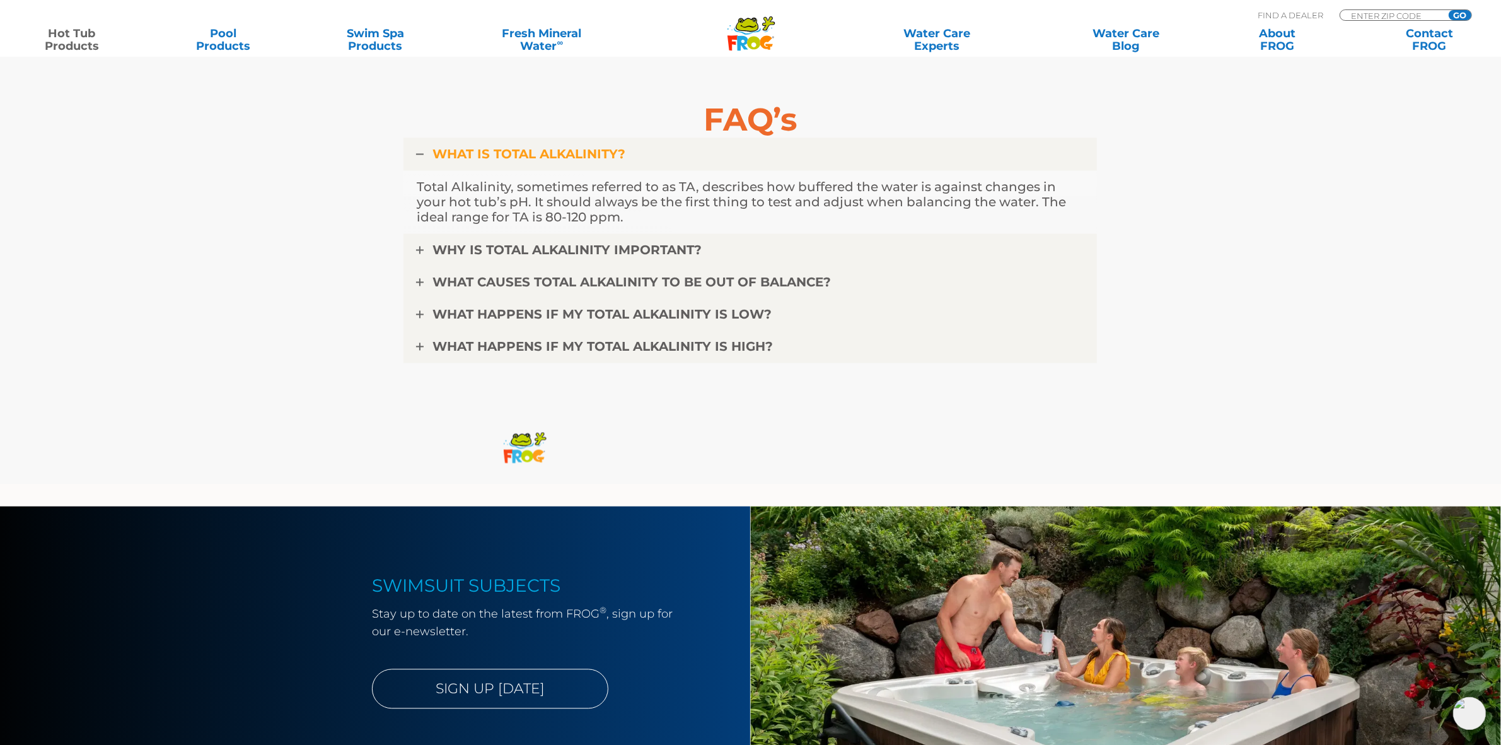
click at [484, 5] on div ".st130{clip-path:url(#SVGID_2_);fill-rule:evenodd;clip-rule:evenodd;fill:#C3CC0…" at bounding box center [751, 23] width 1476 height 47
click at [735, 37] on polygon at bounding box center [732, 42] width 10 height 15
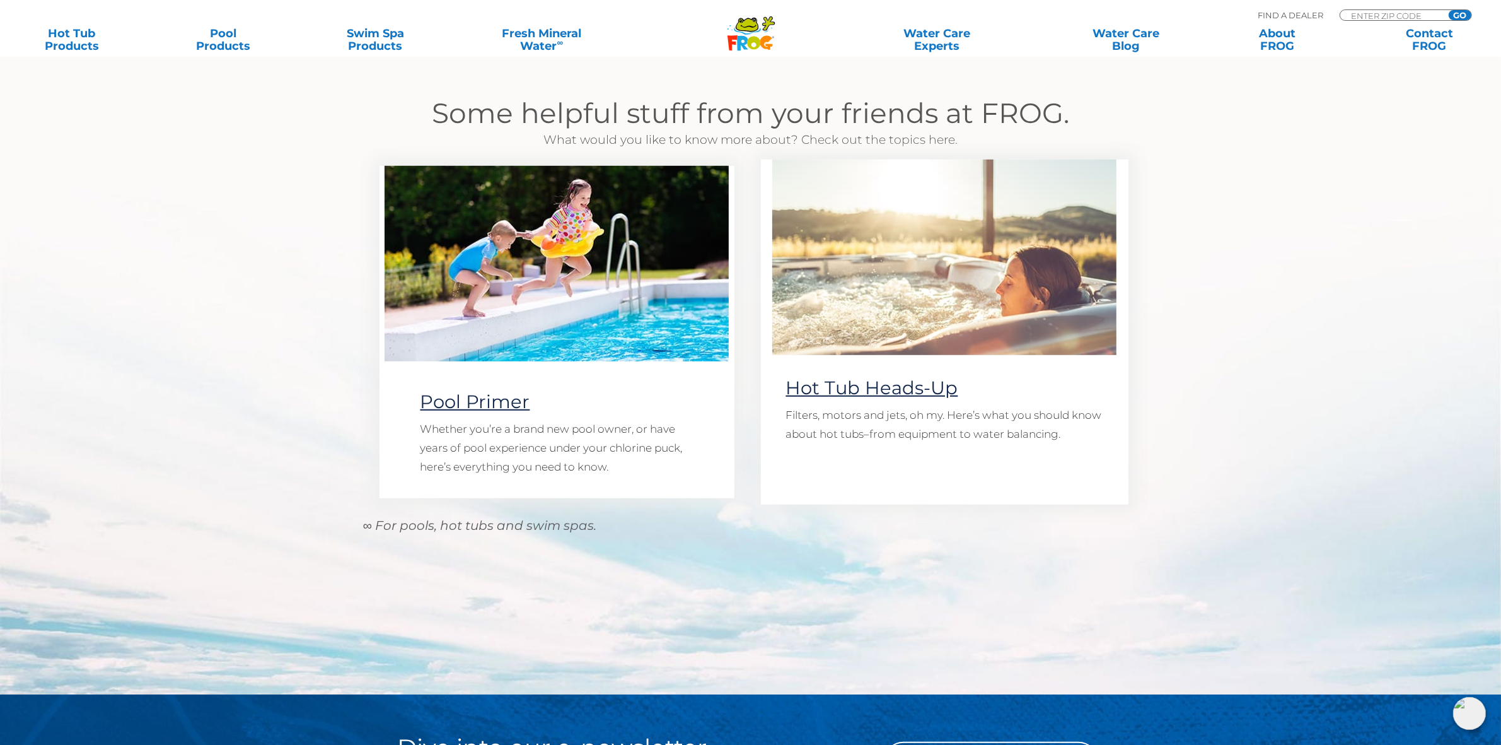
scroll to position [1029, 0]
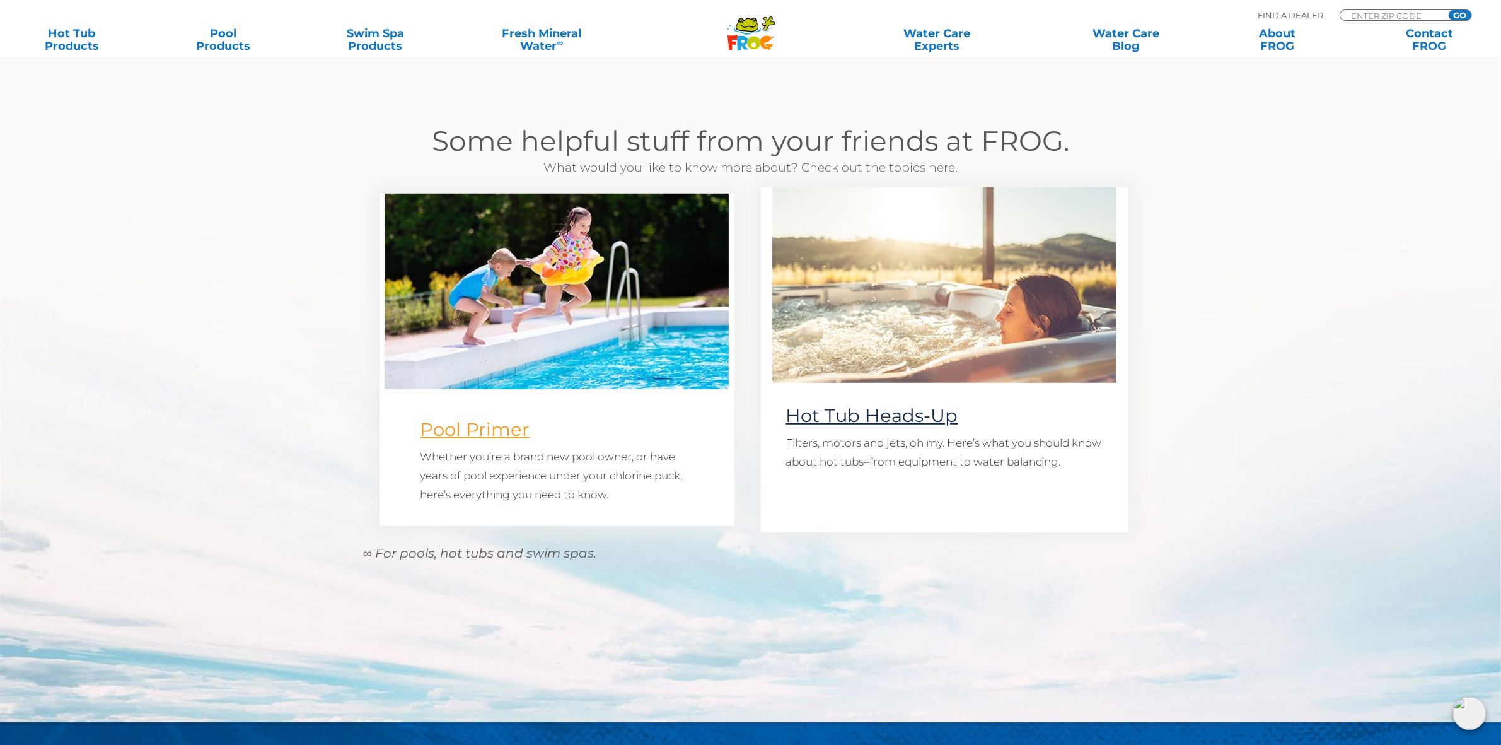
click at [470, 428] on link "Pool Primer" at bounding box center [476, 429] width 110 height 22
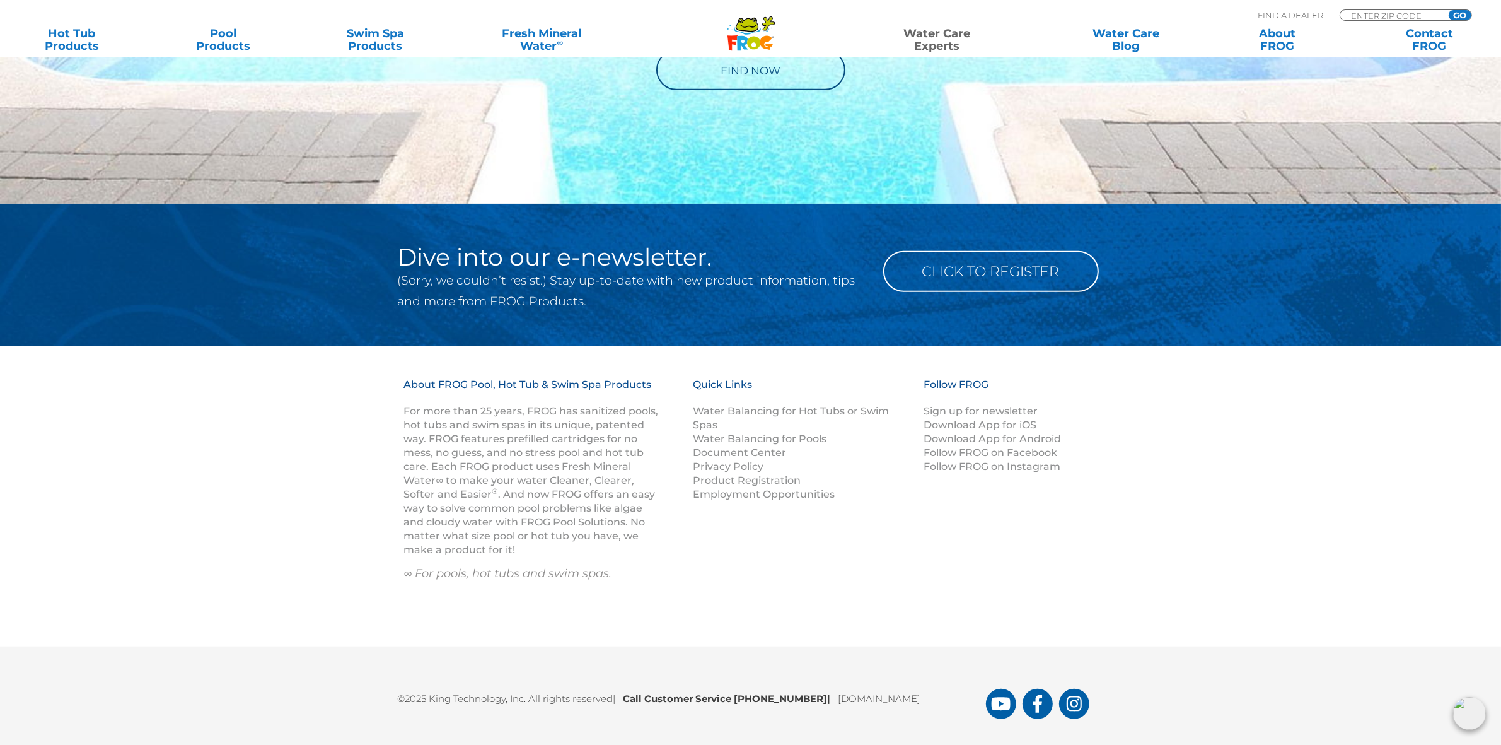
scroll to position [1048, 0]
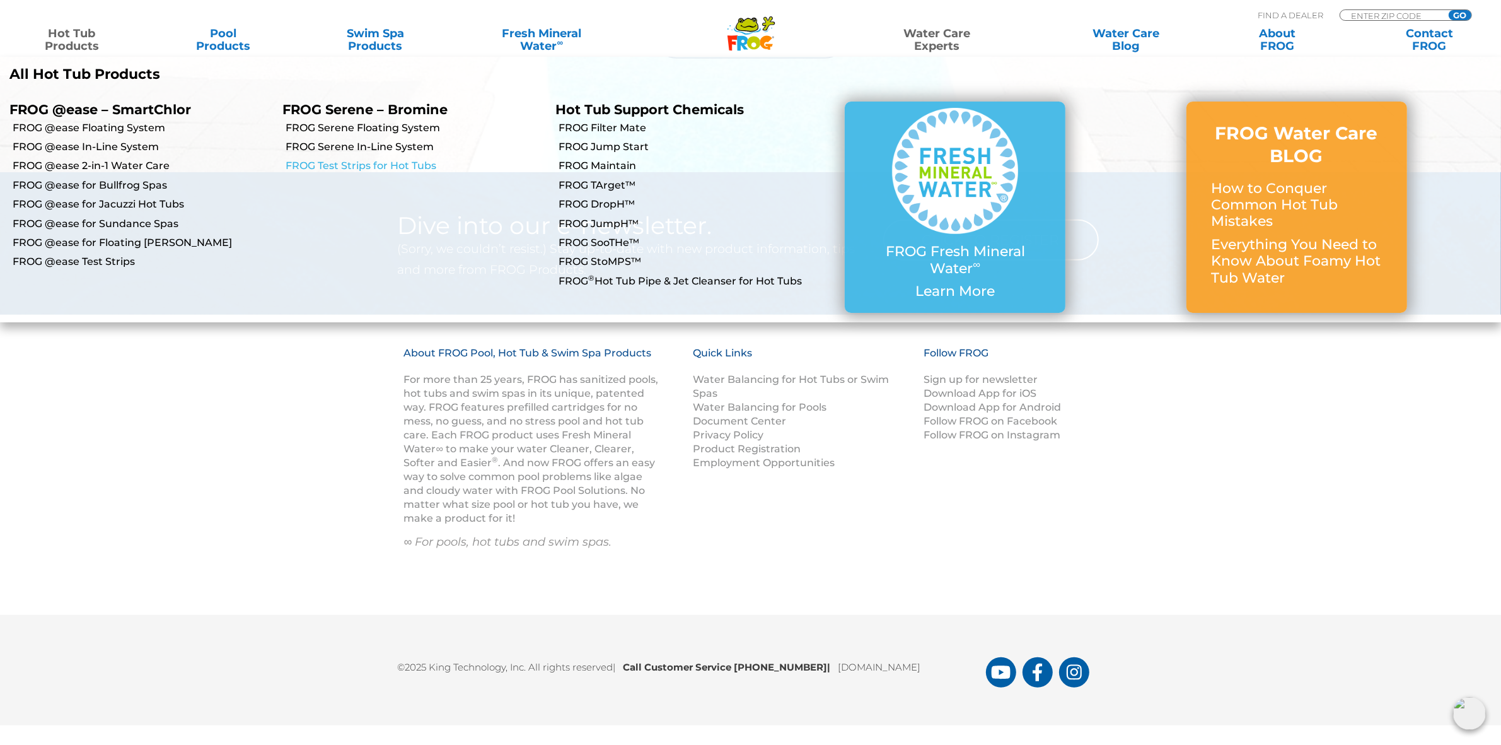
click at [405, 160] on link "FROG Test Strips for Hot Tubs" at bounding box center [416, 166] width 260 height 14
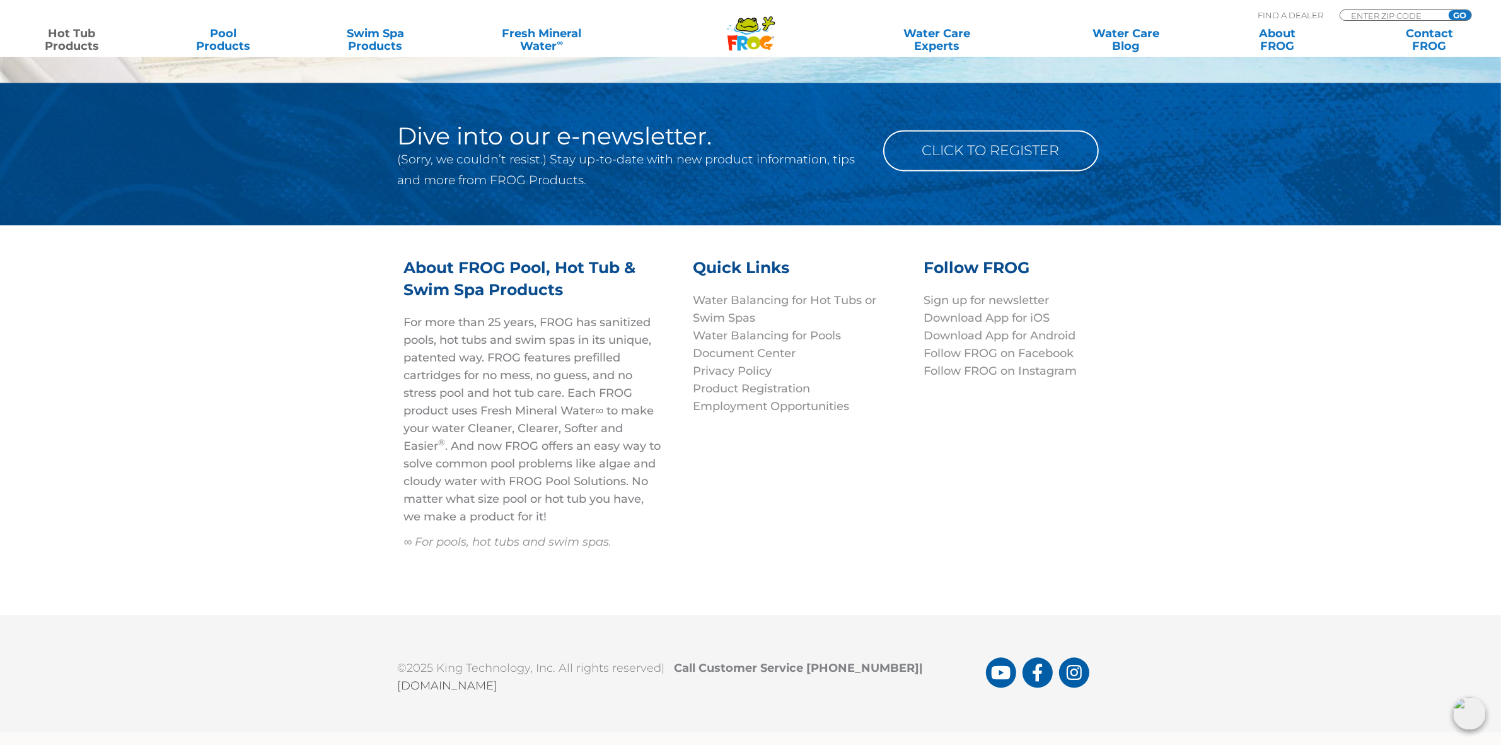
scroll to position [3516, 0]
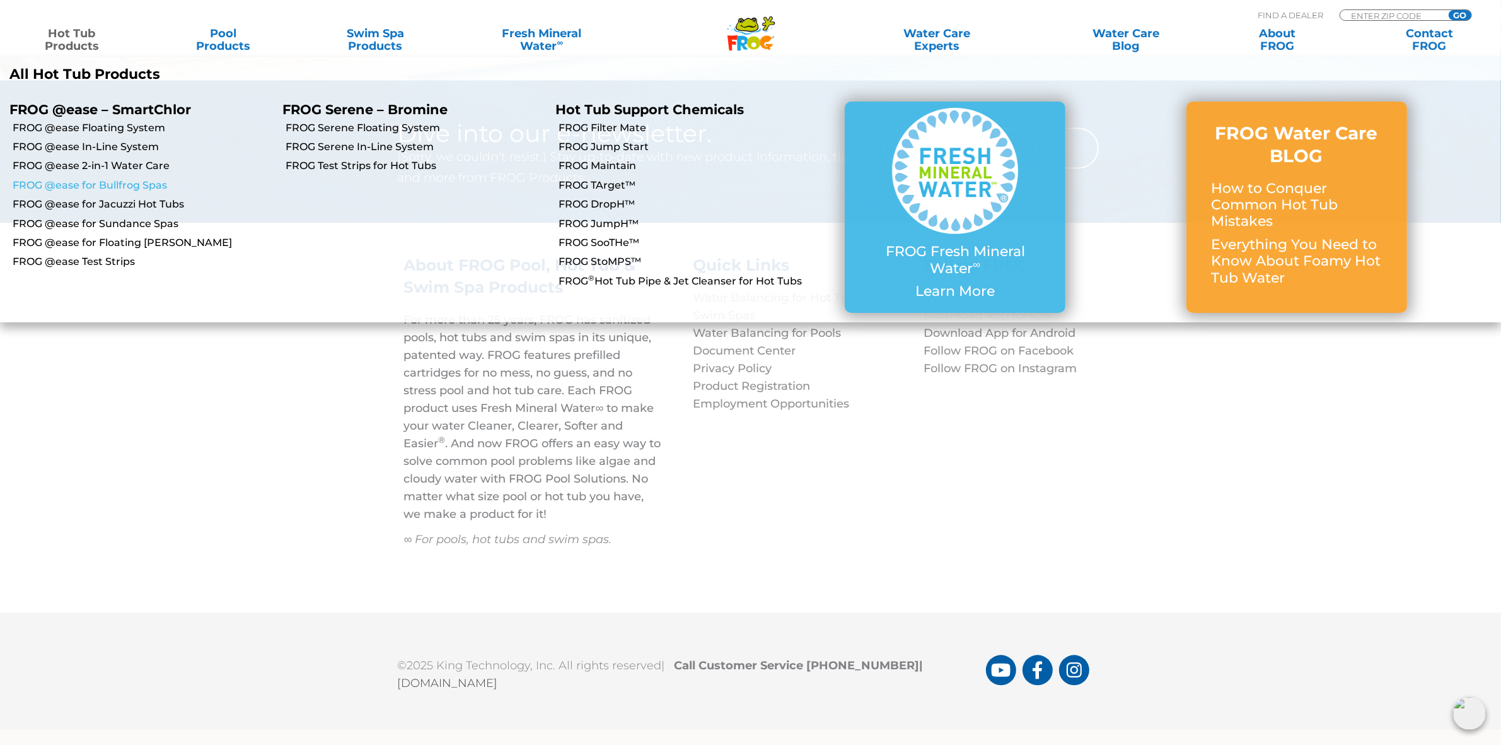
click at [96, 182] on link "FROG @ease for Bullfrog Spas" at bounding box center [143, 185] width 260 height 14
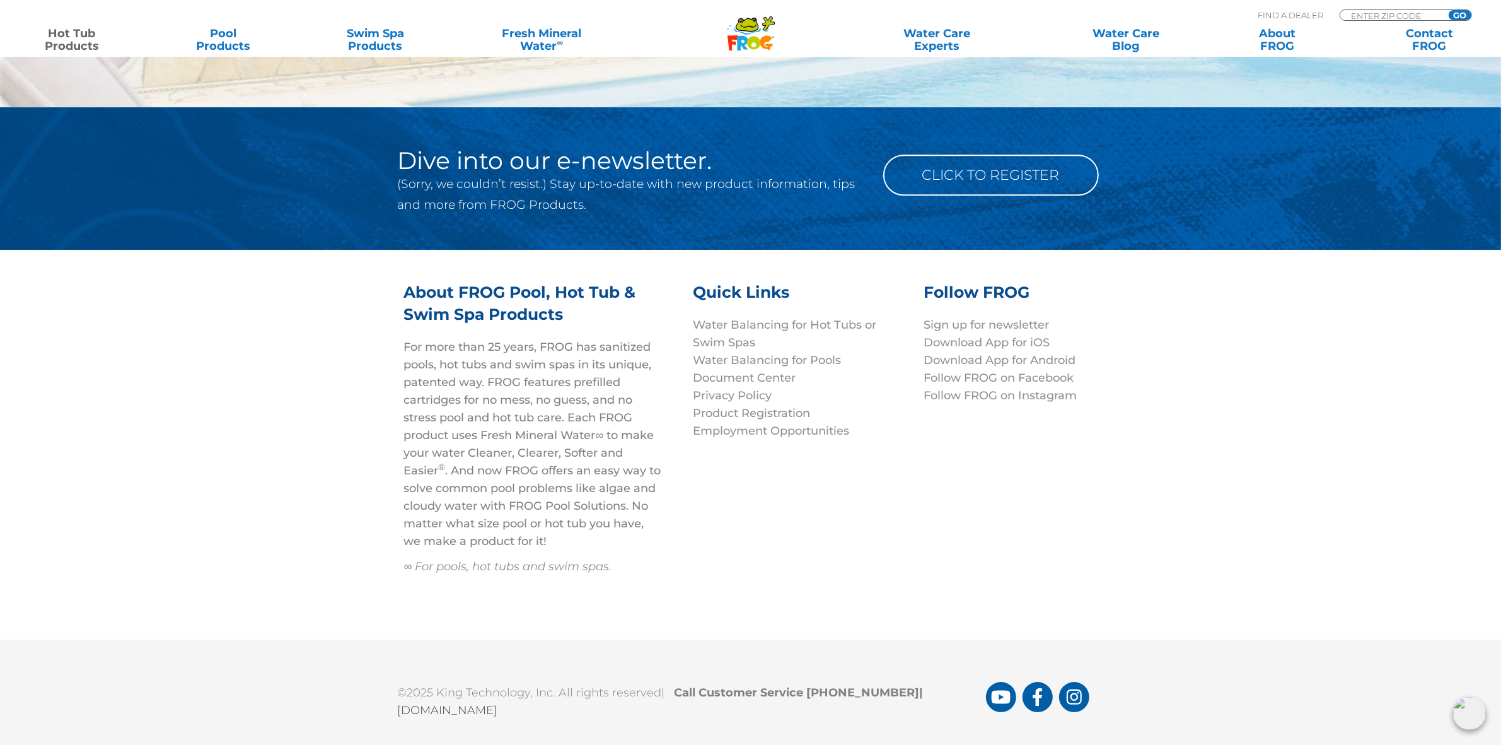
scroll to position [4966, 0]
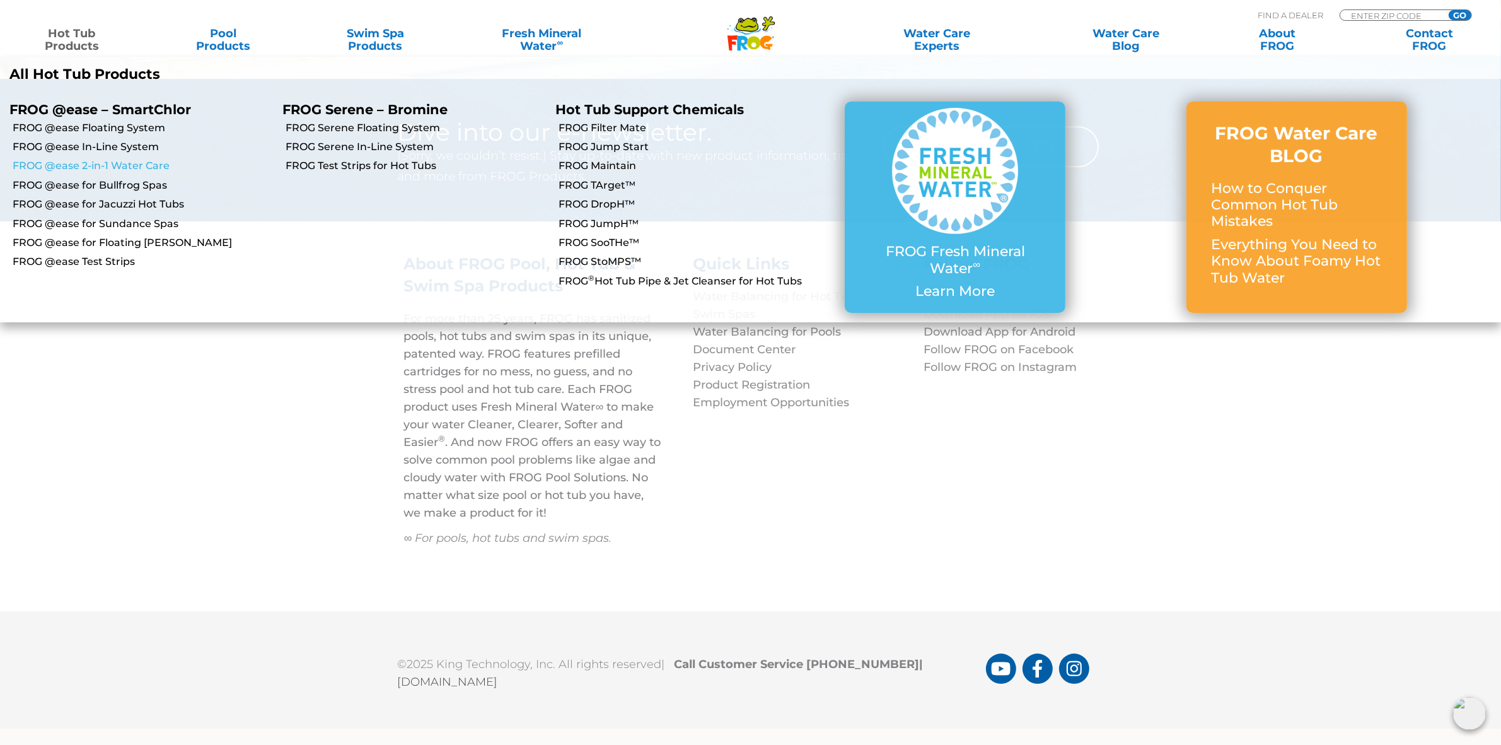
click at [98, 163] on link "FROG @ease 2-in-1 Water Care" at bounding box center [143, 166] width 260 height 14
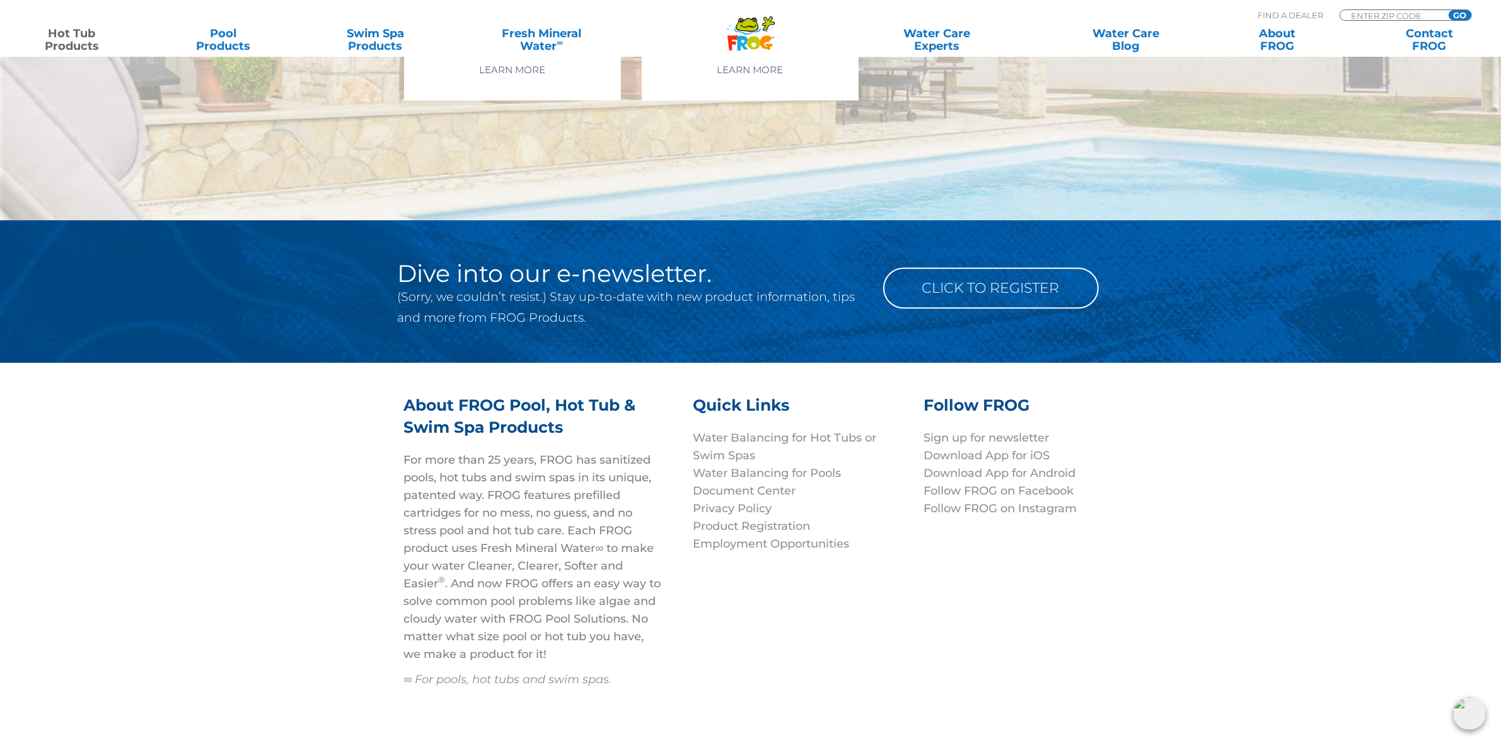
scroll to position [4419, 0]
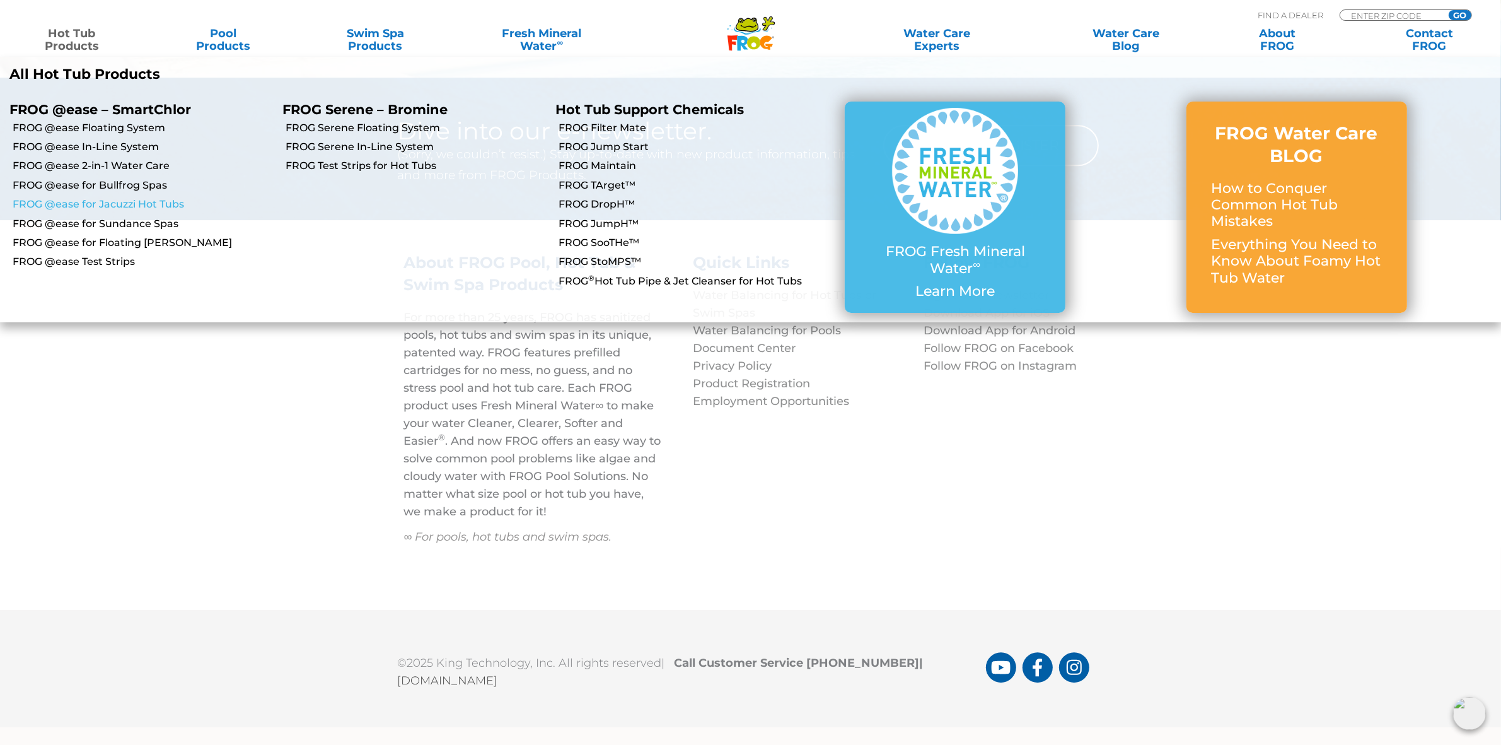
click at [112, 197] on link "FROG @ease for Jacuzzi Hot Tubs" at bounding box center [143, 204] width 260 height 14
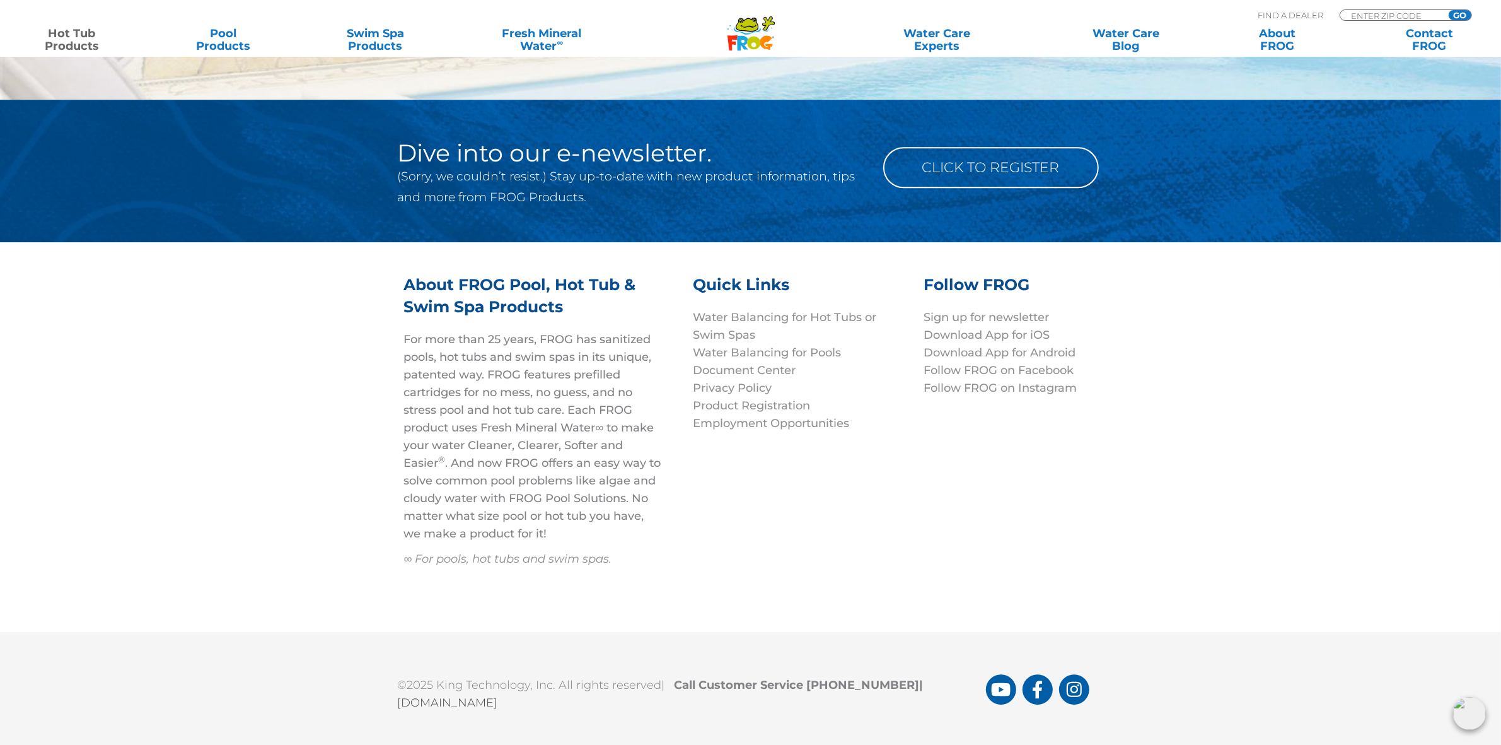
scroll to position [4521, 0]
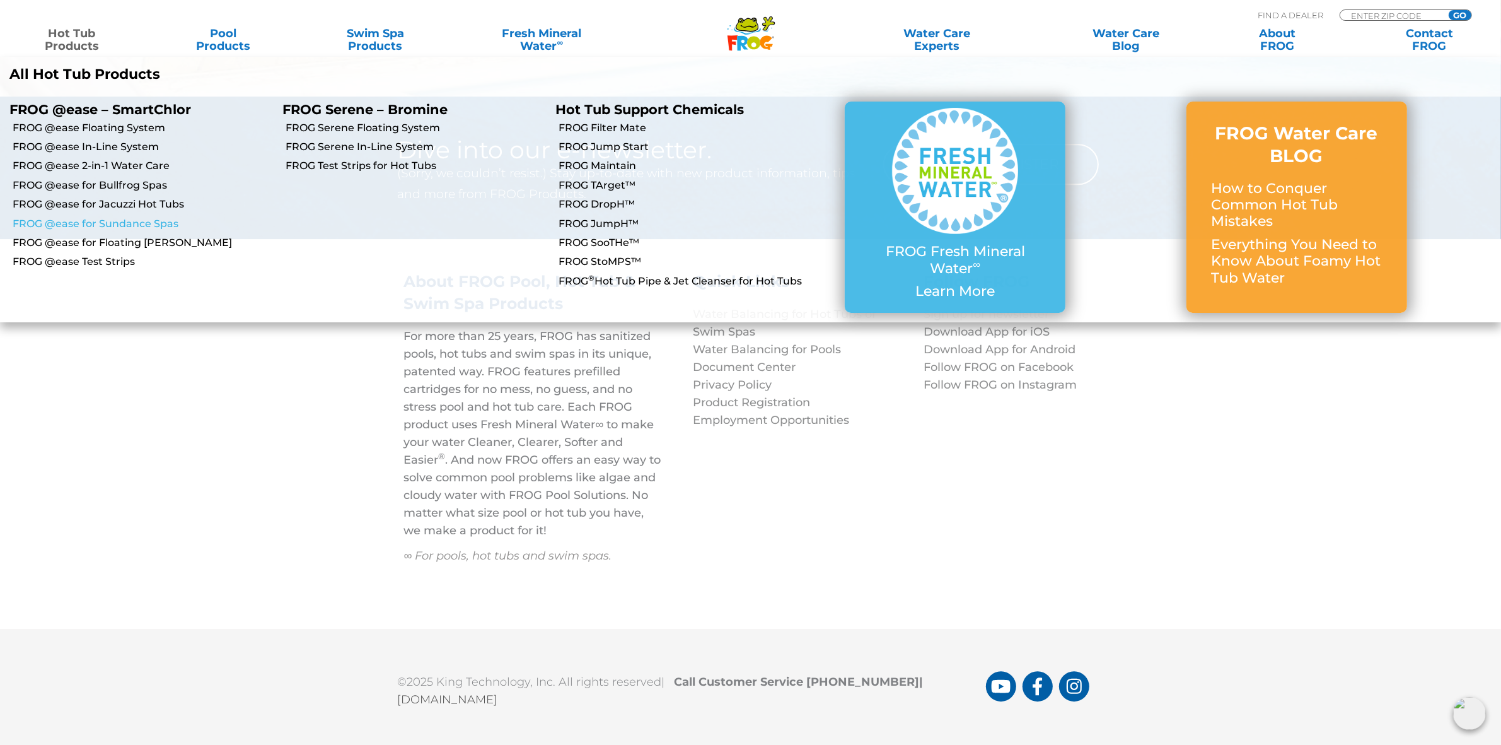
click at [112, 219] on link "FROG @ease for Sundance Spas" at bounding box center [143, 224] width 260 height 14
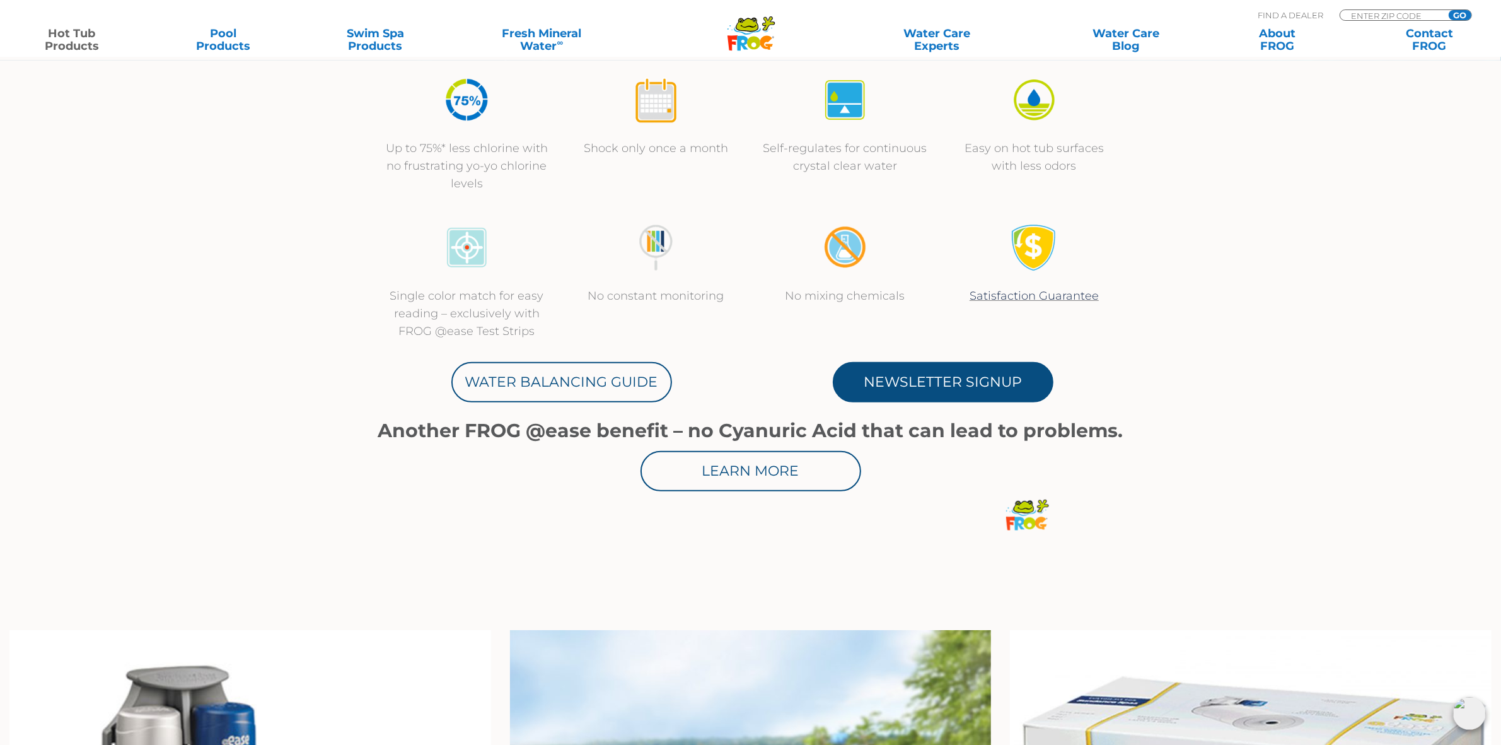
scroll to position [473, 0]
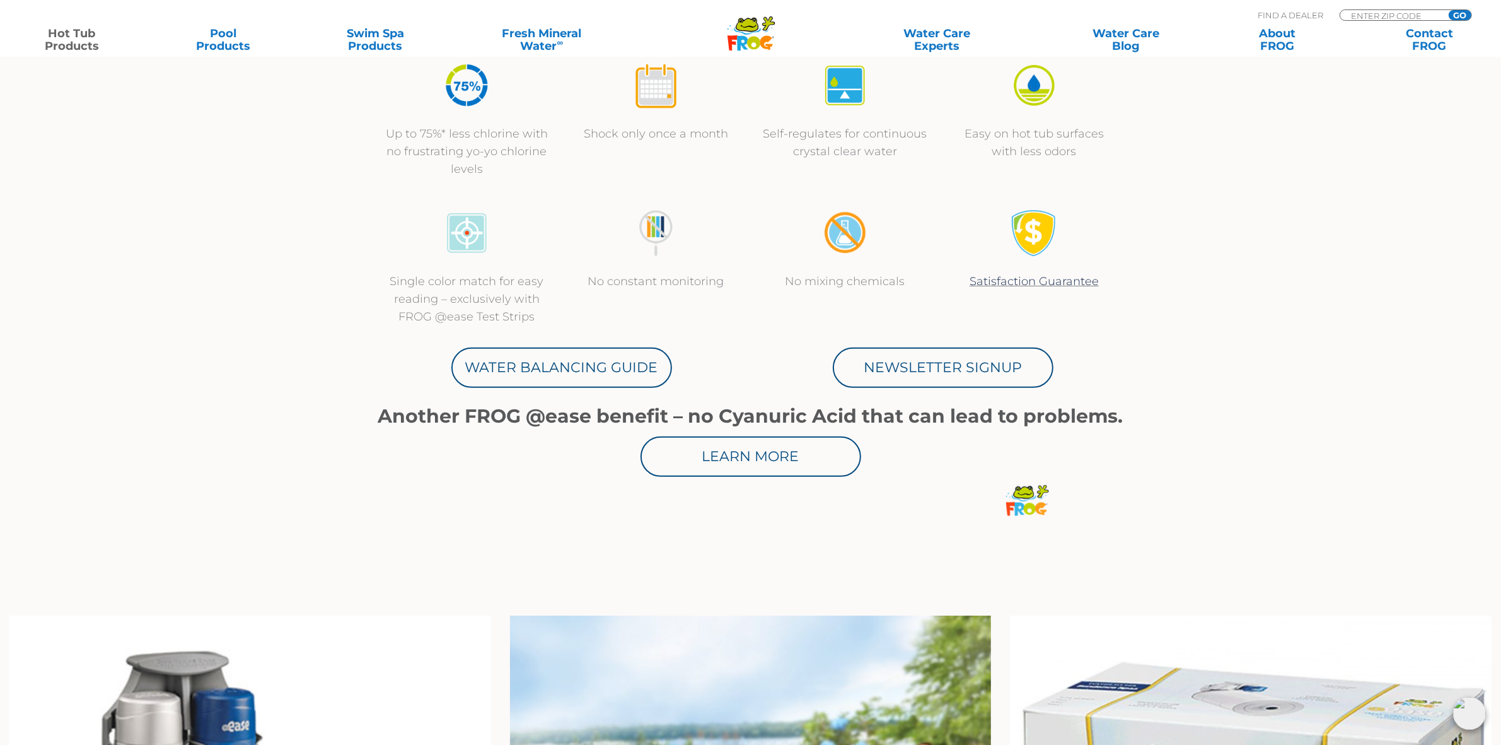
click at [289, 15] on div "Find A Dealer ENTER ZIP CODE GO" at bounding box center [751, 11] width 1476 height 11
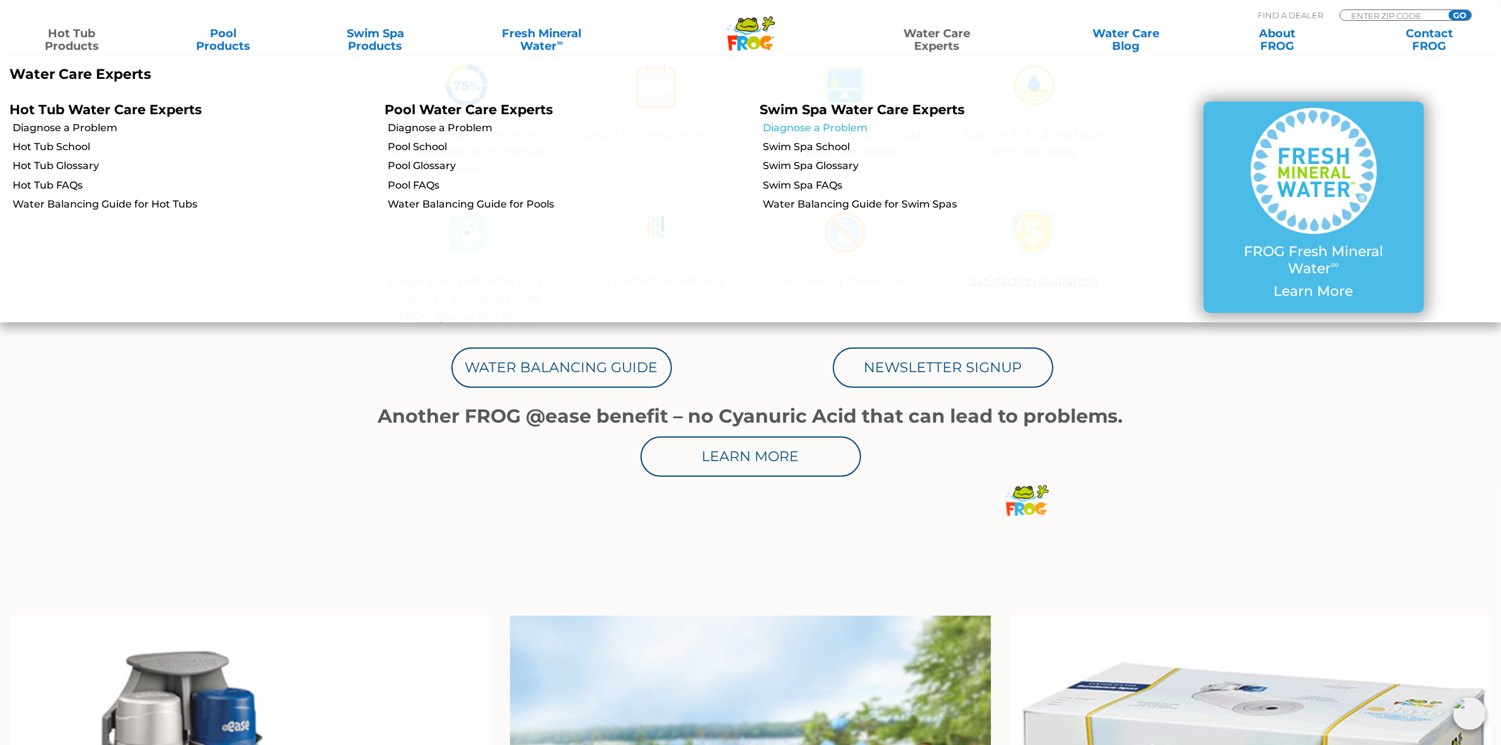
click at [836, 130] on link "Diagnose a Problem" at bounding box center [945, 128] width 363 height 14
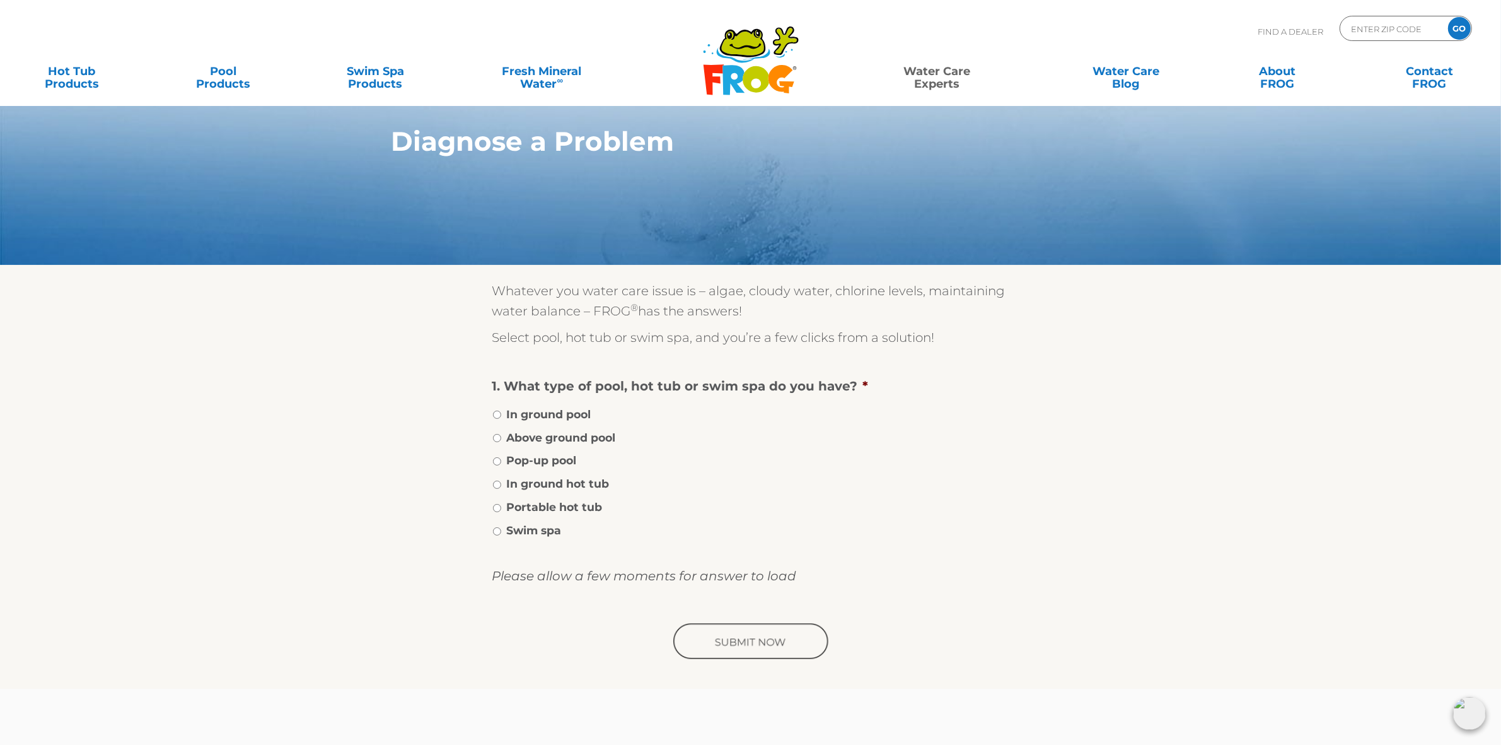
click at [934, 64] on link "Water Care Experts" at bounding box center [937, 71] width 192 height 25
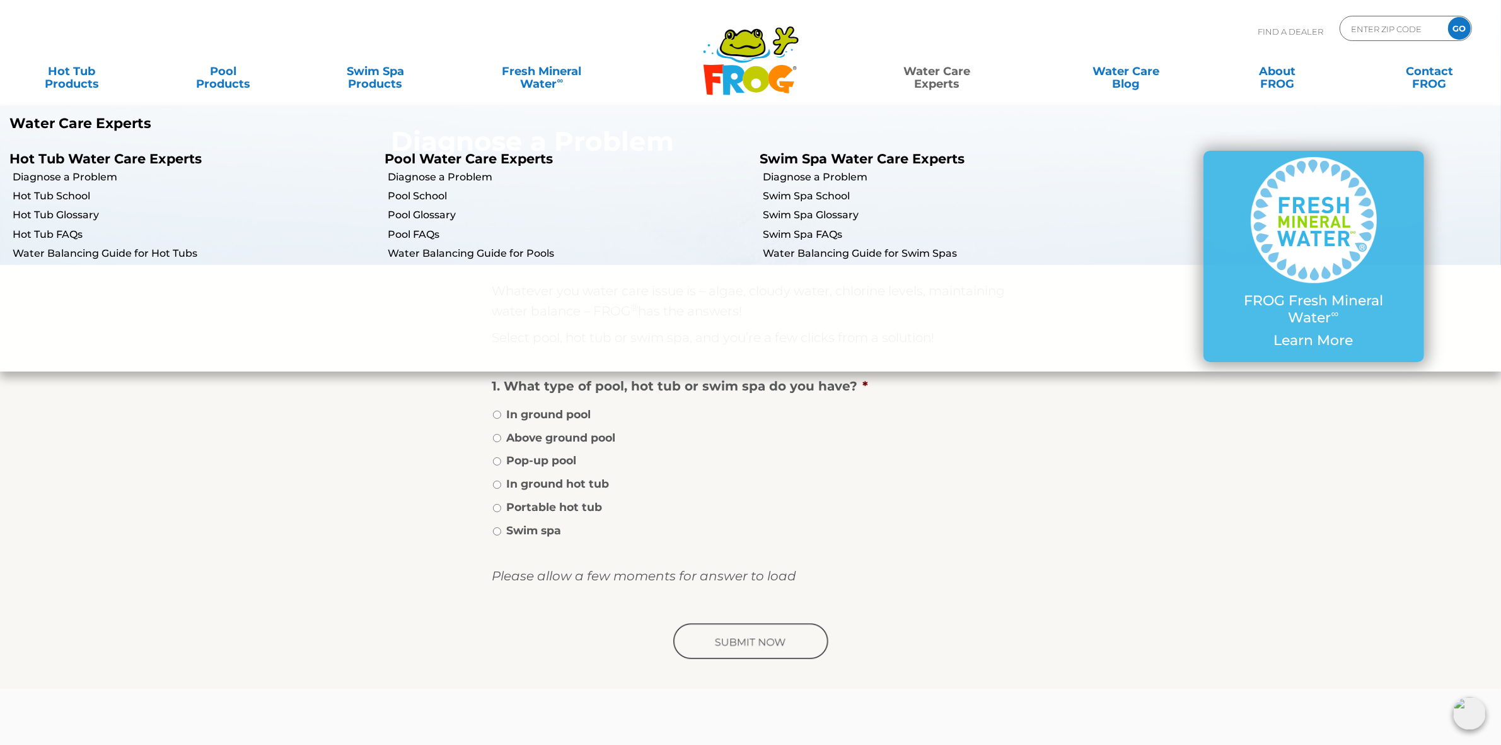
click at [940, 76] on link "Water Care Experts" at bounding box center [937, 71] width 192 height 25
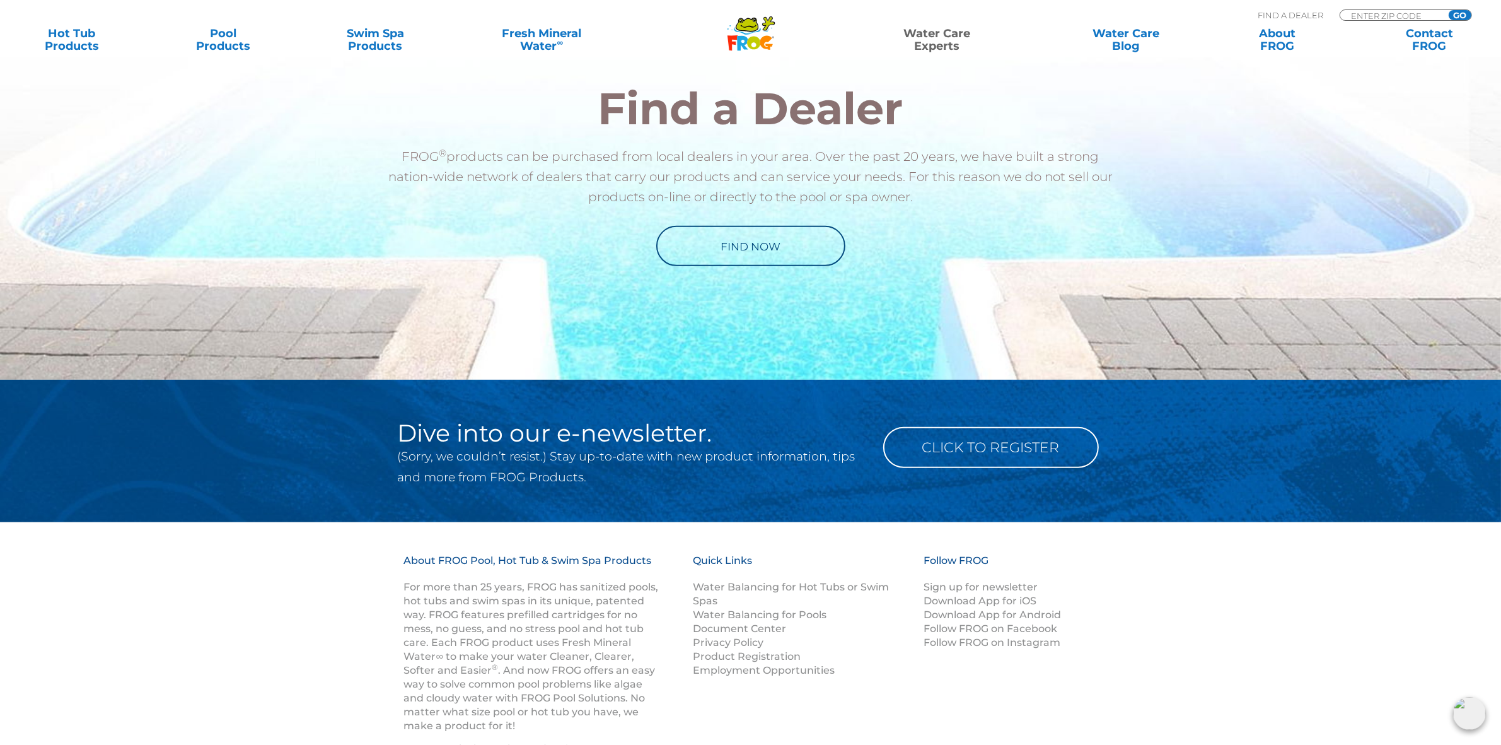
scroll to position [978, 0]
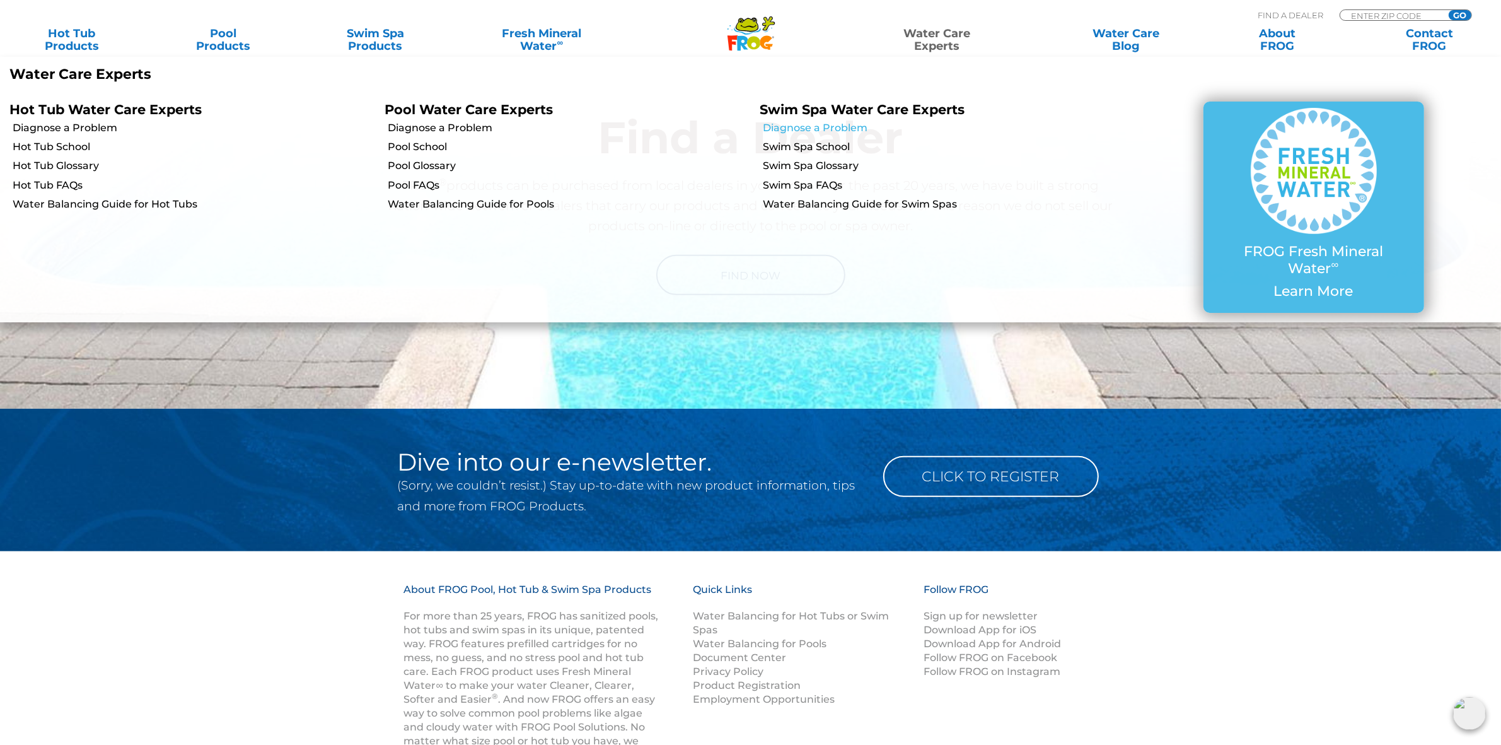
click at [829, 125] on link "Diagnose a Problem" at bounding box center [945, 128] width 363 height 14
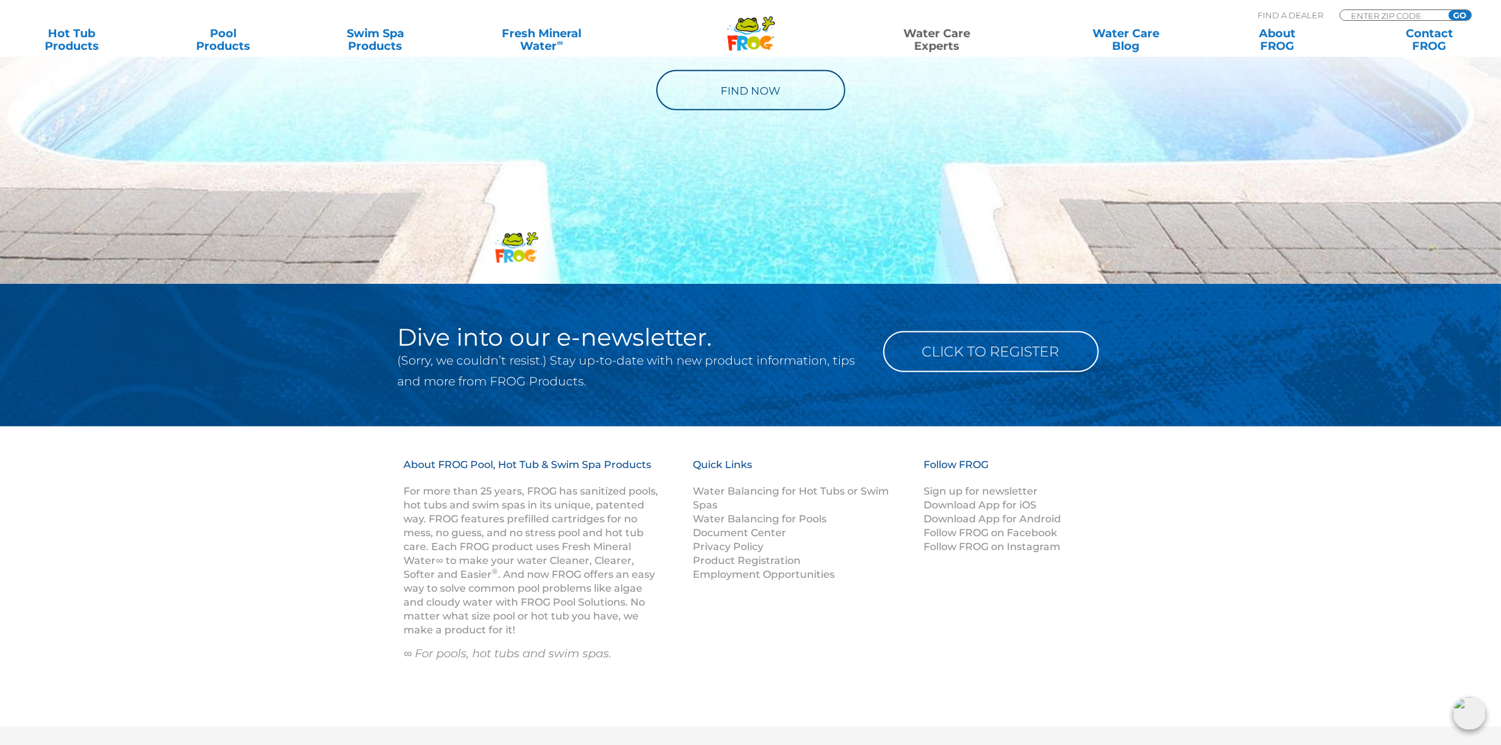
scroll to position [867, 0]
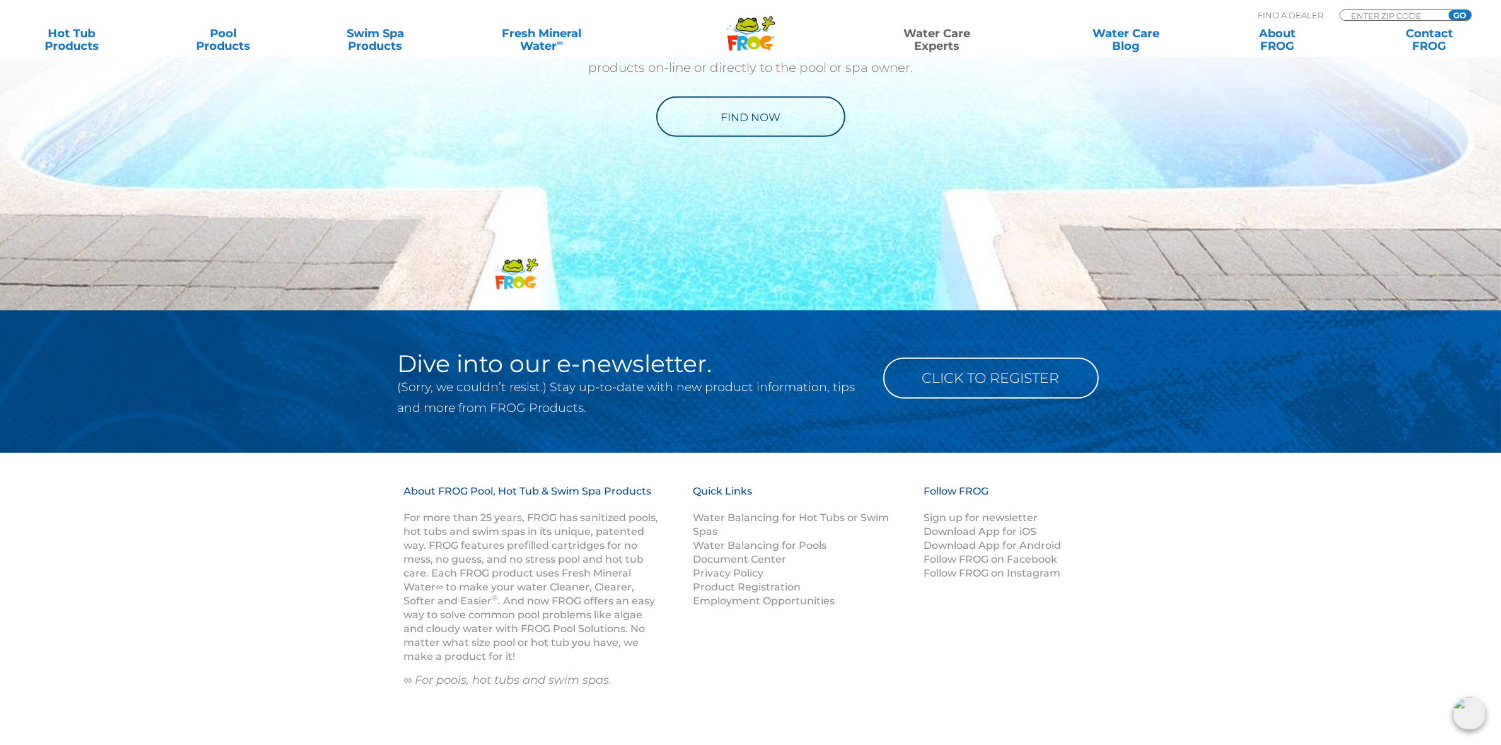
click at [684, 11] on div "Find A Dealer ENTER ZIP CODE GO" at bounding box center [751, 11] width 1476 height 11
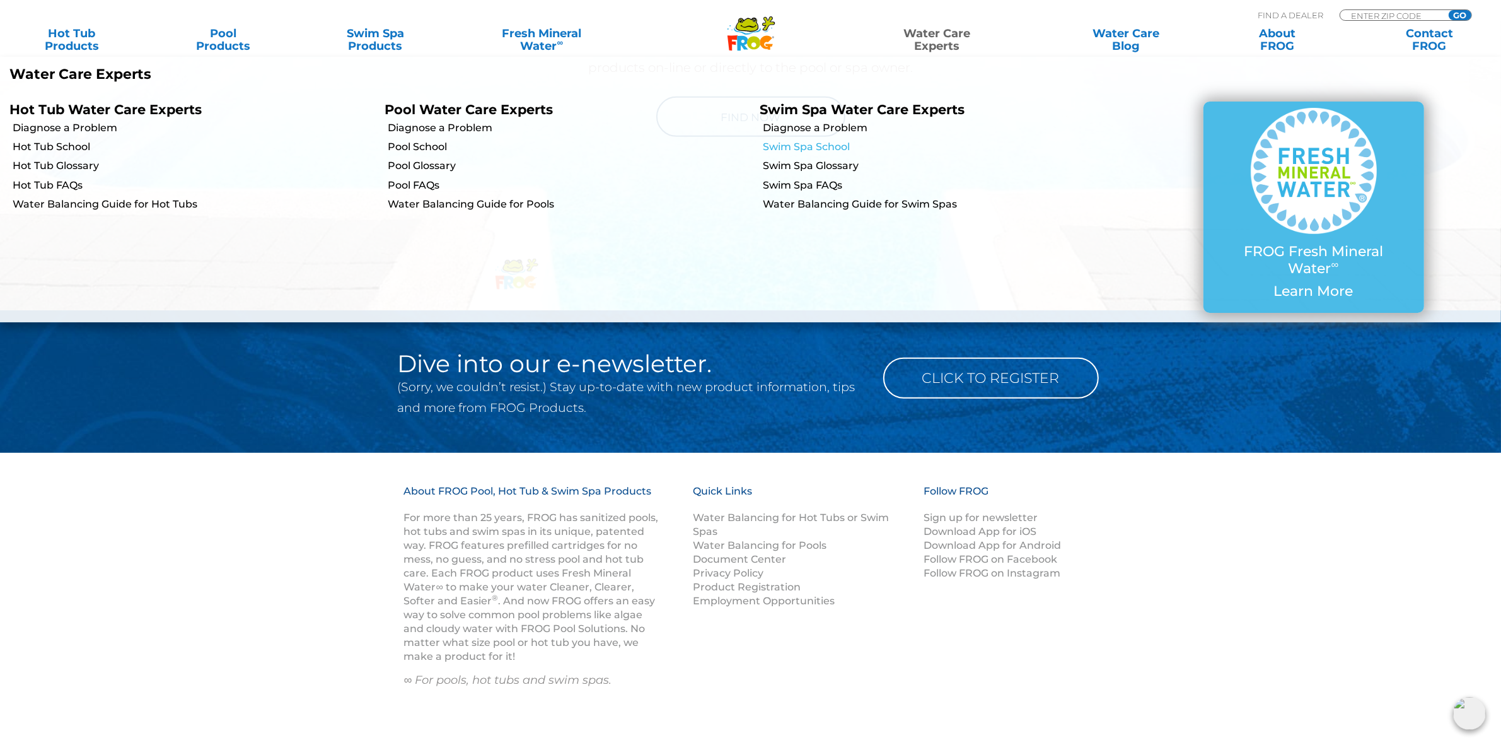
click at [823, 145] on link "Swim Spa School" at bounding box center [945, 147] width 363 height 14
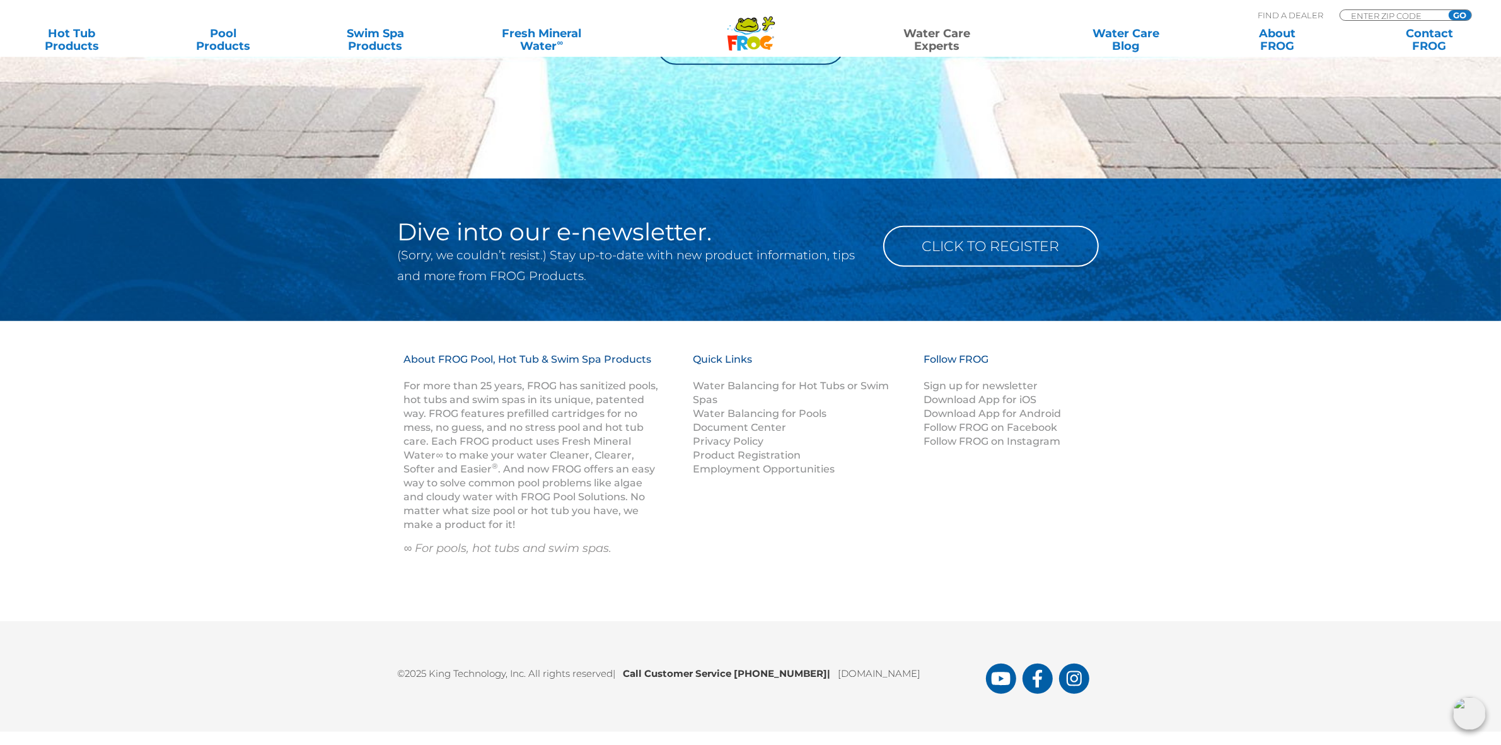
scroll to position [1047, 0]
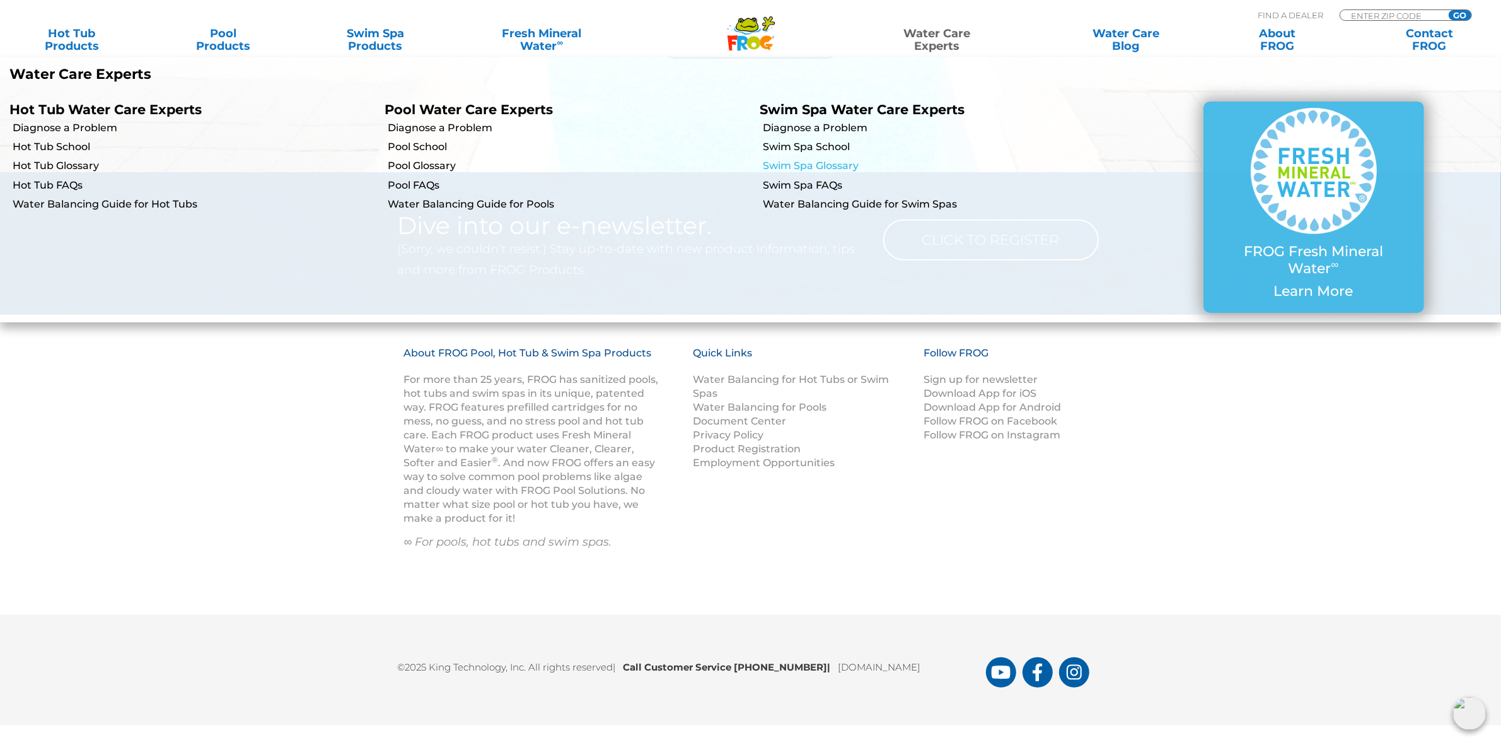
click at [837, 166] on link "Swim Spa Glossary" at bounding box center [945, 166] width 363 height 14
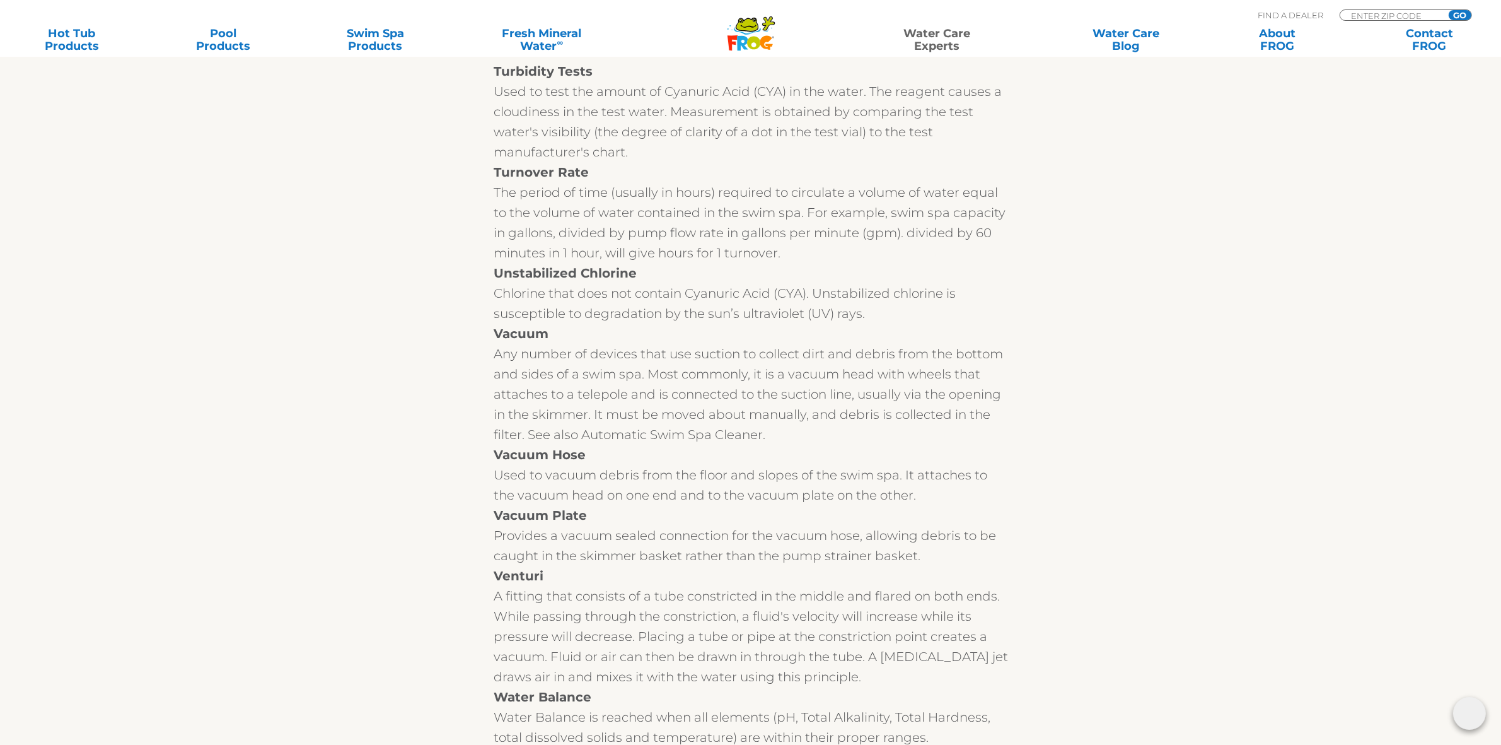
scroll to position [15530, 0]
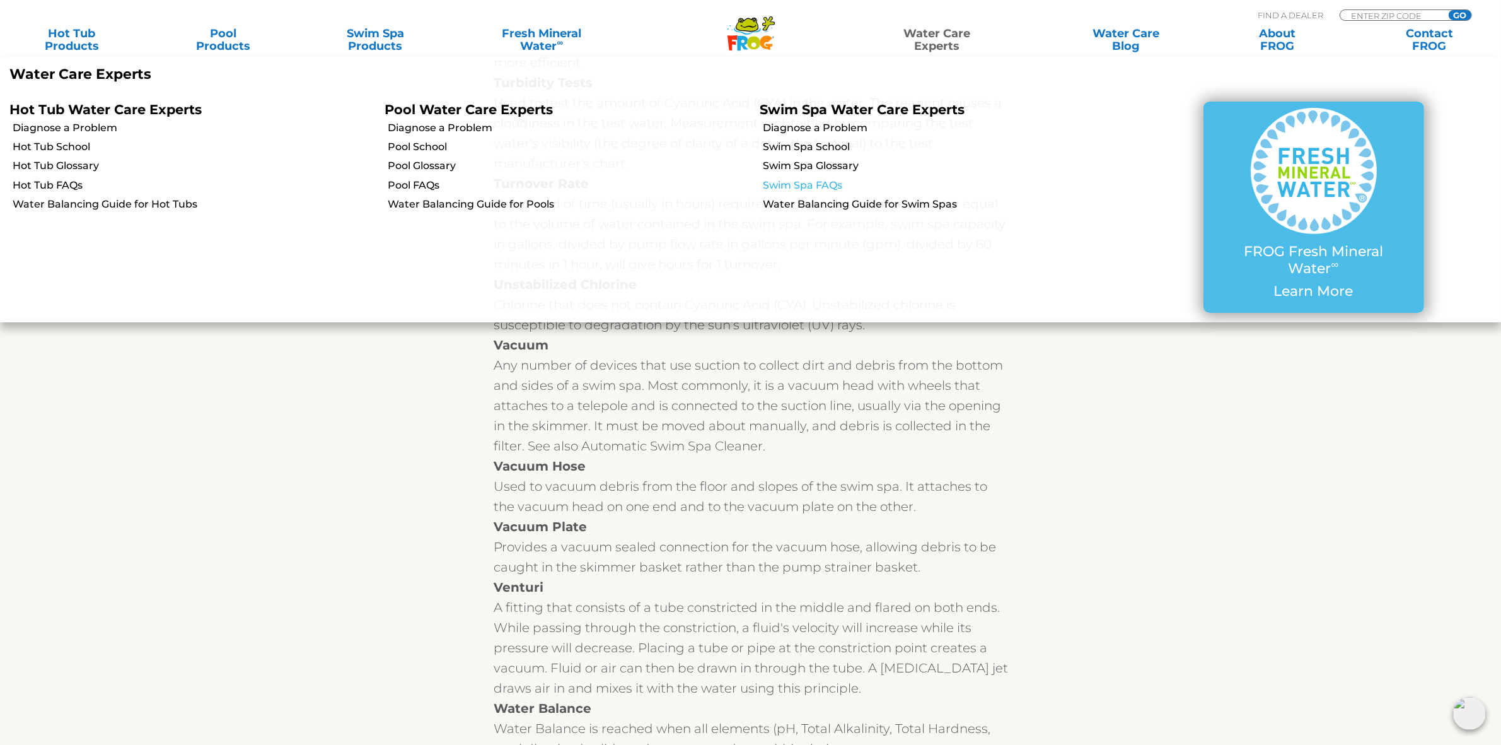
click at [840, 181] on link "Swim Spa FAQs" at bounding box center [945, 185] width 363 height 14
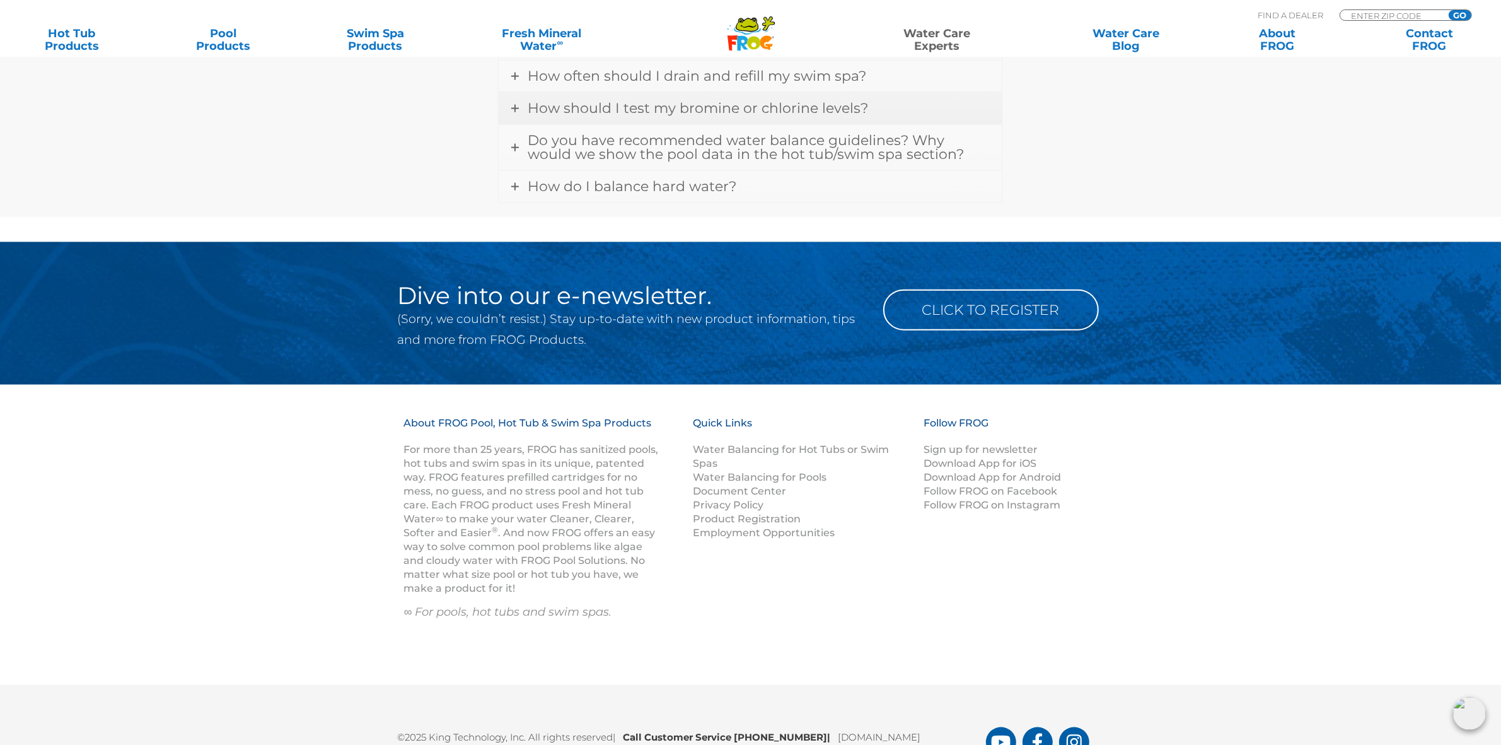
scroll to position [1988, 0]
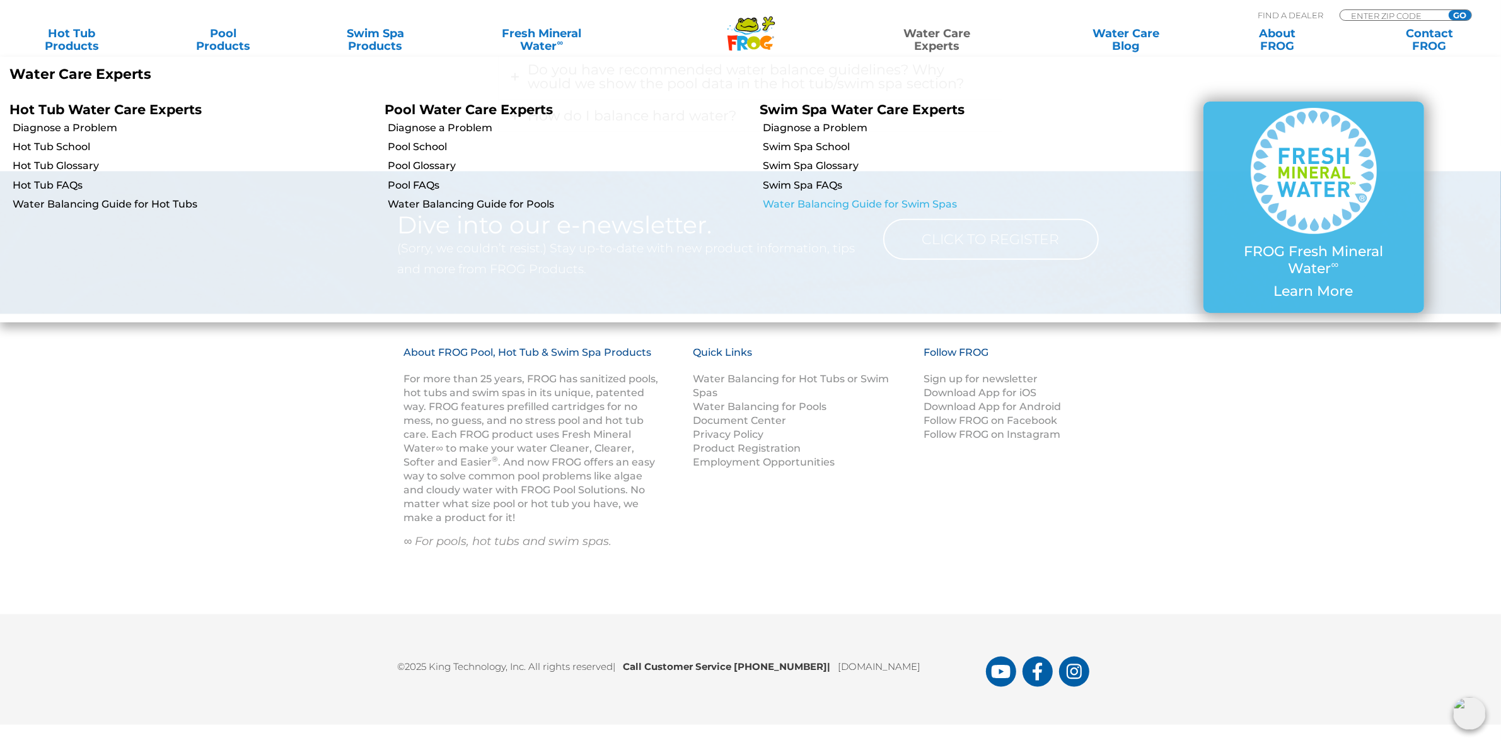
click at [903, 201] on link "Water Balancing Guide for Swim Spas" at bounding box center [945, 204] width 363 height 14
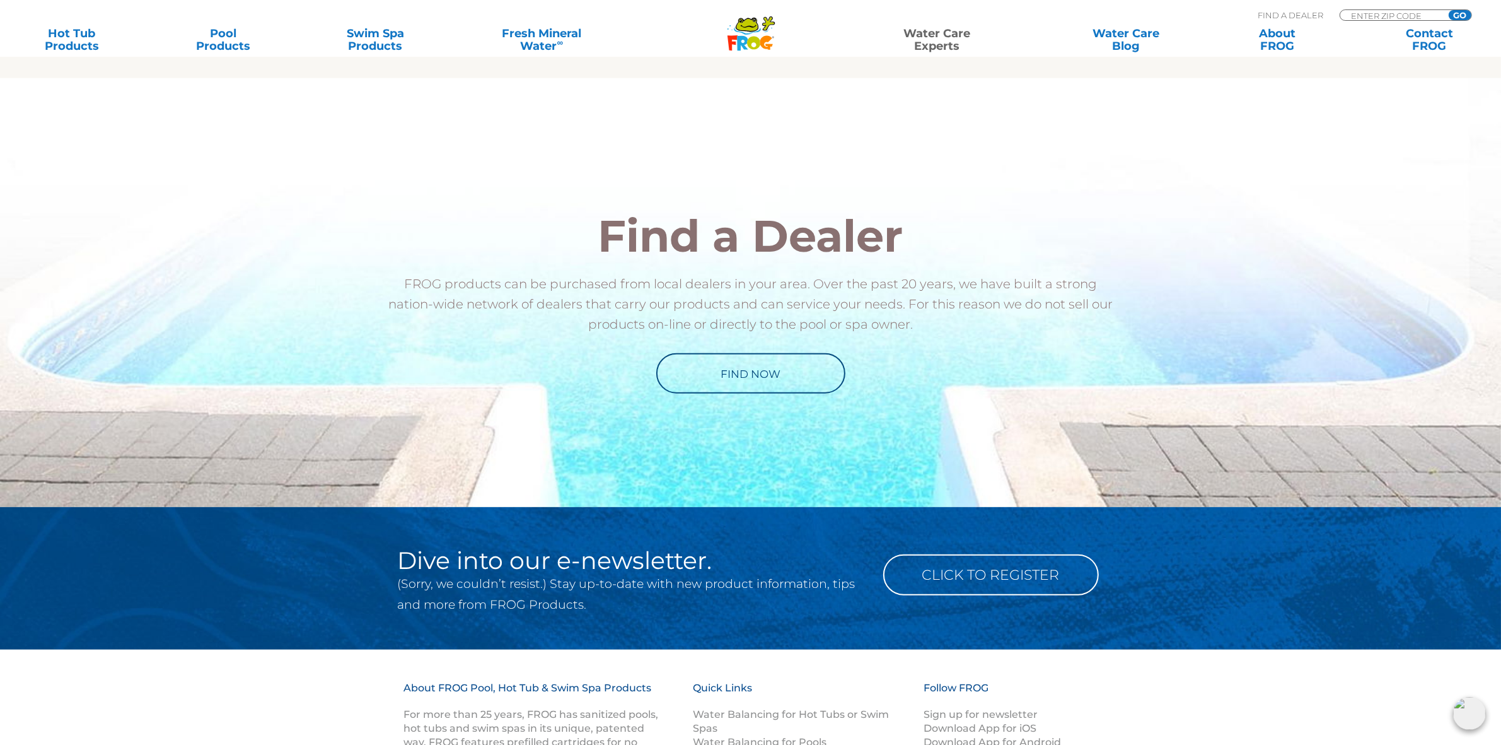
scroll to position [1633, 0]
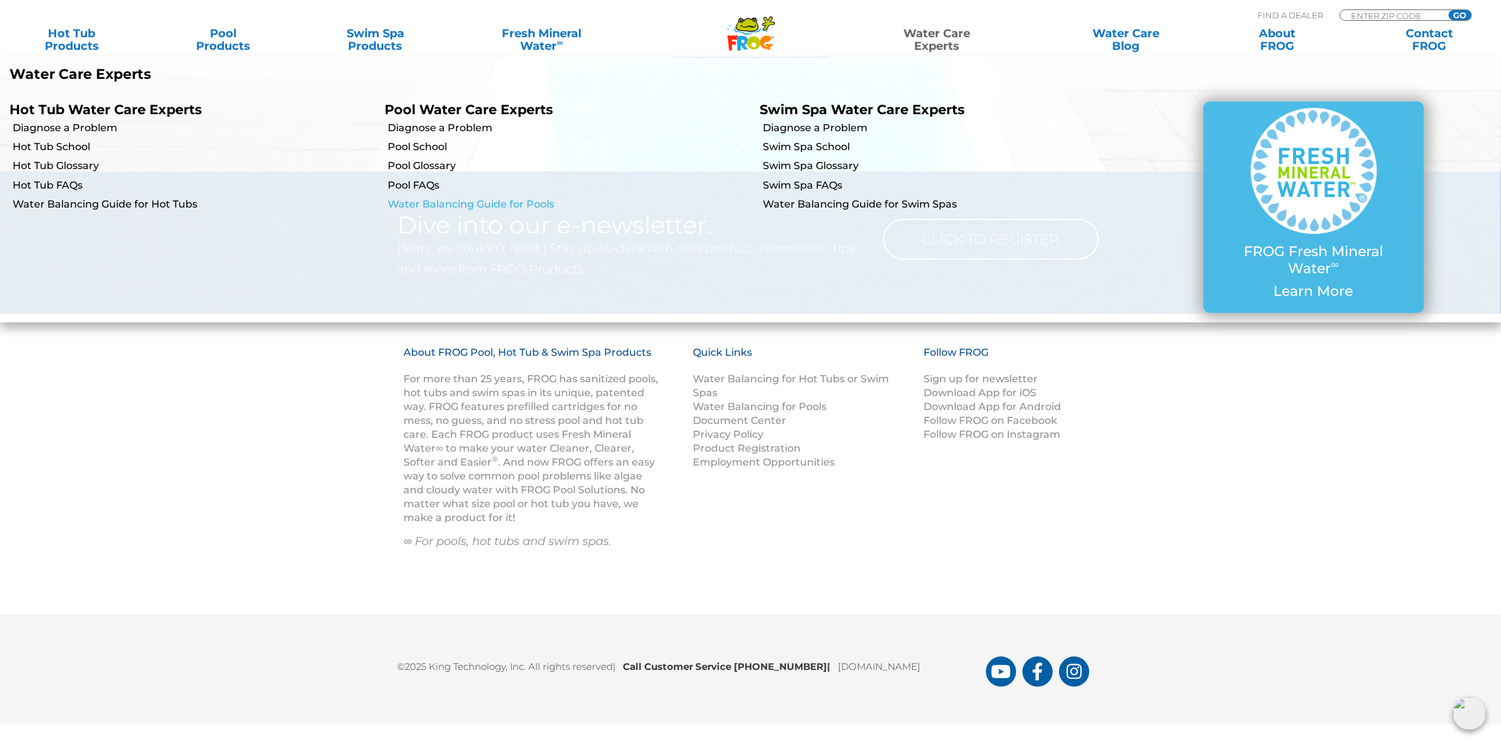
click at [528, 203] on link "Water Balancing Guide for Pools" at bounding box center [569, 204] width 363 height 14
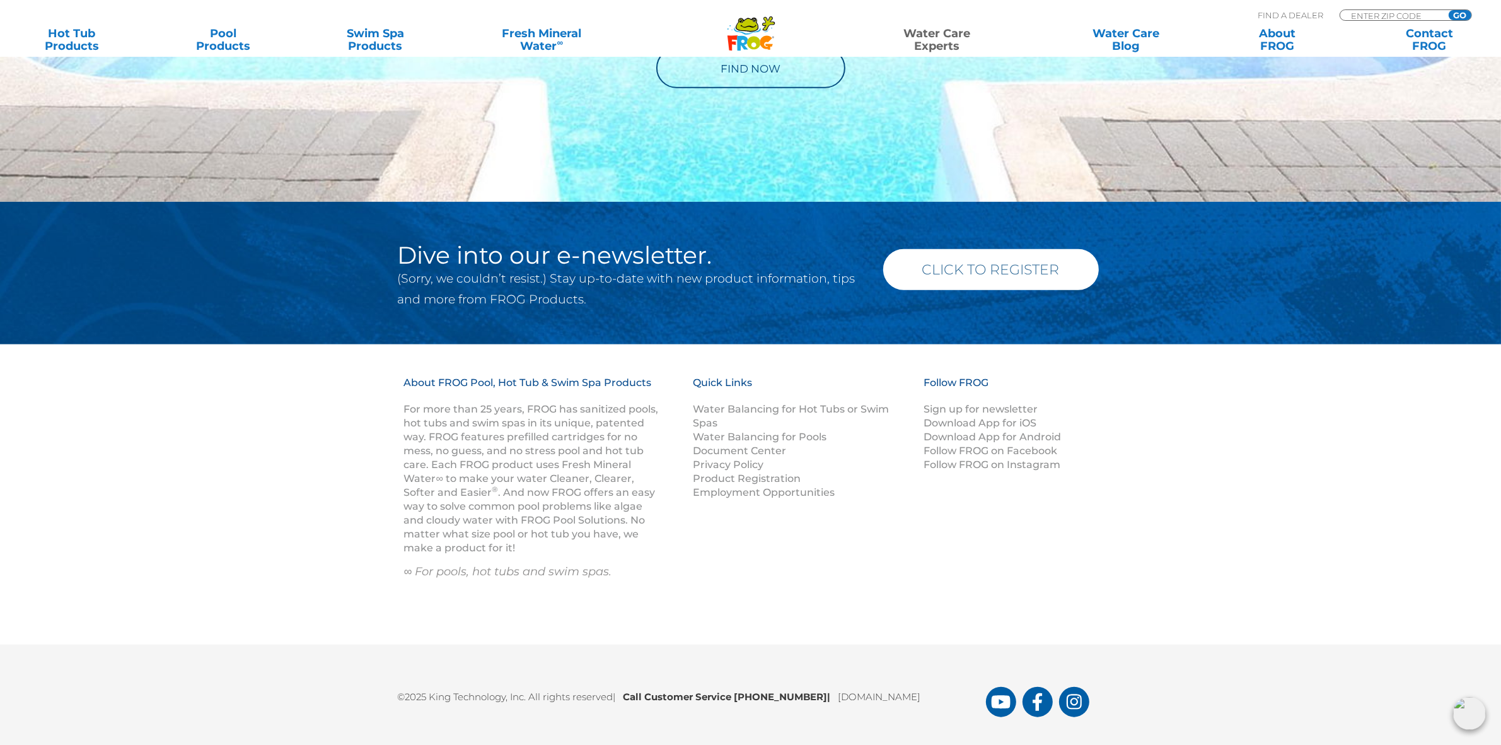
scroll to position [1521, 0]
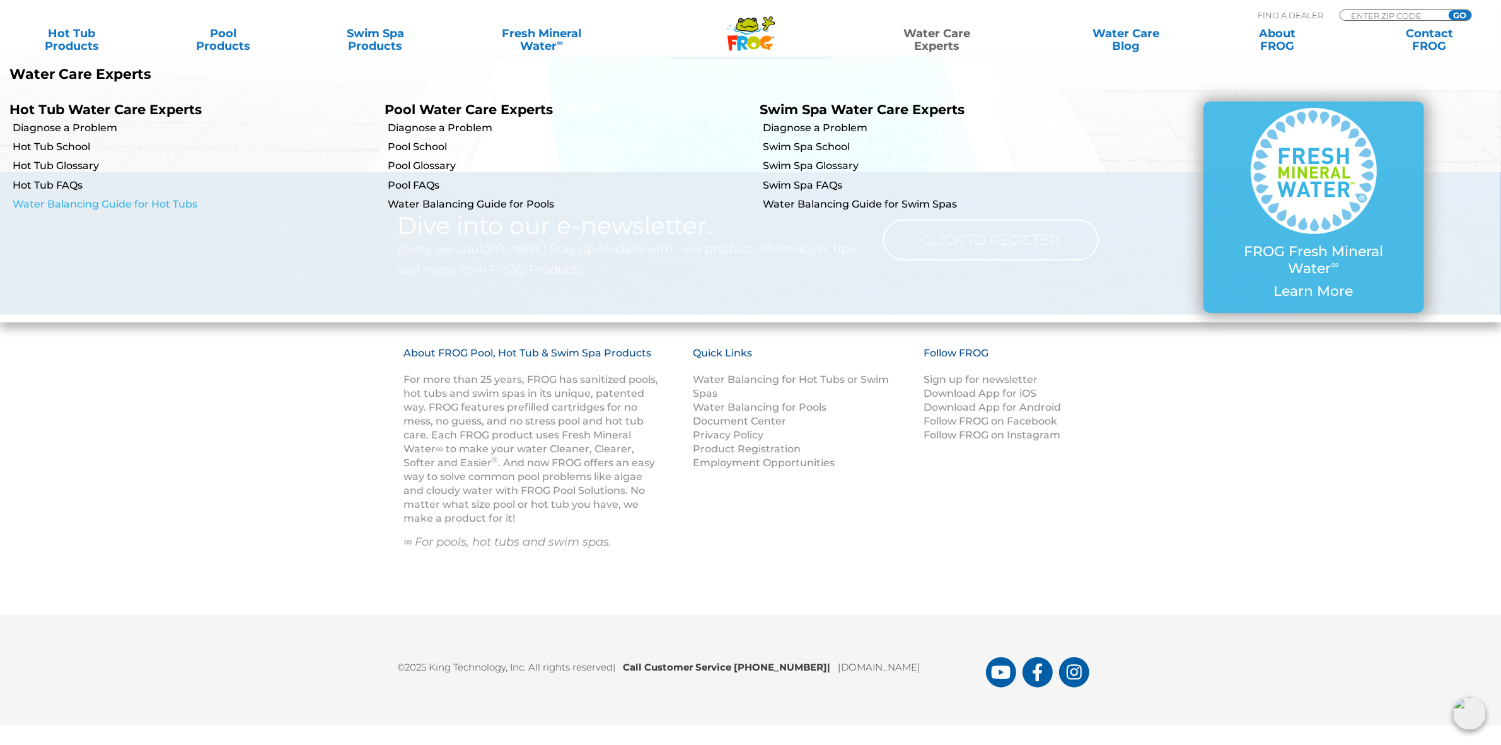
click at [158, 197] on link "Water Balancing Guide for Hot Tubs" at bounding box center [194, 204] width 363 height 14
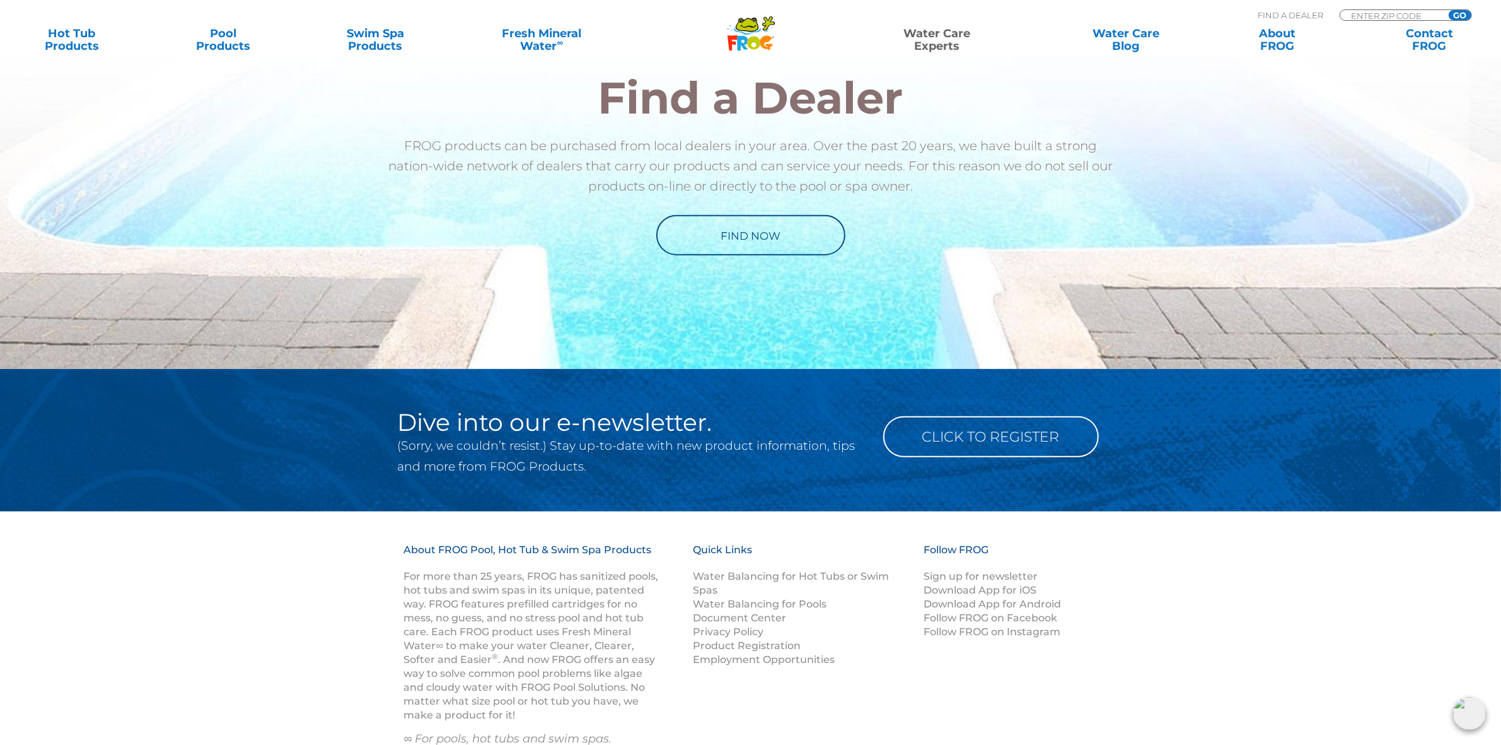
scroll to position [1633, 0]
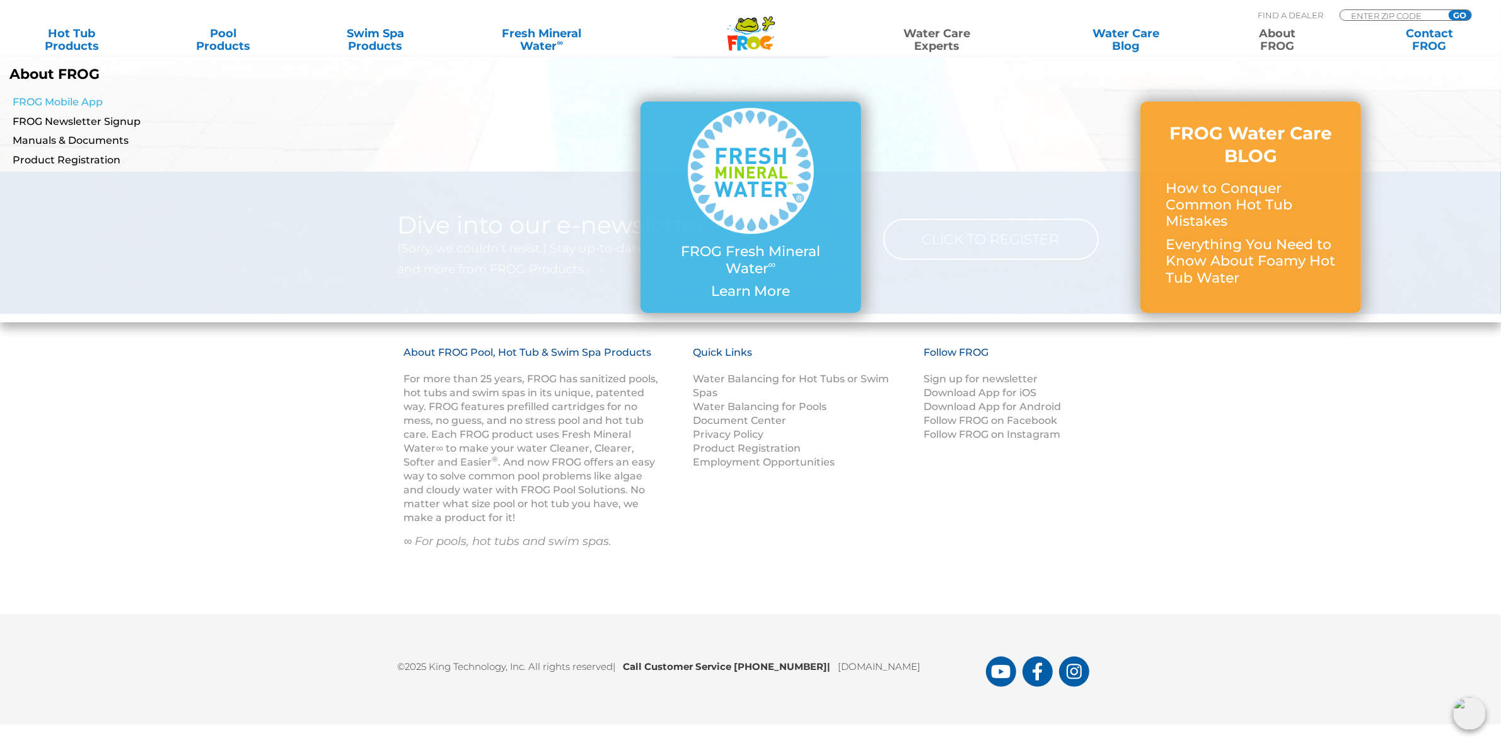
click at [84, 96] on link "FROG Mobile App" at bounding box center [257, 102] width 488 height 14
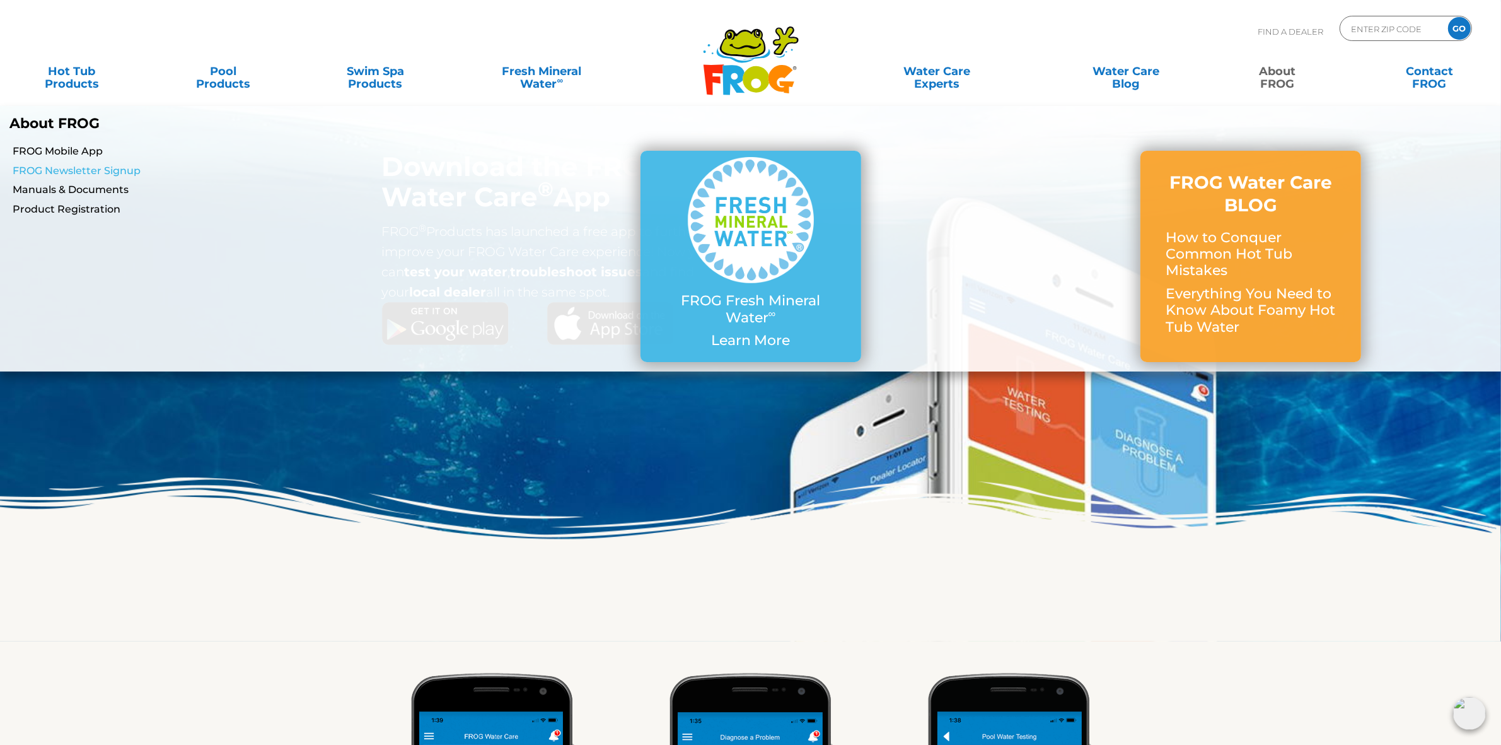
click at [129, 165] on link "FROG Newsletter Signup" at bounding box center [257, 171] width 488 height 14
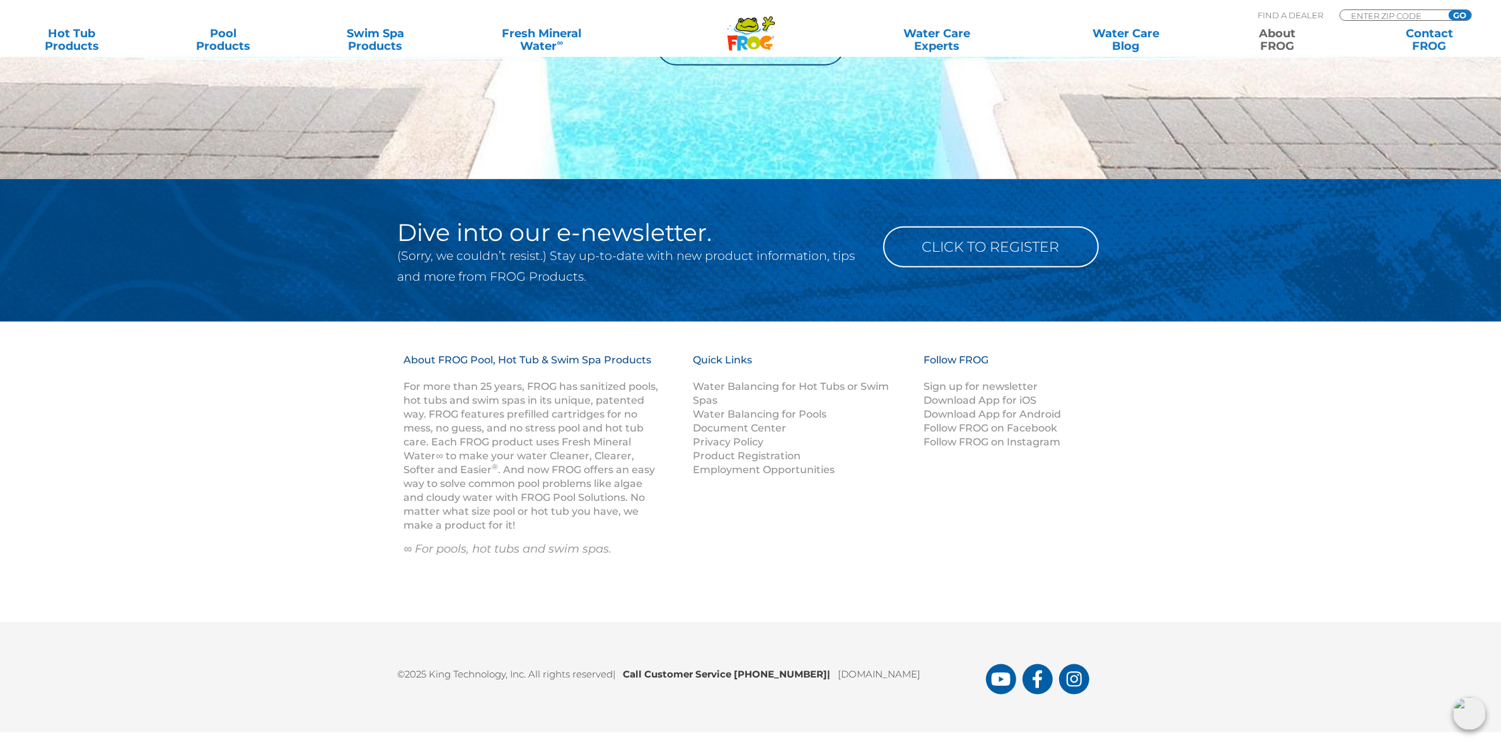
scroll to position [1678, 0]
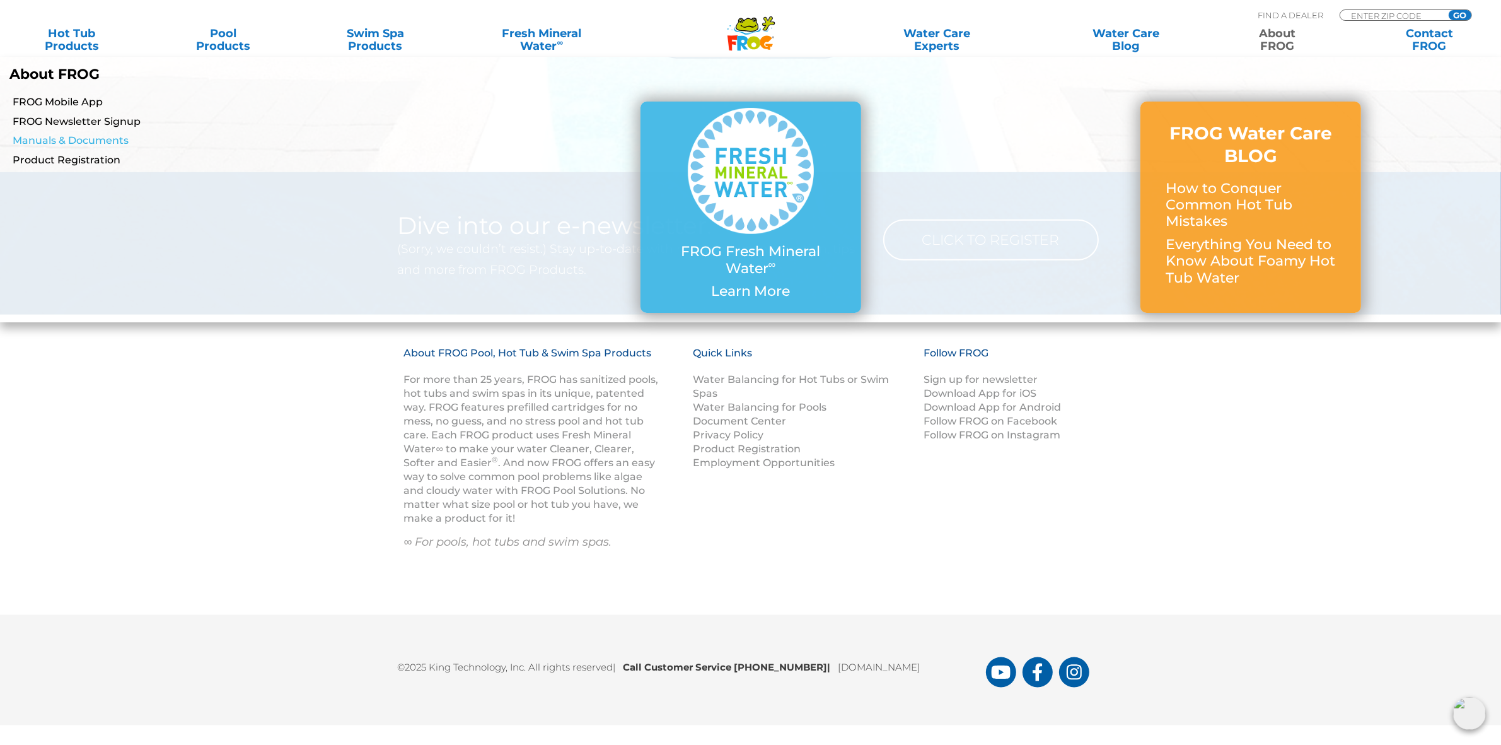
click at [93, 134] on link "Manuals & Documents" at bounding box center [257, 141] width 488 height 14
click at [96, 140] on link "Manuals & Documents" at bounding box center [257, 141] width 488 height 14
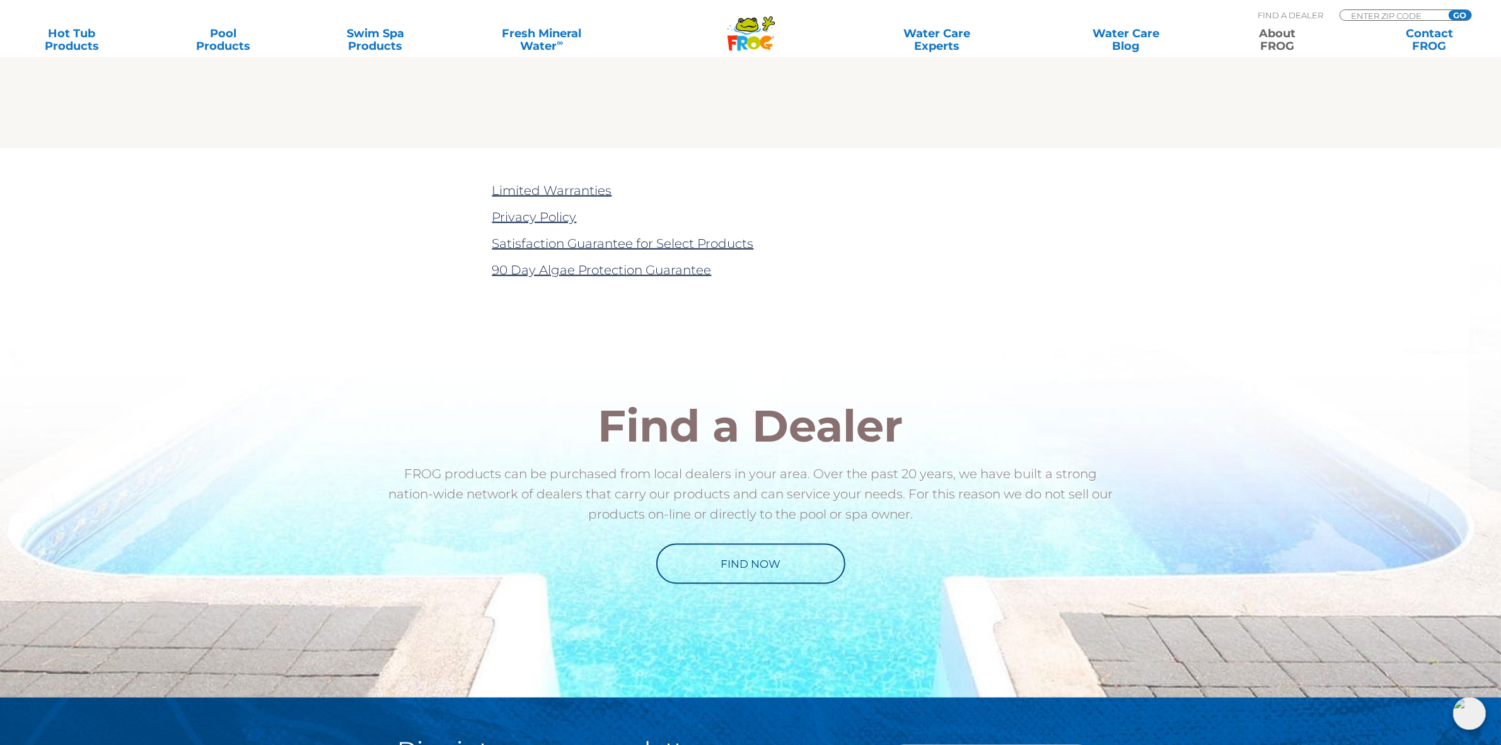
scroll to position [2642, 0]
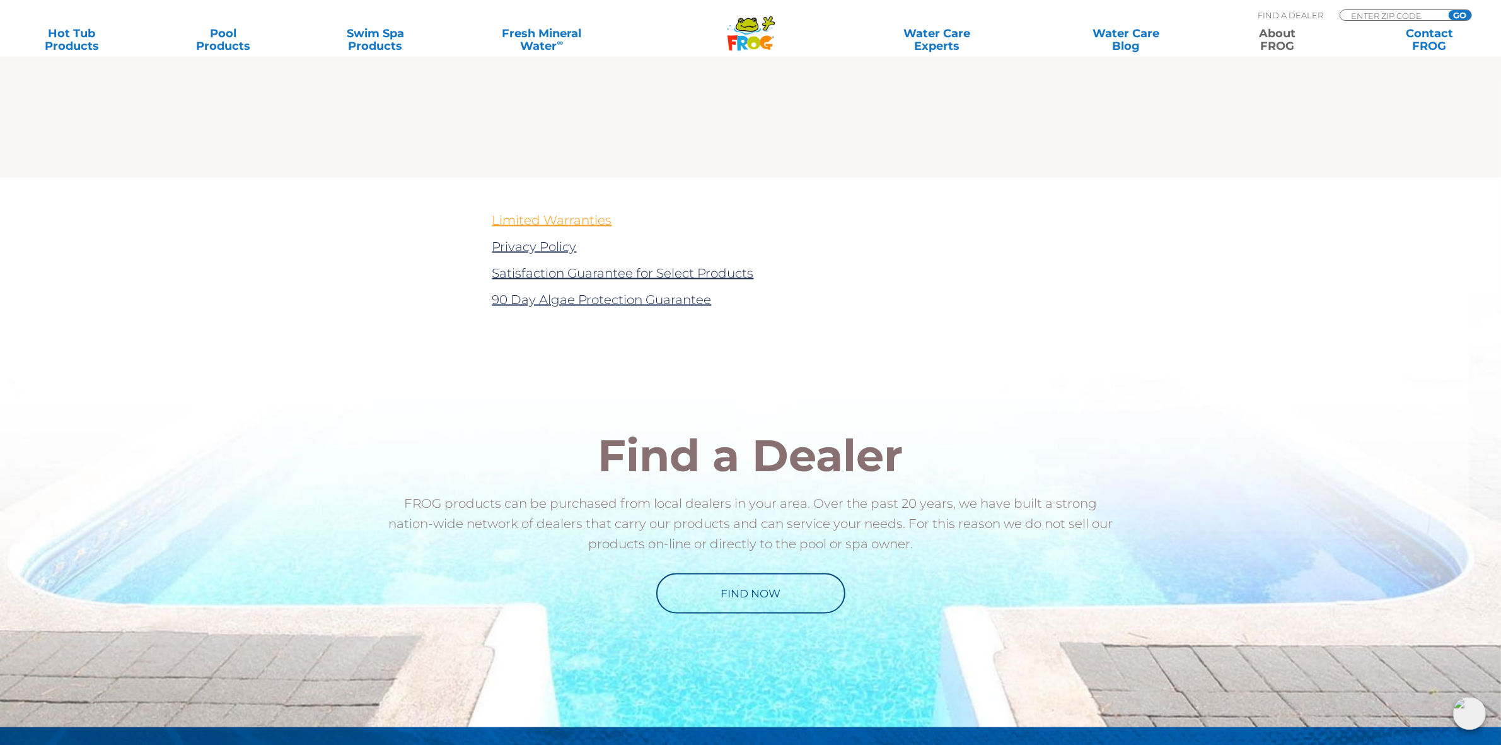
click at [566, 219] on link "Limited Warranties" at bounding box center [553, 220] width 120 height 15
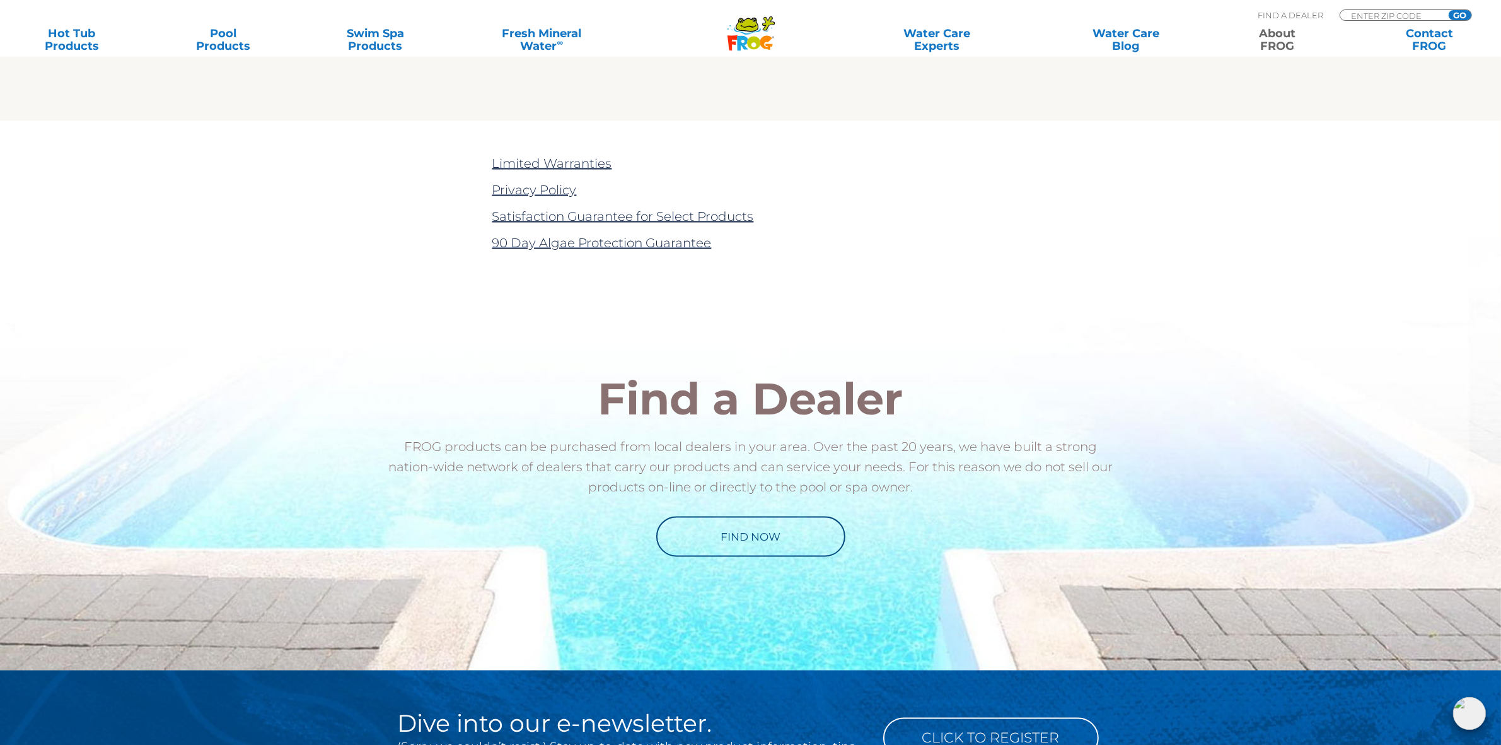
scroll to position [2721, 0]
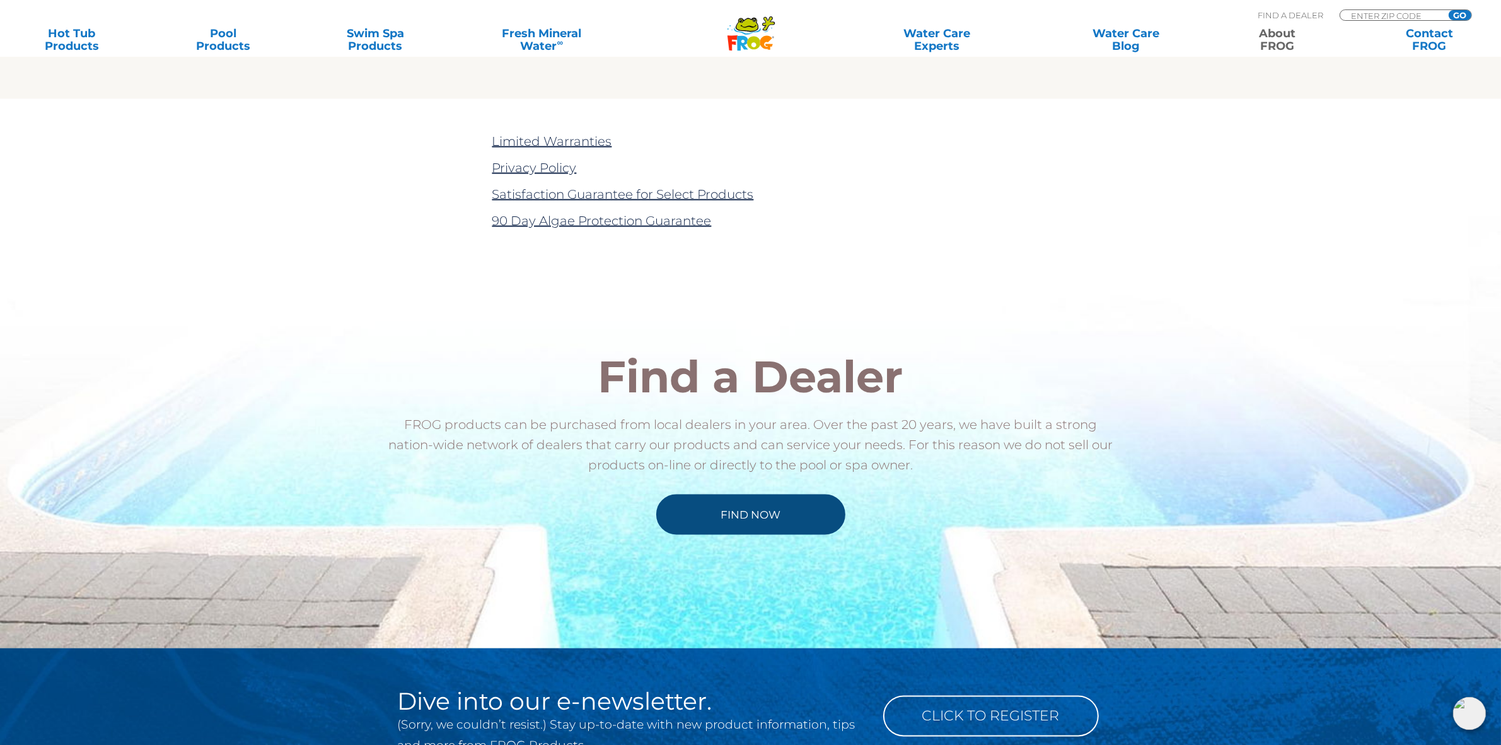
click at [798, 527] on link "Find Now" at bounding box center [750, 514] width 189 height 40
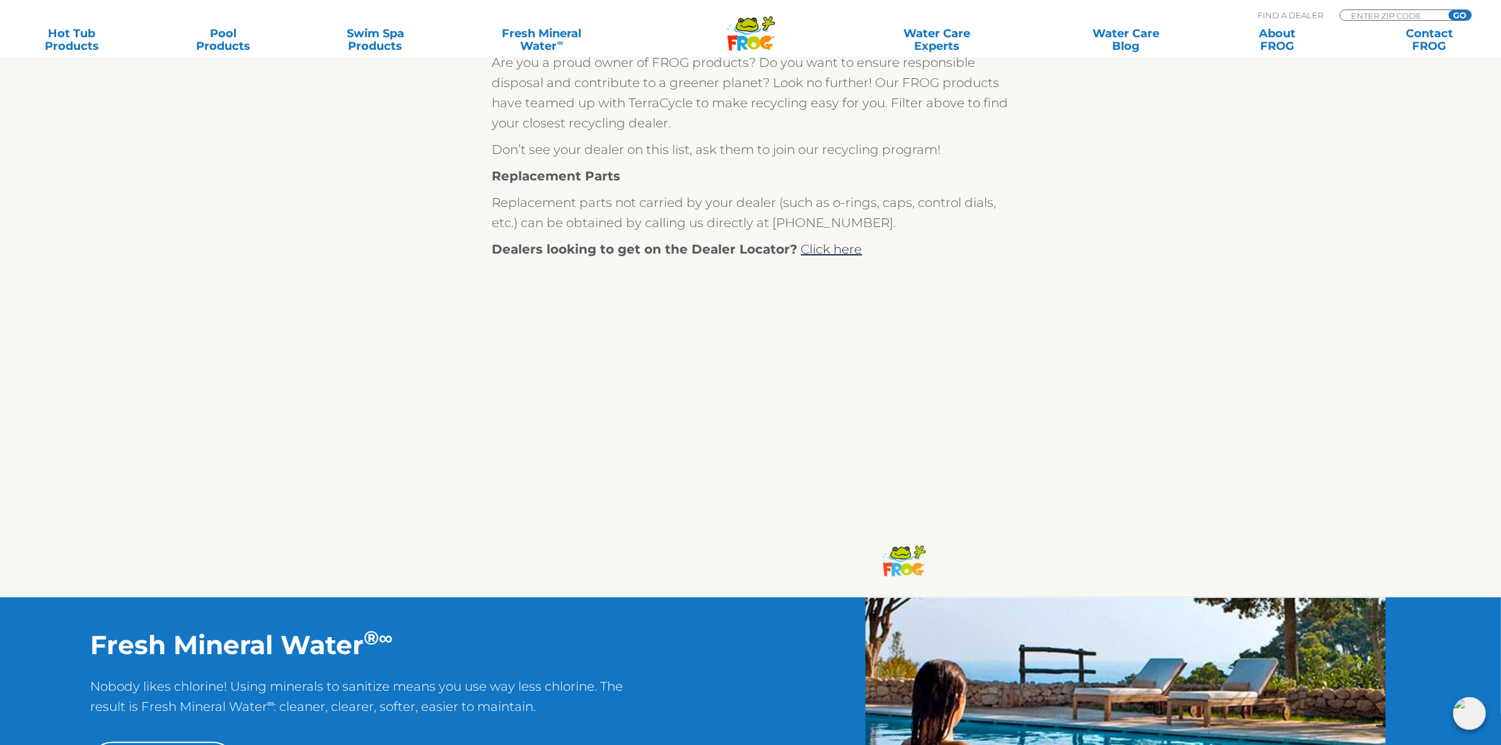
scroll to position [709, 0]
